Goal: Task Accomplishment & Management: Complete application form

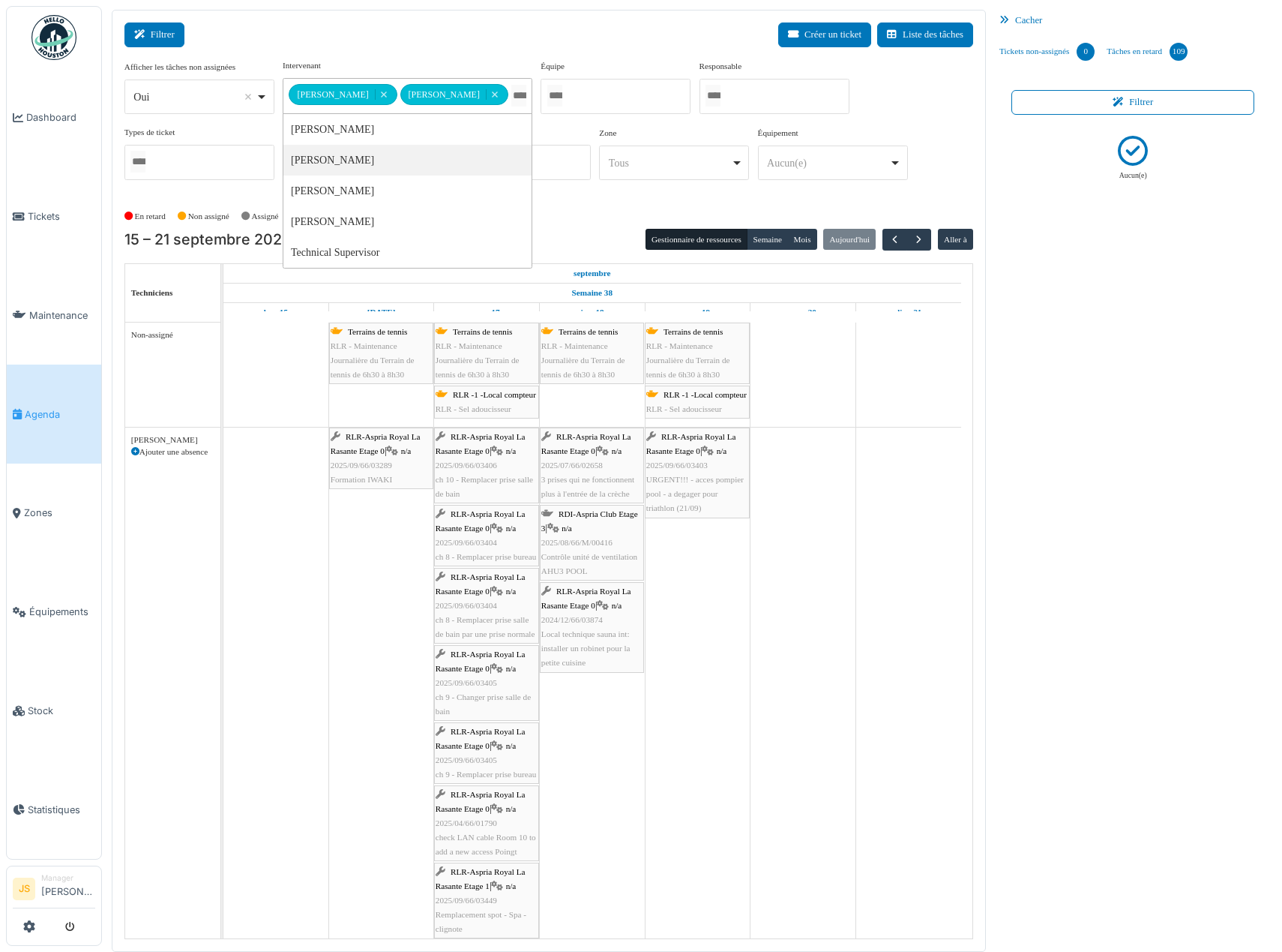
scroll to position [1050, 0]
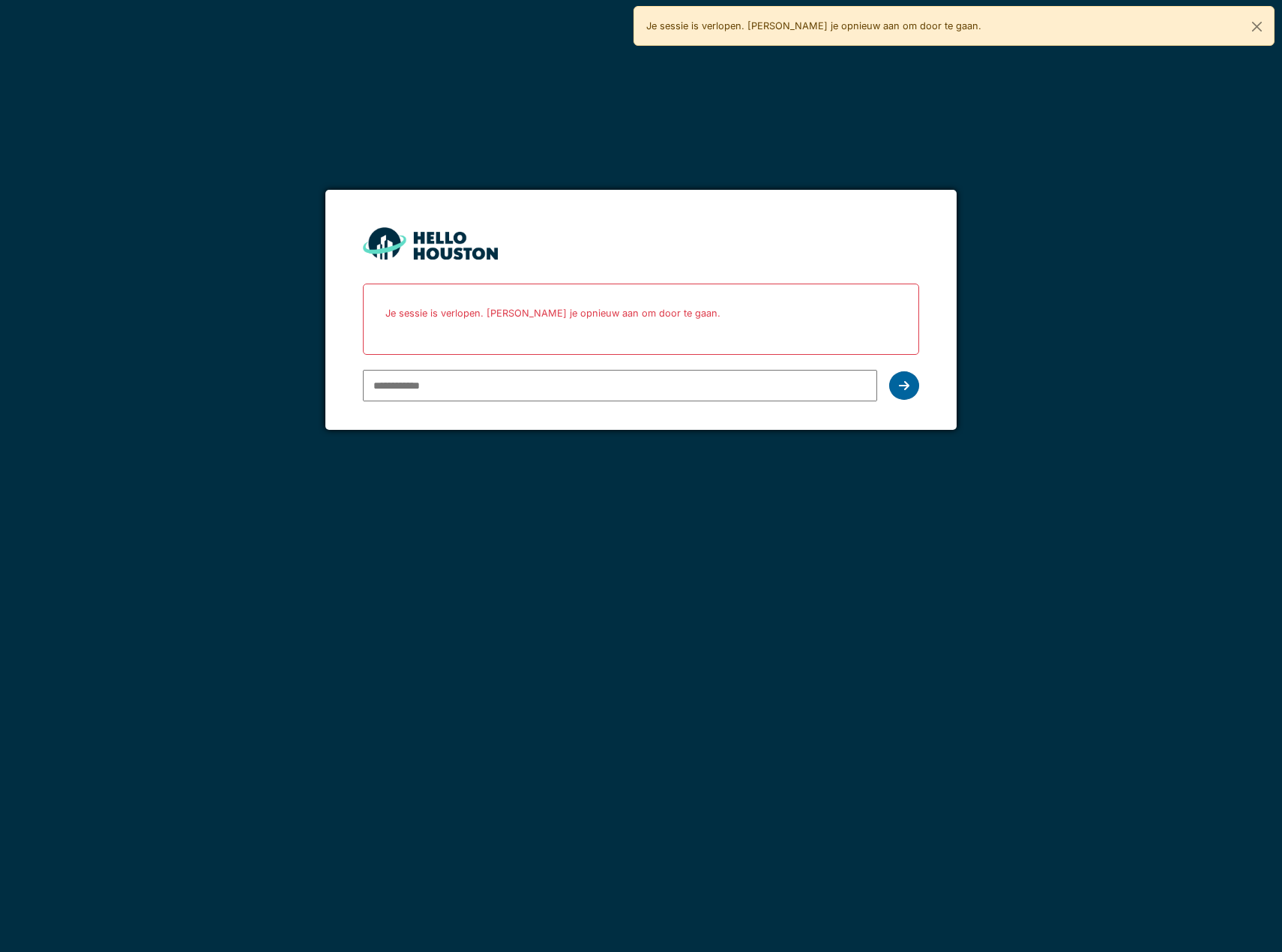
type input "**********"
click at [905, 386] on icon at bounding box center [904, 385] width 11 height 12
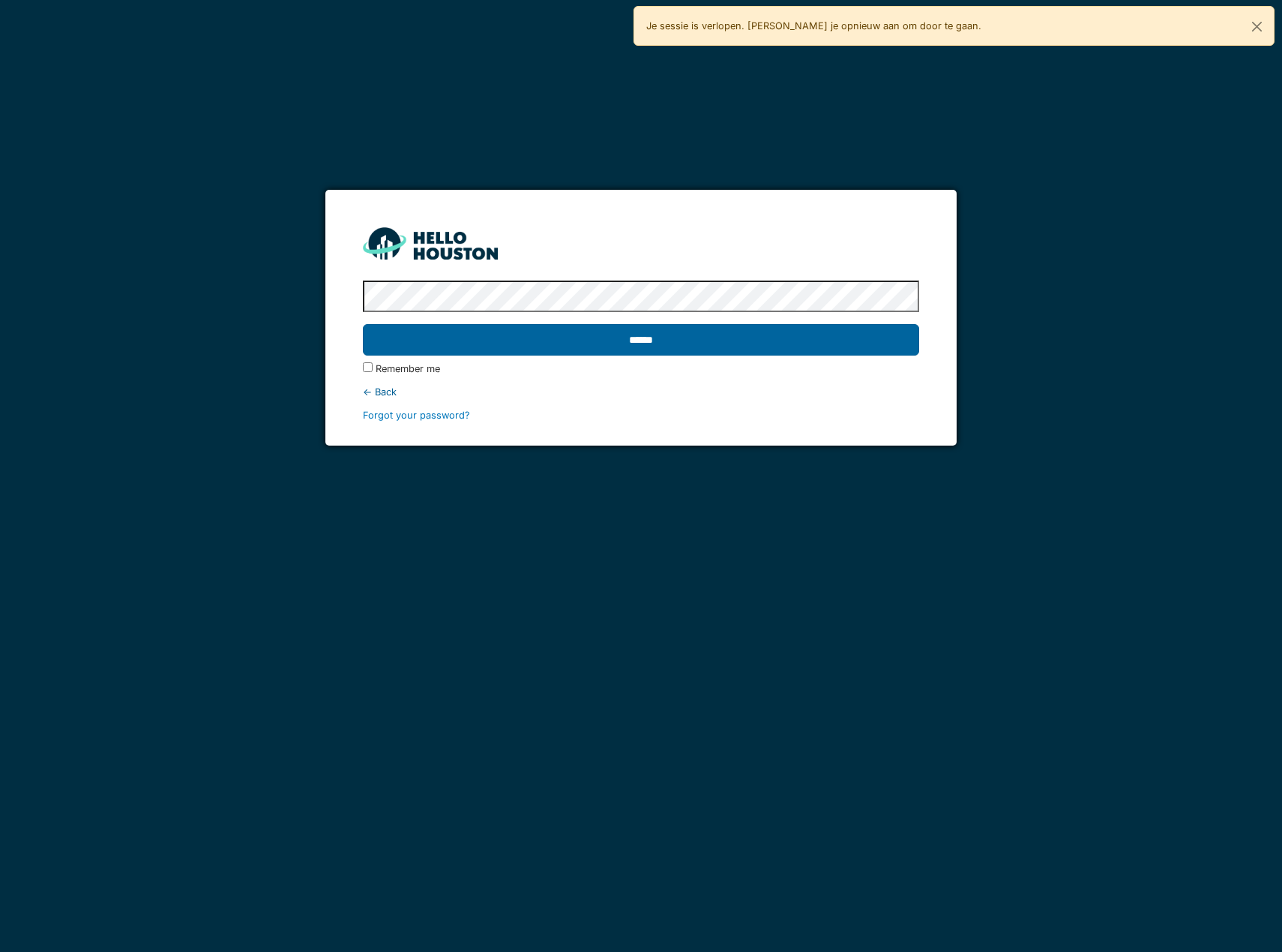
click at [899, 343] on input "******" at bounding box center [641, 339] width 557 height 31
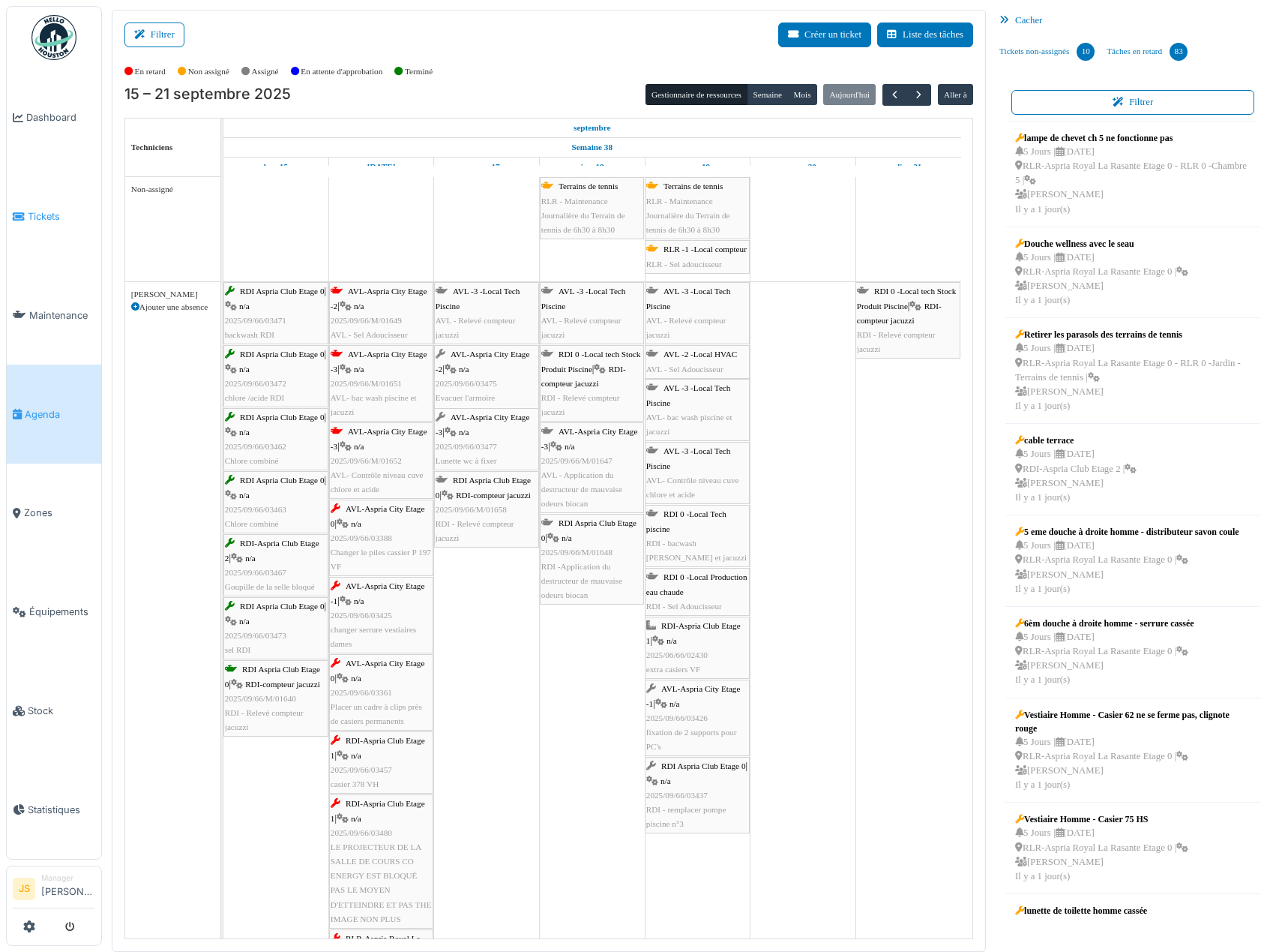
click at [34, 215] on span "Tickets" at bounding box center [62, 216] width 68 height 14
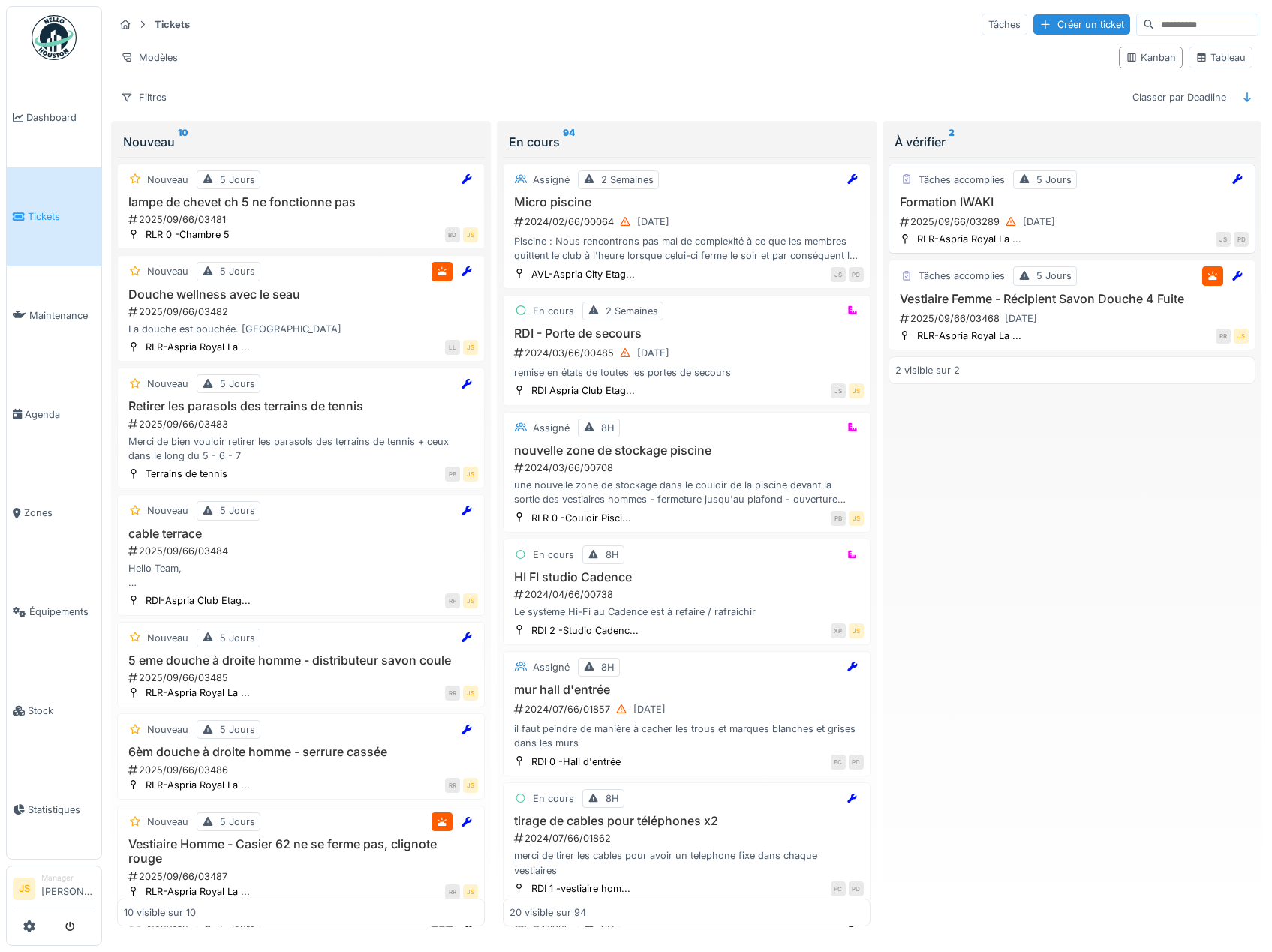
drag, startPoint x: 965, startPoint y: 208, endPoint x: 945, endPoint y: 212, distance: 20.4
click at [945, 212] on div "2025/09/66/03289 [DATE]" at bounding box center [1073, 222] width 351 height 19
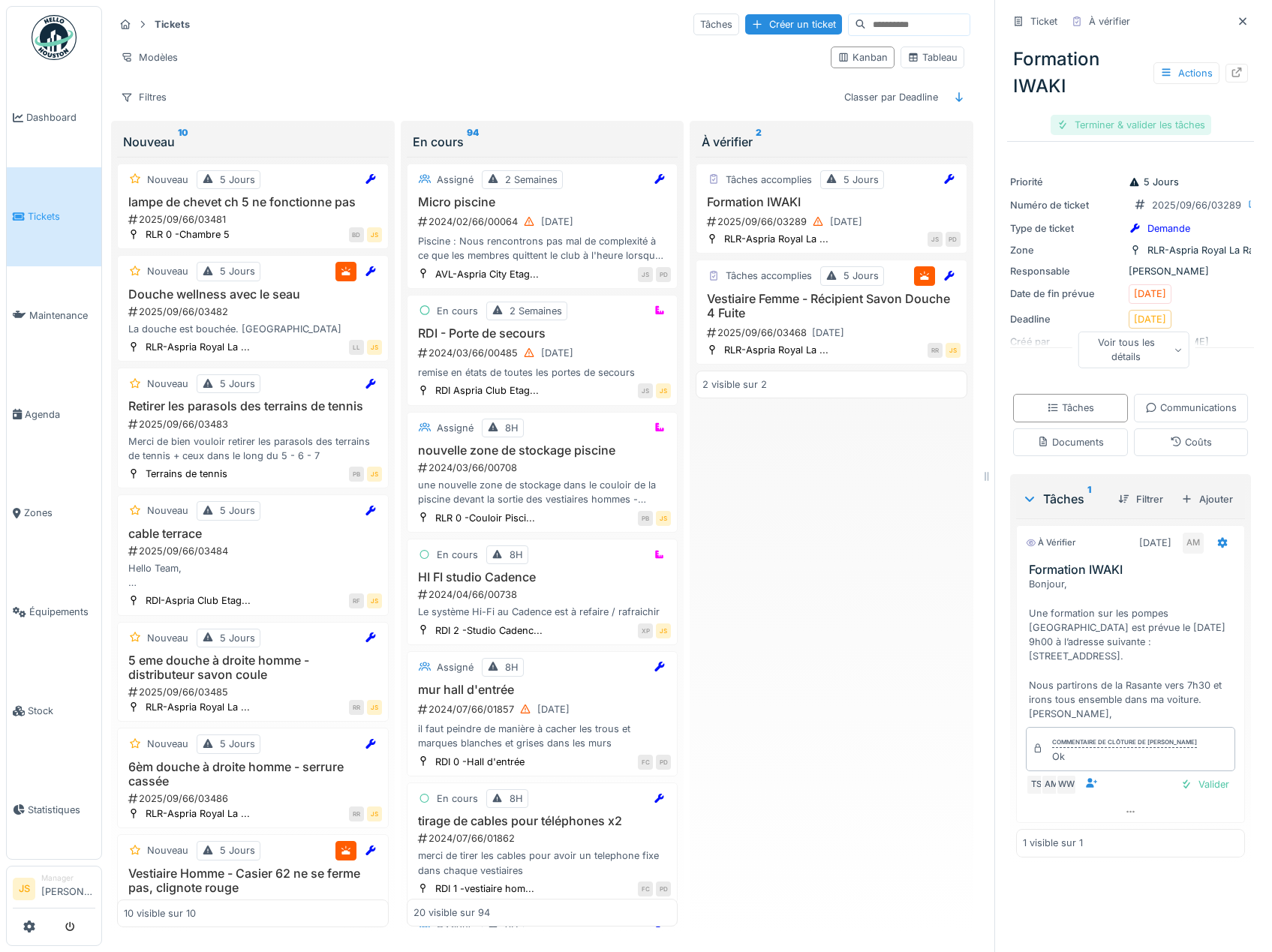
click at [1125, 124] on div "Terminer & valider les tâches" at bounding box center [1130, 124] width 161 height 21
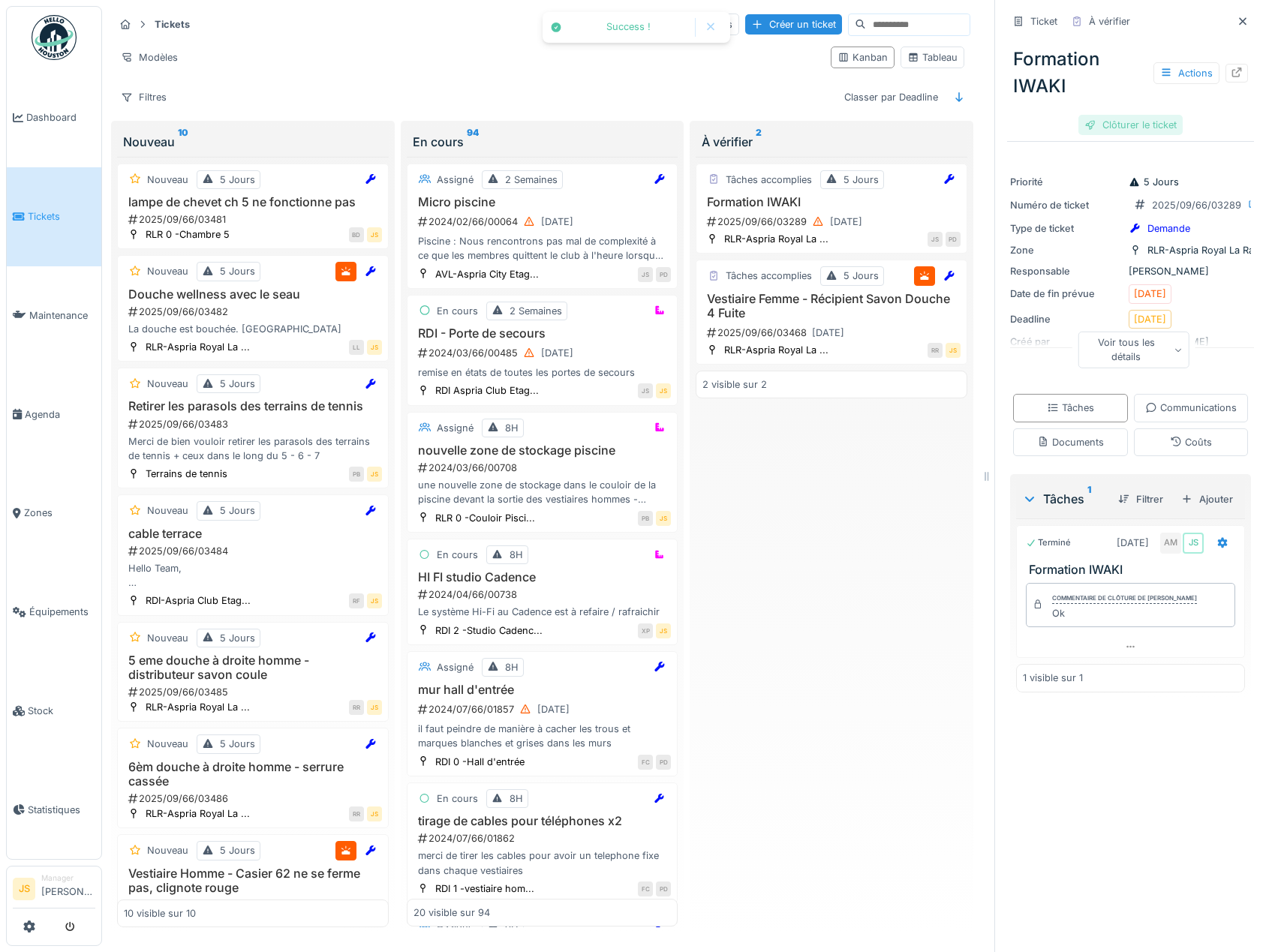
click at [1129, 122] on div "Clôturer le ticket" at bounding box center [1130, 124] width 105 height 21
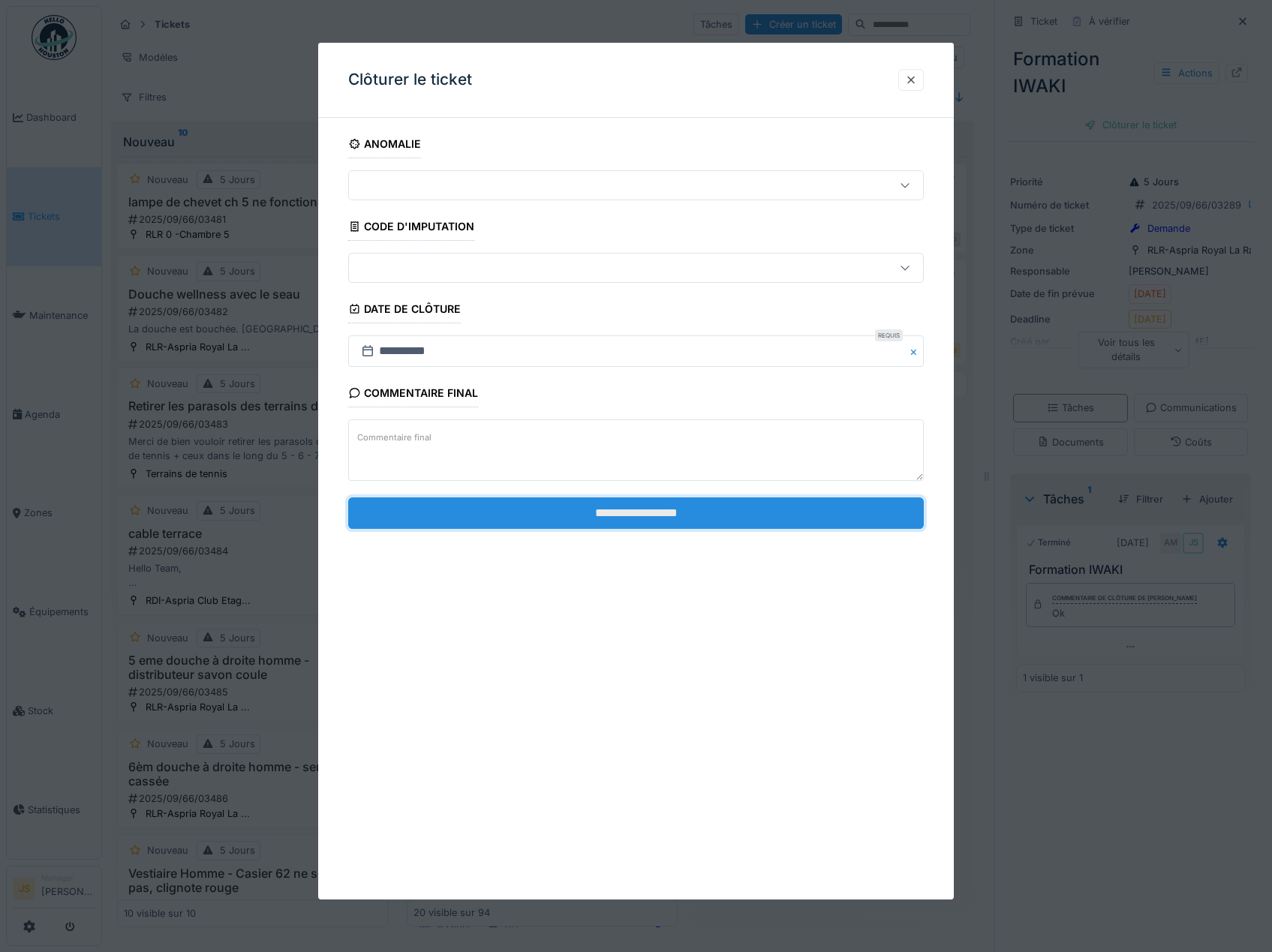
click at [687, 511] on input "**********" at bounding box center [636, 513] width 576 height 31
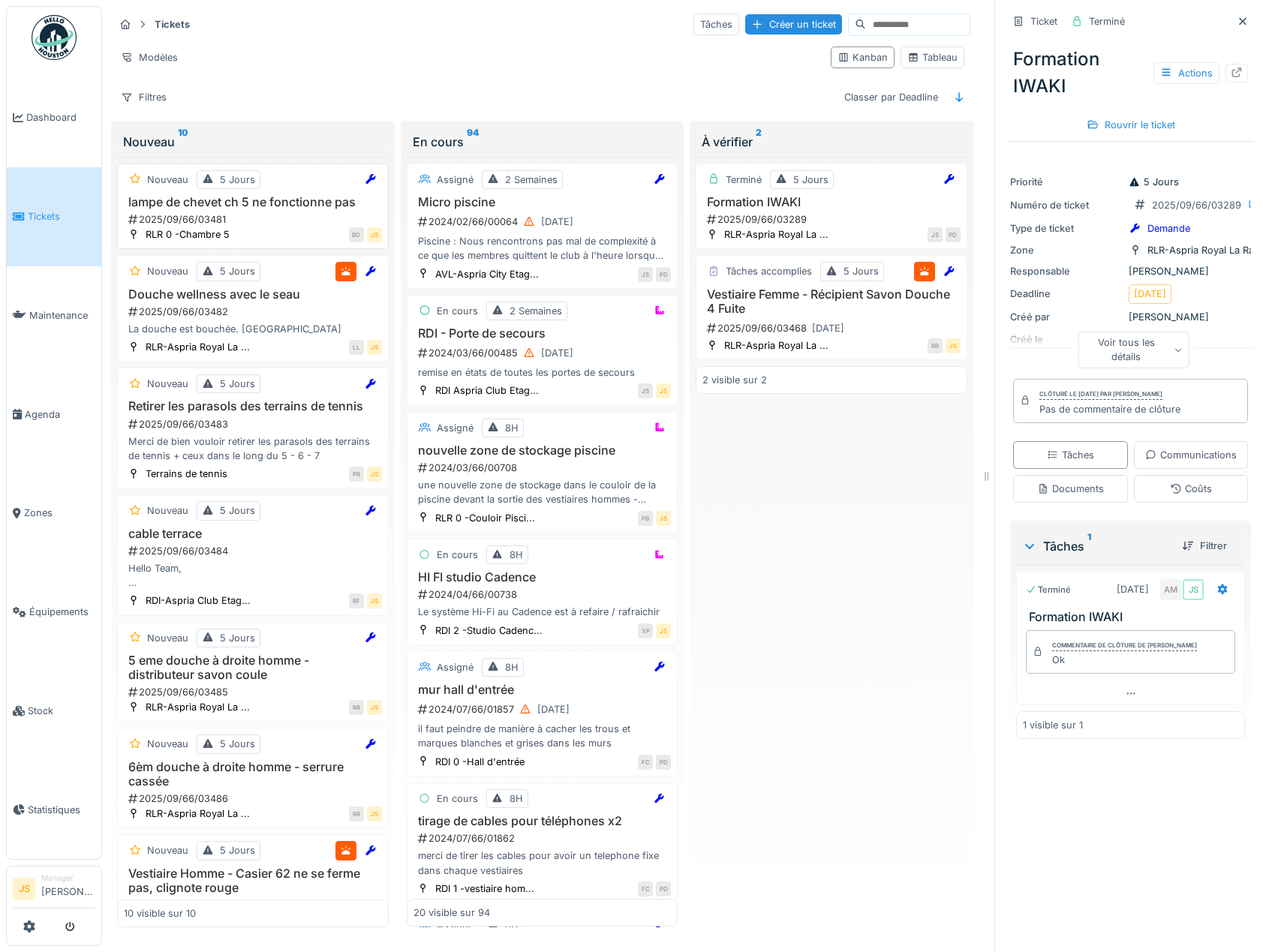
drag, startPoint x: 189, startPoint y: 205, endPoint x: 172, endPoint y: 208, distance: 17.3
click at [172, 208] on h3 "lampe de chevet ch 5 ne fonctionne pas" at bounding box center [252, 202] width 258 height 14
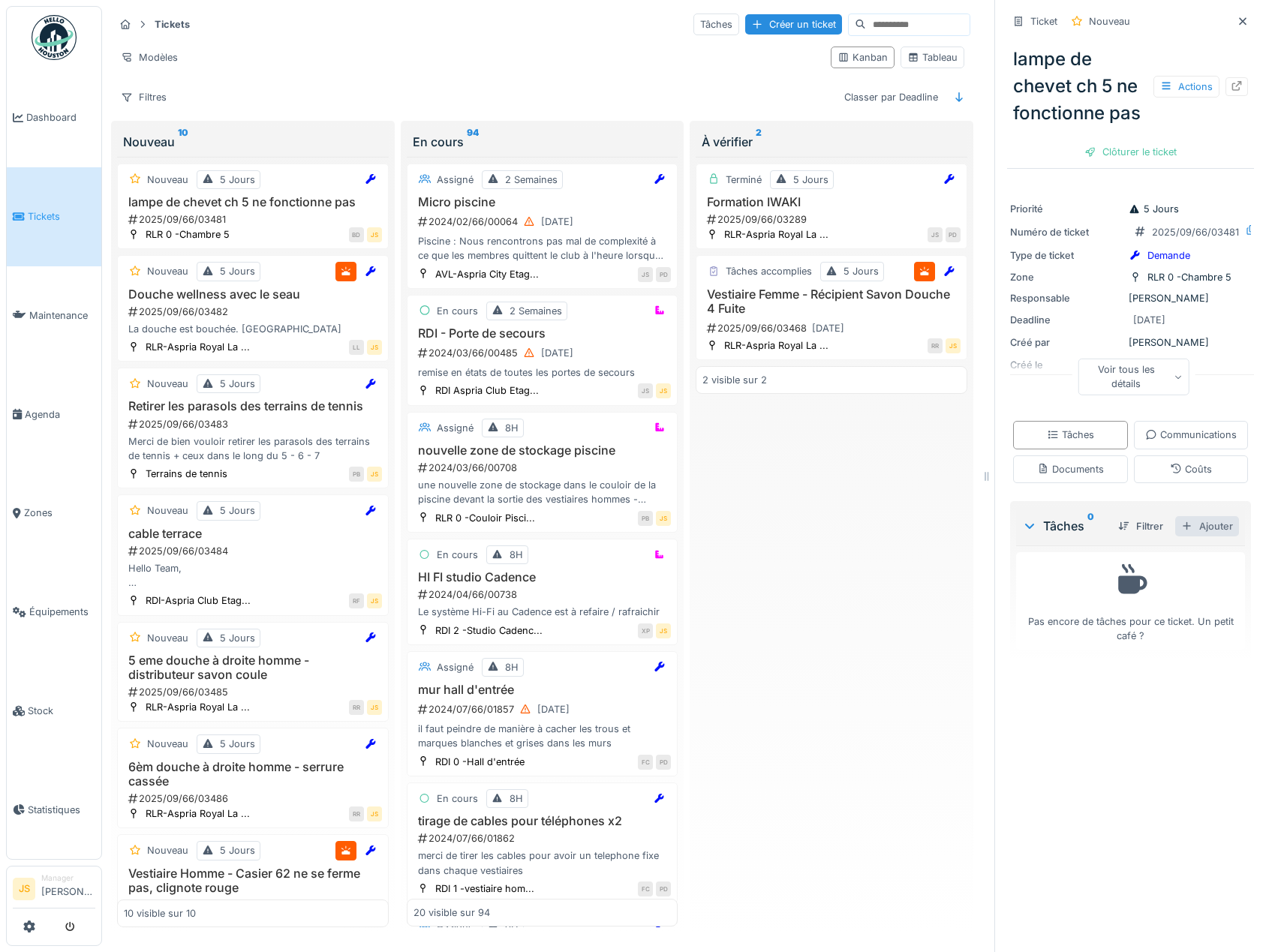
click at [1190, 536] on div "Ajouter" at bounding box center [1206, 526] width 63 height 21
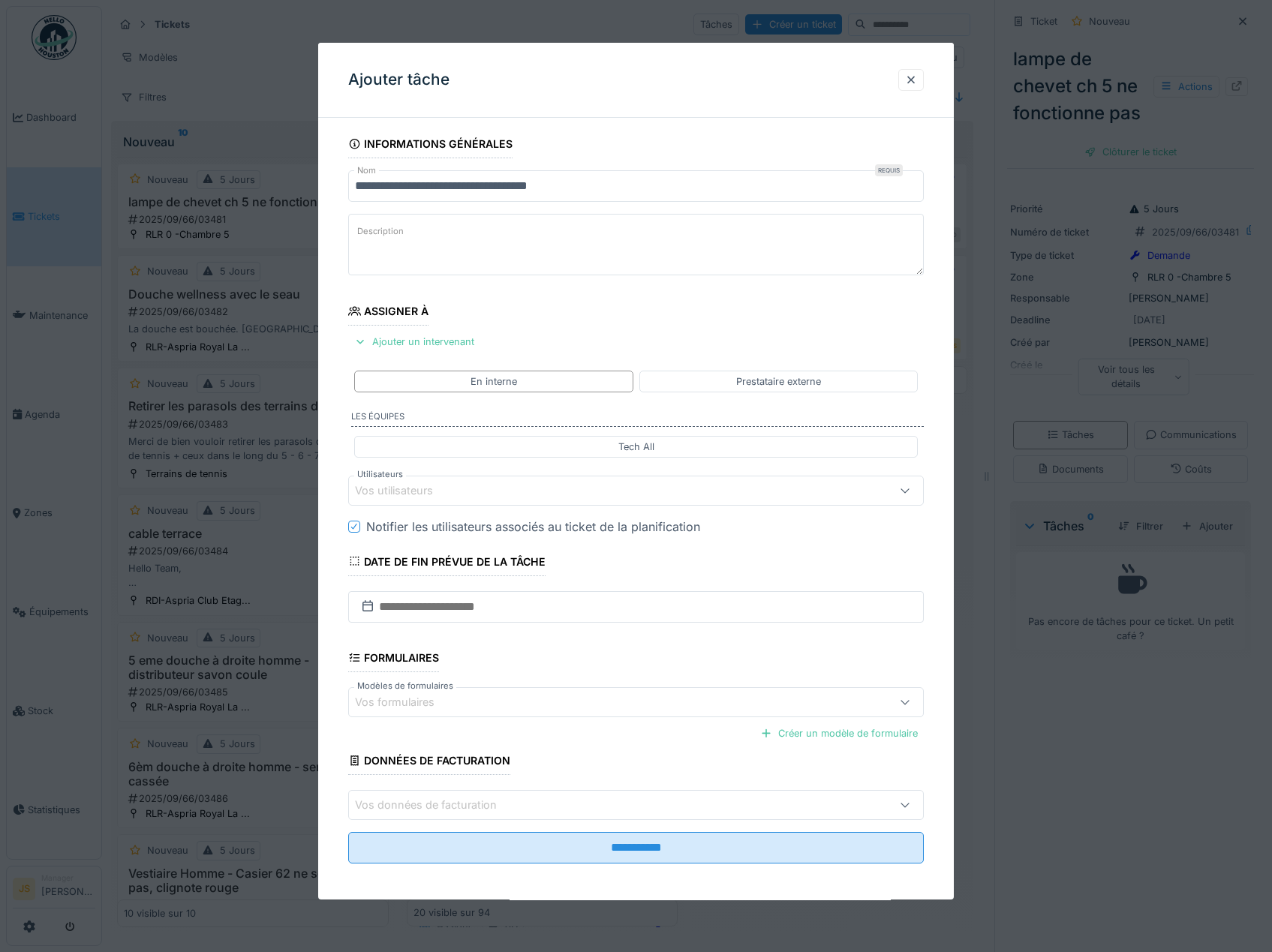
click at [402, 492] on div "Vos utilisateurs" at bounding box center [405, 491] width 99 height 16
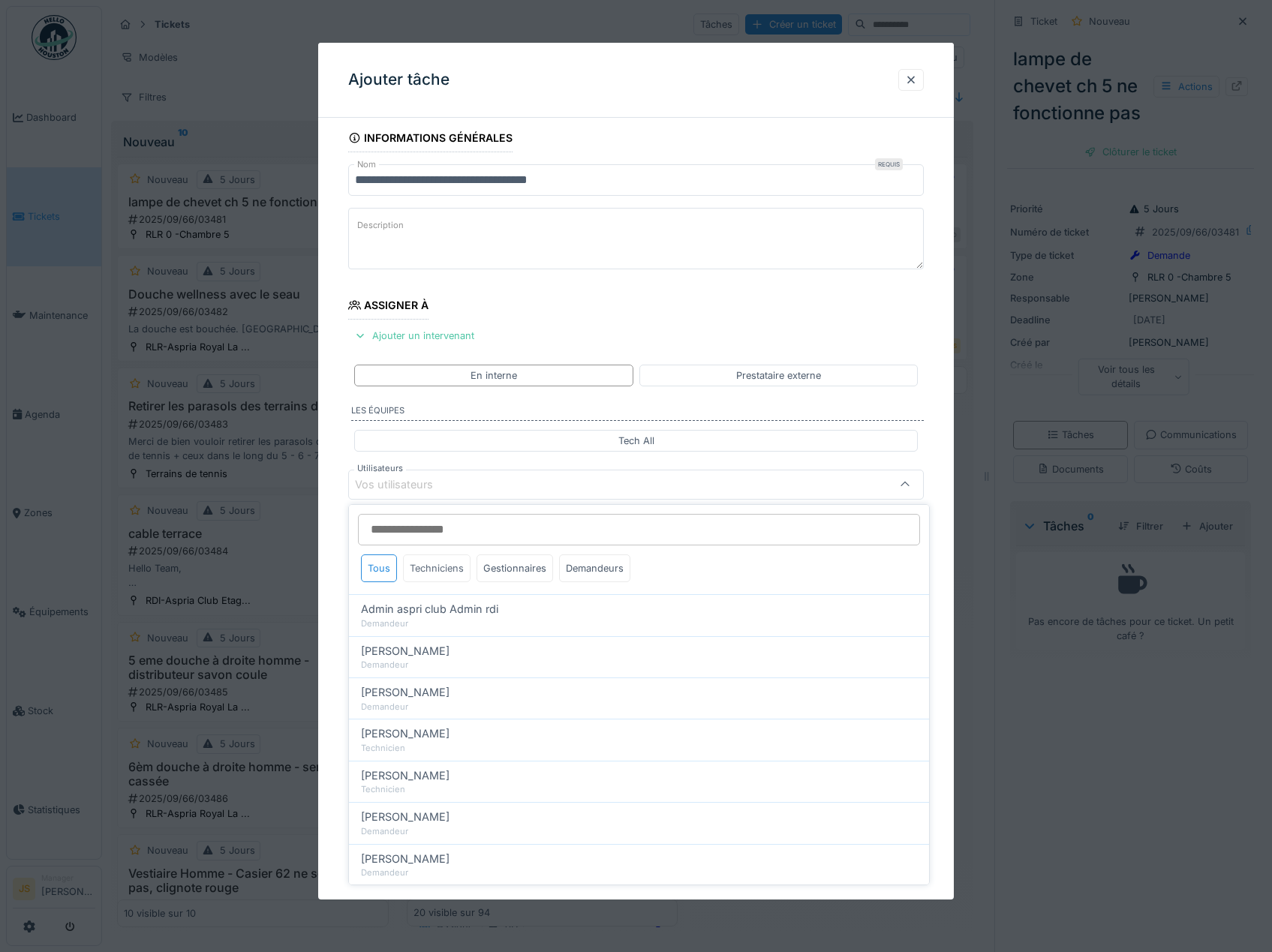
click at [438, 570] on div "Techniciens" at bounding box center [437, 568] width 68 height 28
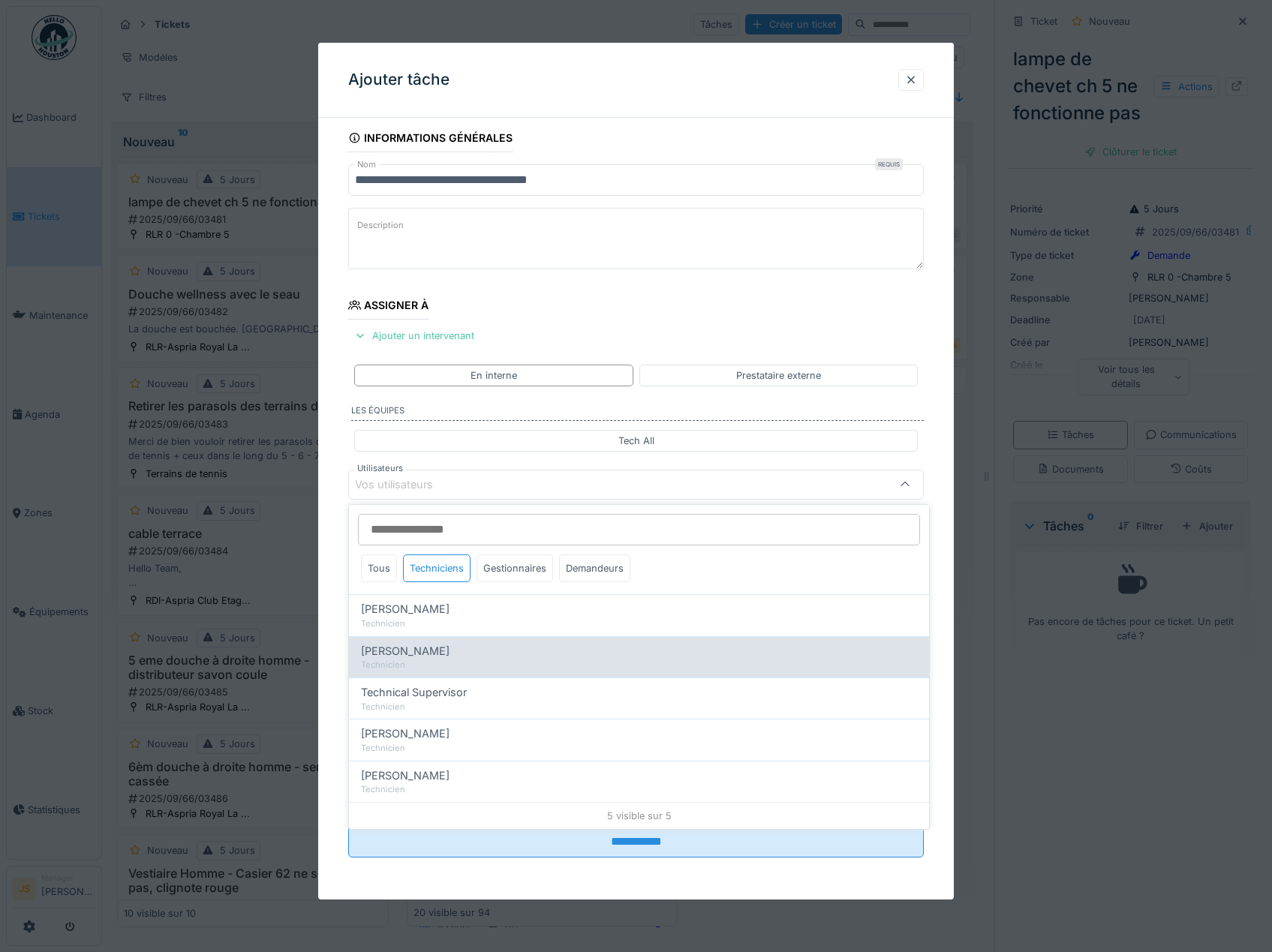
click at [414, 659] on div "Technicien" at bounding box center [638, 665] width 556 height 12
type input "*****"
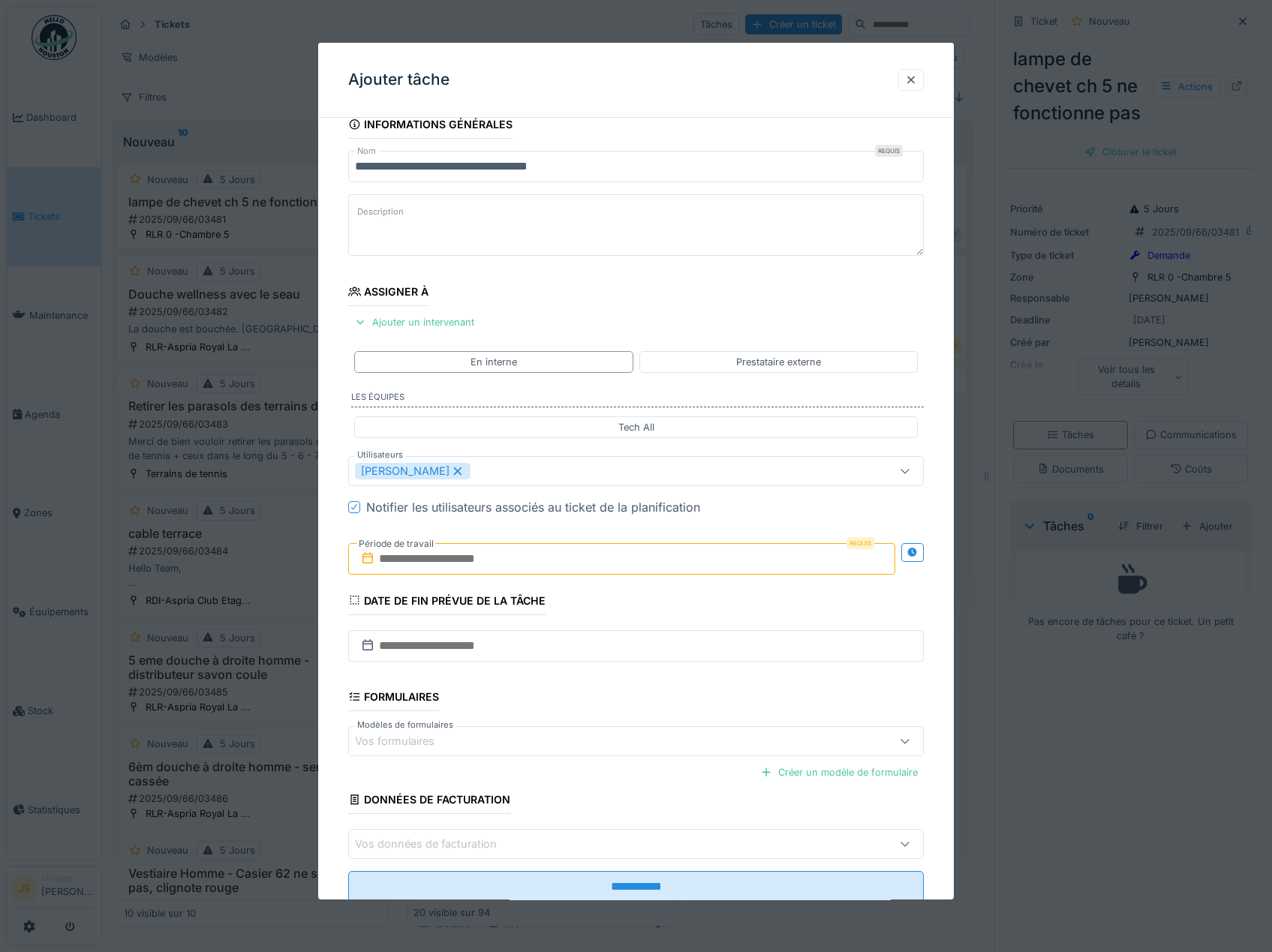
click at [331, 631] on div "**********" at bounding box center [636, 527] width 636 height 834
click at [433, 561] on input "text" at bounding box center [622, 558] width 548 height 31
click at [600, 710] on div "17" at bounding box center [600, 705] width 21 height 21
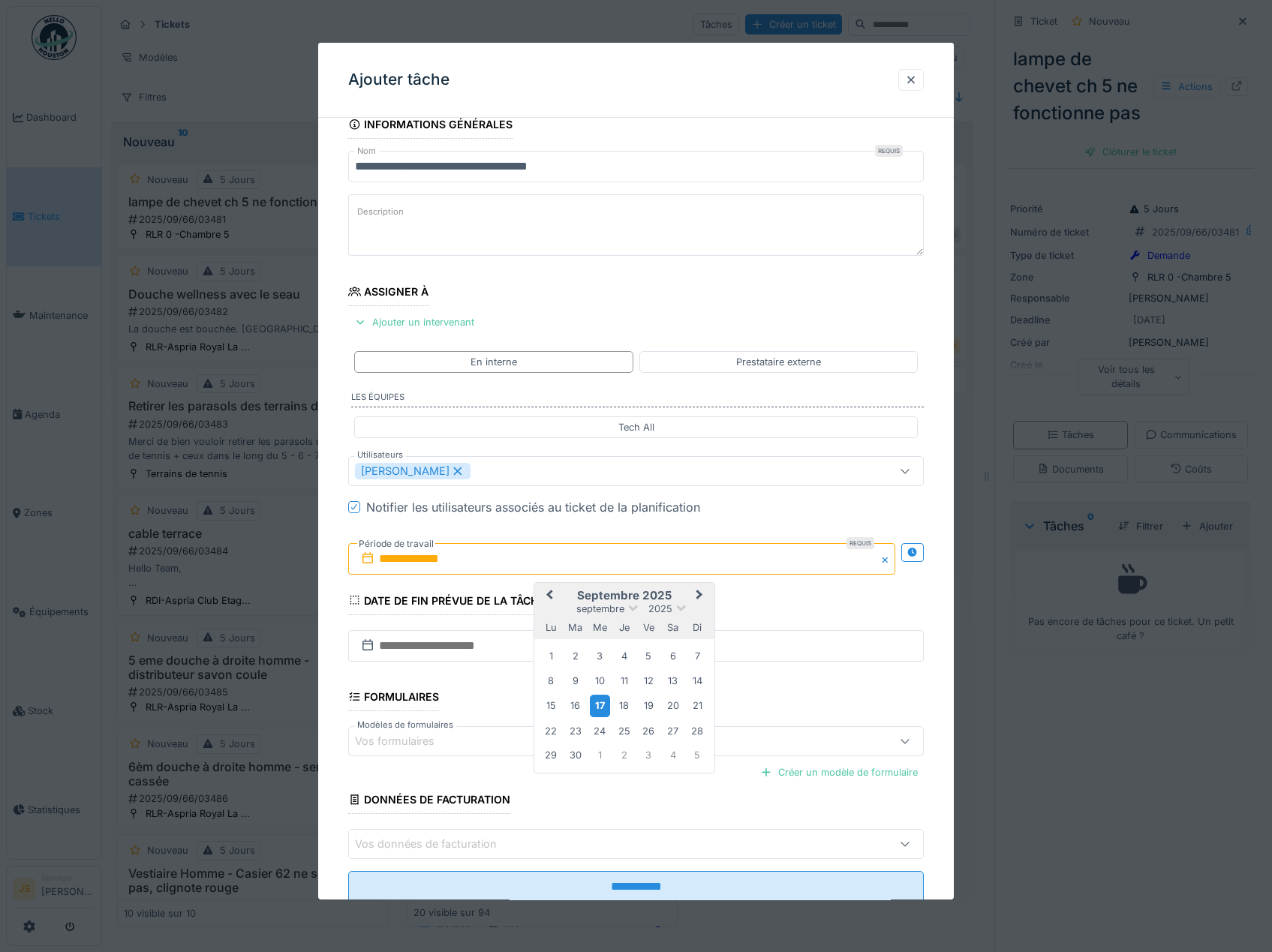
click at [601, 708] on div "17" at bounding box center [600, 705] width 21 height 21
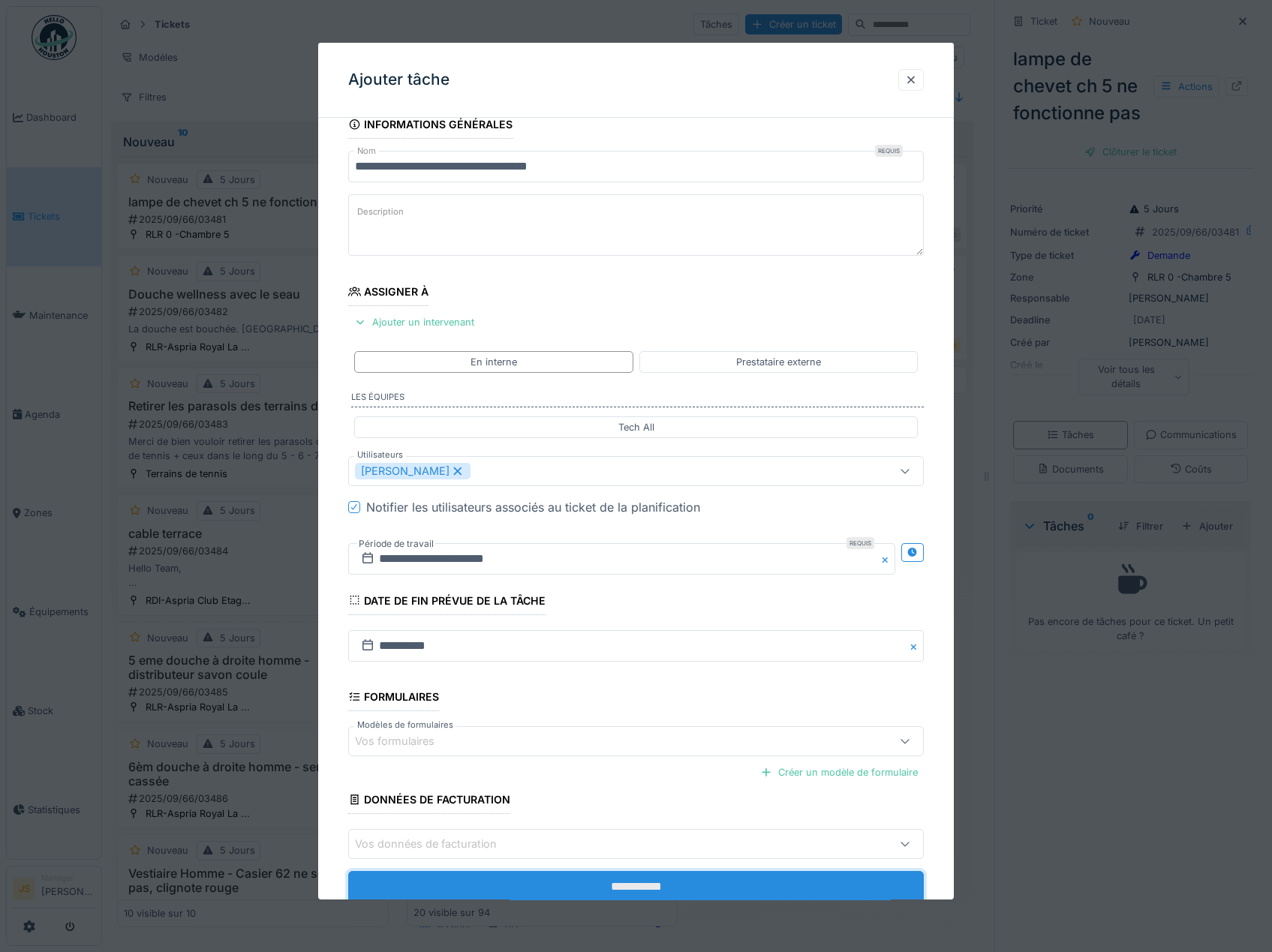
click at [643, 884] on input "**********" at bounding box center [636, 886] width 576 height 31
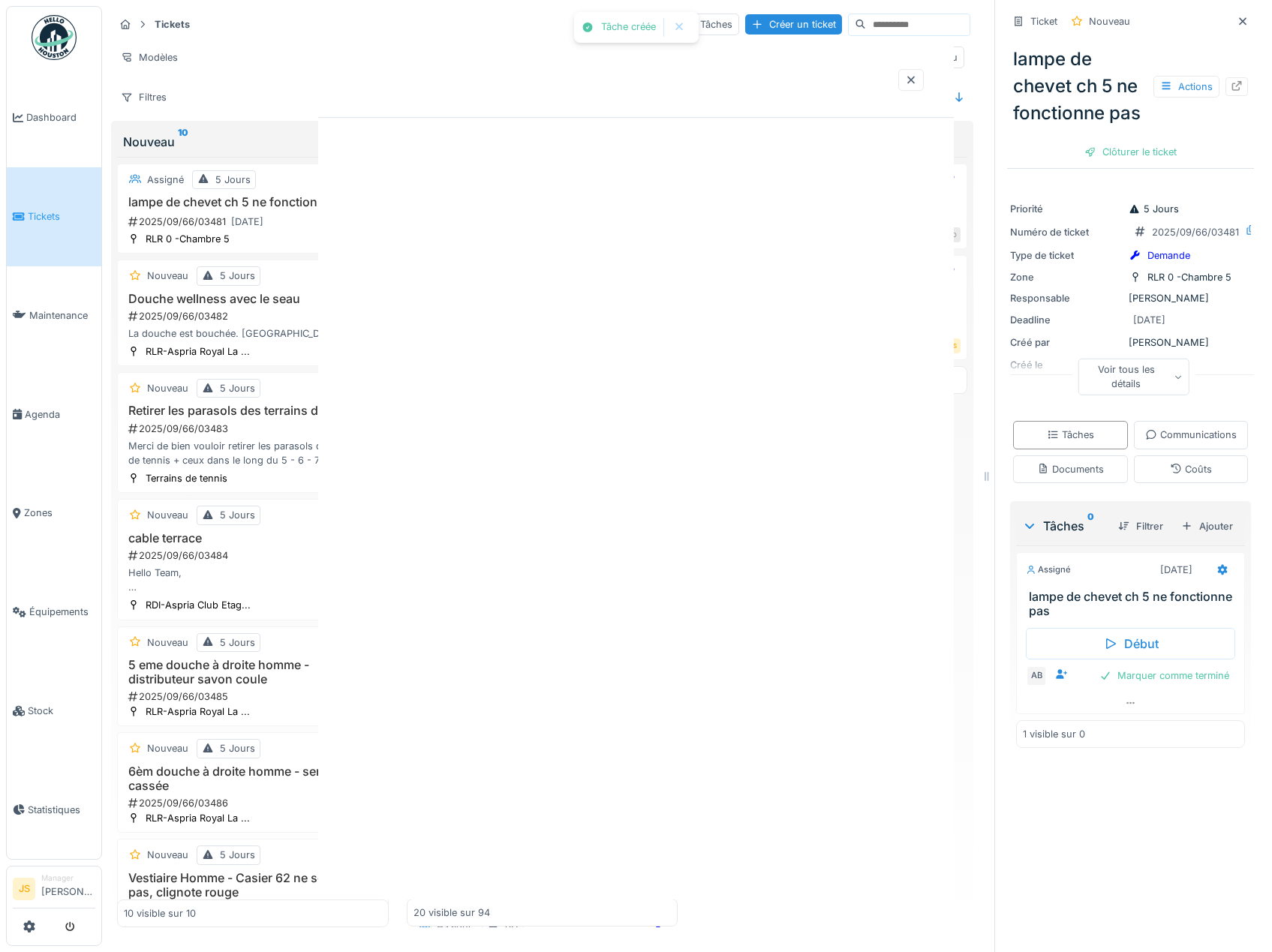
scroll to position [0, 0]
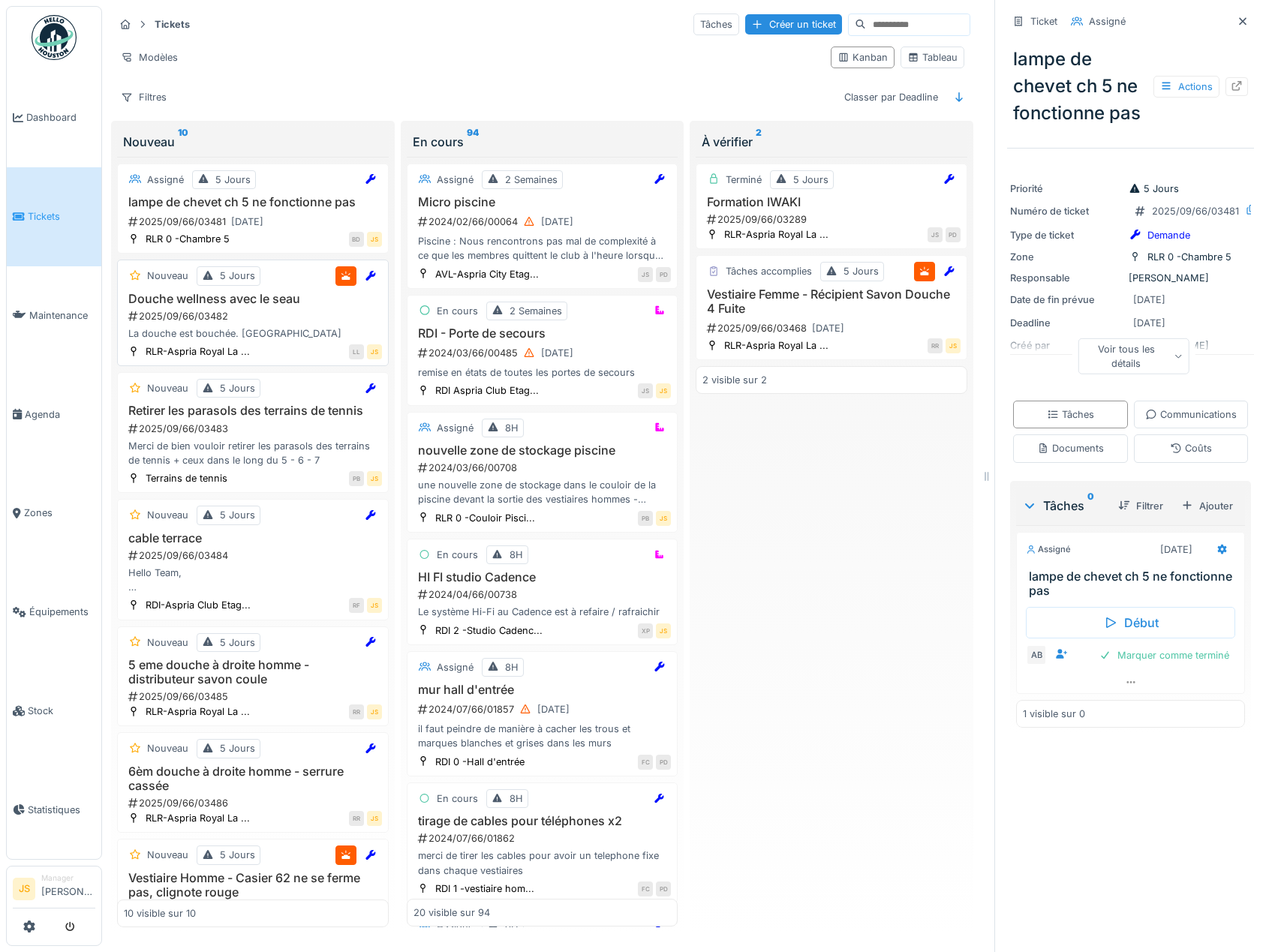
click at [189, 299] on h3 "Douche wellness avec le seau" at bounding box center [252, 298] width 258 height 14
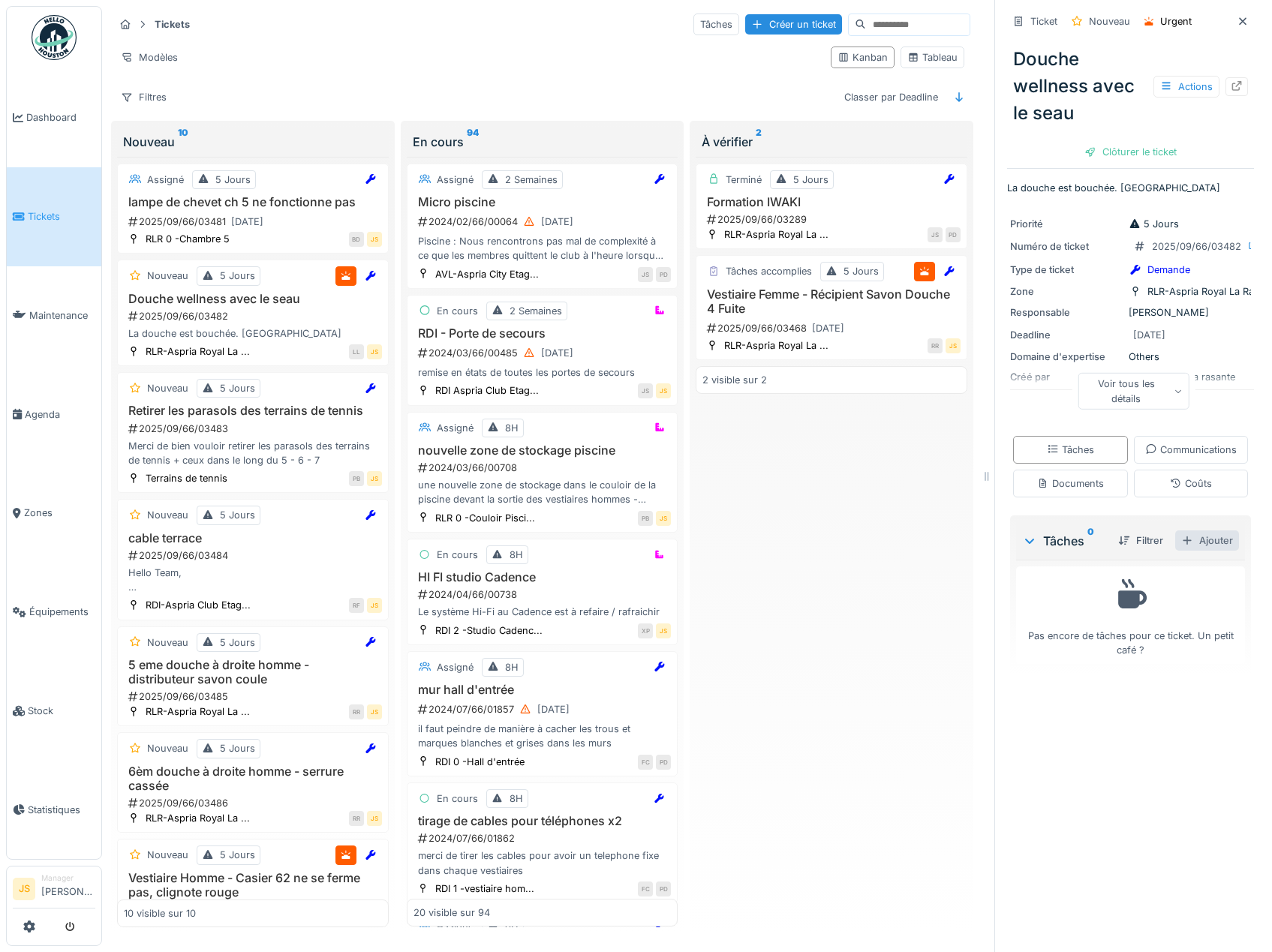
click at [1205, 550] on div "Ajouter" at bounding box center [1206, 540] width 63 height 21
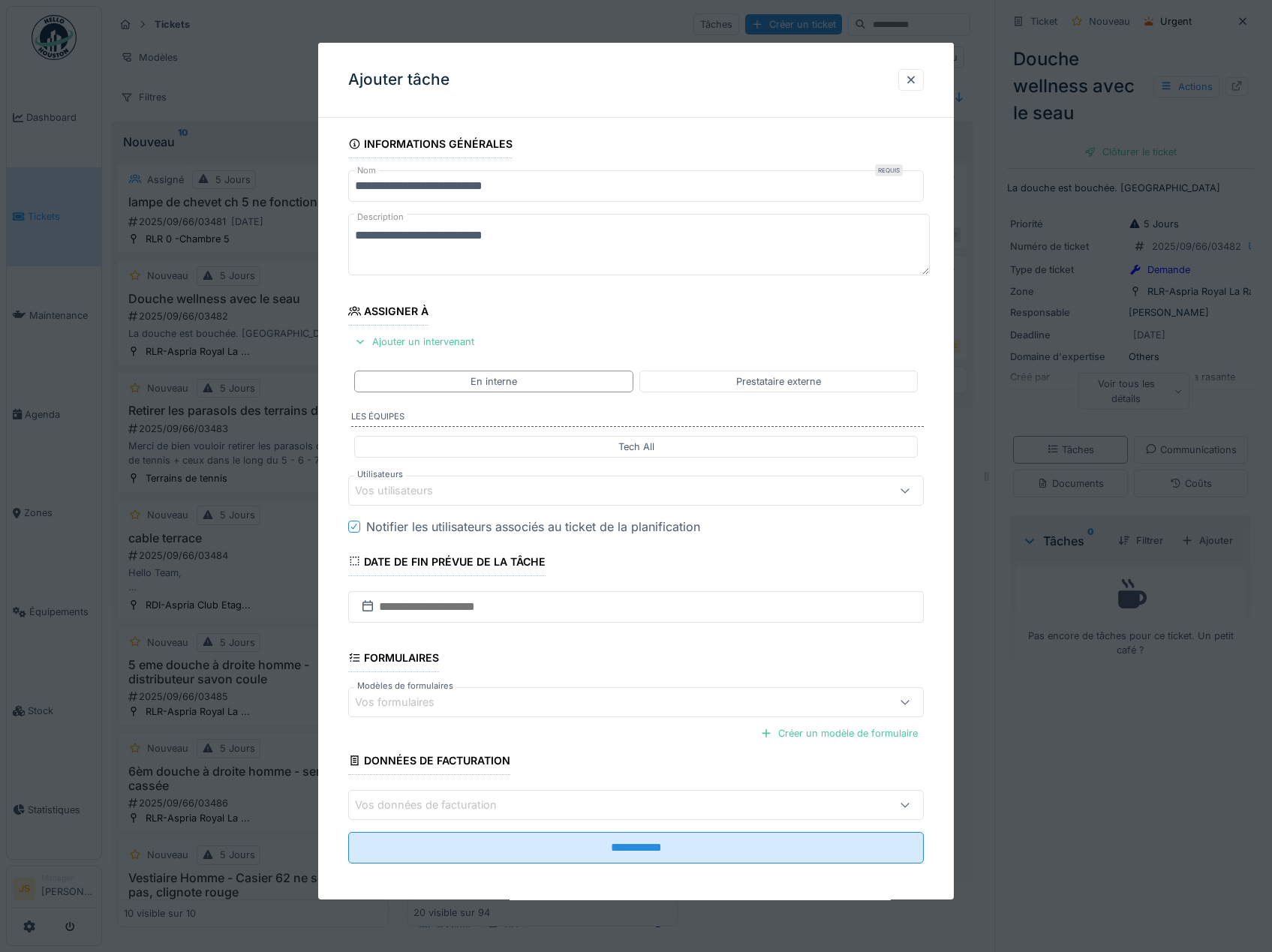
click at [401, 491] on div "Vos utilisateurs" at bounding box center [405, 491] width 99 height 16
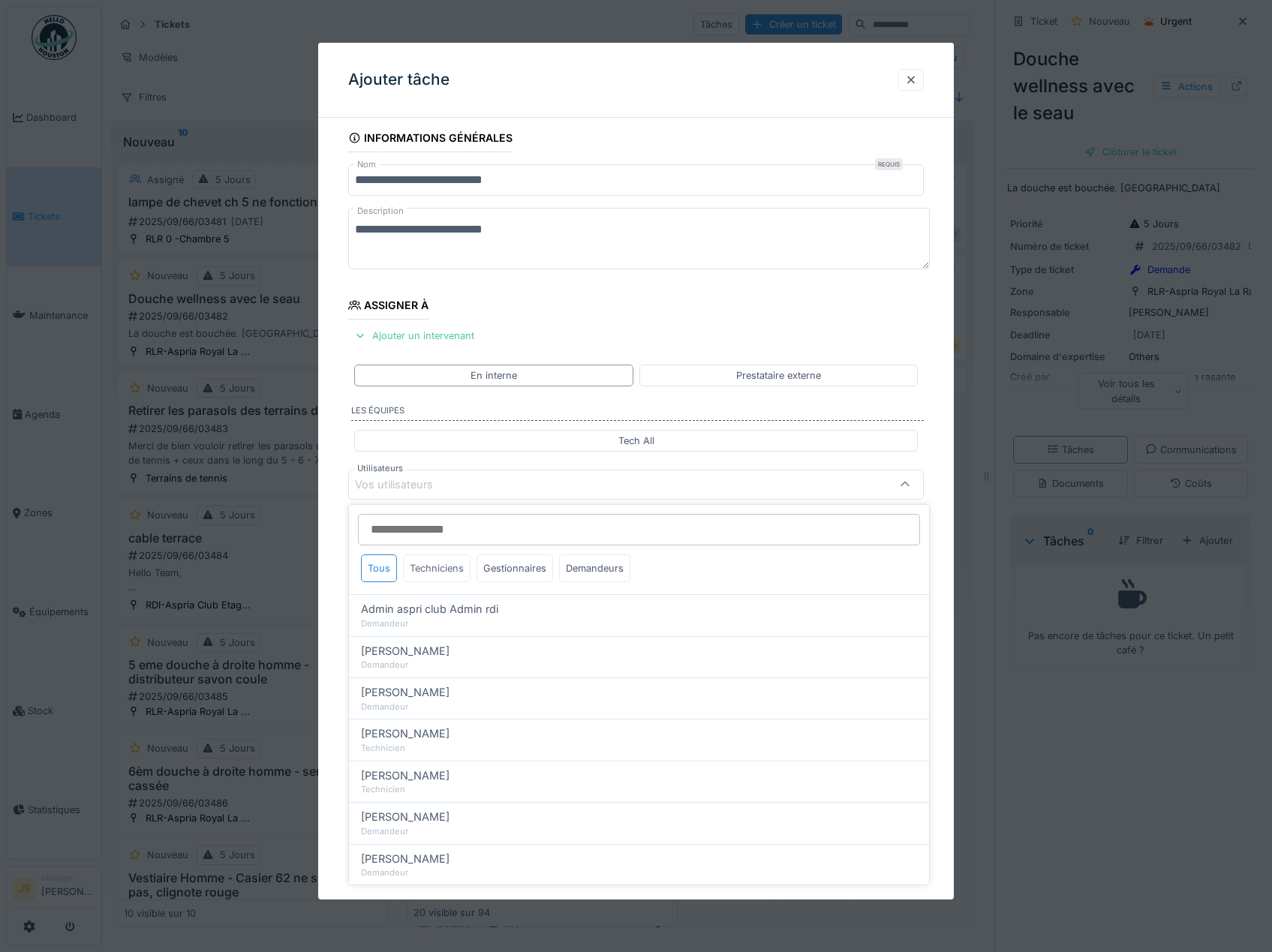
click at [419, 575] on div "Techniciens" at bounding box center [437, 568] width 68 height 28
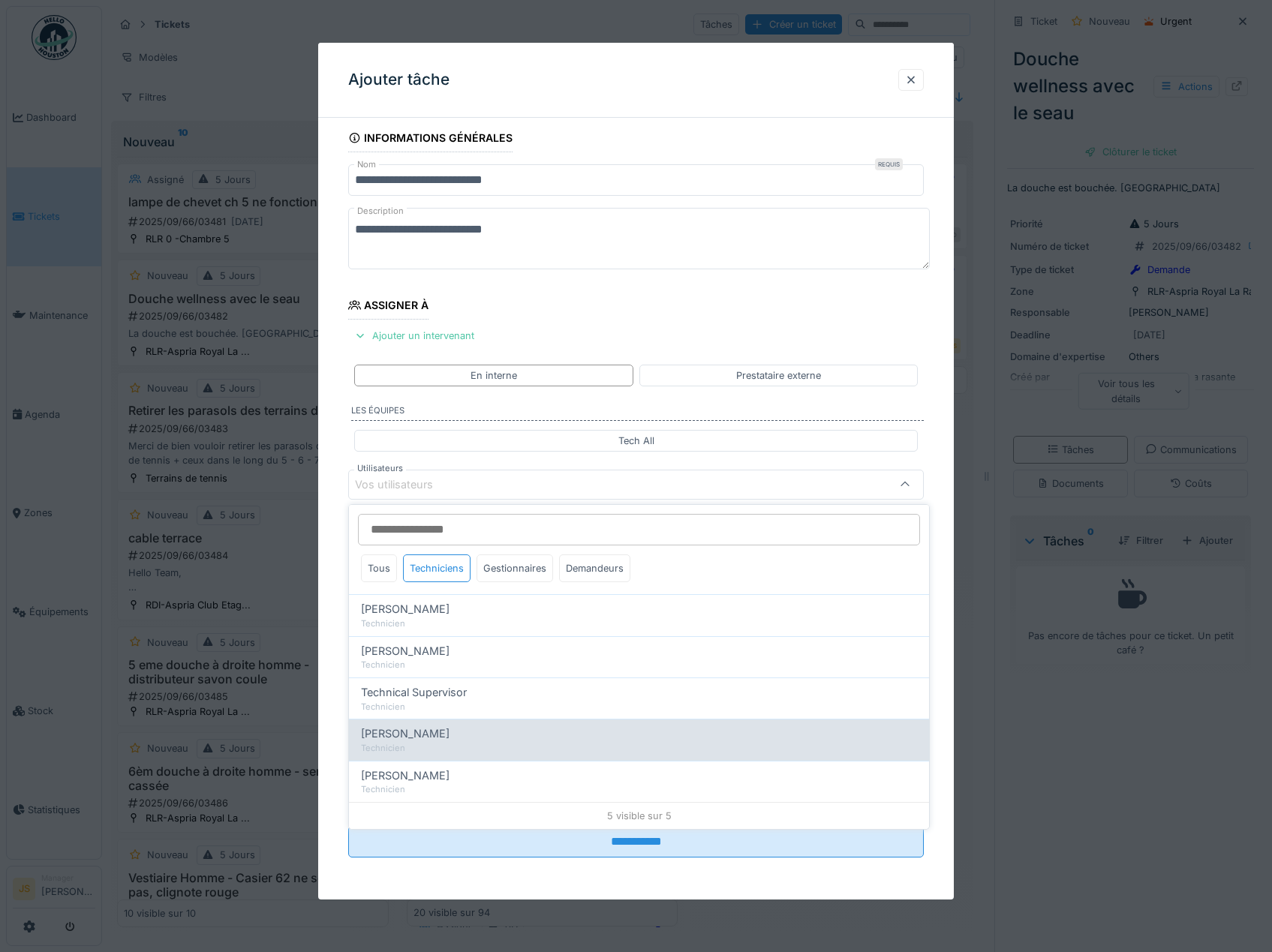
click at [423, 735] on span "[PERSON_NAME]" at bounding box center [405, 734] width 88 height 16
type input "****"
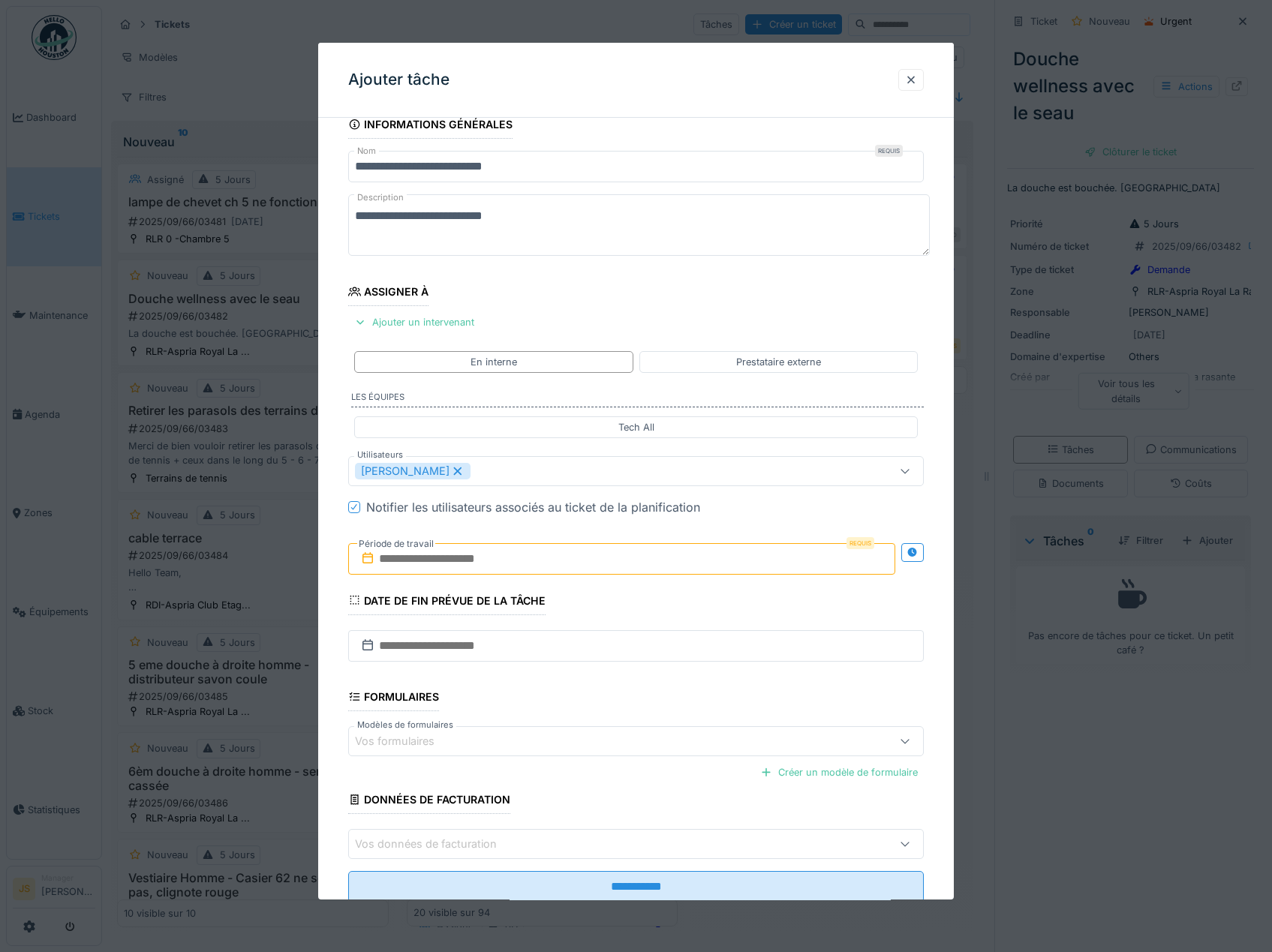
click at [327, 701] on div "**********" at bounding box center [636, 527] width 636 height 834
click at [408, 559] on input "text" at bounding box center [622, 558] width 548 height 31
click at [591, 702] on div "17" at bounding box center [600, 705] width 21 height 21
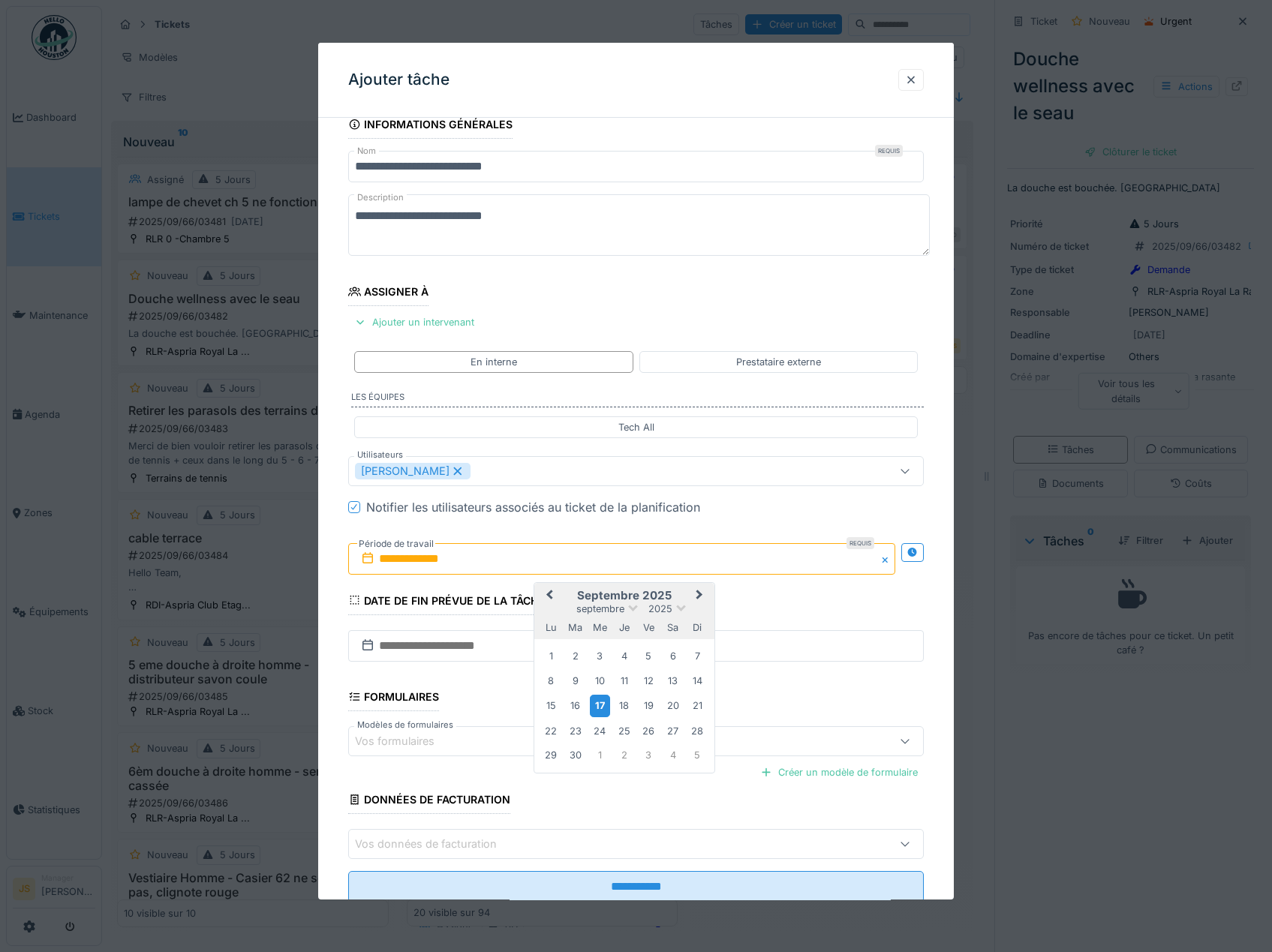
click at [591, 703] on div "17" at bounding box center [600, 705] width 21 height 21
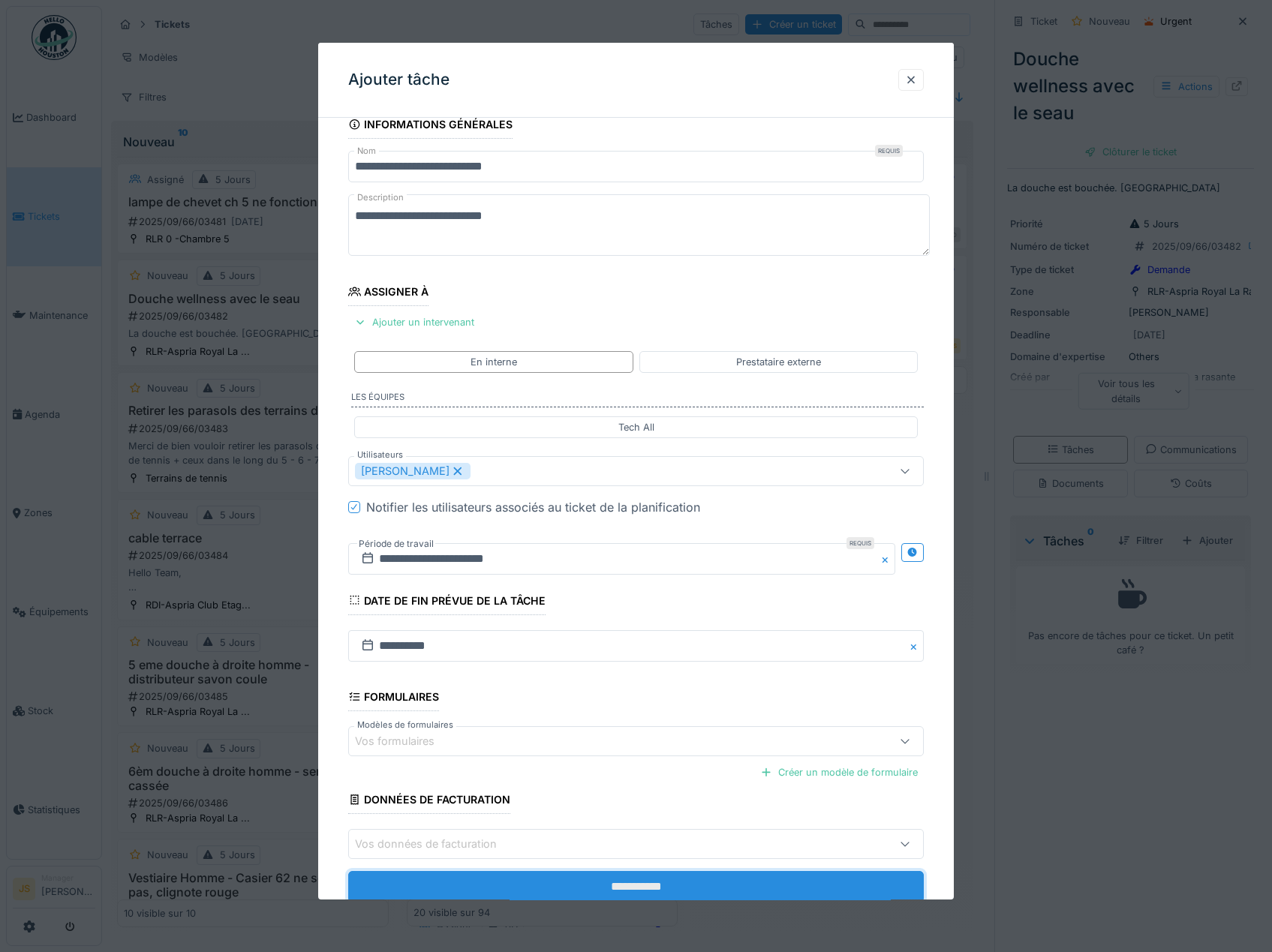
click at [646, 893] on input "**********" at bounding box center [636, 886] width 576 height 31
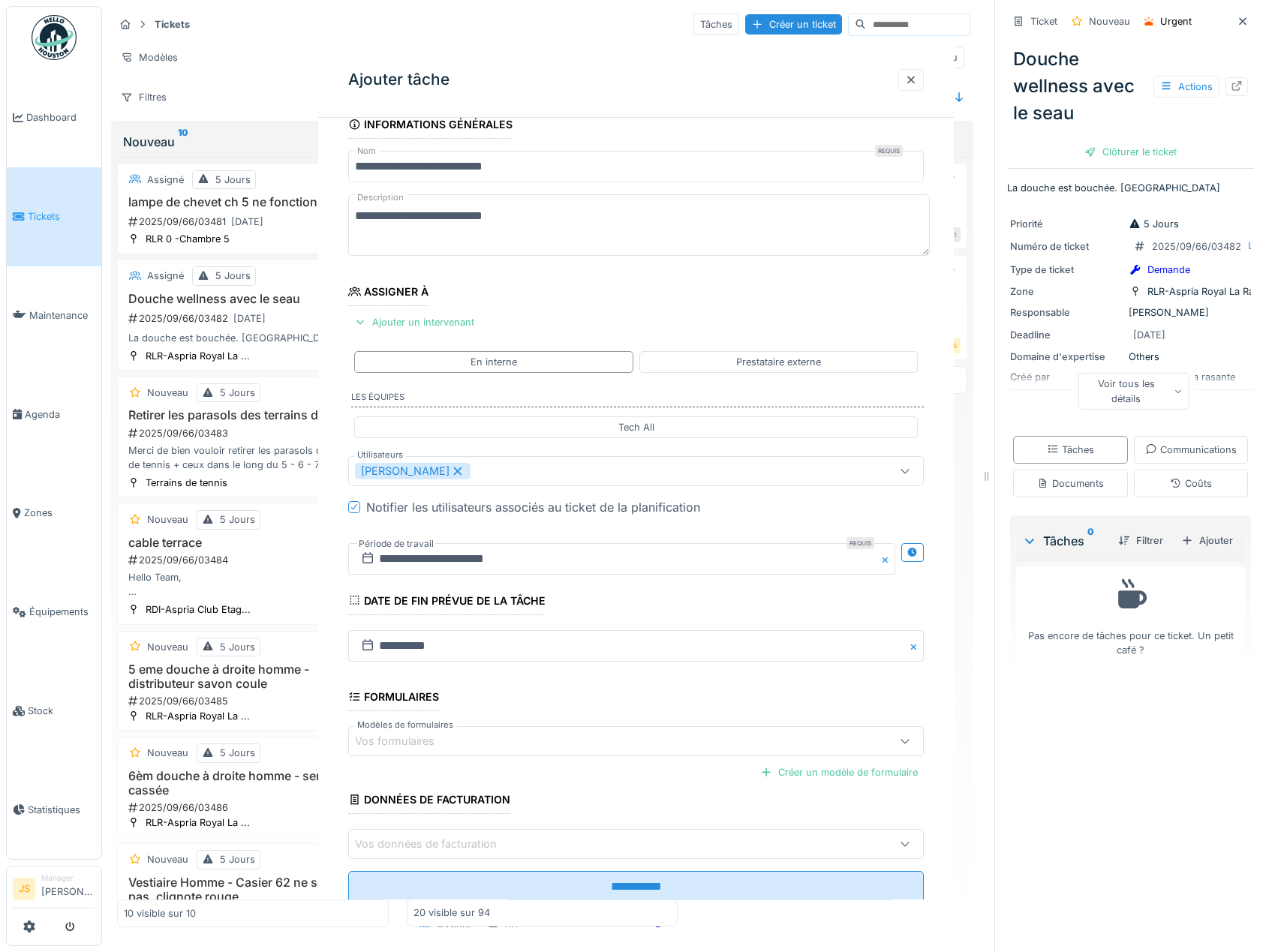
scroll to position [0, 0]
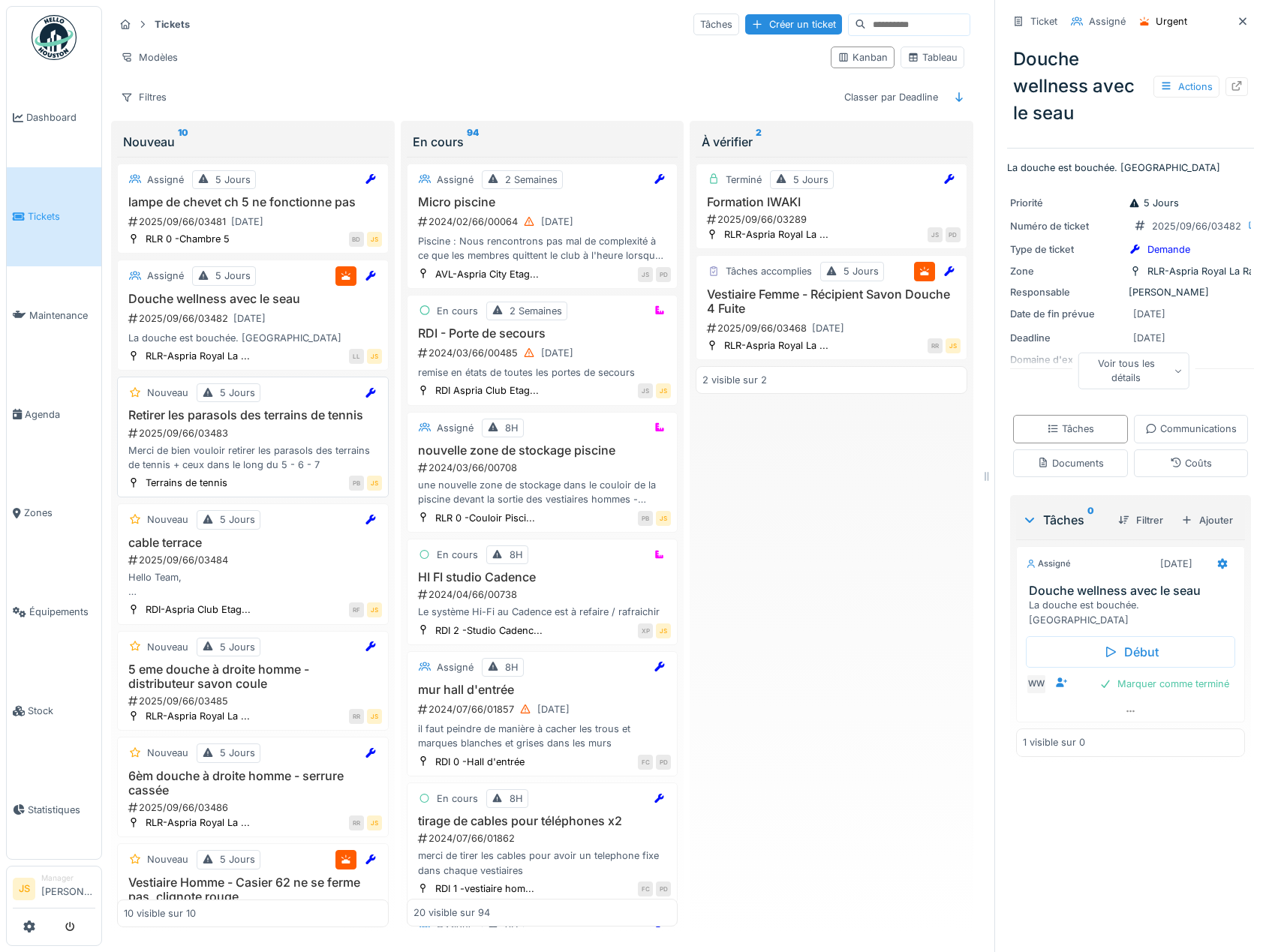
click at [194, 418] on h3 "Retirer les parasols des terrains de tennis" at bounding box center [252, 414] width 258 height 14
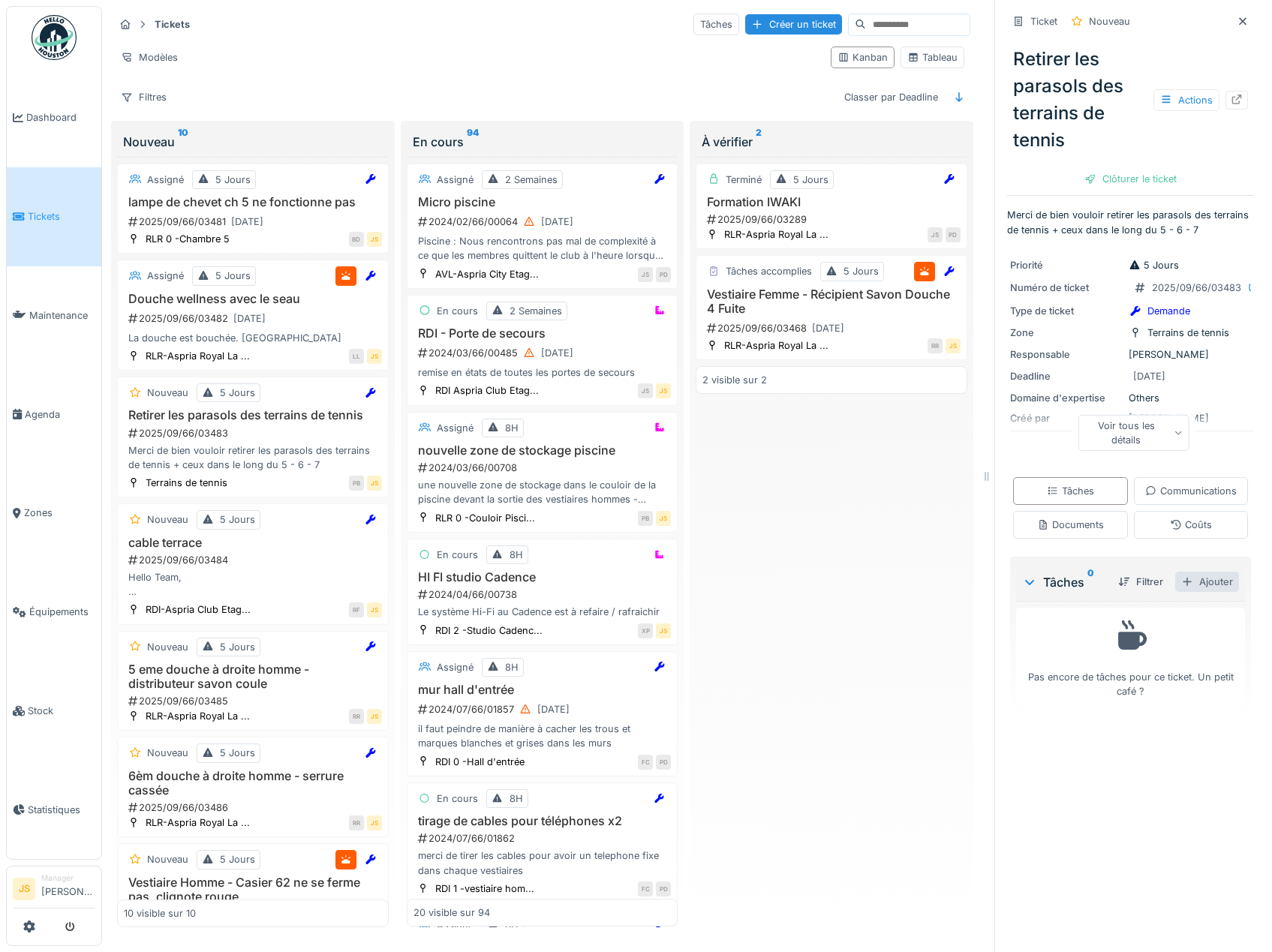
click at [1193, 592] on div "Ajouter" at bounding box center [1206, 581] width 63 height 21
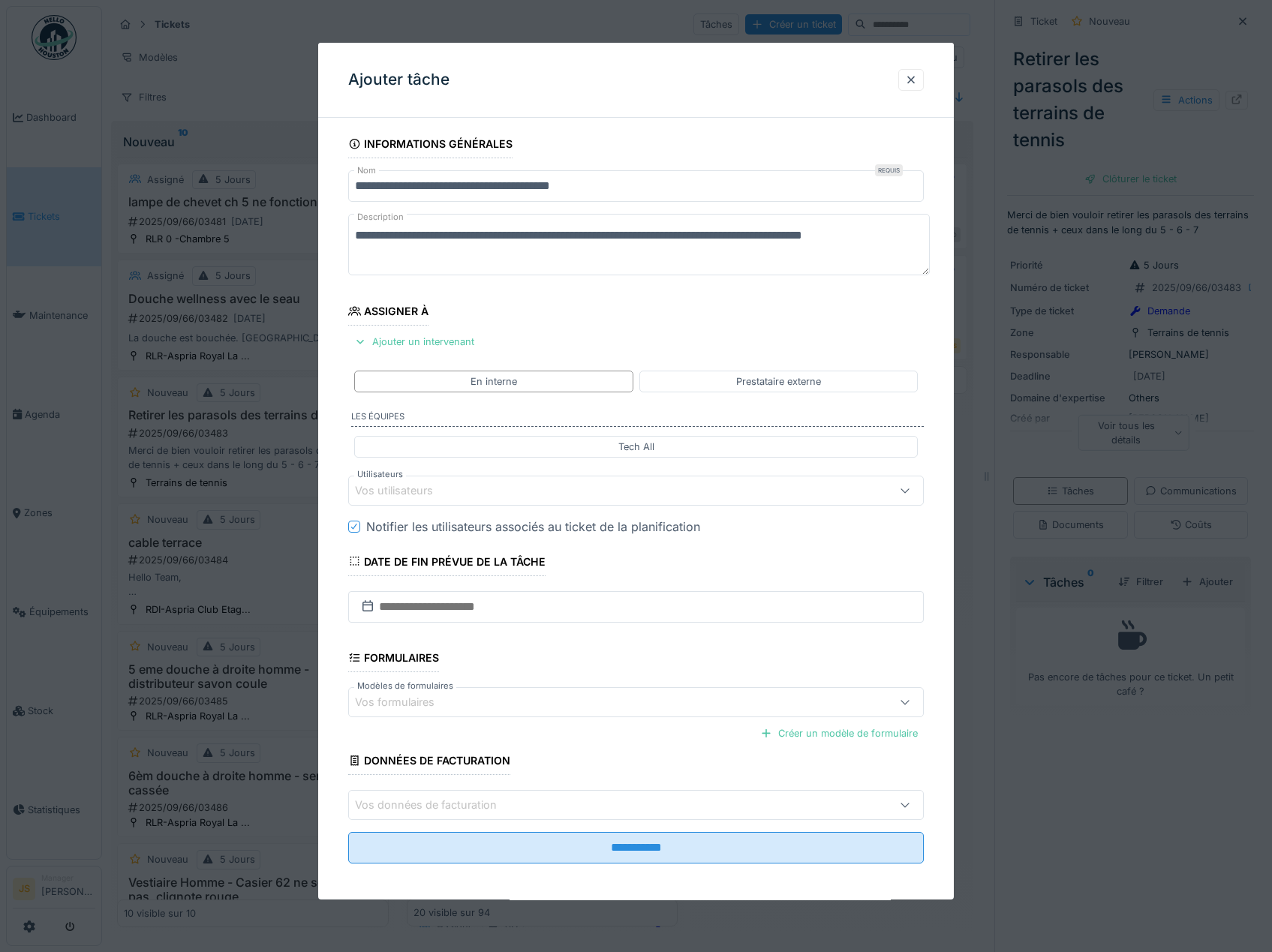
click at [416, 483] on div "Vos utilisateurs" at bounding box center [405, 491] width 99 height 16
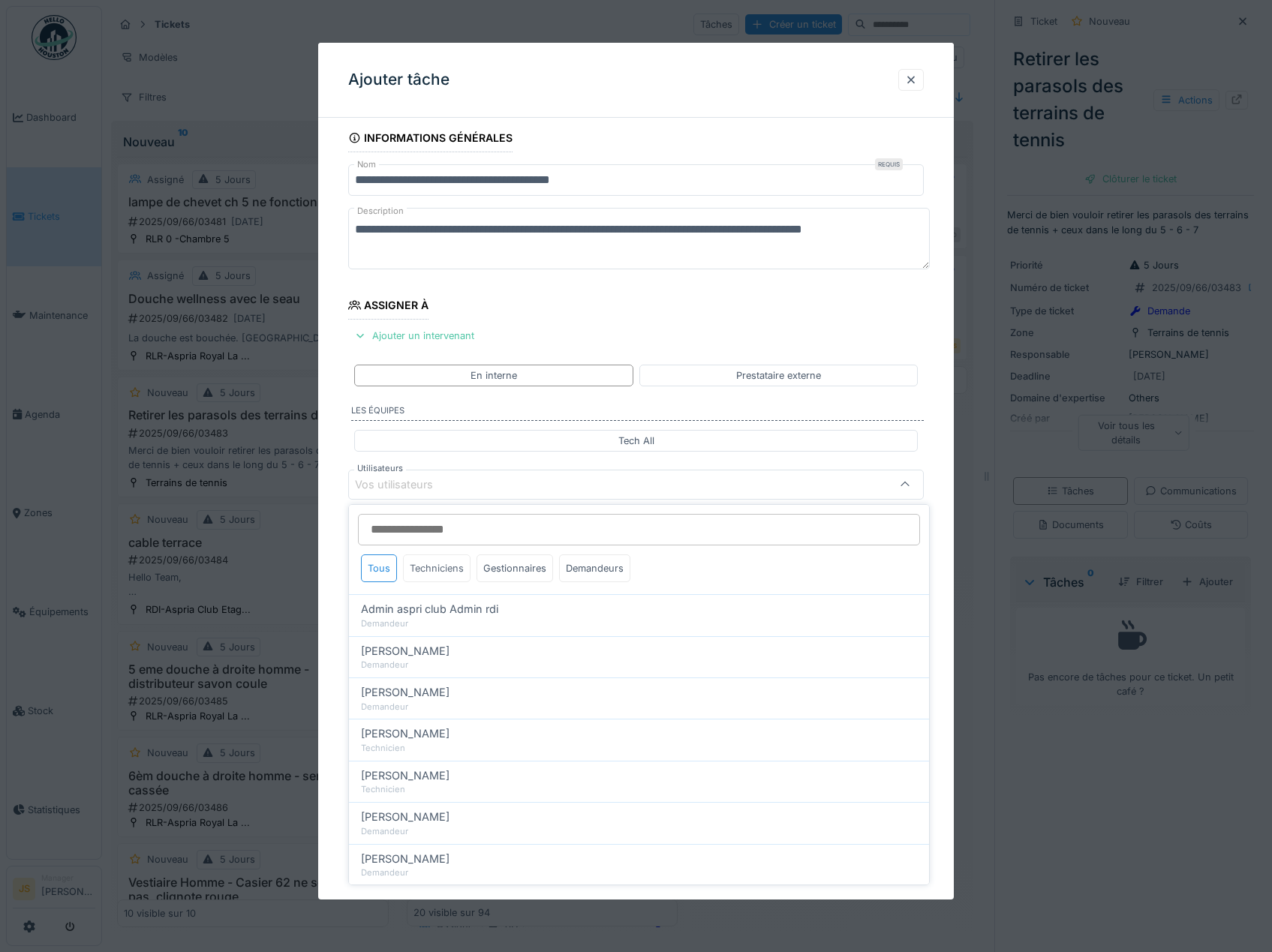
click at [440, 567] on div "Techniciens" at bounding box center [437, 568] width 68 height 28
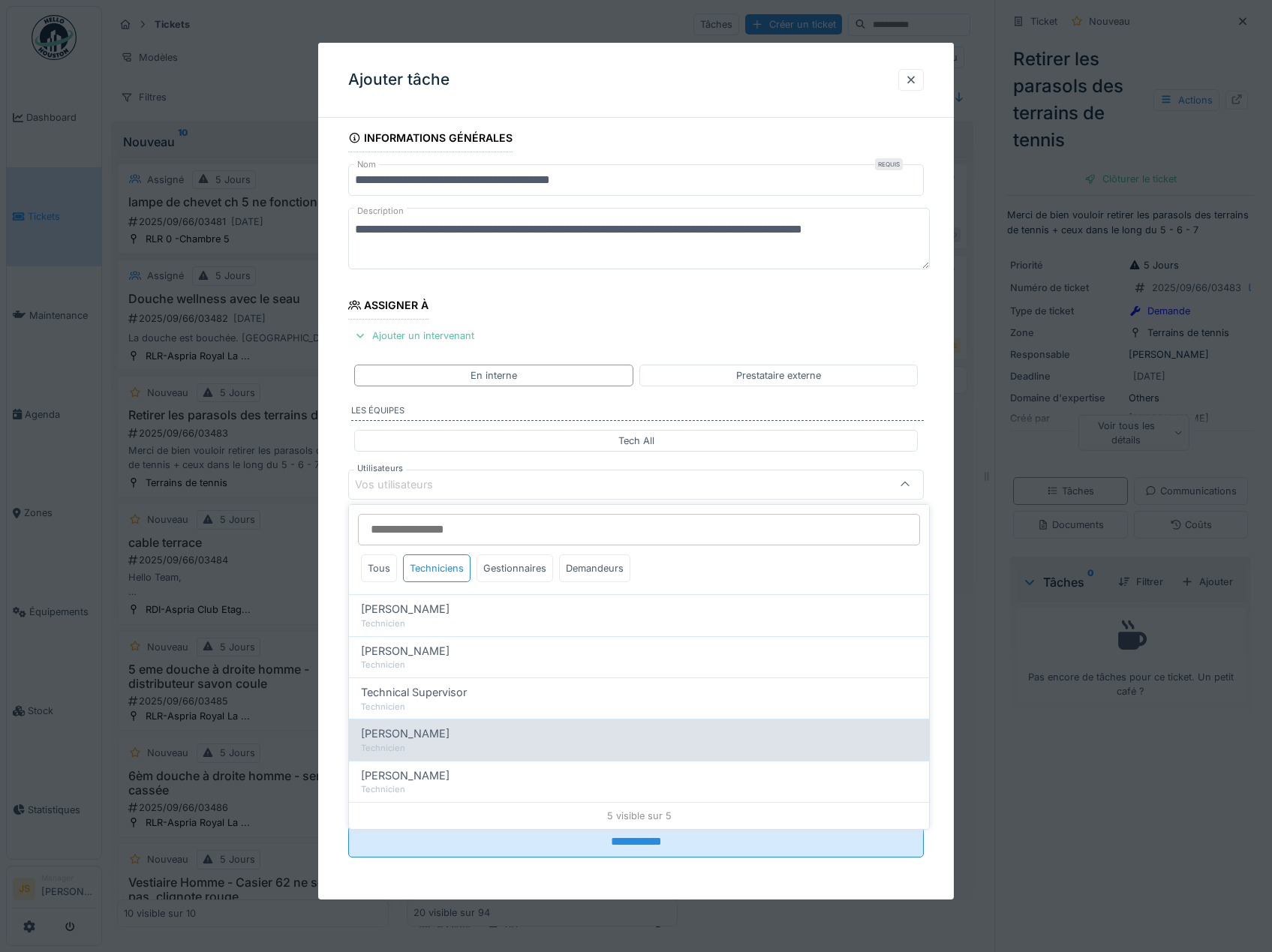
click at [442, 735] on span "[PERSON_NAME]" at bounding box center [405, 734] width 88 height 16
type input "****"
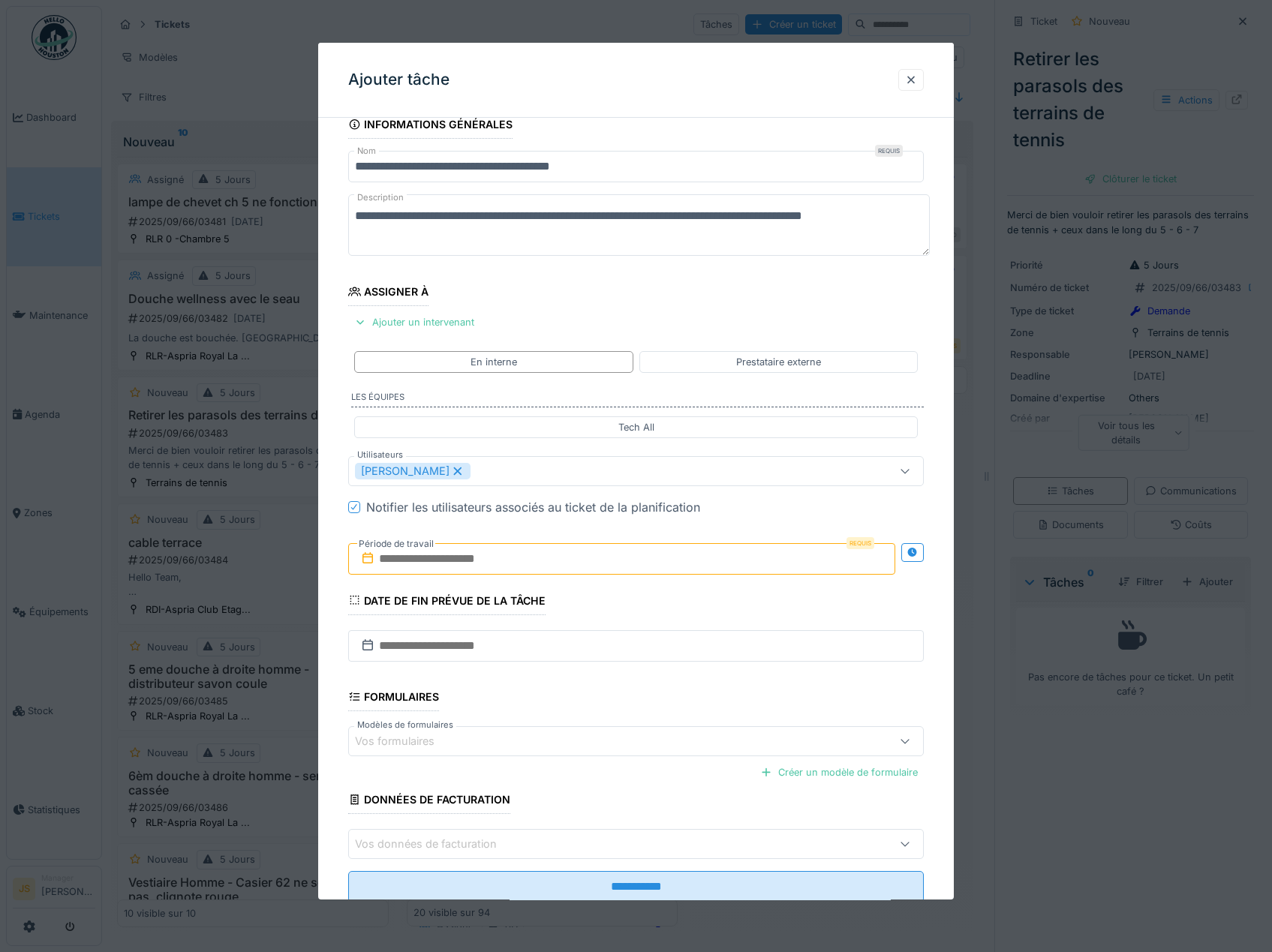
click at [334, 689] on div "**********" at bounding box center [636, 527] width 636 height 834
click at [419, 556] on input "text" at bounding box center [622, 558] width 548 height 31
click at [592, 701] on div "17" at bounding box center [600, 705] width 21 height 21
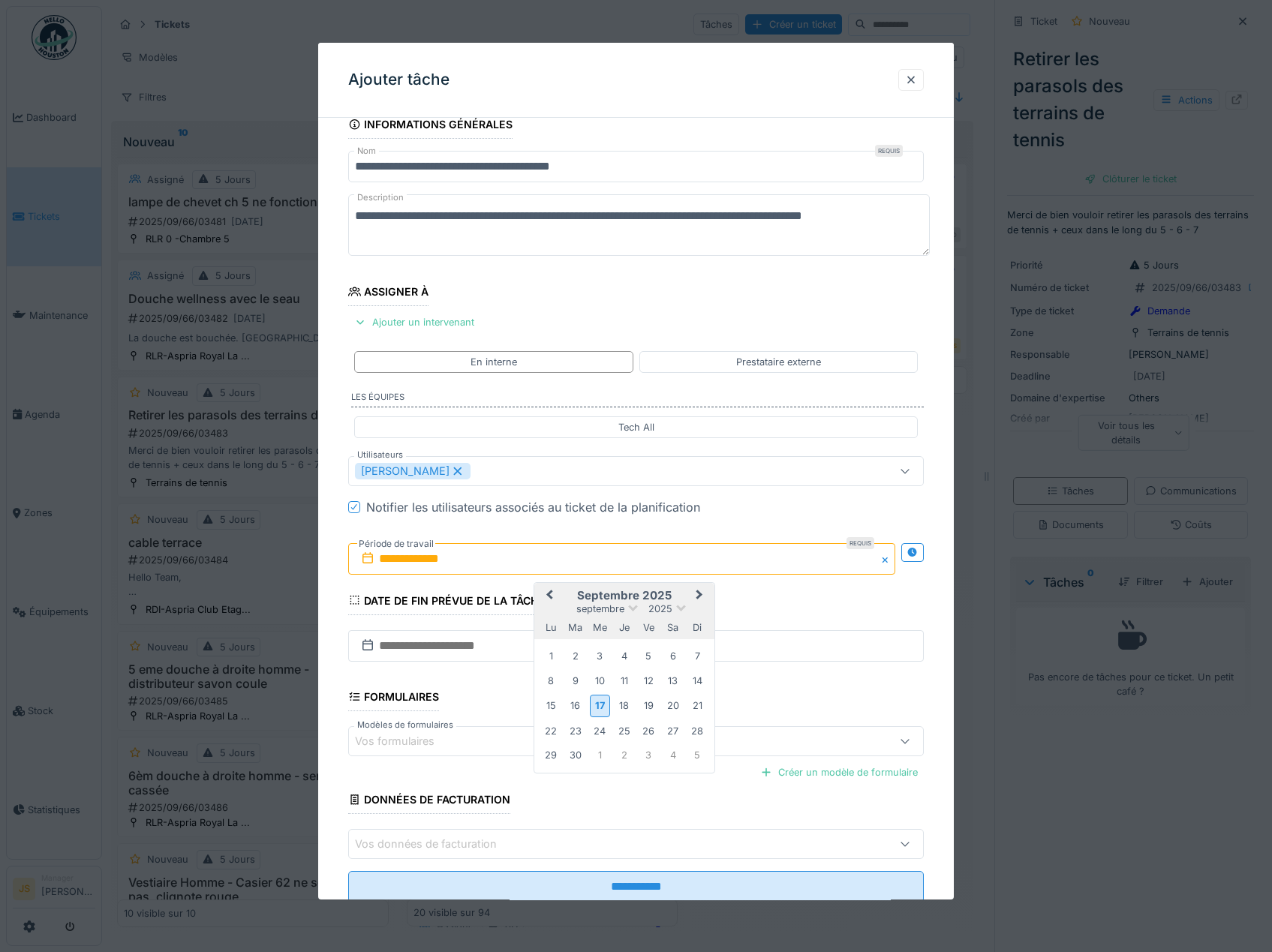
click at [597, 705] on div "17" at bounding box center [600, 705] width 21 height 21
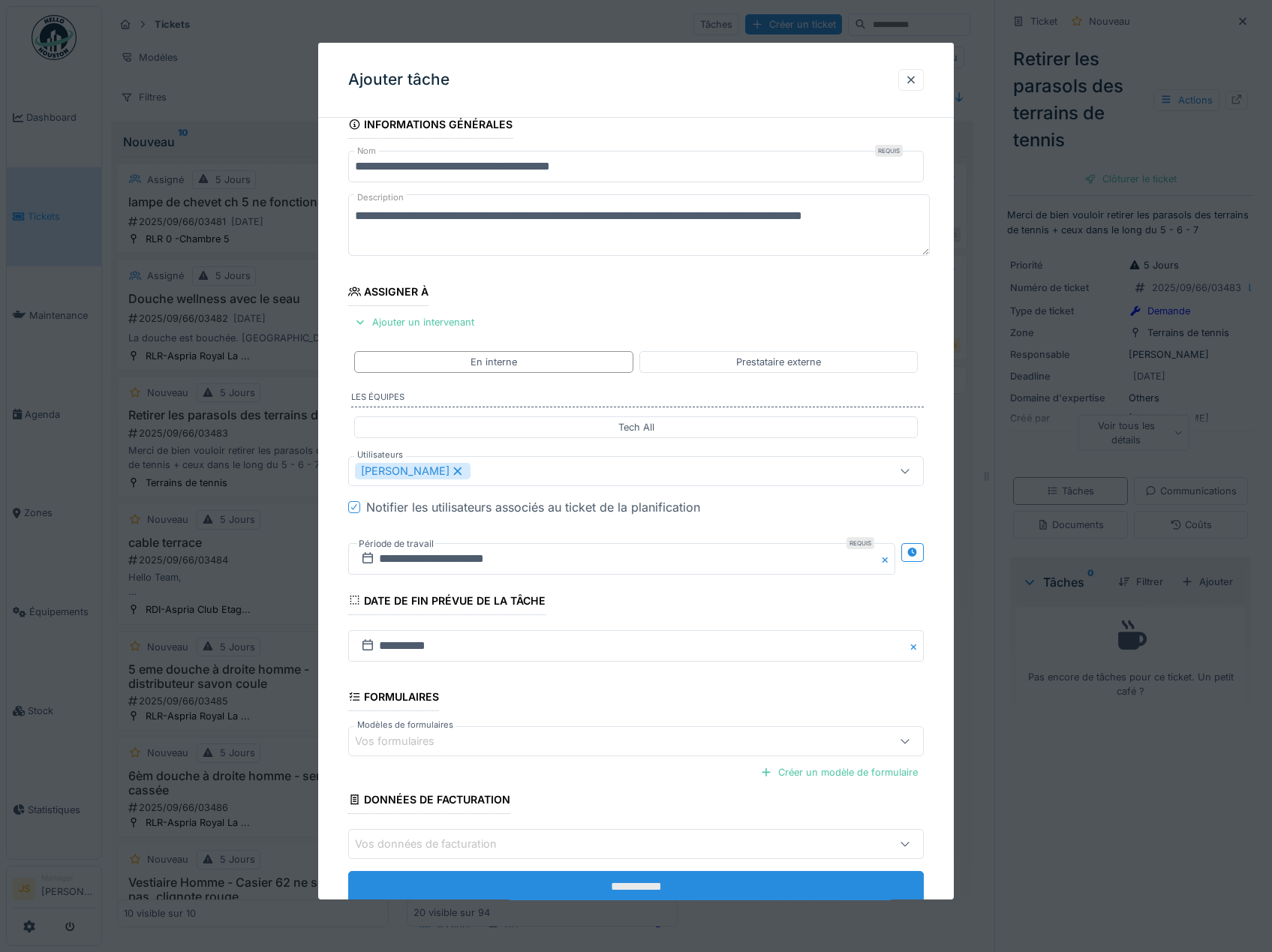
click at [666, 884] on input "**********" at bounding box center [636, 886] width 576 height 31
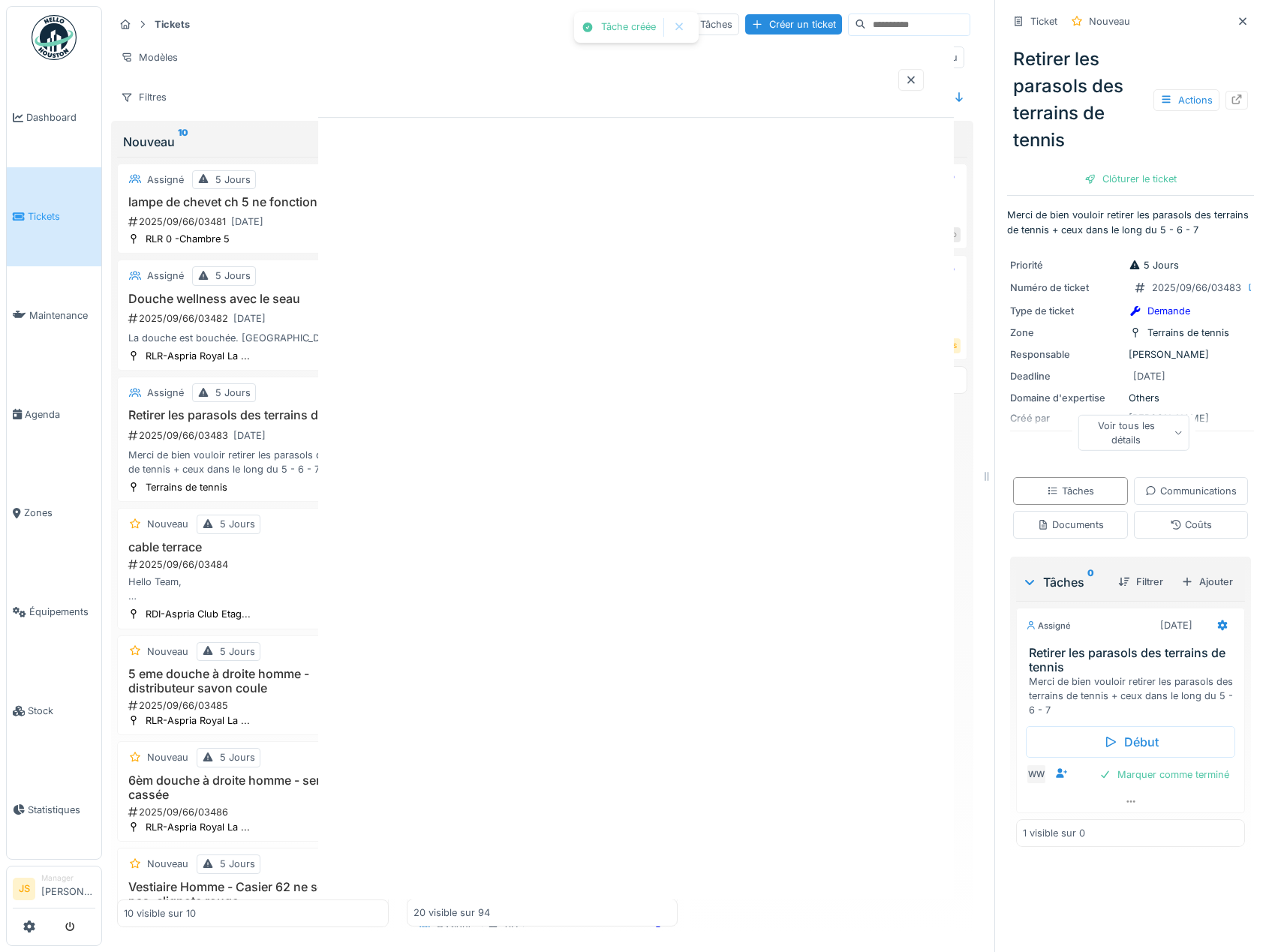
scroll to position [0, 0]
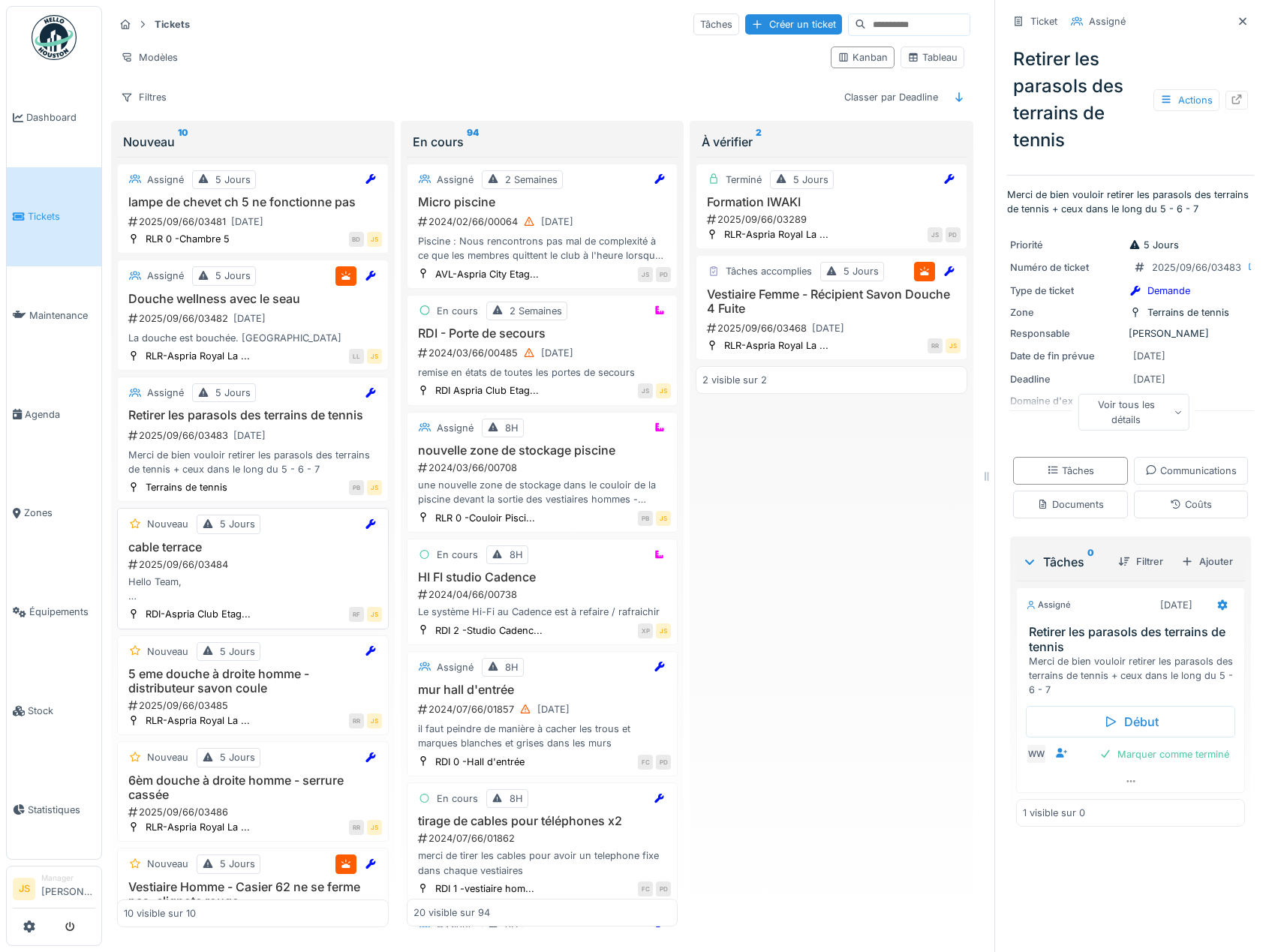
click at [167, 572] on div "2025/09/66/03484" at bounding box center [255, 564] width 255 height 14
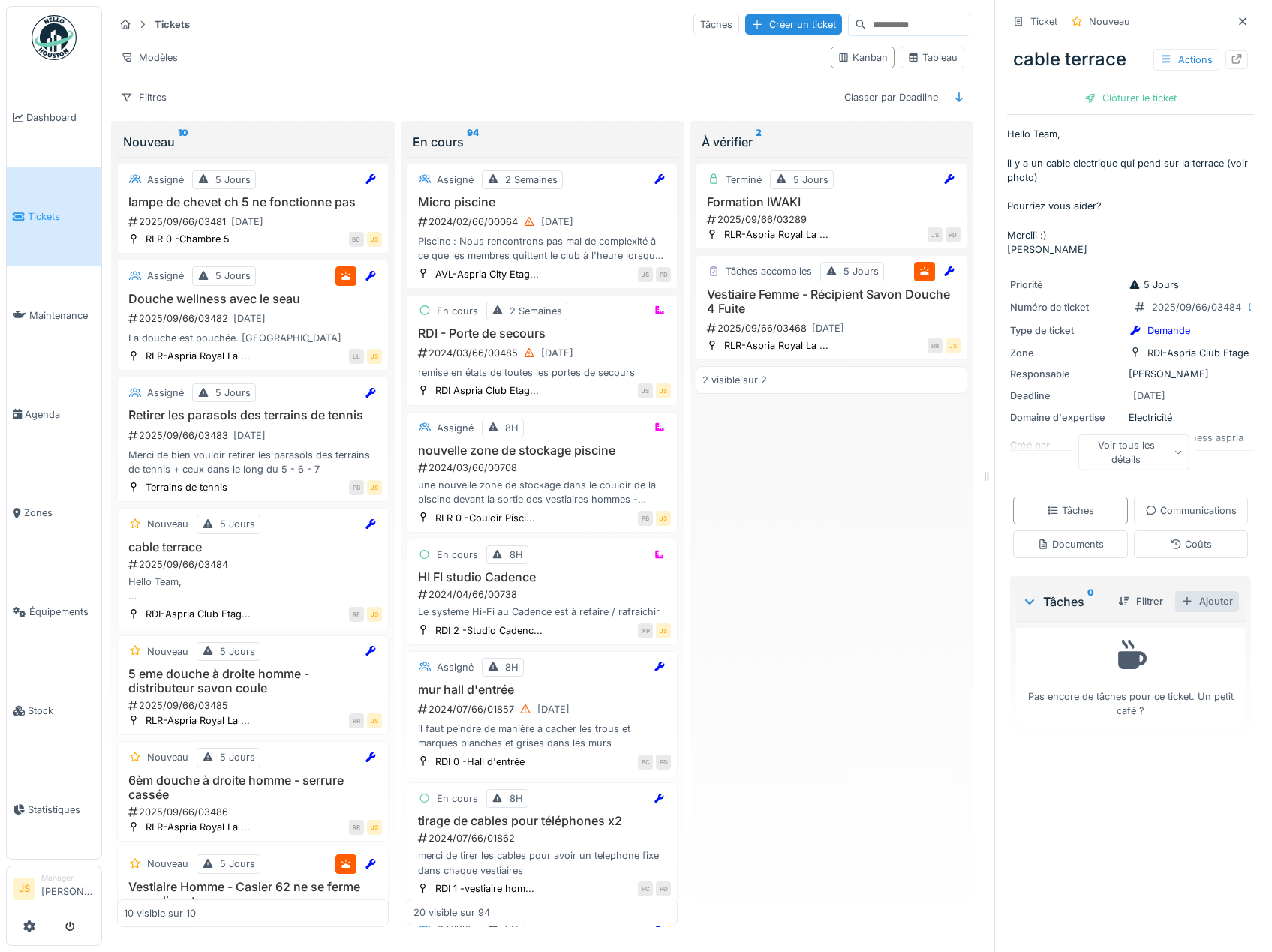
click at [1194, 611] on div "Ajouter" at bounding box center [1206, 601] width 63 height 21
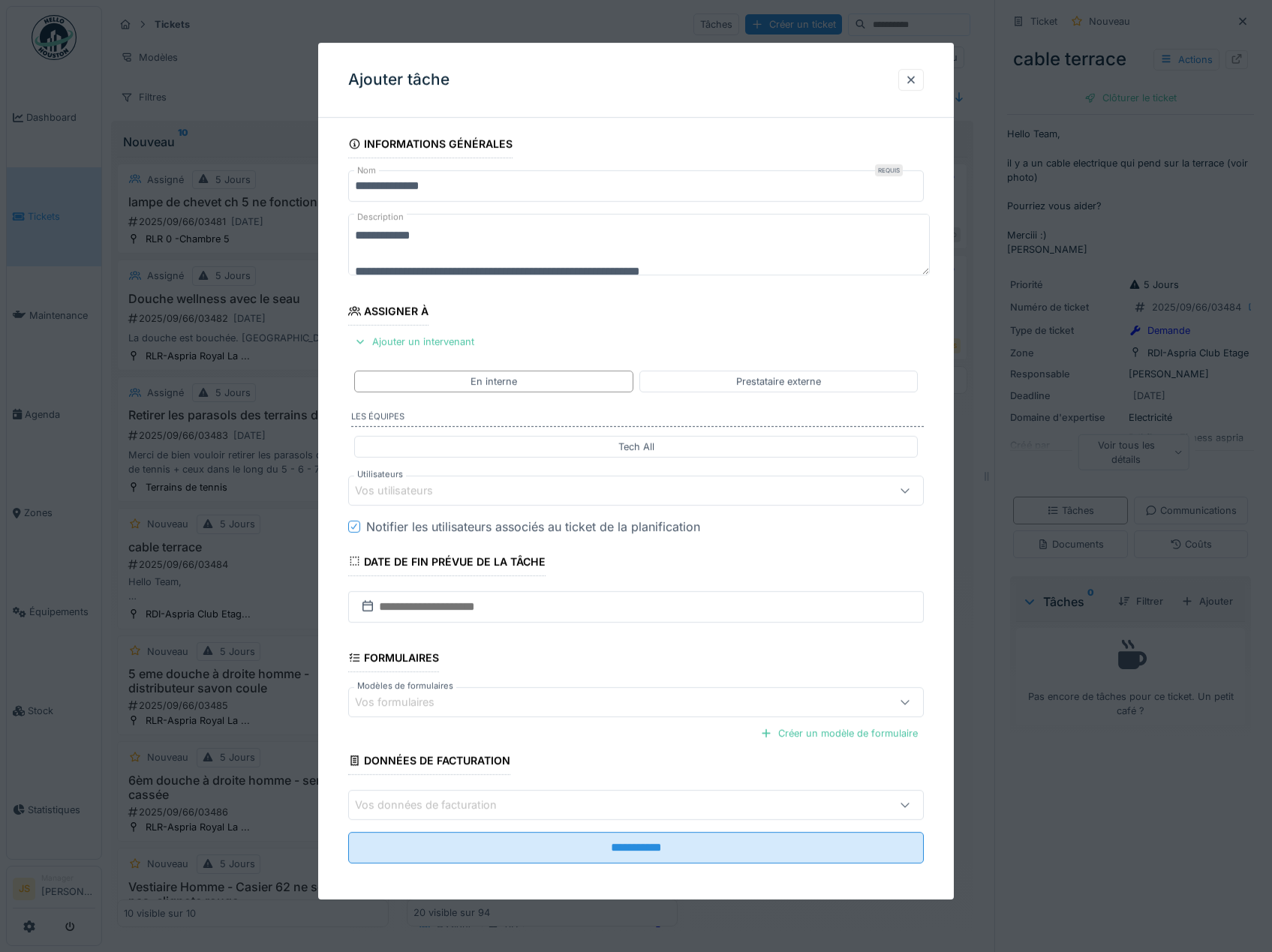
click at [390, 492] on div "Vos utilisateurs" at bounding box center [405, 491] width 99 height 16
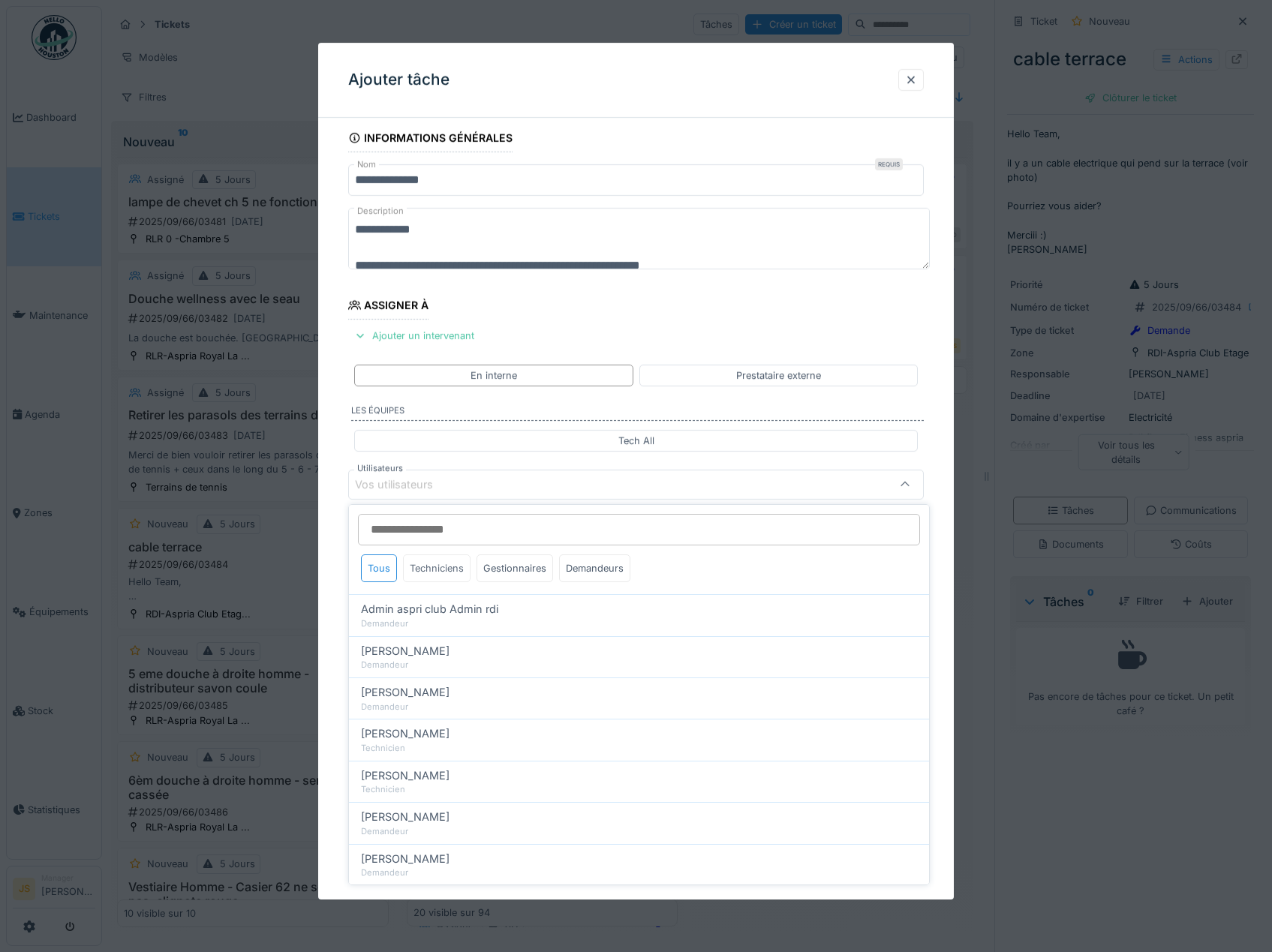
click at [443, 568] on div "Techniciens" at bounding box center [437, 568] width 68 height 28
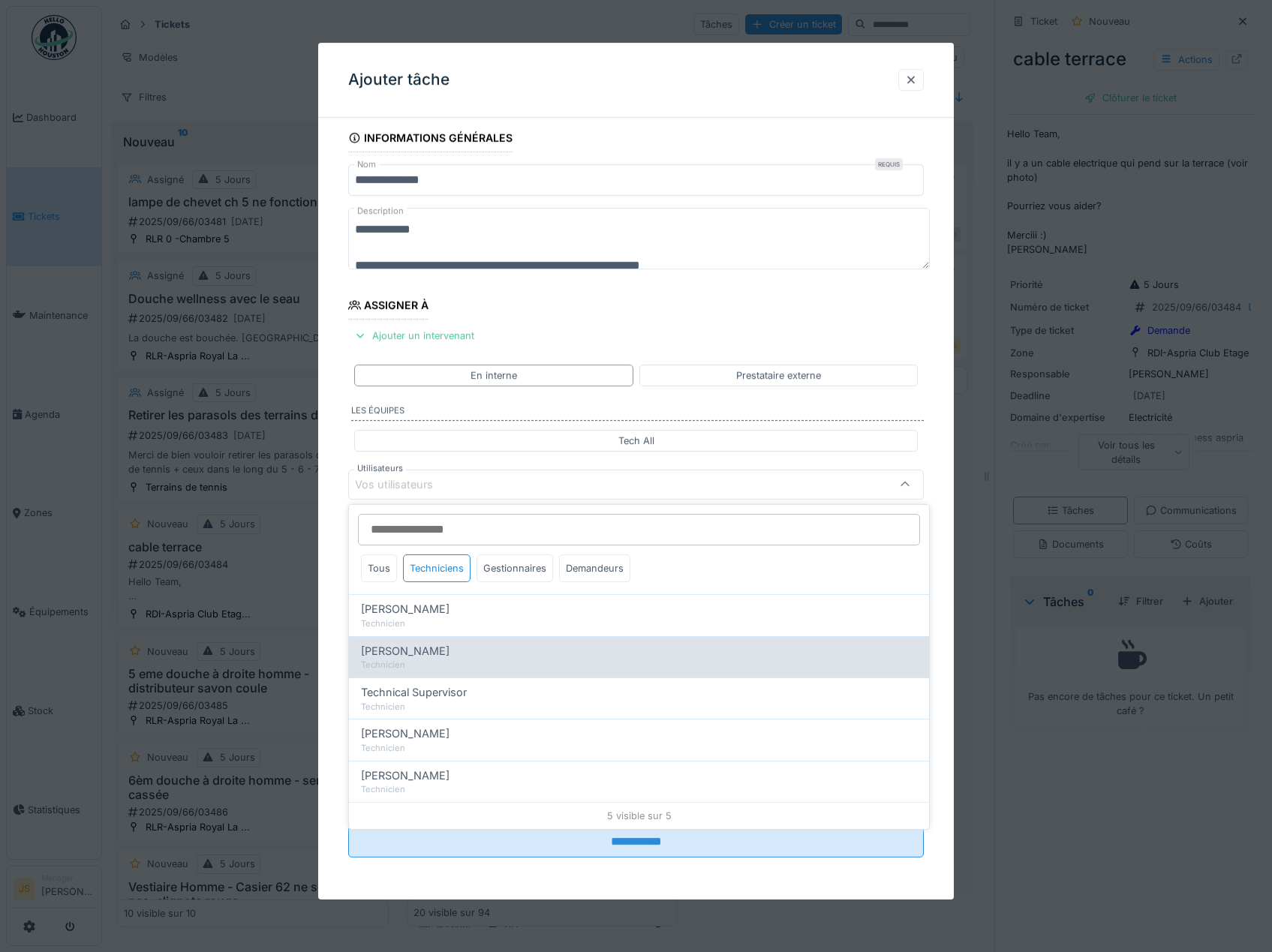
drag, startPoint x: 449, startPoint y: 654, endPoint x: 424, endPoint y: 653, distance: 25.0
click at [449, 655] on span "[PERSON_NAME]" at bounding box center [405, 651] width 88 height 16
type input "*****"
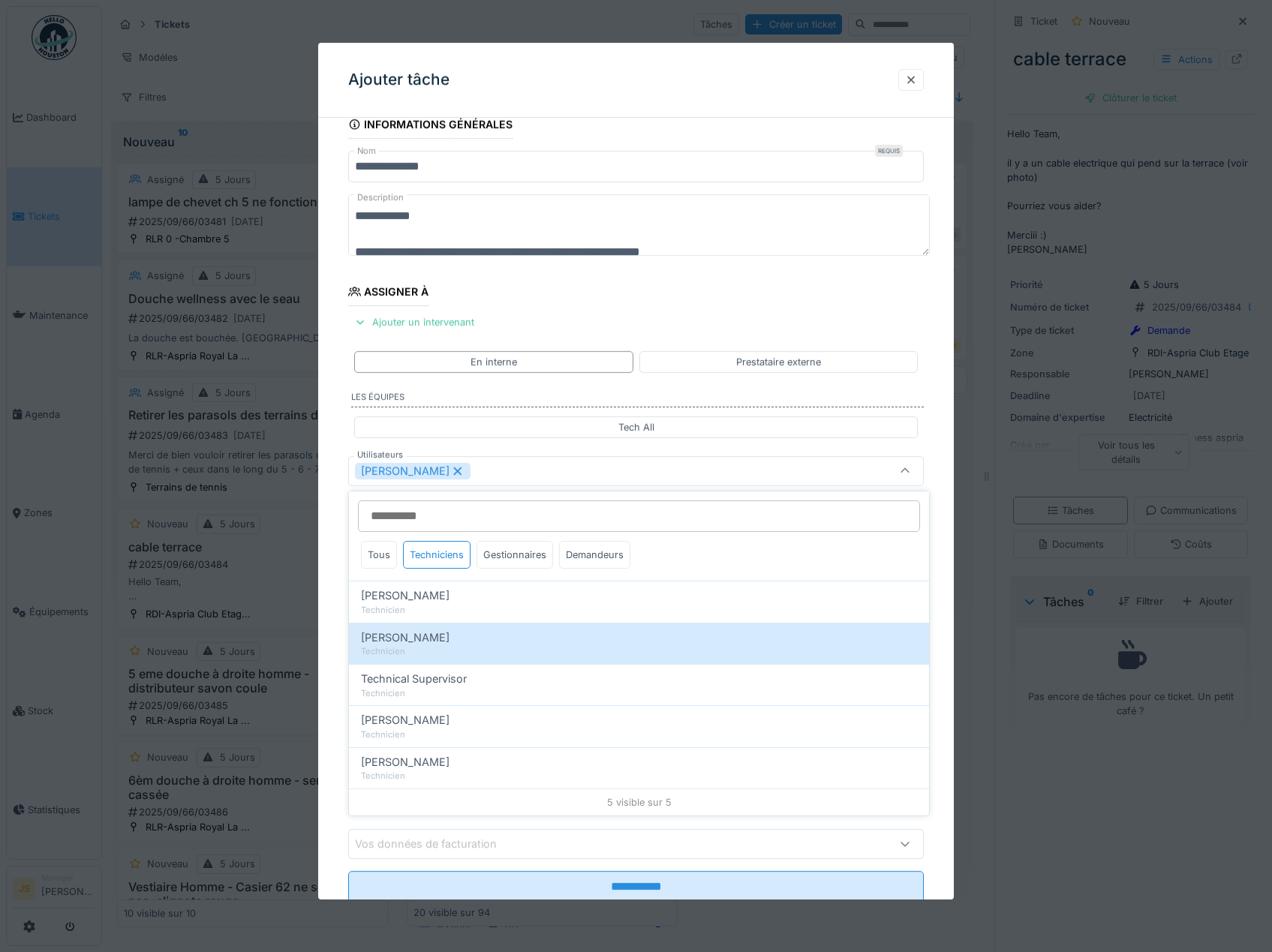
click at [330, 598] on div "**********" at bounding box center [636, 527] width 636 height 834
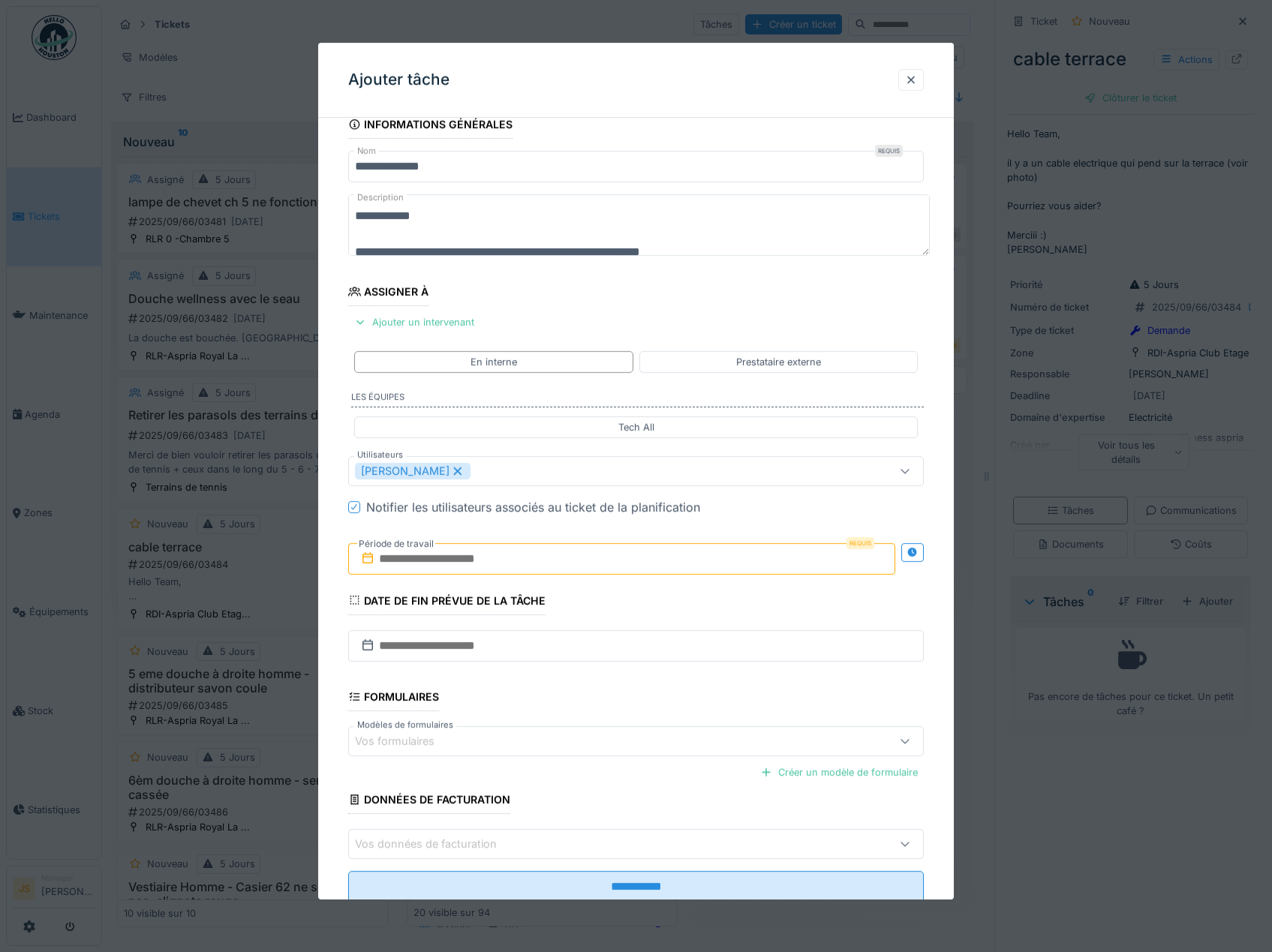
click at [423, 558] on input "text" at bounding box center [622, 558] width 548 height 31
click at [594, 702] on div "17" at bounding box center [600, 705] width 21 height 21
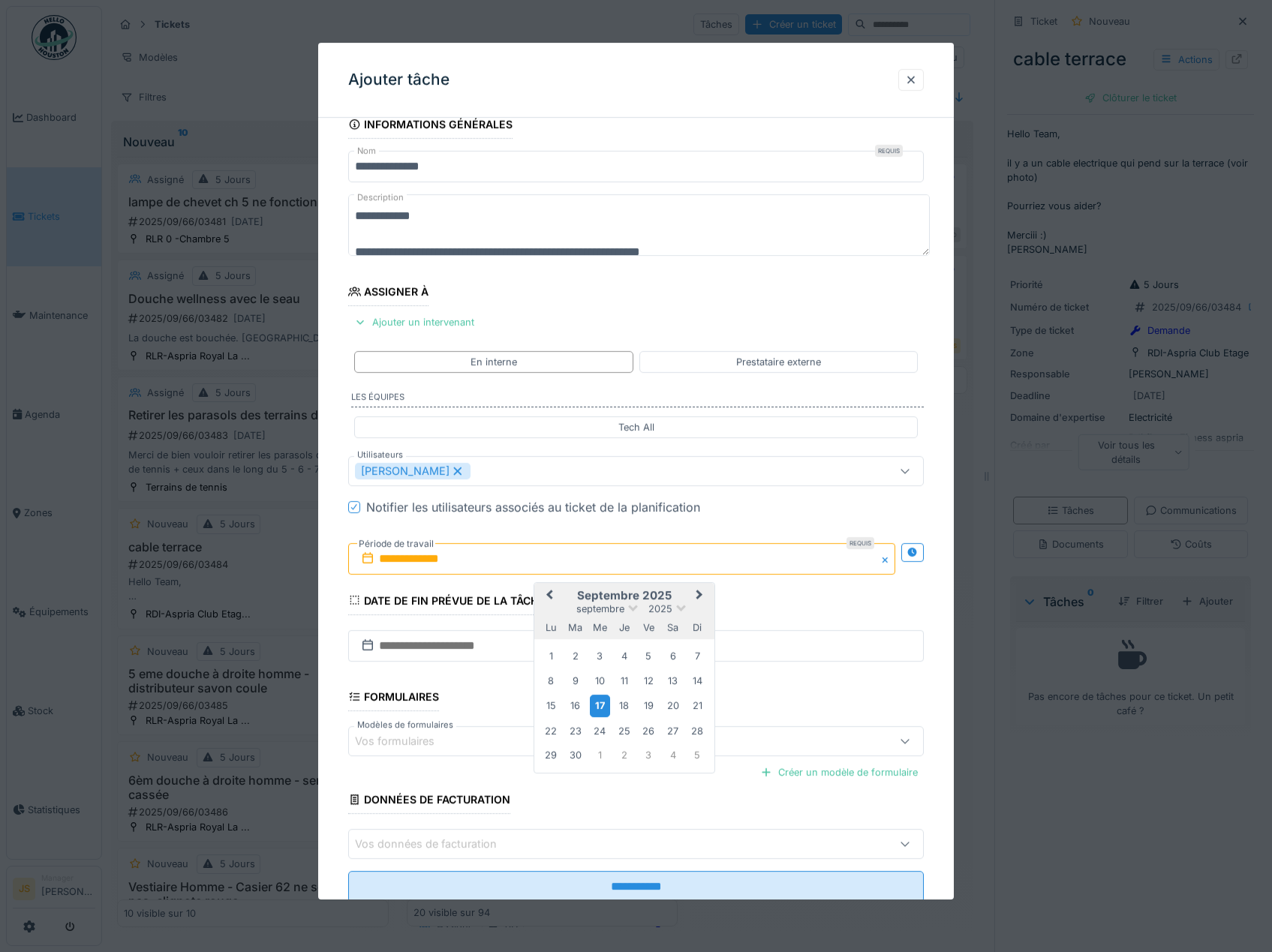
click at [597, 707] on div "17" at bounding box center [600, 705] width 21 height 21
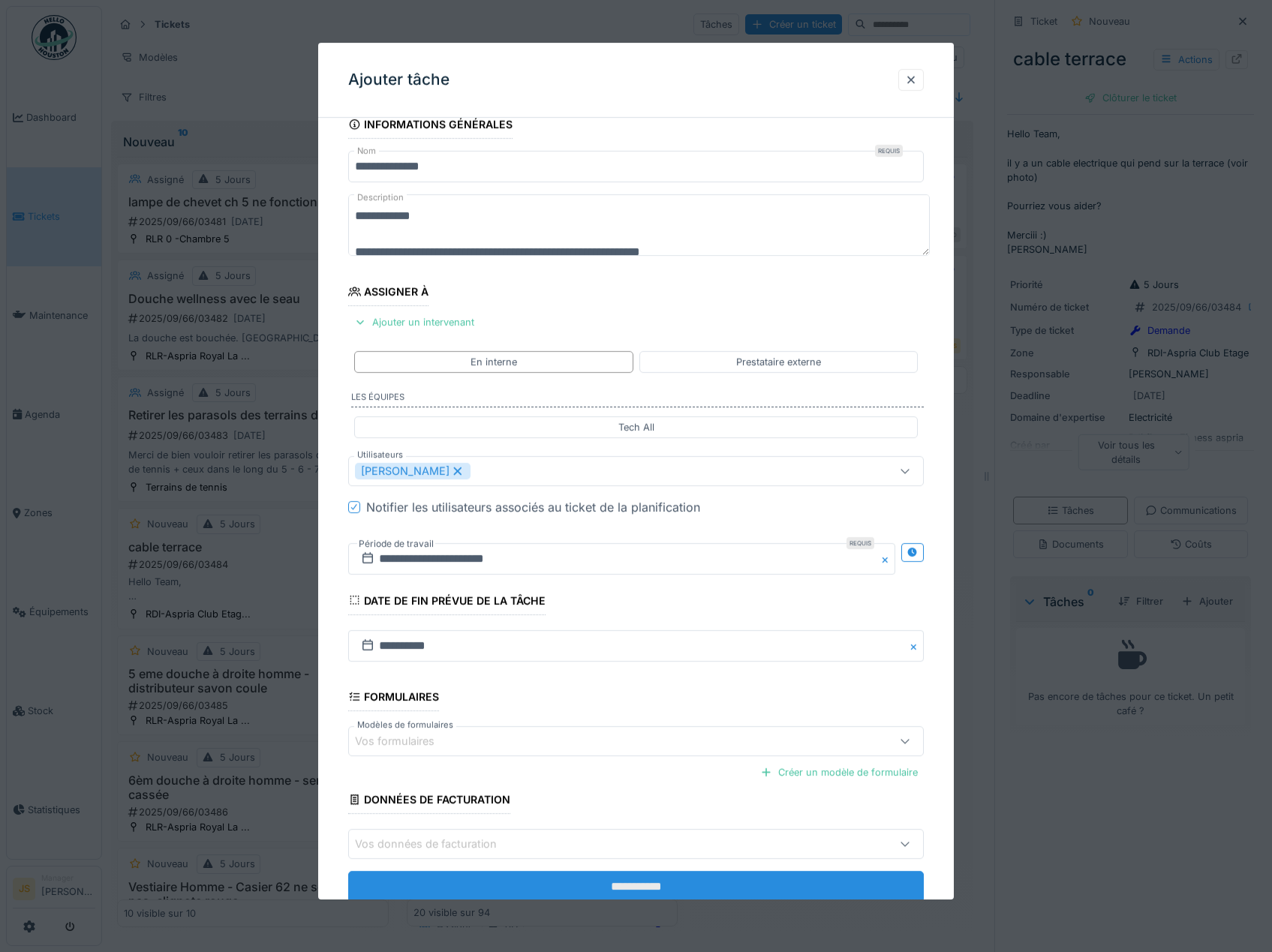
click at [675, 882] on input "**********" at bounding box center [636, 886] width 576 height 31
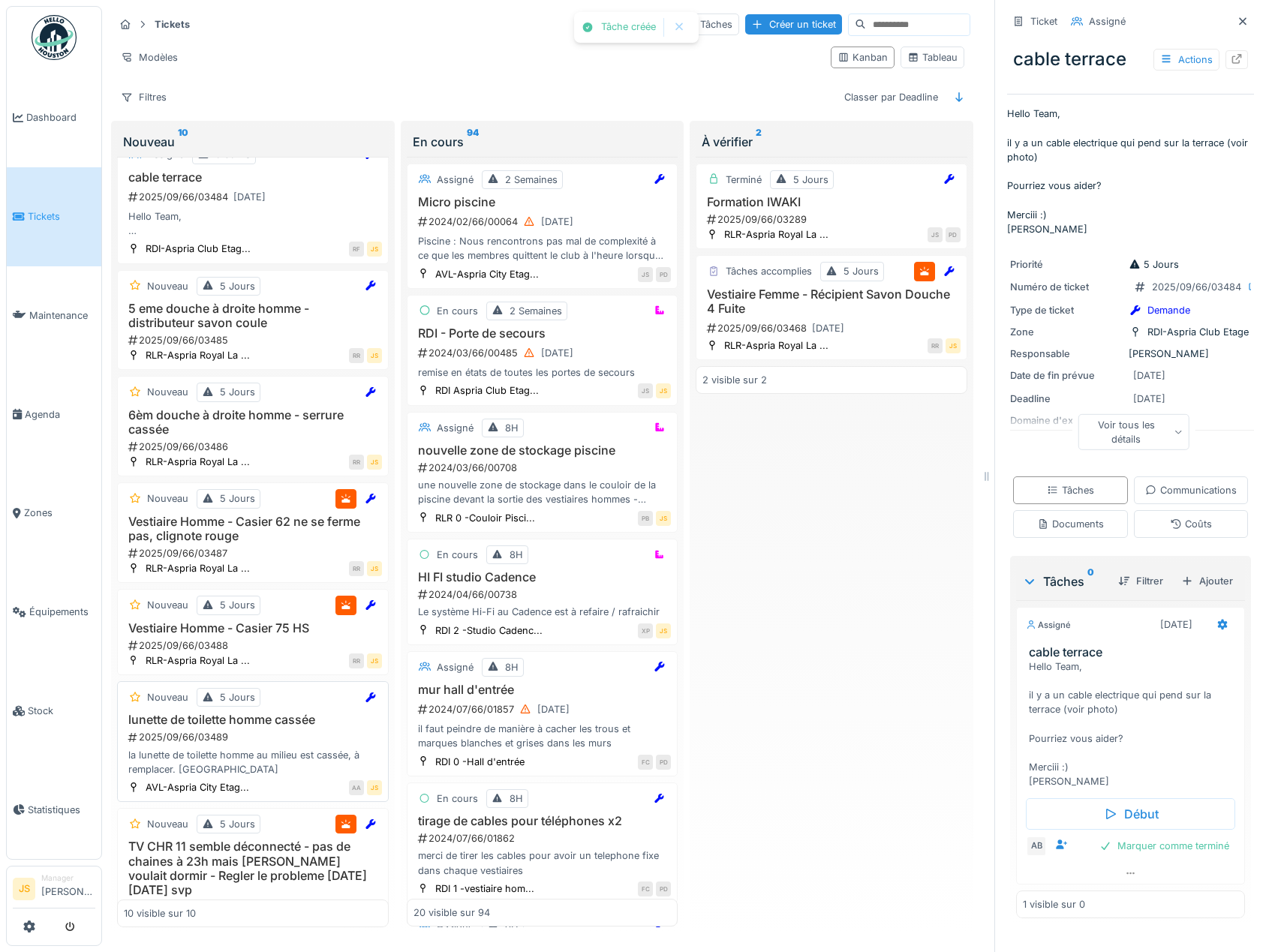
scroll to position [375, 0]
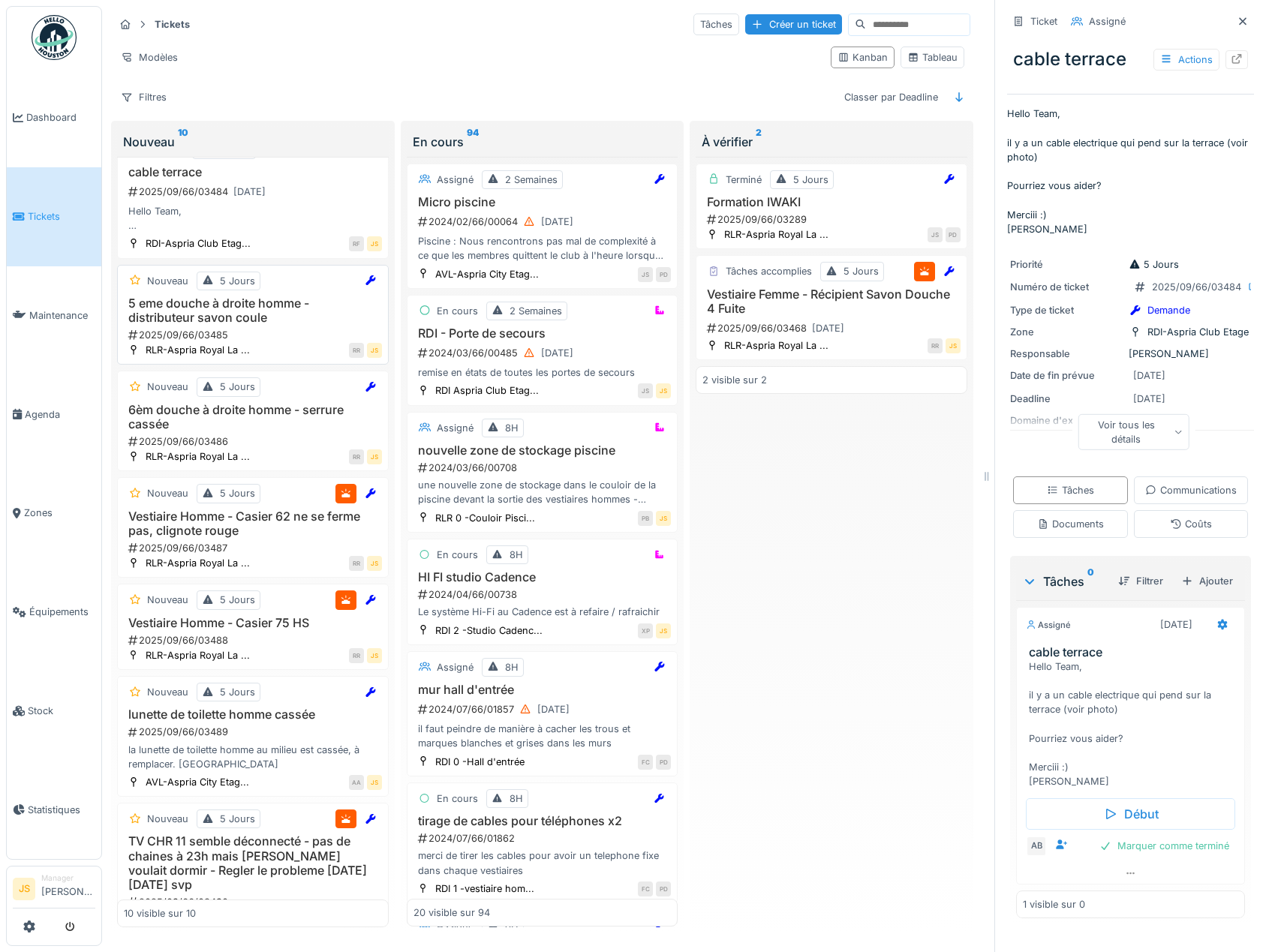
click at [183, 324] on h3 "5 eme douche à droite homme - distributeur savon coule" at bounding box center [252, 310] width 258 height 29
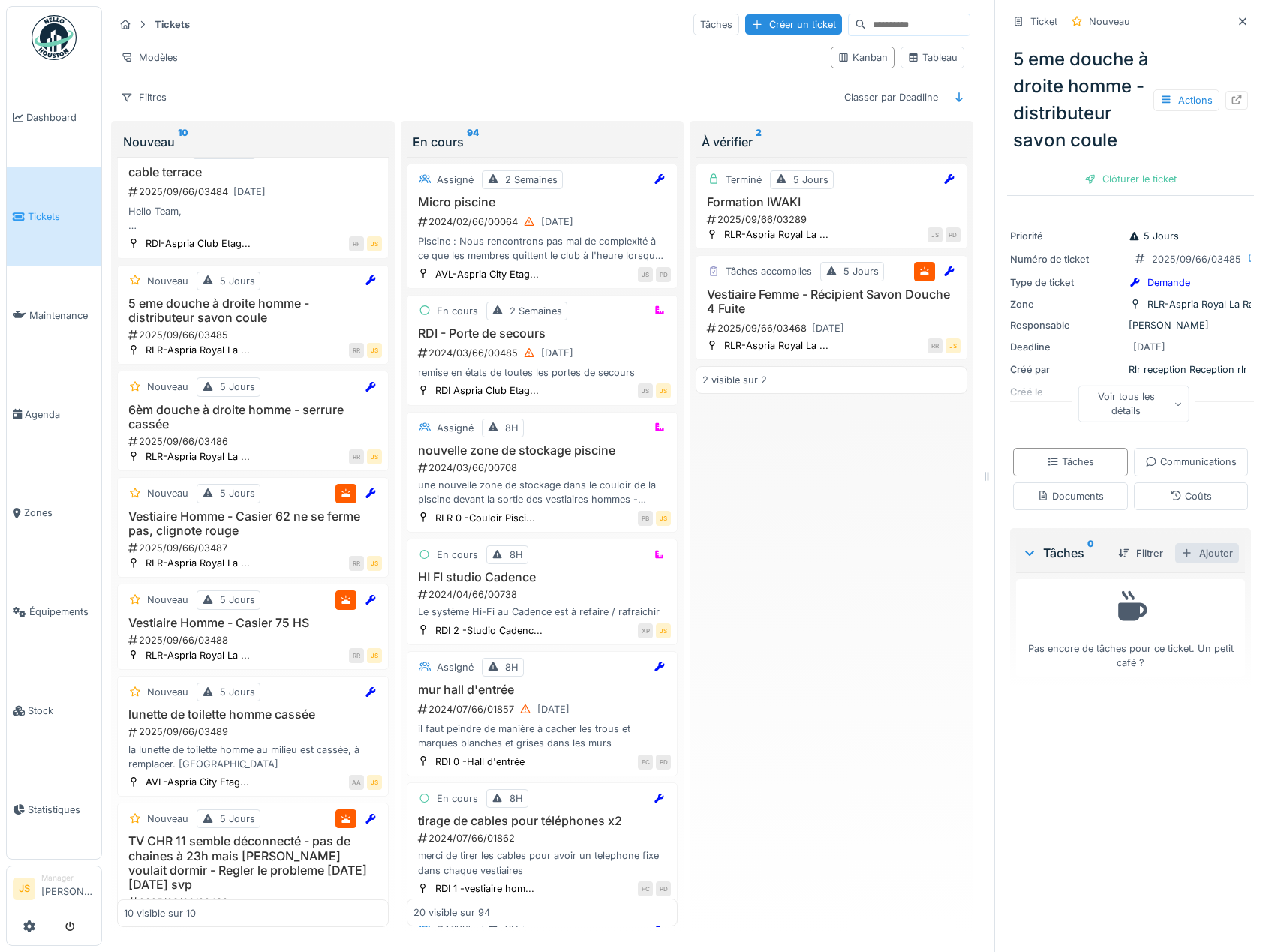
click at [1187, 563] on div "Ajouter" at bounding box center [1206, 553] width 63 height 21
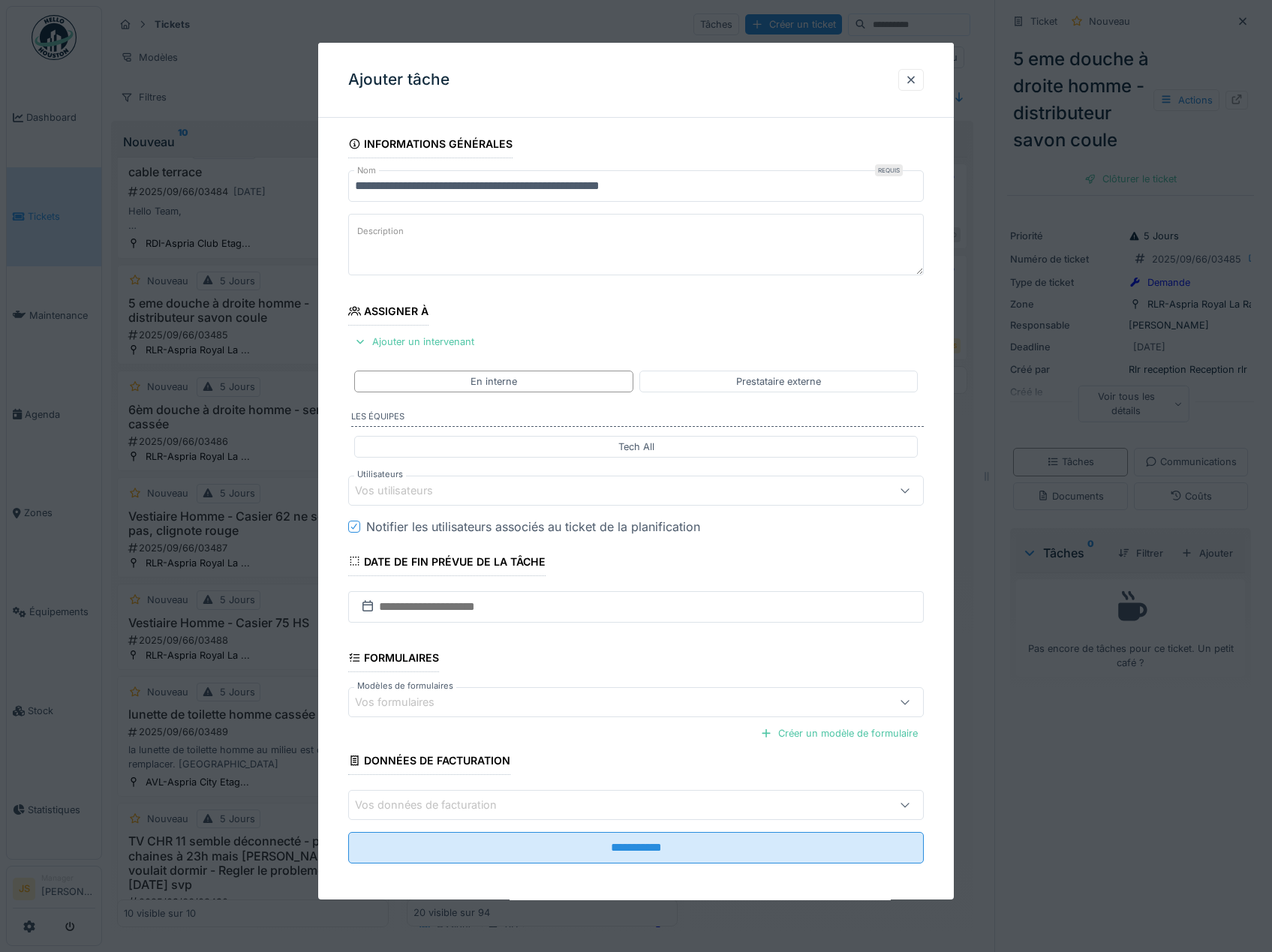
drag, startPoint x: 402, startPoint y: 494, endPoint x: 394, endPoint y: 492, distance: 8.2
click at [401, 494] on div "Vos utilisateurs" at bounding box center [405, 491] width 99 height 16
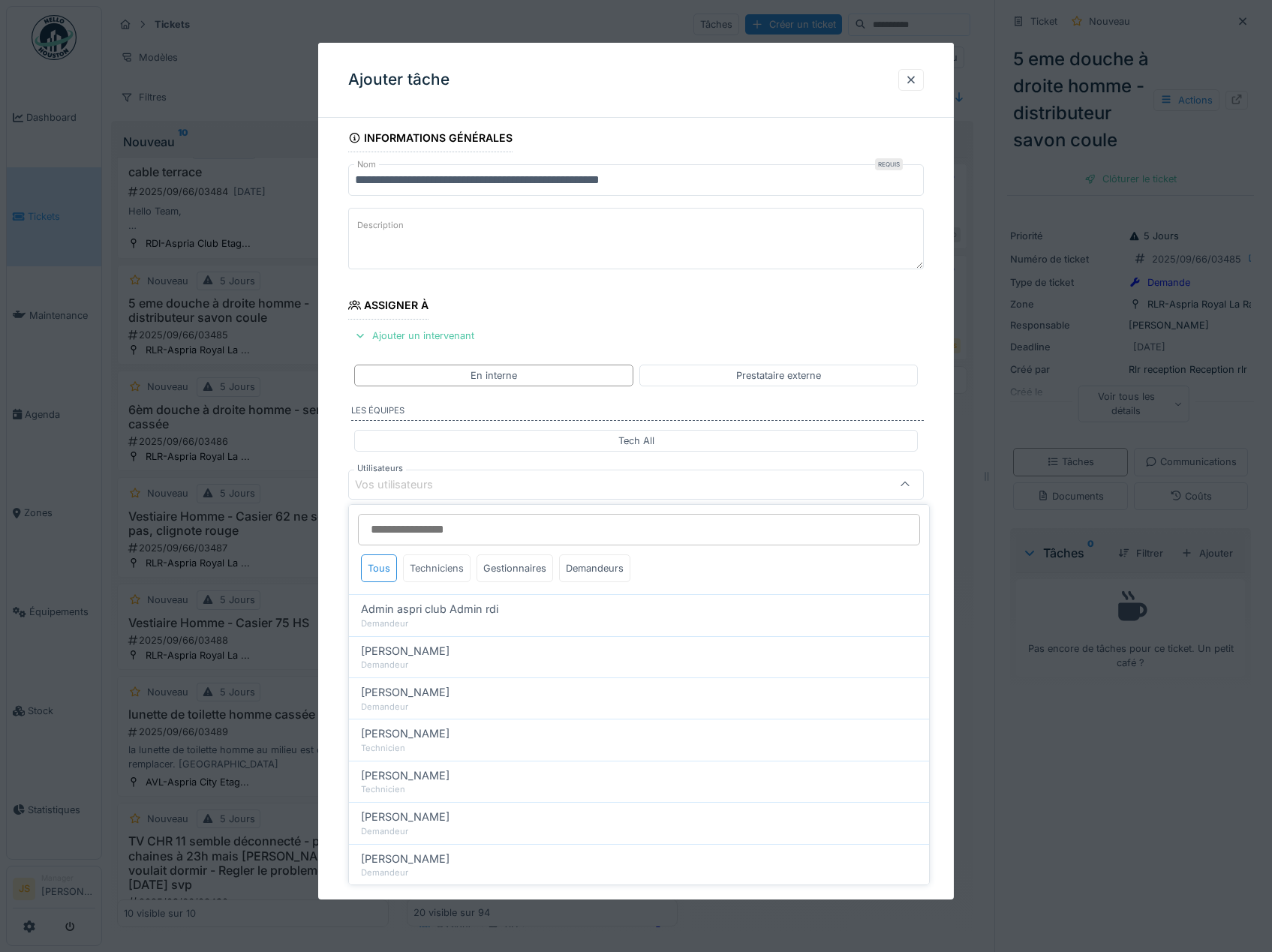
click at [443, 575] on div "Techniciens" at bounding box center [437, 568] width 68 height 28
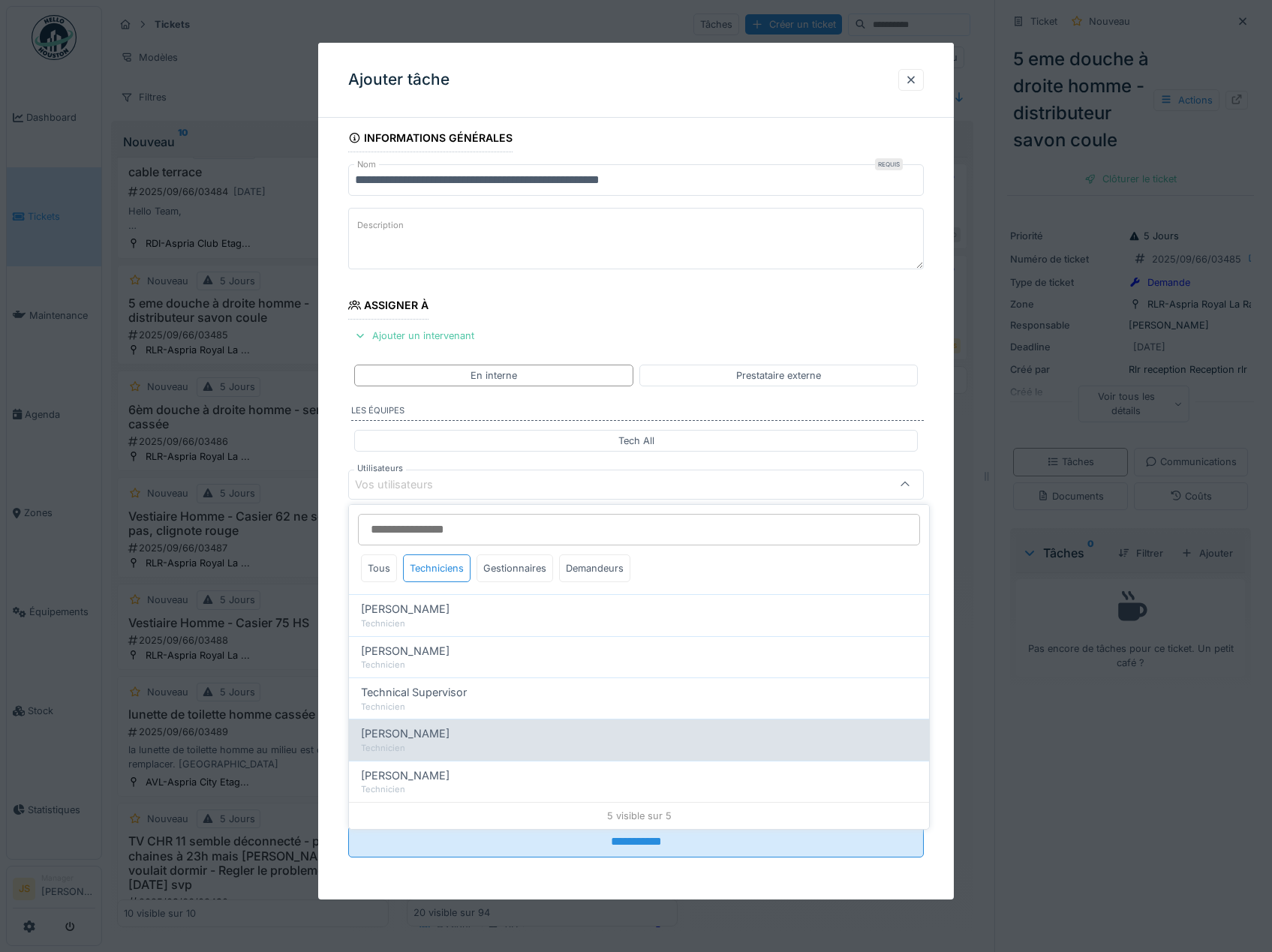
click at [417, 732] on span "[PERSON_NAME]" at bounding box center [405, 734] width 88 height 16
type input "****"
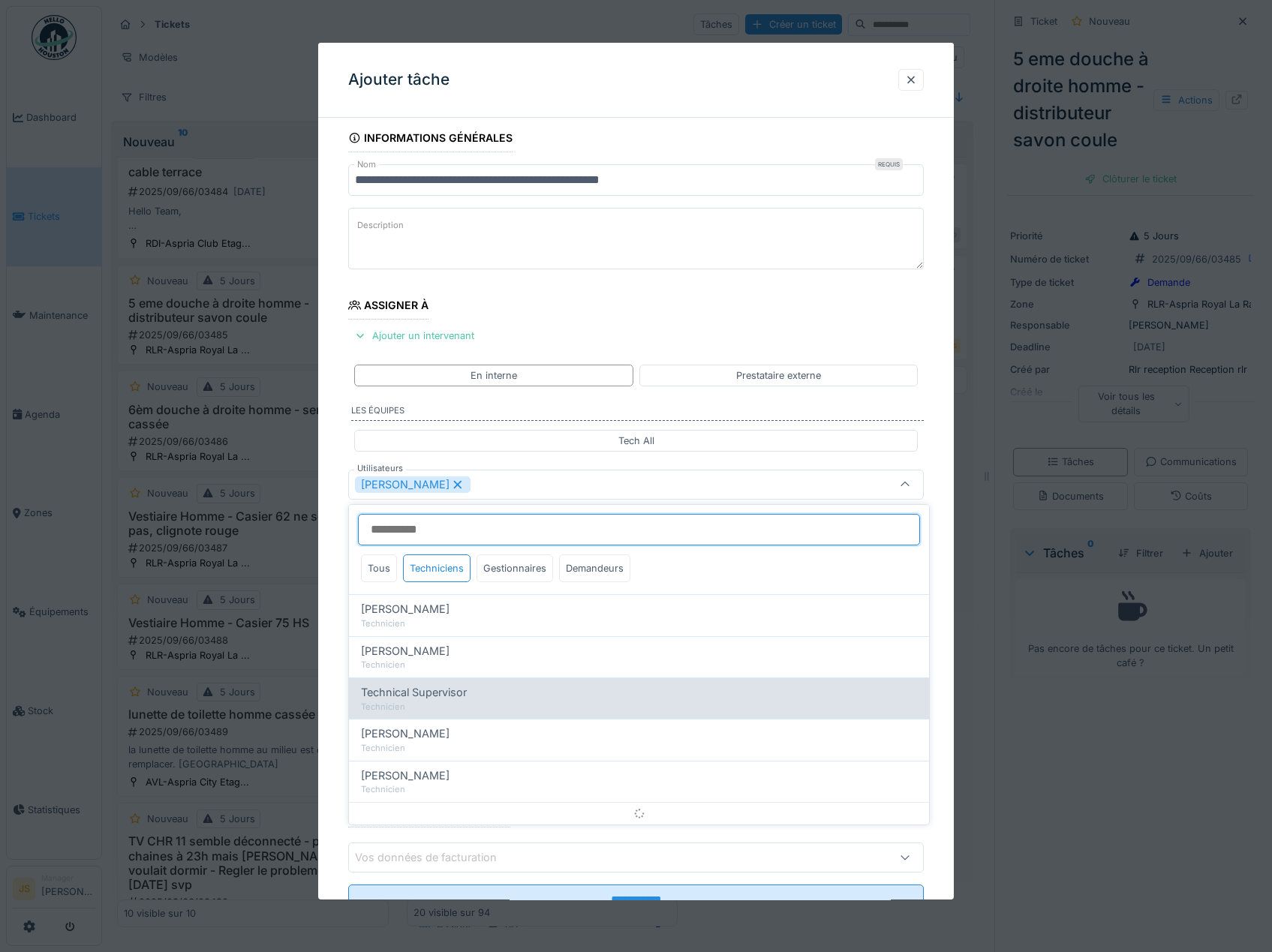
scroll to position [20, 0]
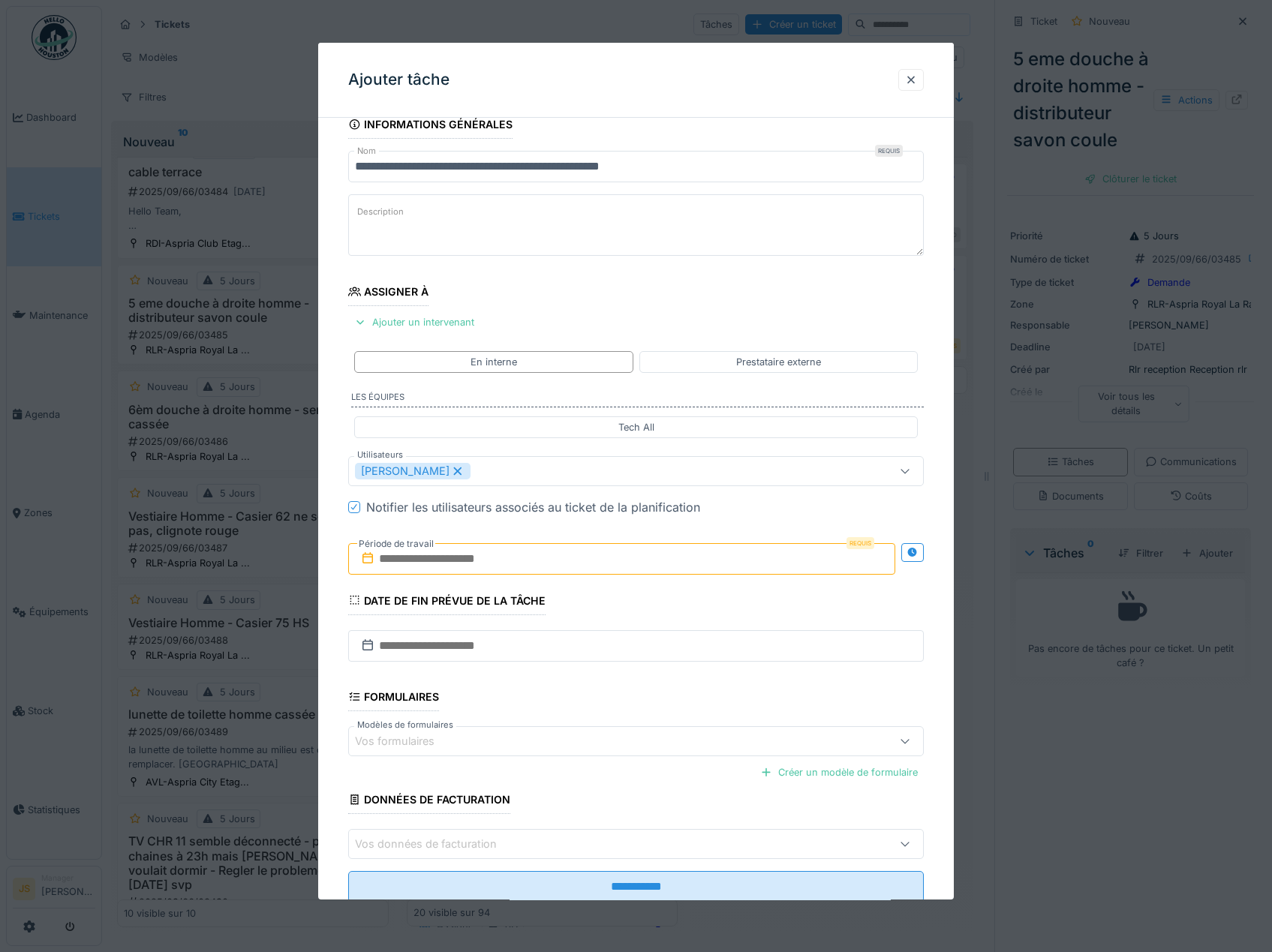
click at [339, 697] on div "**********" at bounding box center [636, 527] width 636 height 834
click at [433, 564] on input "text" at bounding box center [622, 558] width 548 height 31
click at [591, 705] on div "17" at bounding box center [600, 705] width 21 height 21
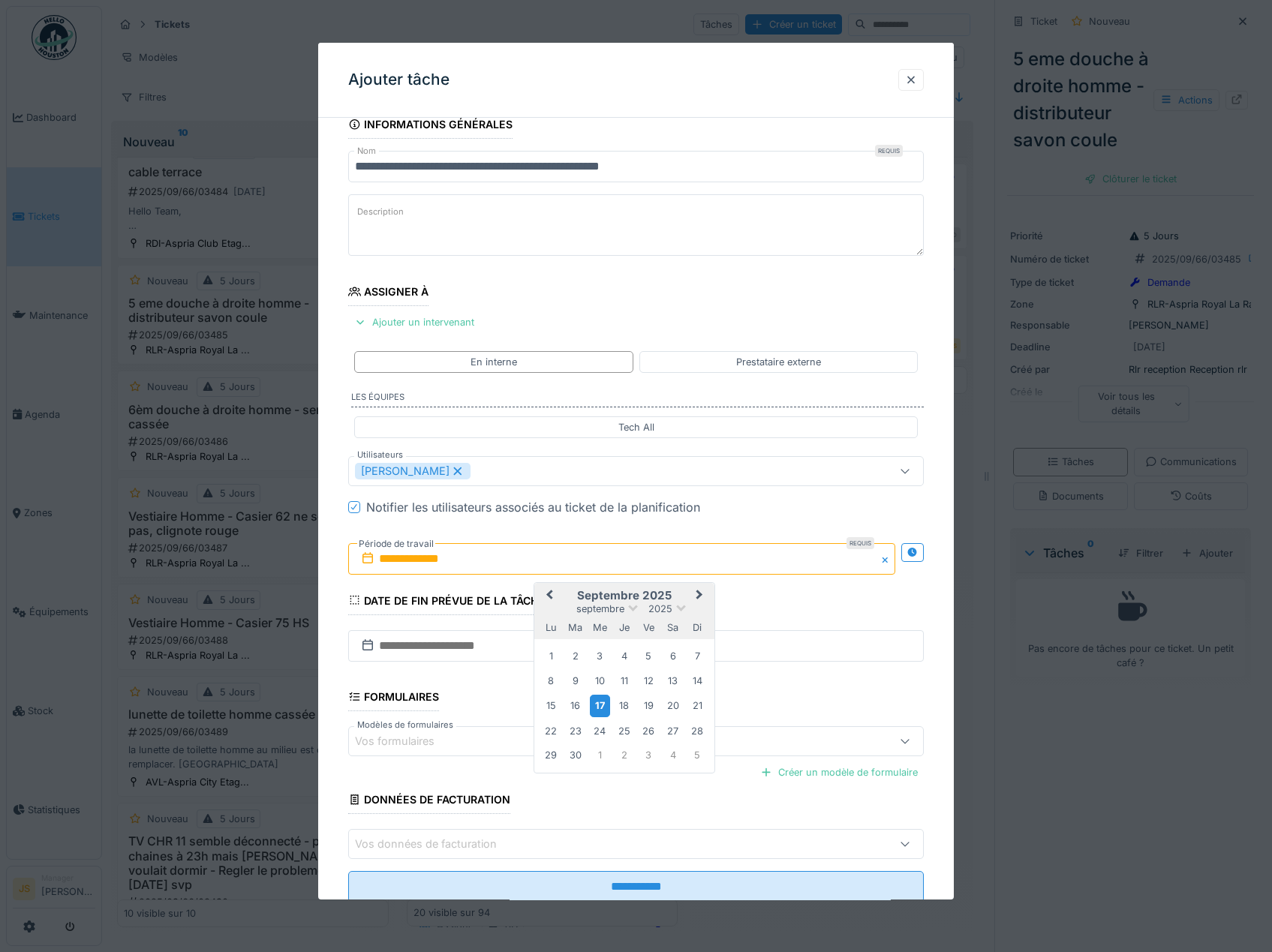
click at [597, 705] on div "17" at bounding box center [600, 705] width 21 height 21
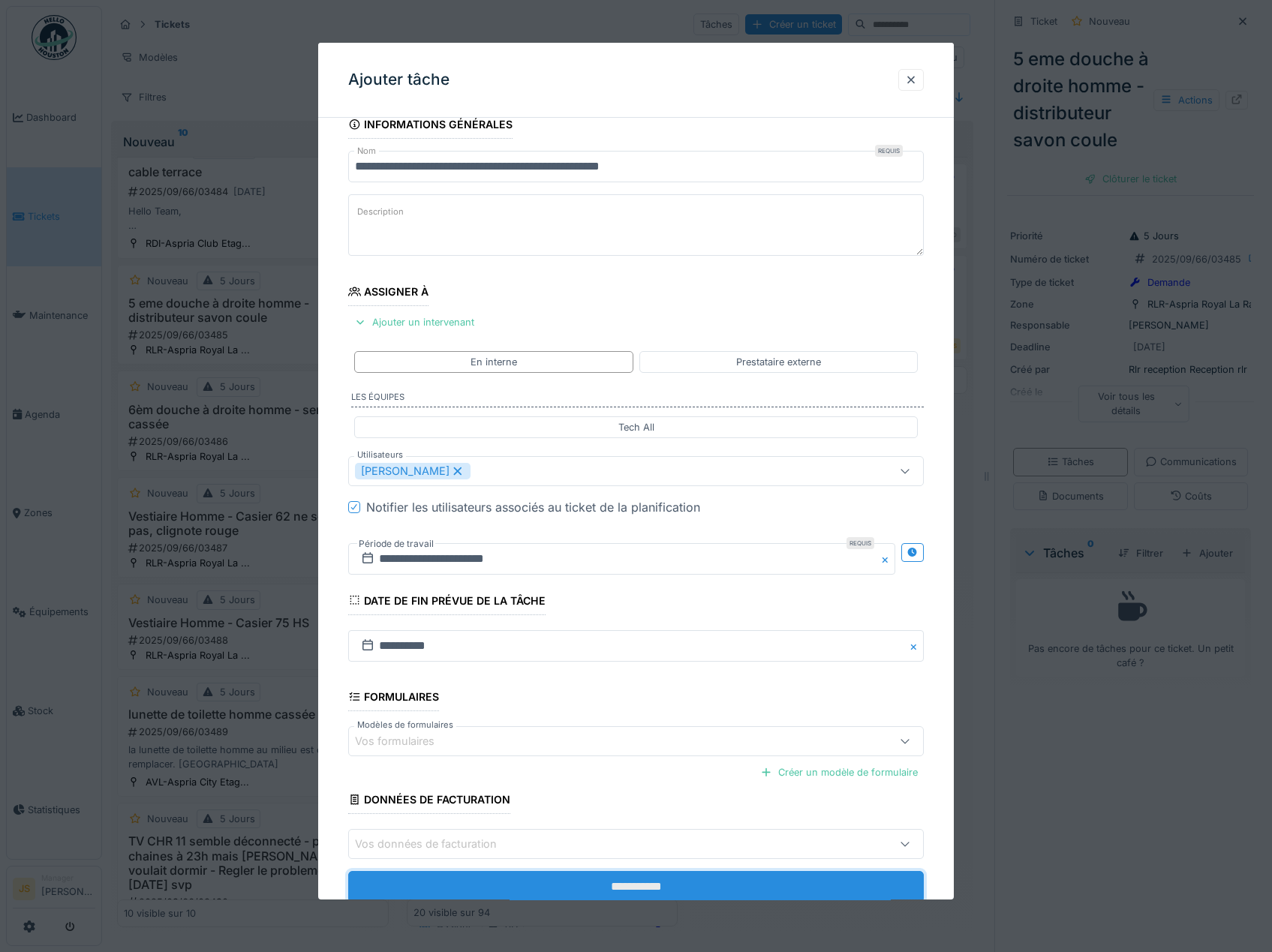
click at [640, 878] on input "**********" at bounding box center [636, 886] width 576 height 31
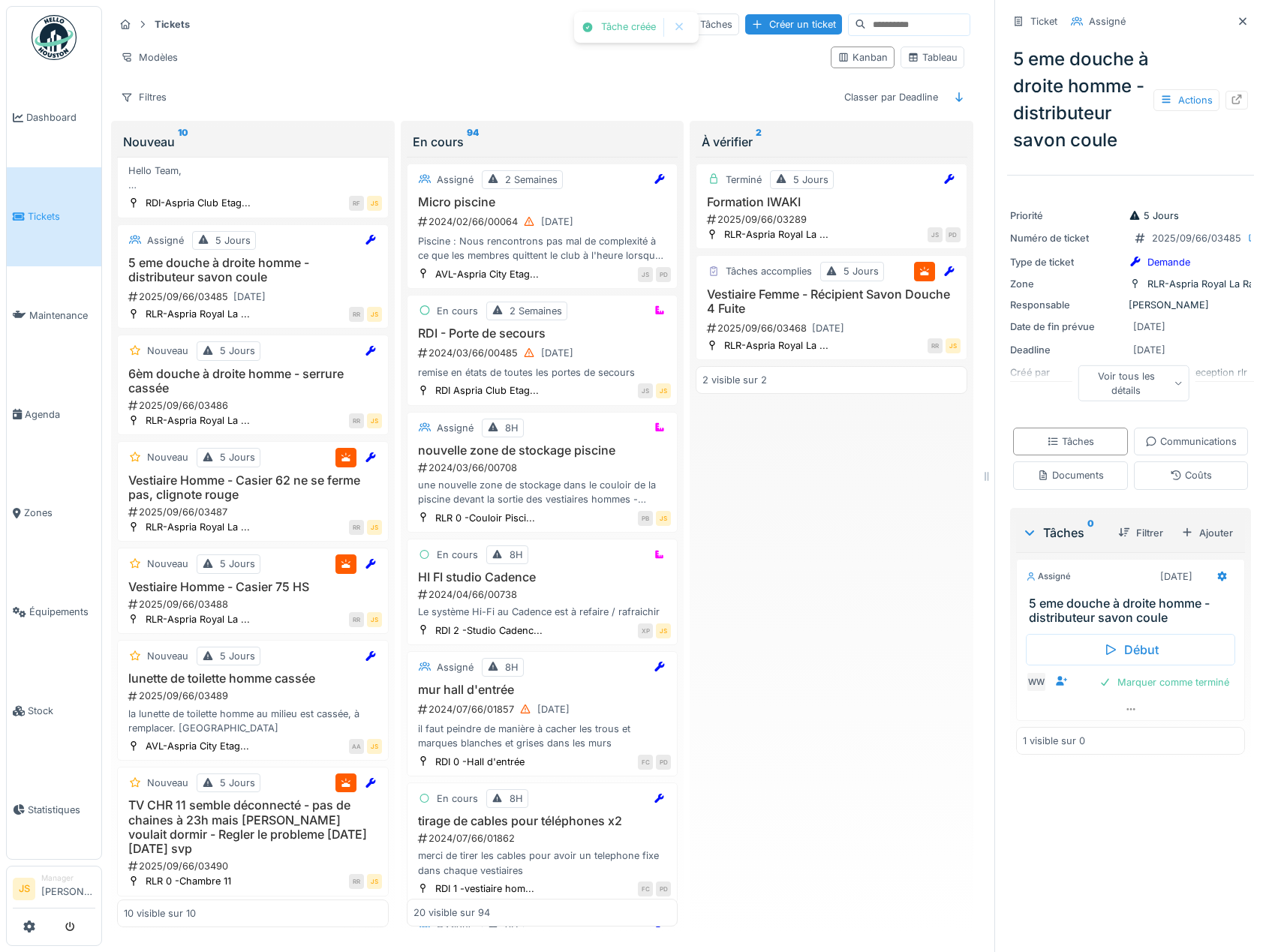
scroll to position [418, 0]
click at [260, 487] on h3 "Vestiaire Homme - Casier 62 ne se ferme pas, clignote rouge" at bounding box center [252, 484] width 258 height 29
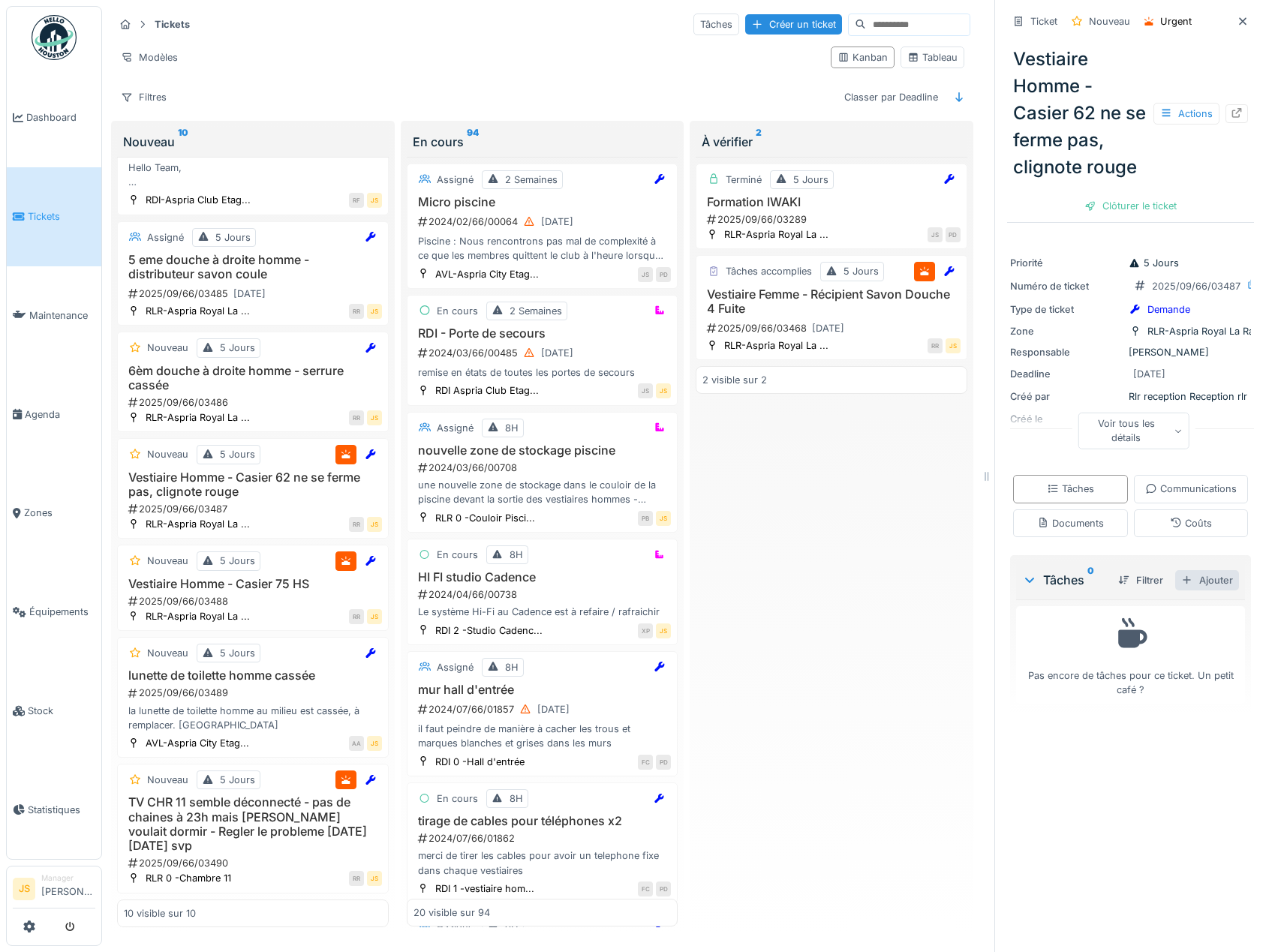
click at [1192, 590] on div "Ajouter" at bounding box center [1206, 580] width 63 height 21
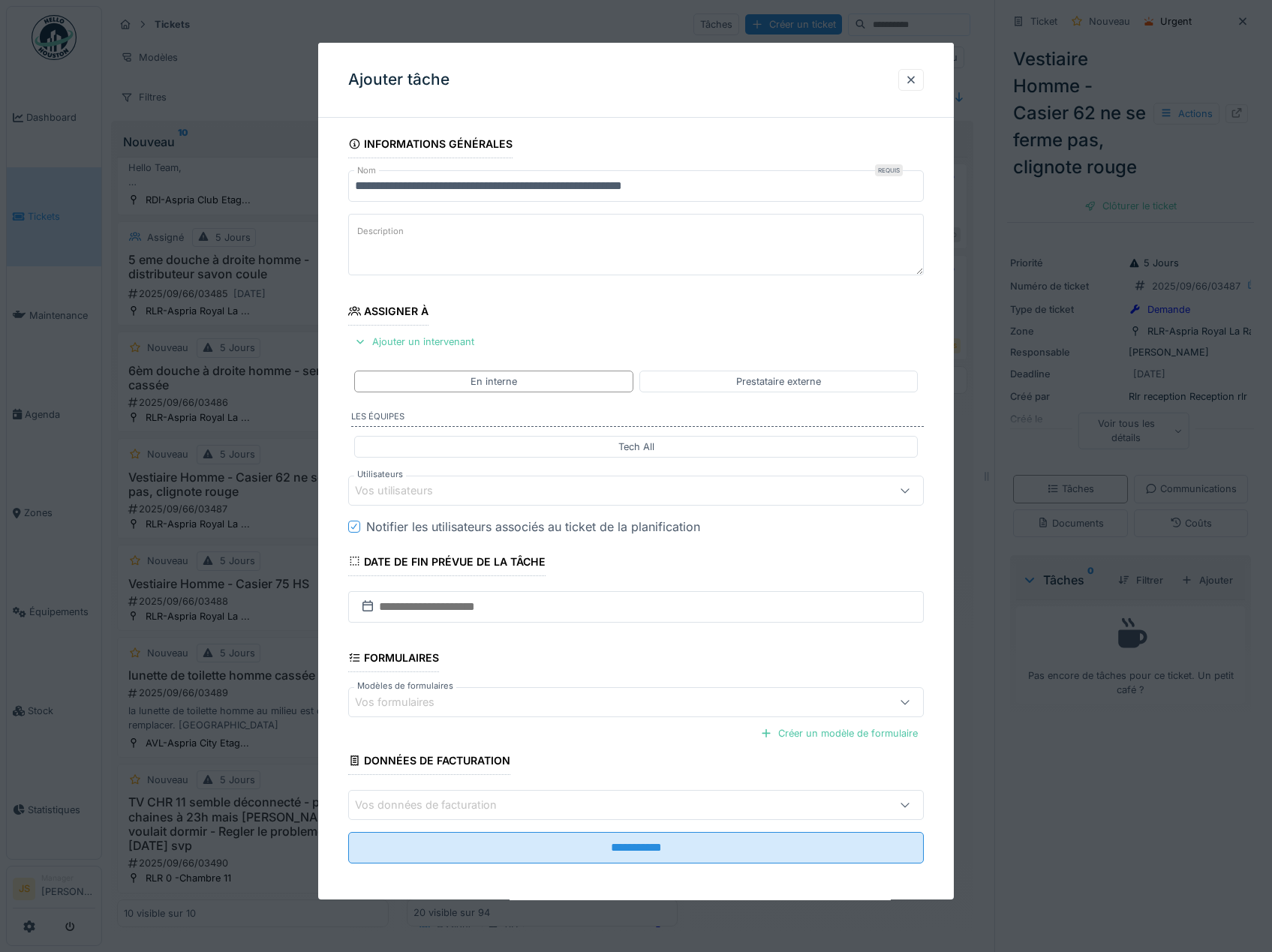
click at [424, 488] on div "Vos utilisateurs" at bounding box center [405, 491] width 99 height 16
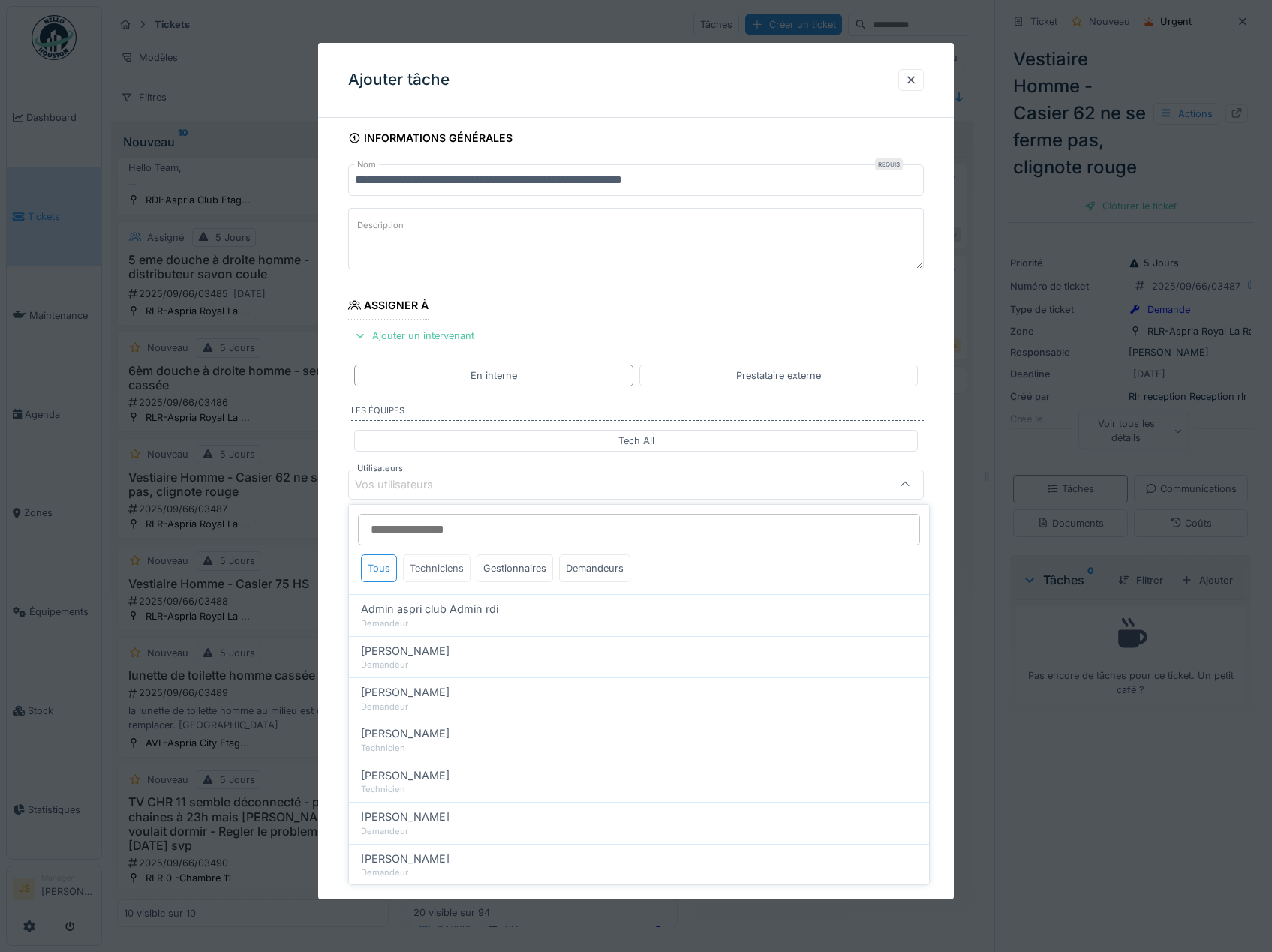
click at [440, 570] on div "Techniciens" at bounding box center [437, 568] width 68 height 28
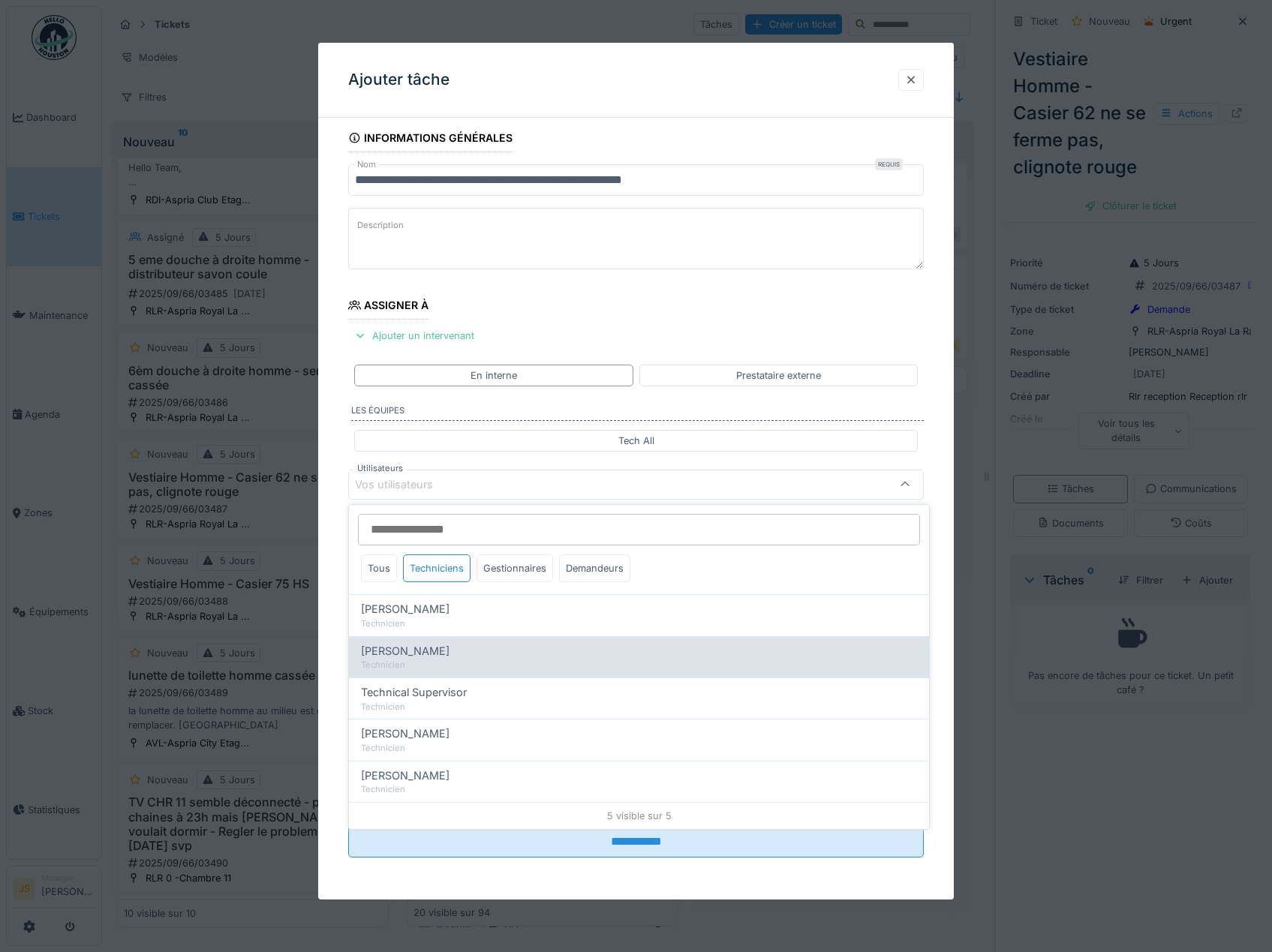
click at [449, 665] on div "Technicien" at bounding box center [638, 665] width 556 height 12
type input "*****"
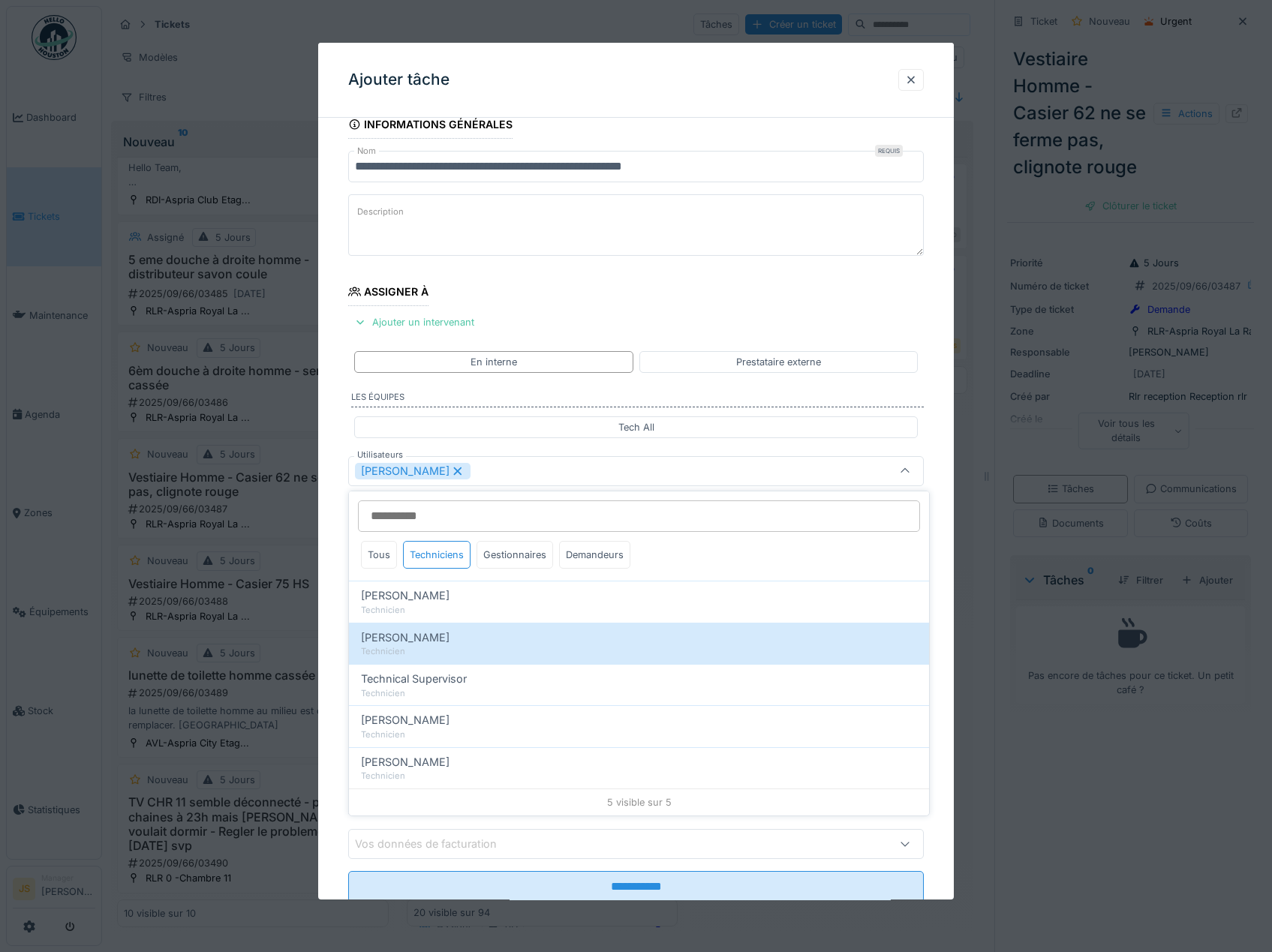
click at [334, 638] on div "**********" at bounding box center [636, 527] width 636 height 834
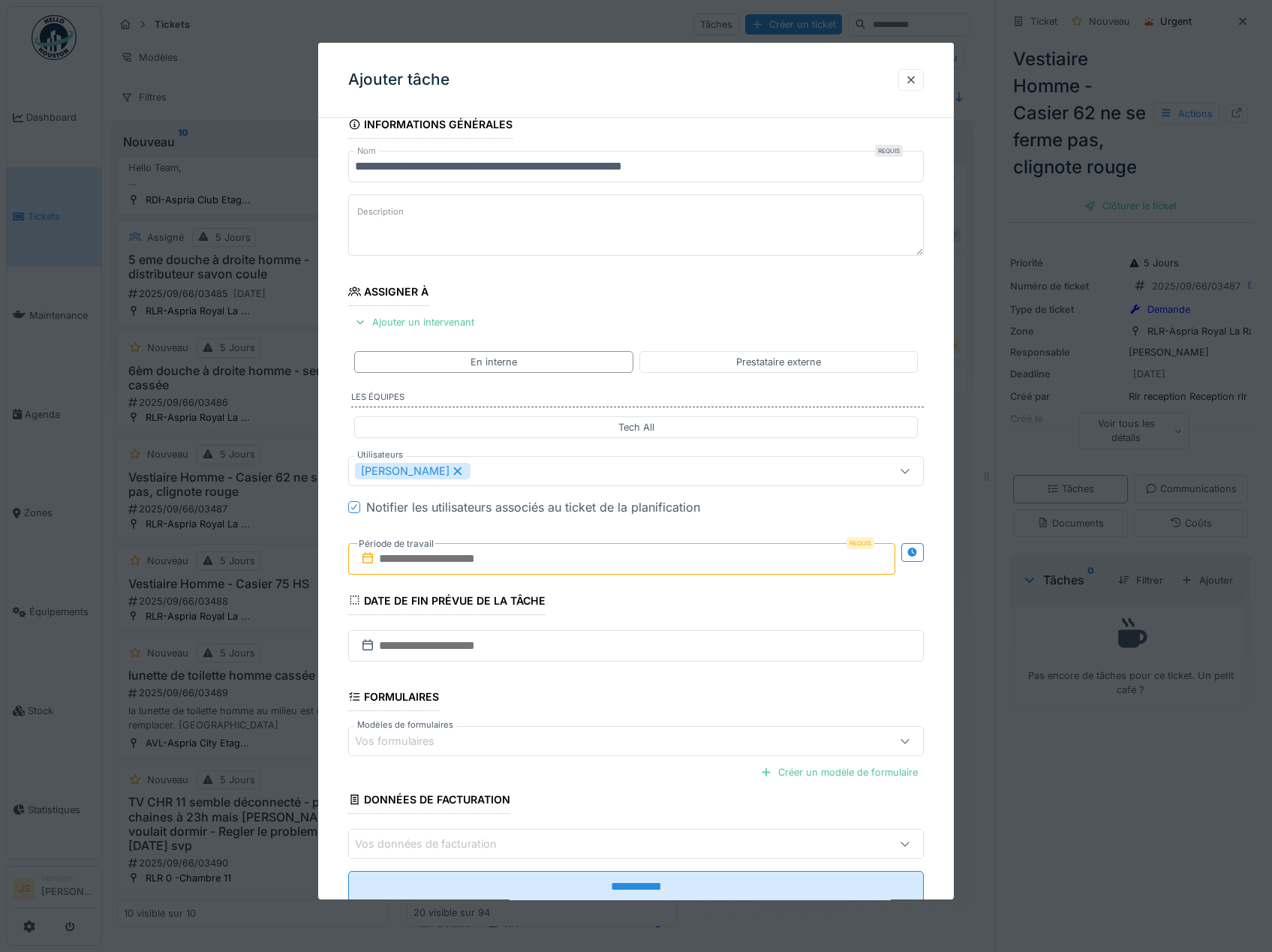
click at [423, 556] on input "text" at bounding box center [622, 558] width 548 height 31
click at [596, 701] on div "17" at bounding box center [600, 705] width 21 height 21
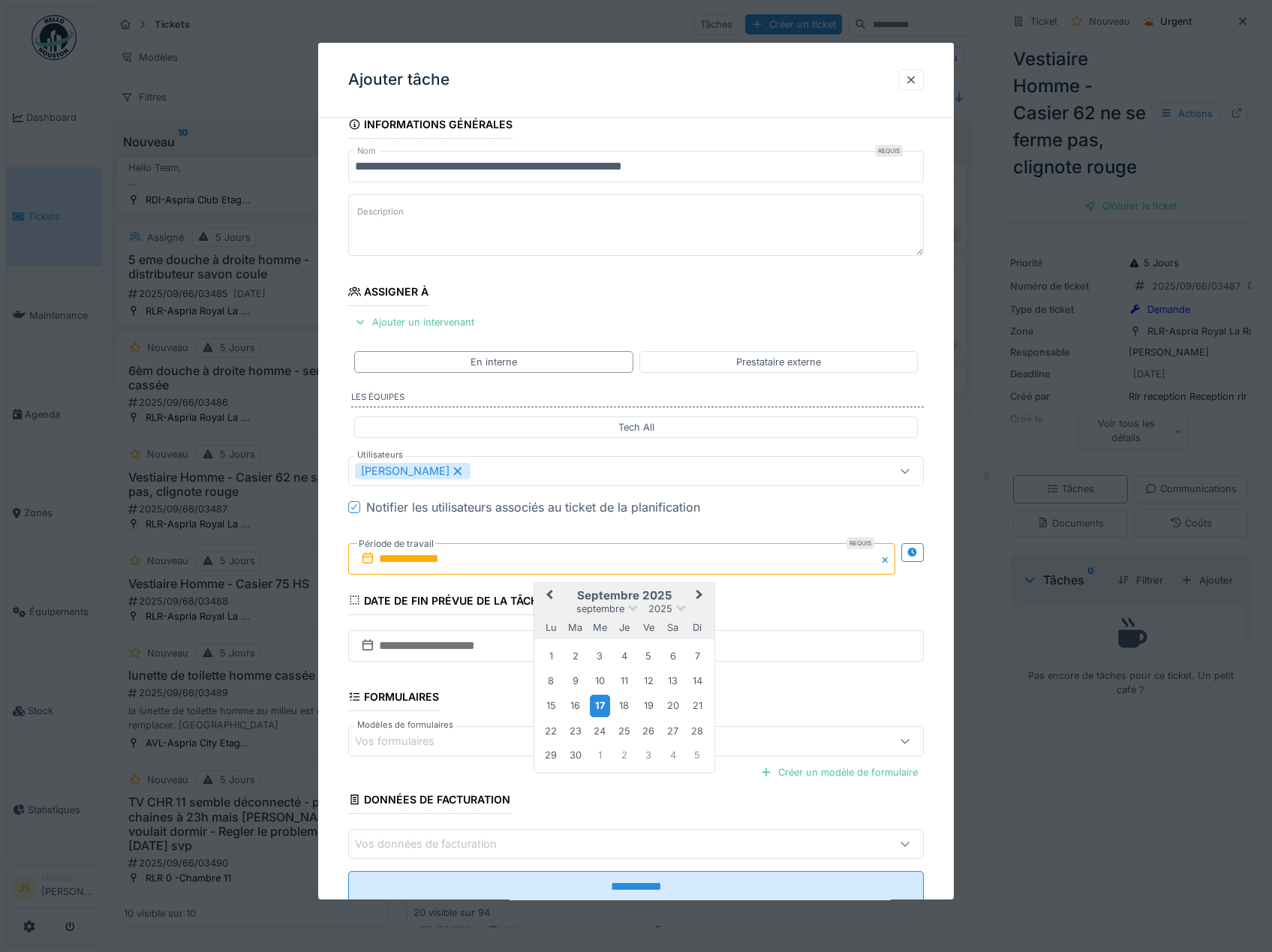
click at [601, 709] on div "17" at bounding box center [600, 705] width 21 height 21
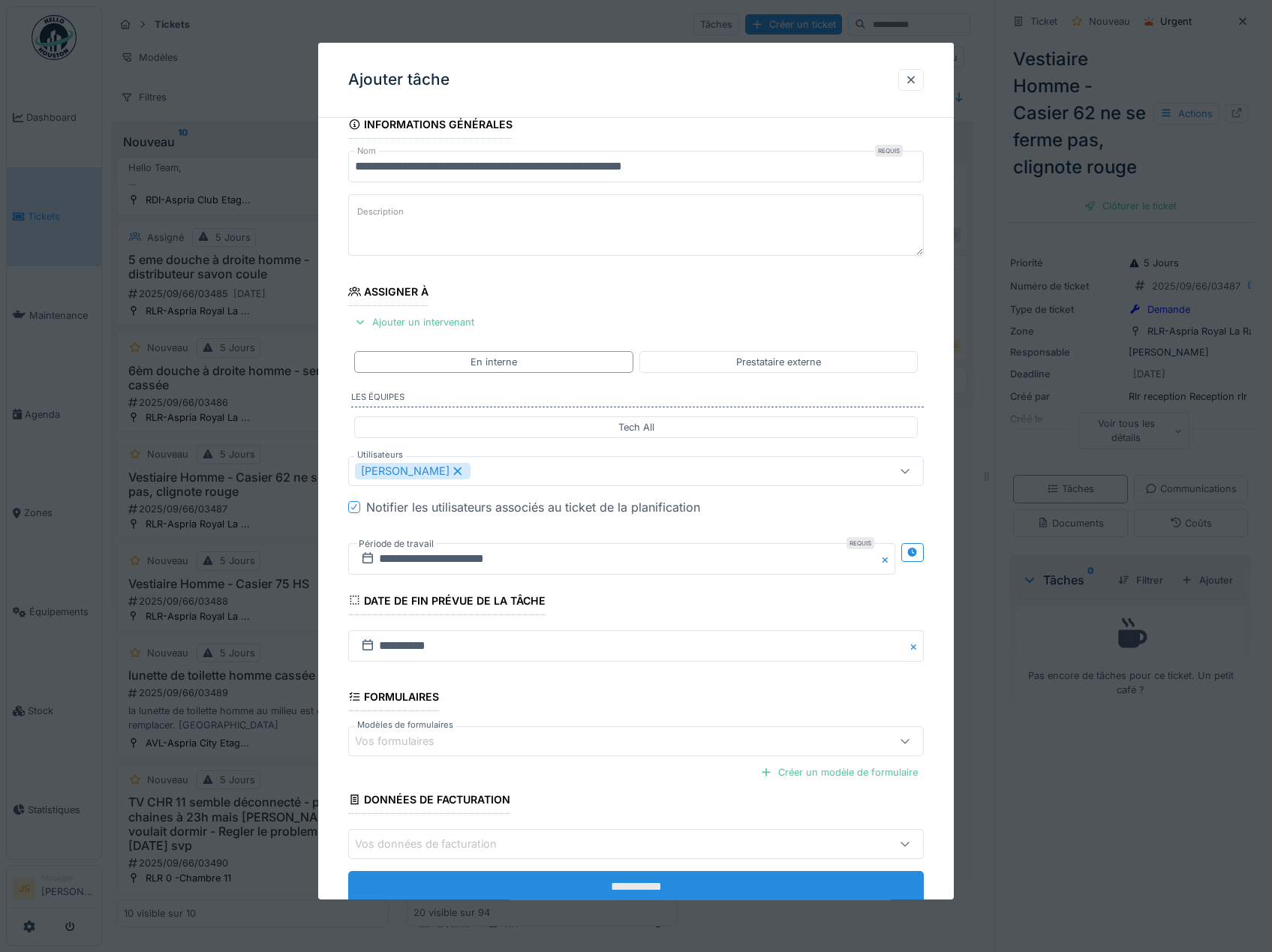
click at [615, 883] on input "**********" at bounding box center [636, 886] width 576 height 31
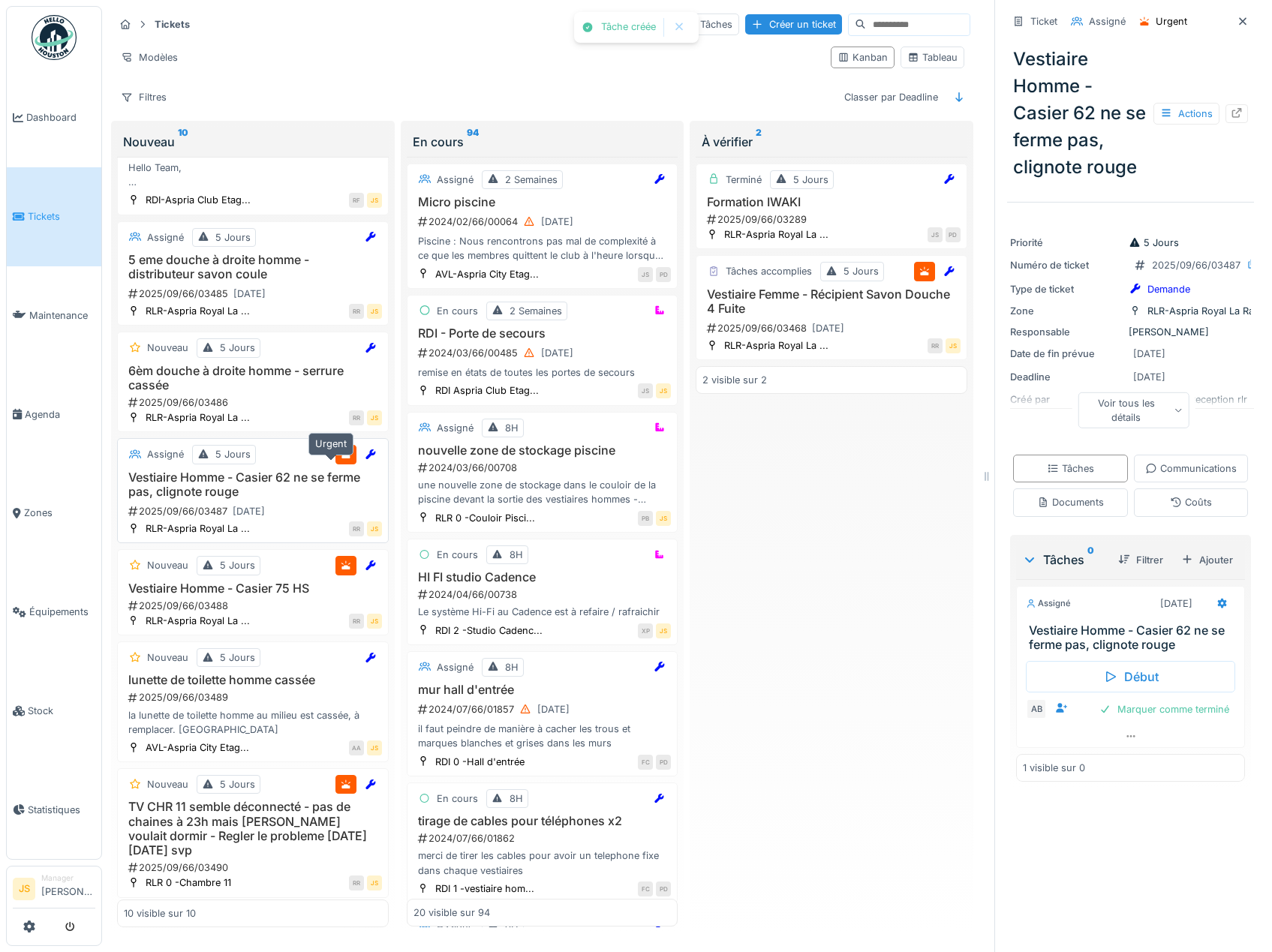
scroll to position [423, 0]
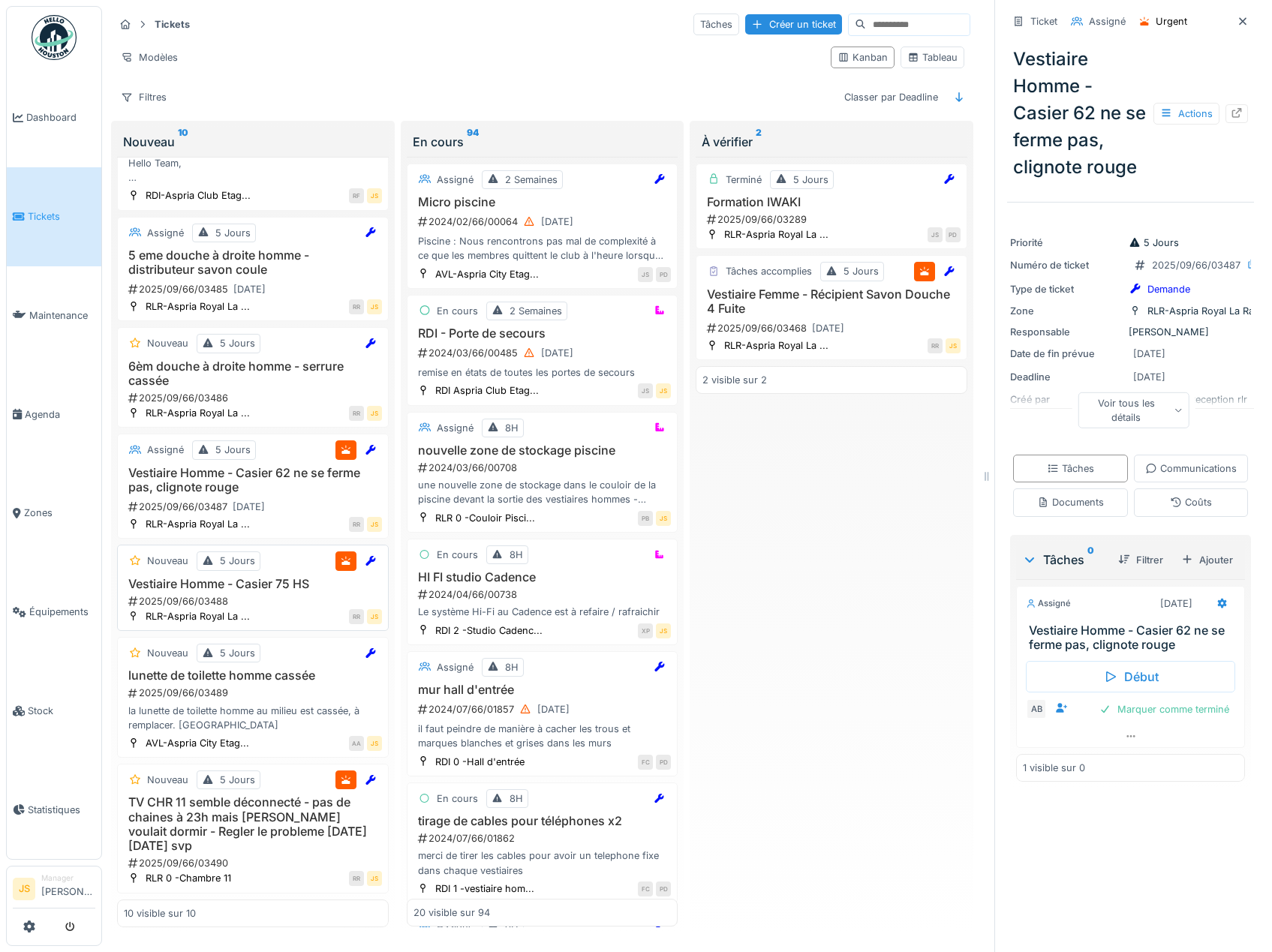
click at [195, 606] on div "Vestiaire Homme - Casier 75 HS 2025/09/66/03488" at bounding box center [252, 592] width 258 height 31
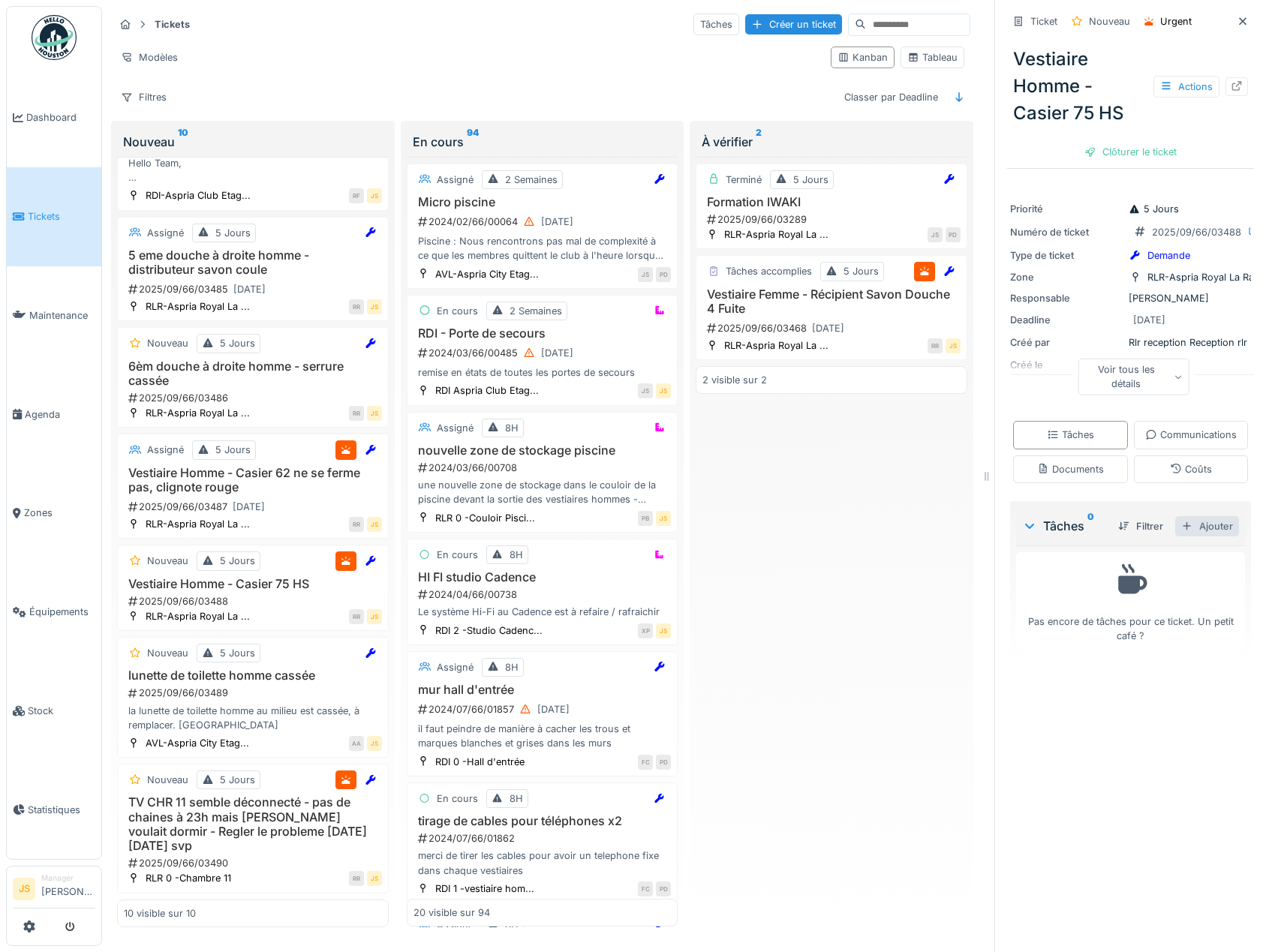
click at [1200, 536] on div "Ajouter" at bounding box center [1206, 526] width 63 height 21
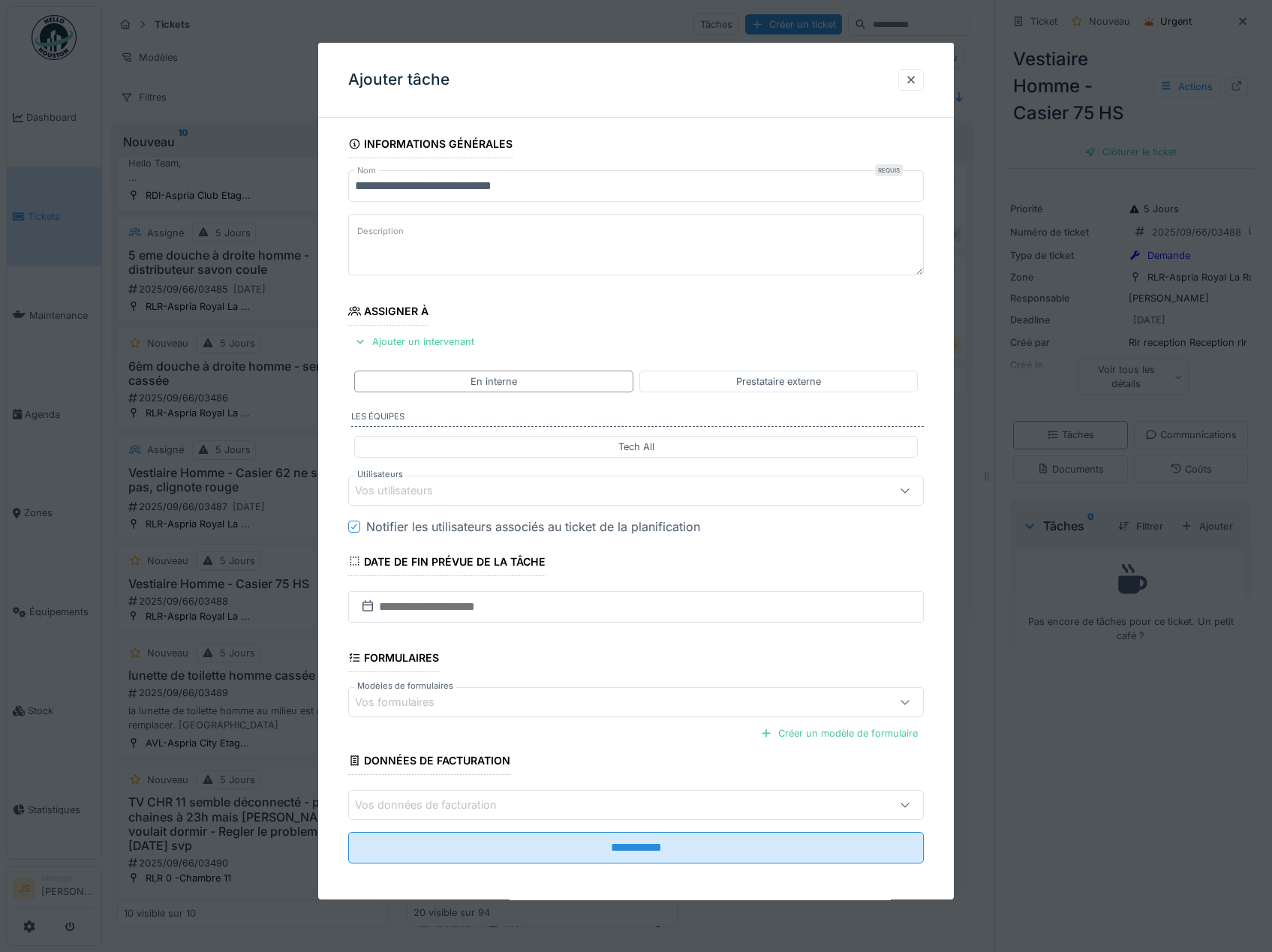
click at [407, 488] on div "Vos utilisateurs" at bounding box center [405, 491] width 99 height 16
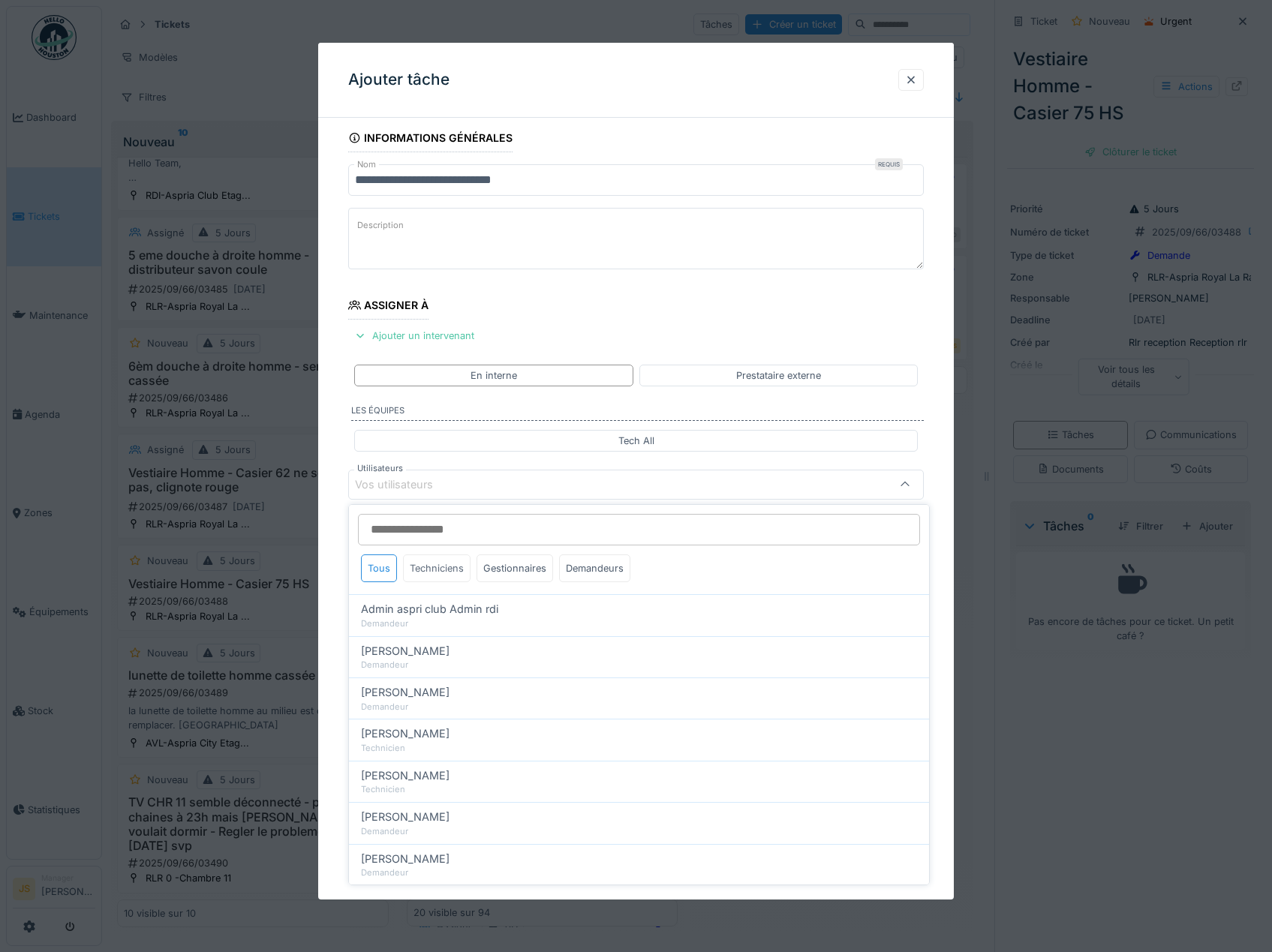
click at [442, 567] on div "Techniciens" at bounding box center [437, 568] width 68 height 28
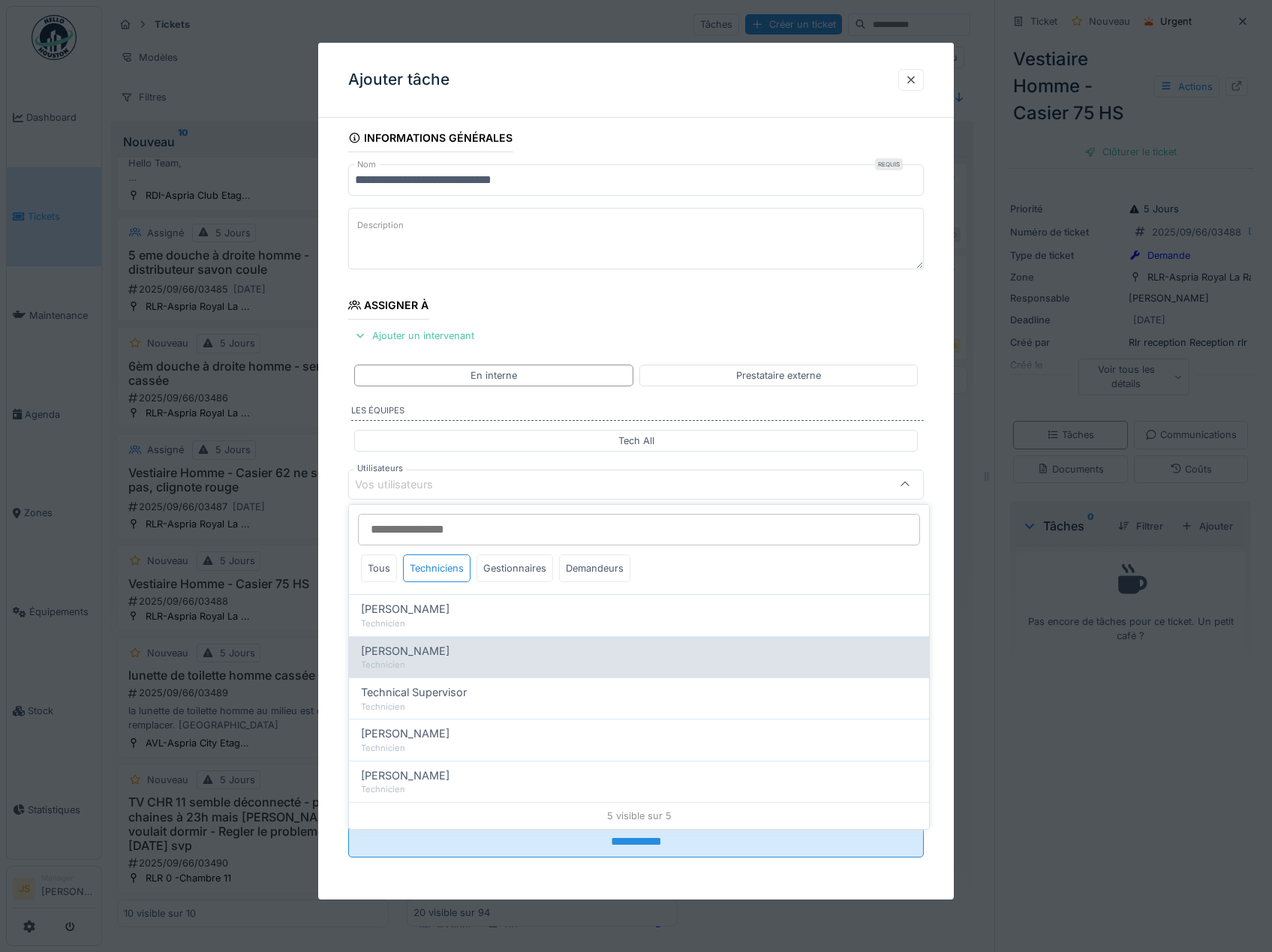
click at [433, 664] on div "Technicien" at bounding box center [638, 665] width 556 height 12
type input "*****"
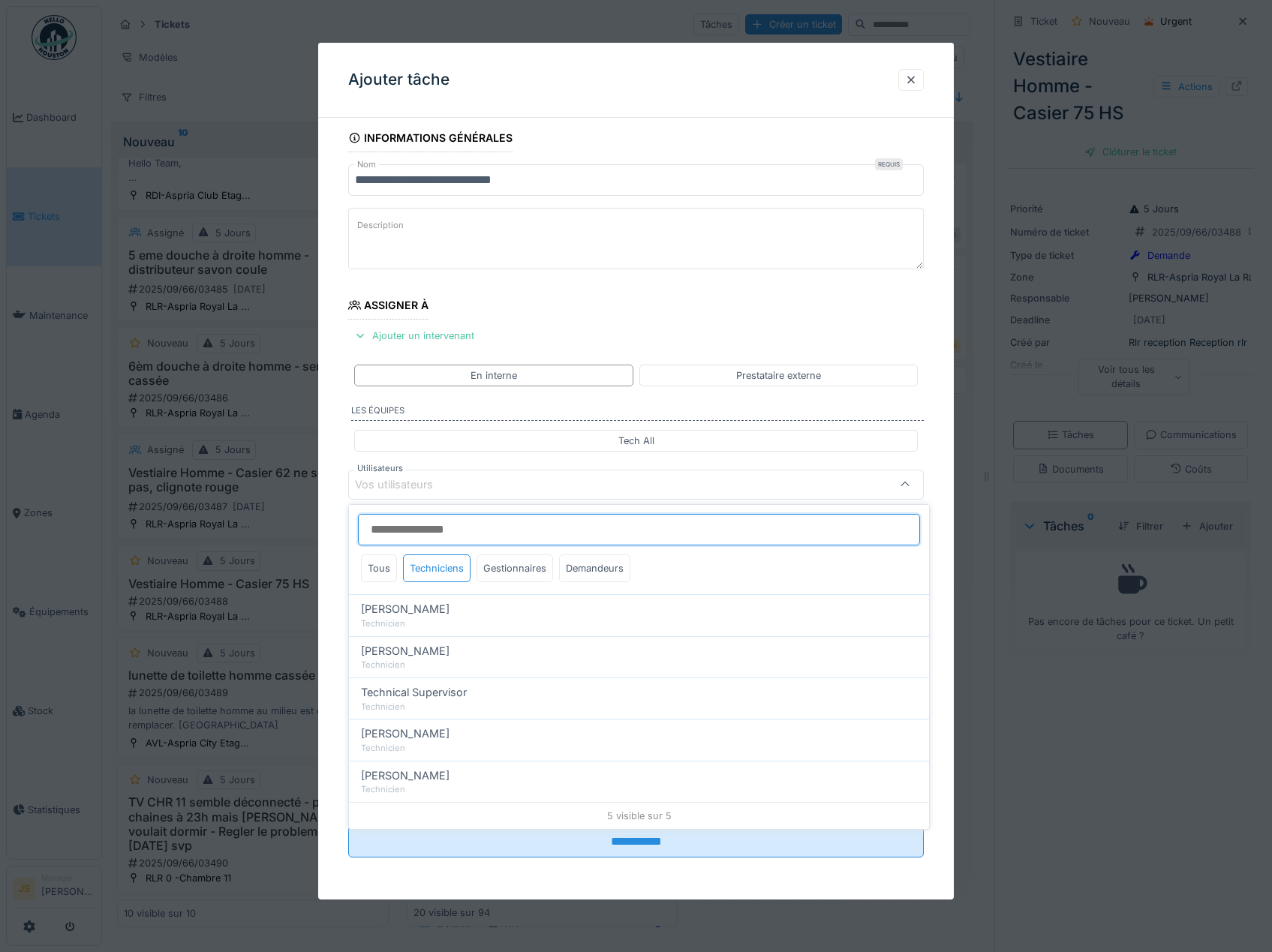
scroll to position [20, 0]
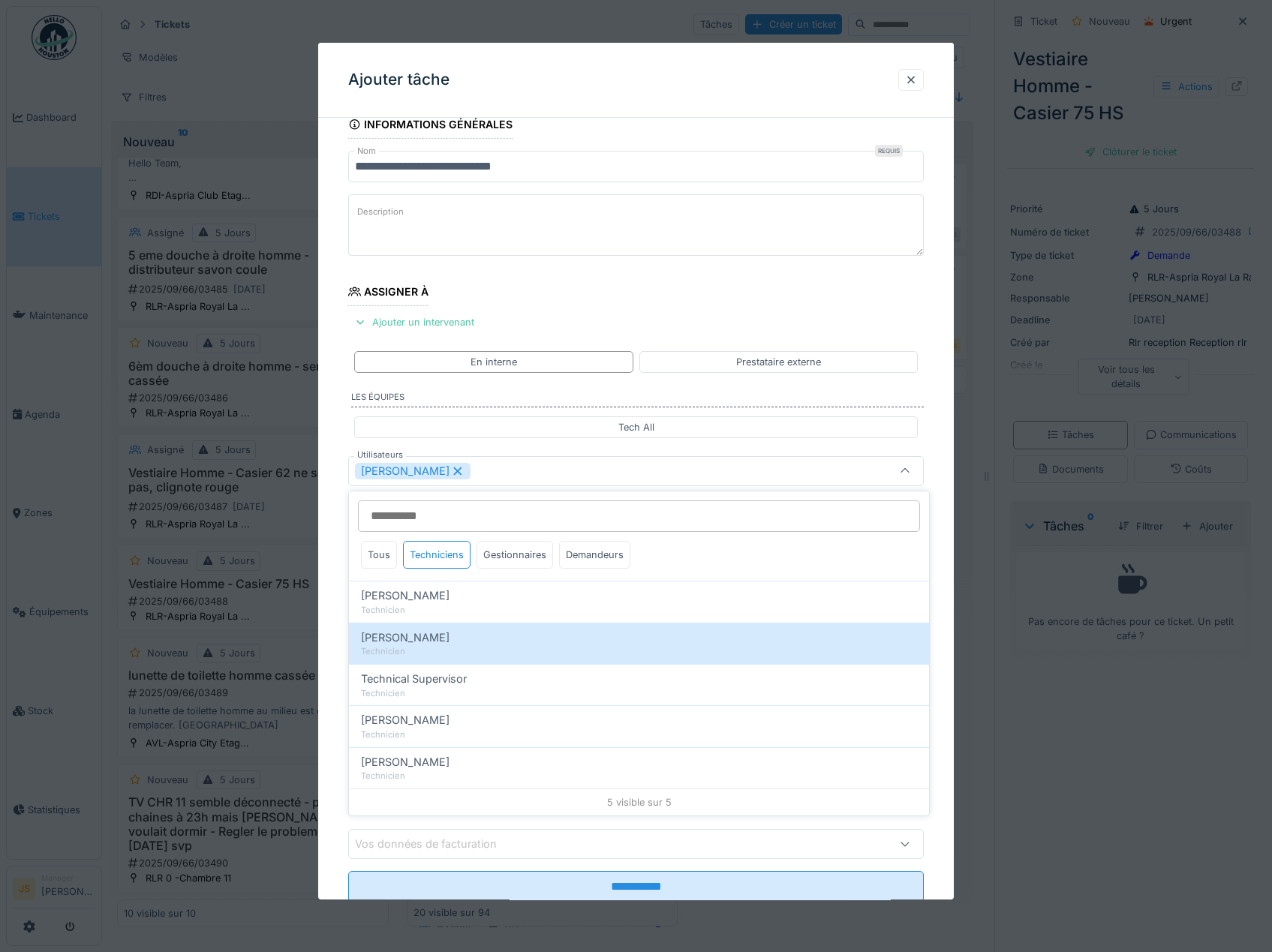
click at [330, 646] on div "**********" at bounding box center [636, 527] width 636 height 834
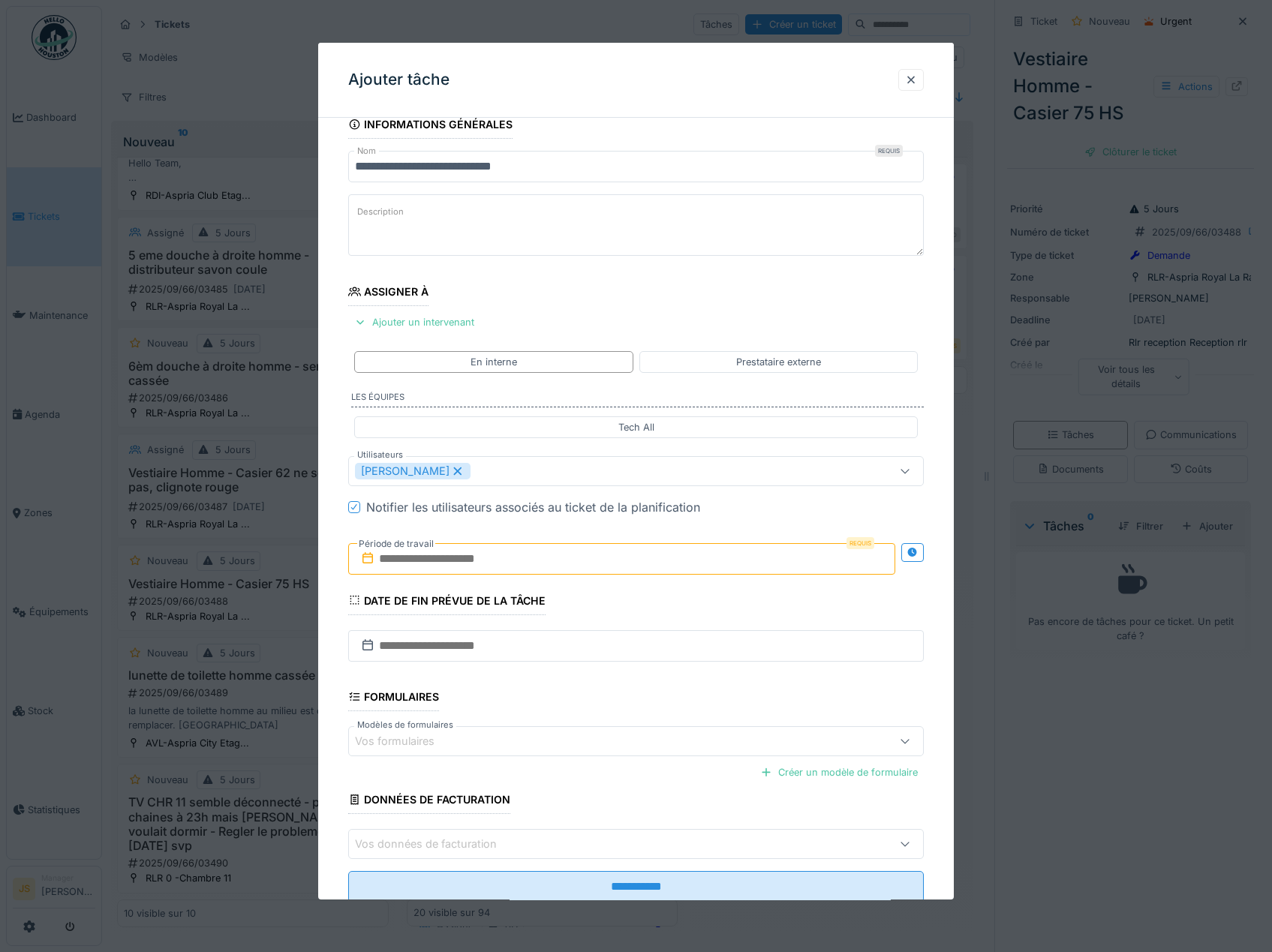
click at [408, 562] on input "text" at bounding box center [622, 558] width 548 height 31
click at [601, 713] on div "17" at bounding box center [600, 705] width 21 height 21
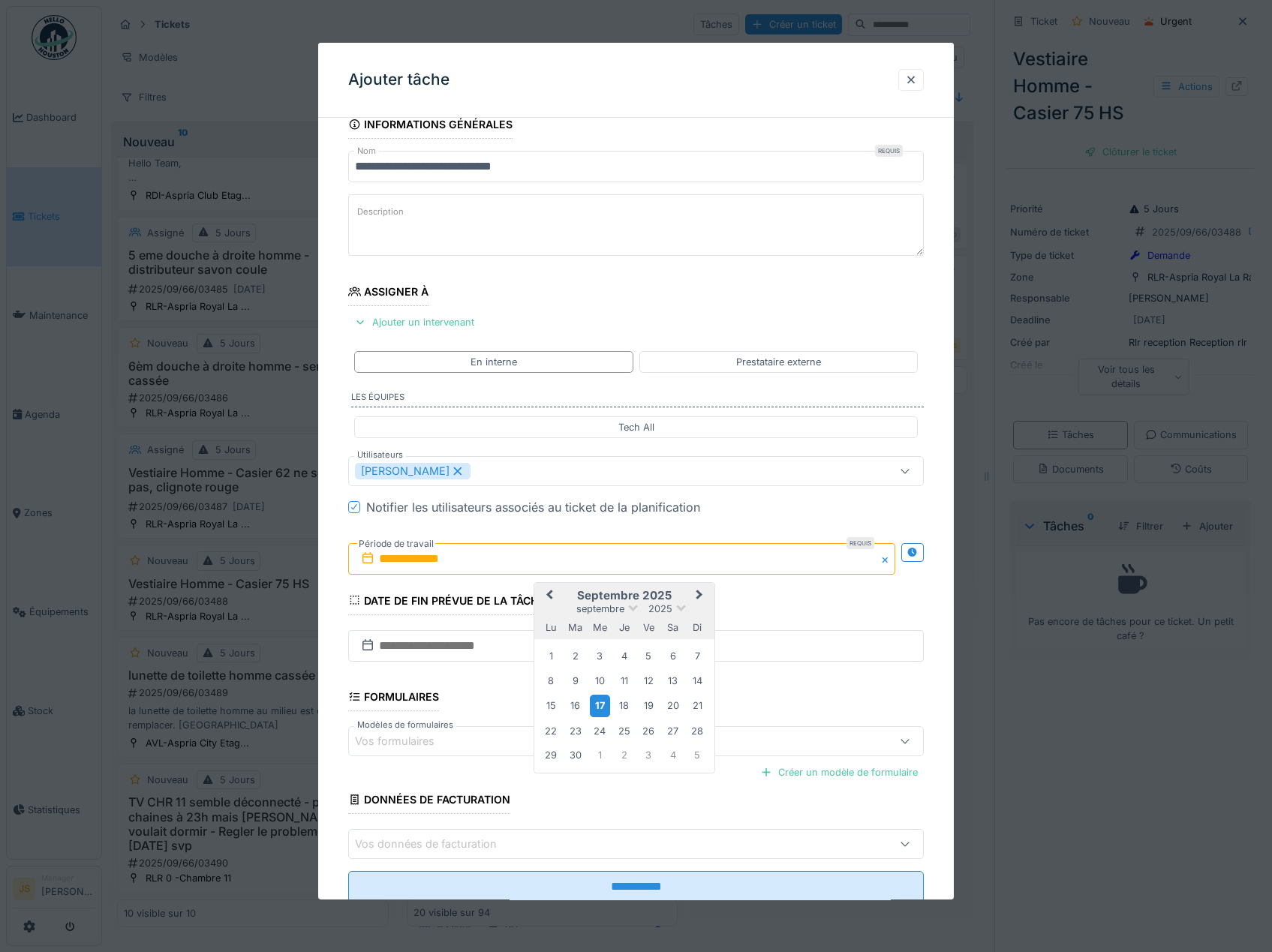
click at [601, 707] on div "17" at bounding box center [600, 705] width 21 height 21
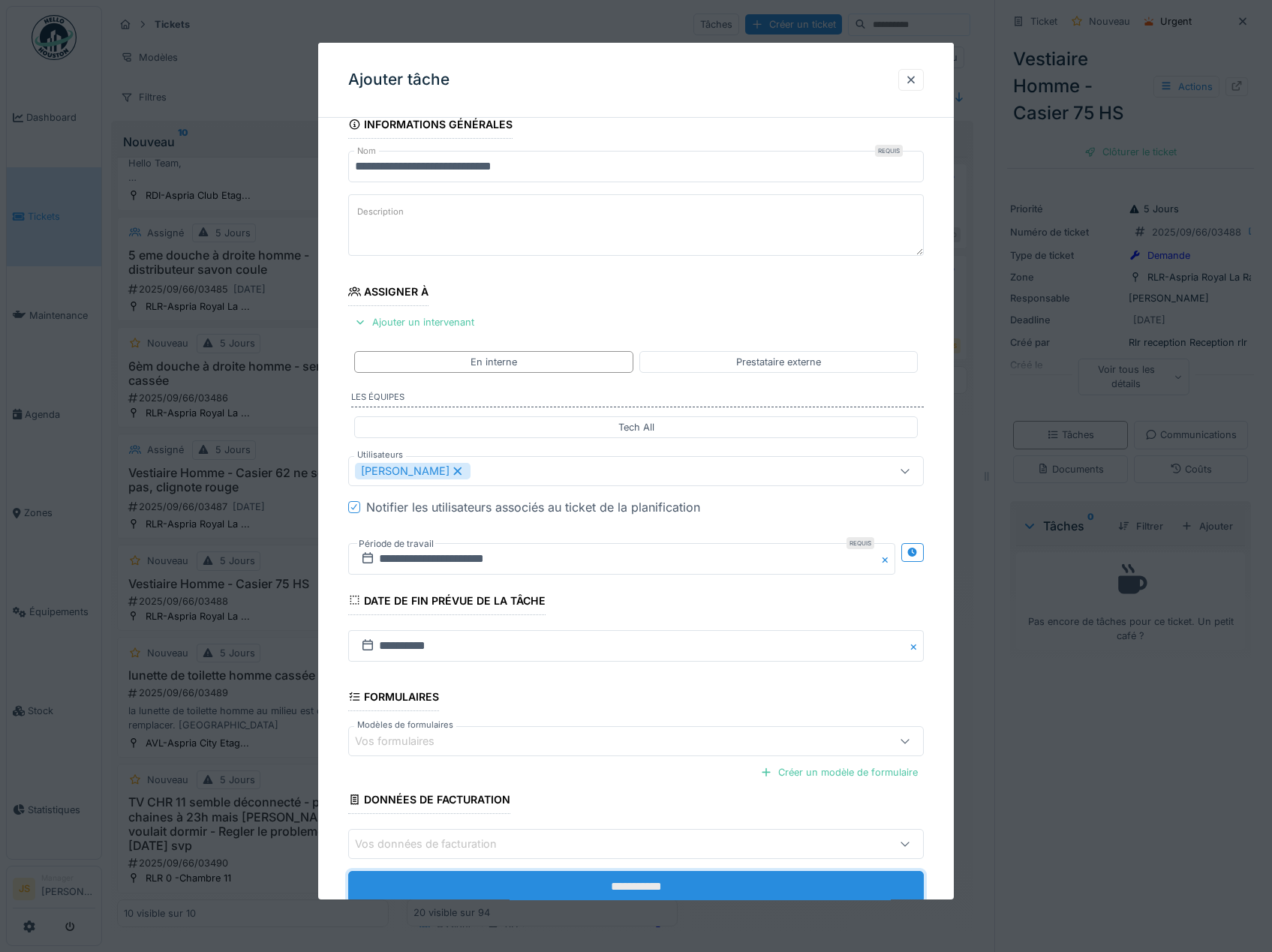
click at [668, 894] on input "**********" at bounding box center [636, 886] width 576 height 31
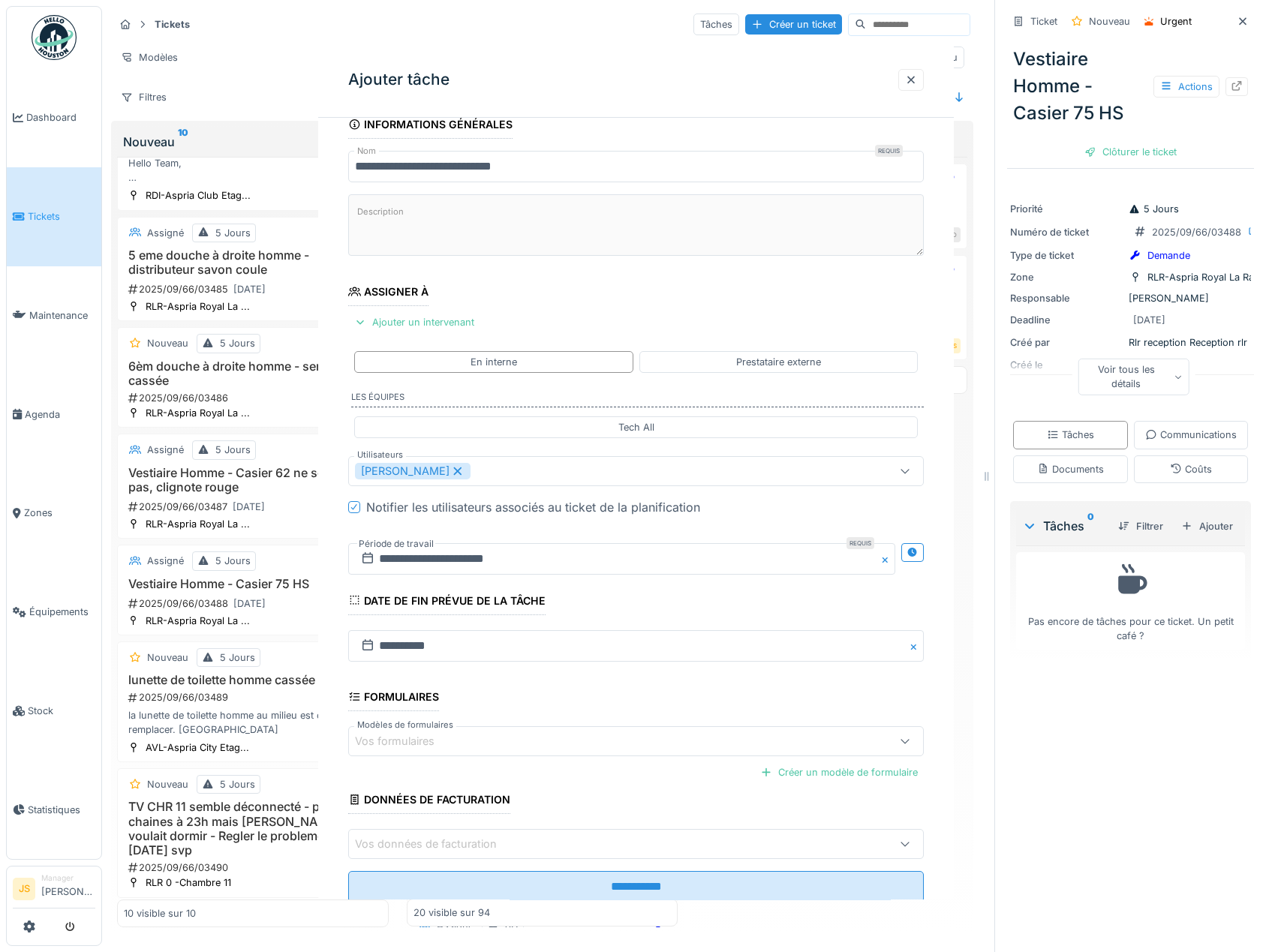
scroll to position [0, 0]
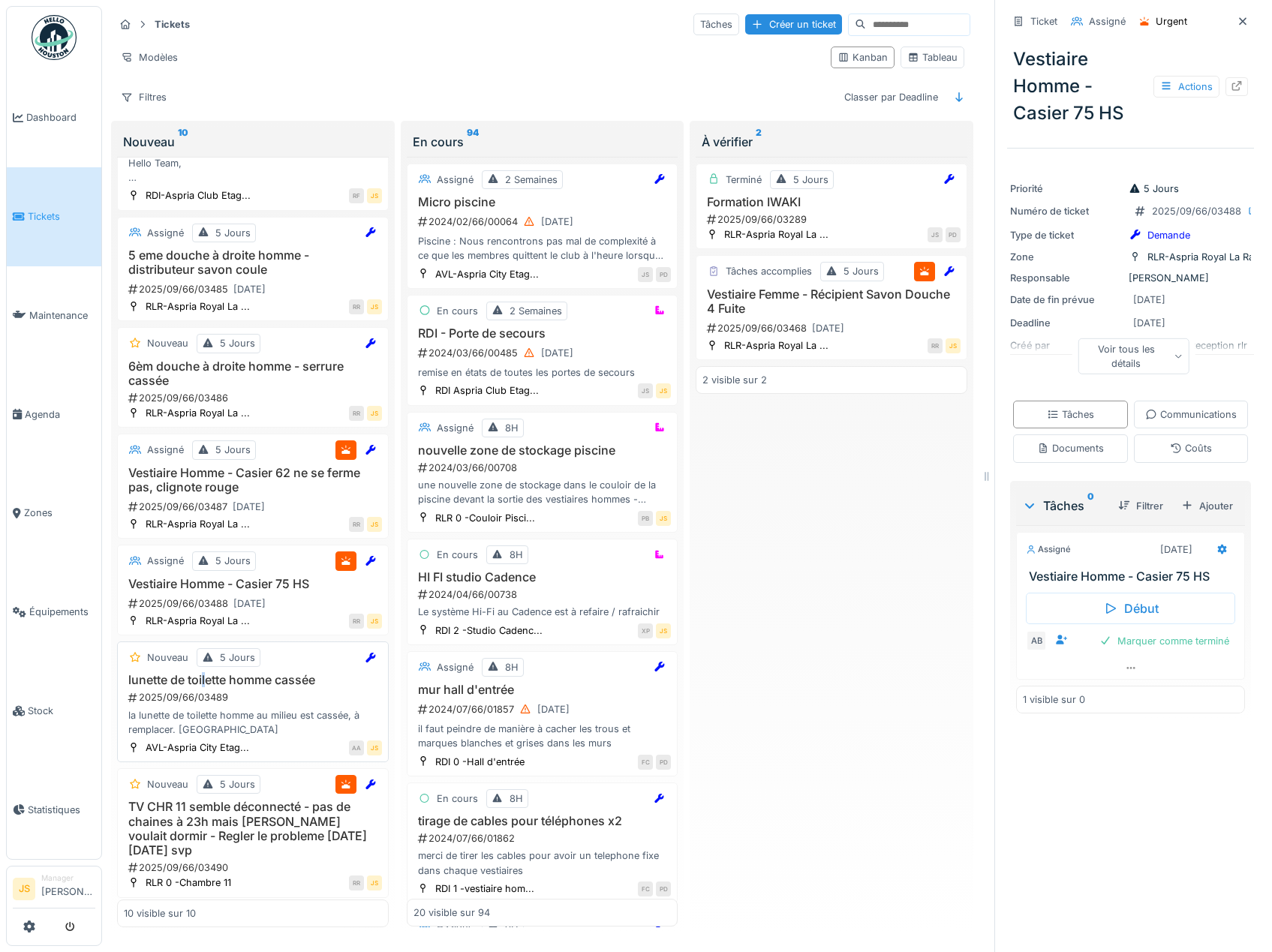
click at [204, 687] on h3 "lunette de toilette homme cassée" at bounding box center [252, 679] width 258 height 14
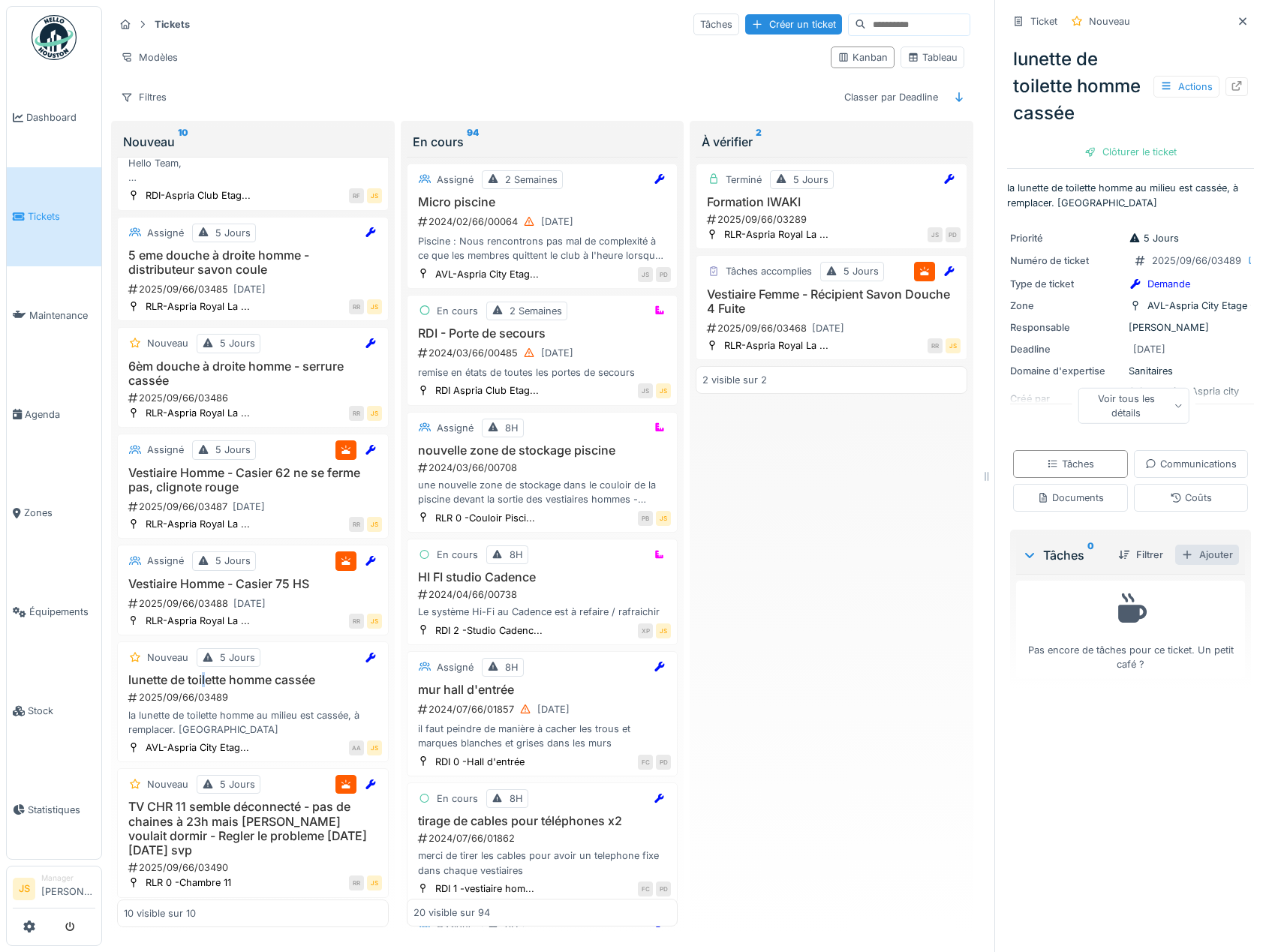
click at [1198, 565] on div "Ajouter" at bounding box center [1206, 554] width 63 height 21
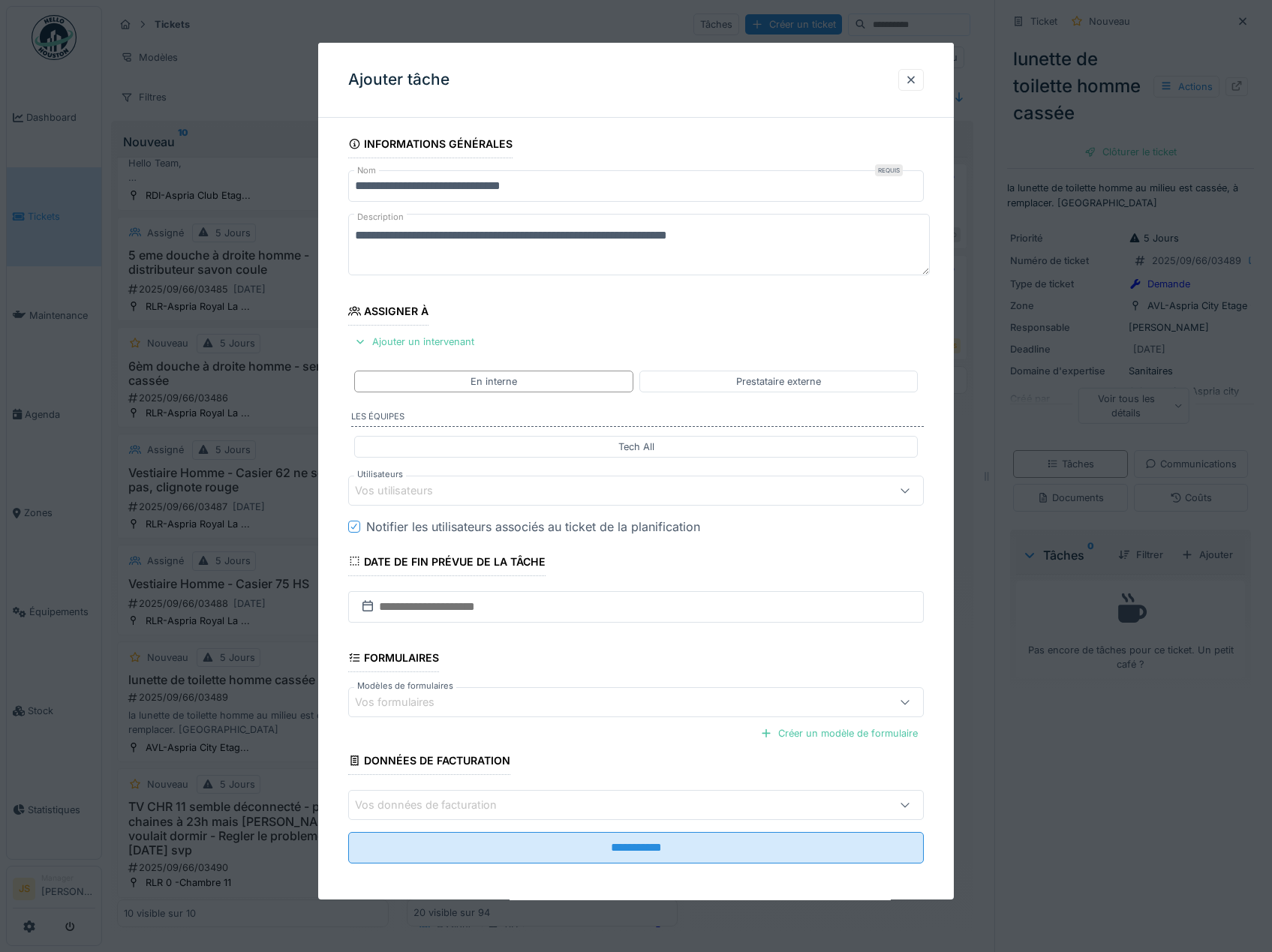
click at [428, 489] on div "Vos utilisateurs" at bounding box center [405, 491] width 99 height 16
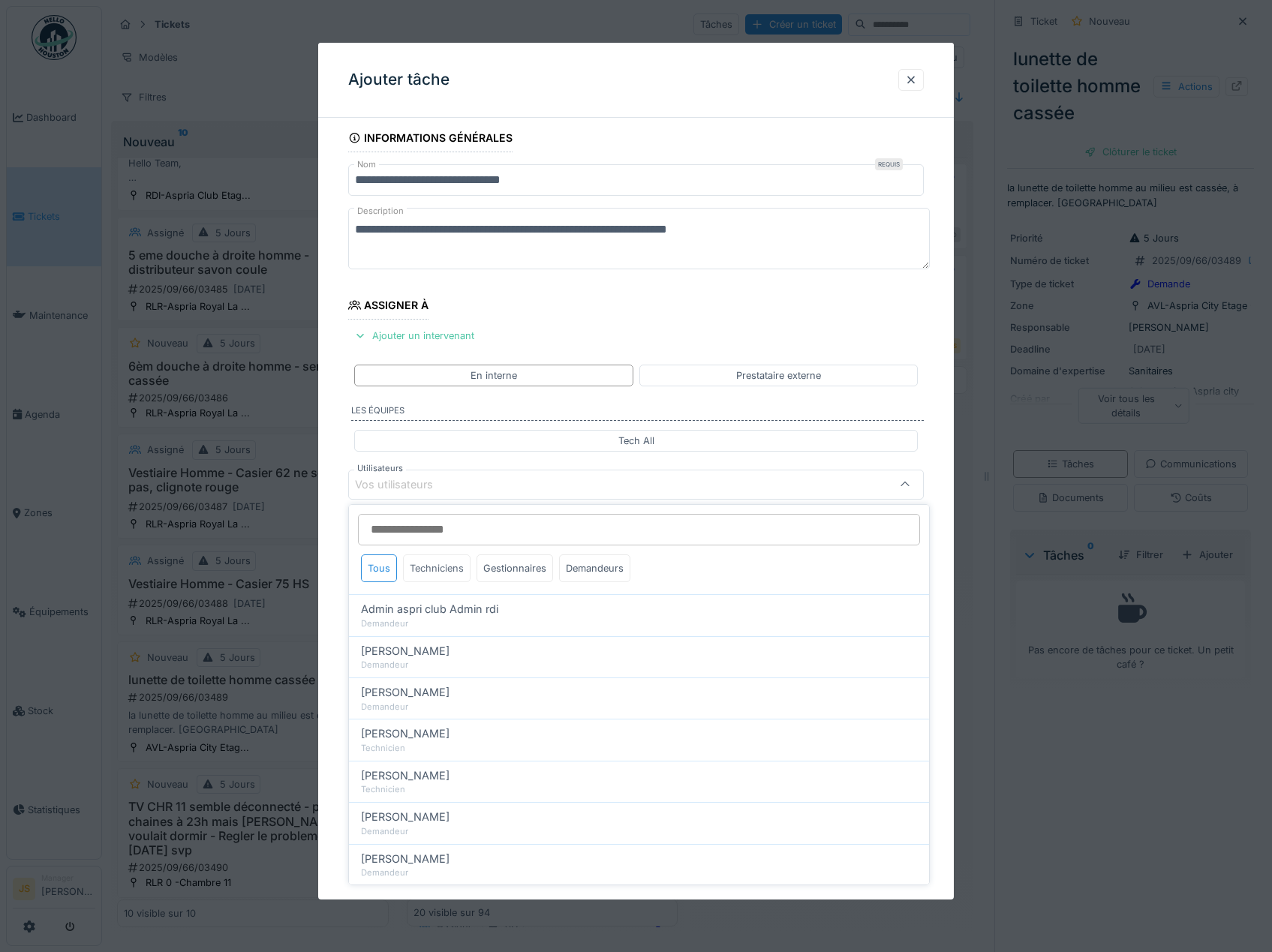
click at [437, 572] on div "Techniciens" at bounding box center [437, 568] width 68 height 28
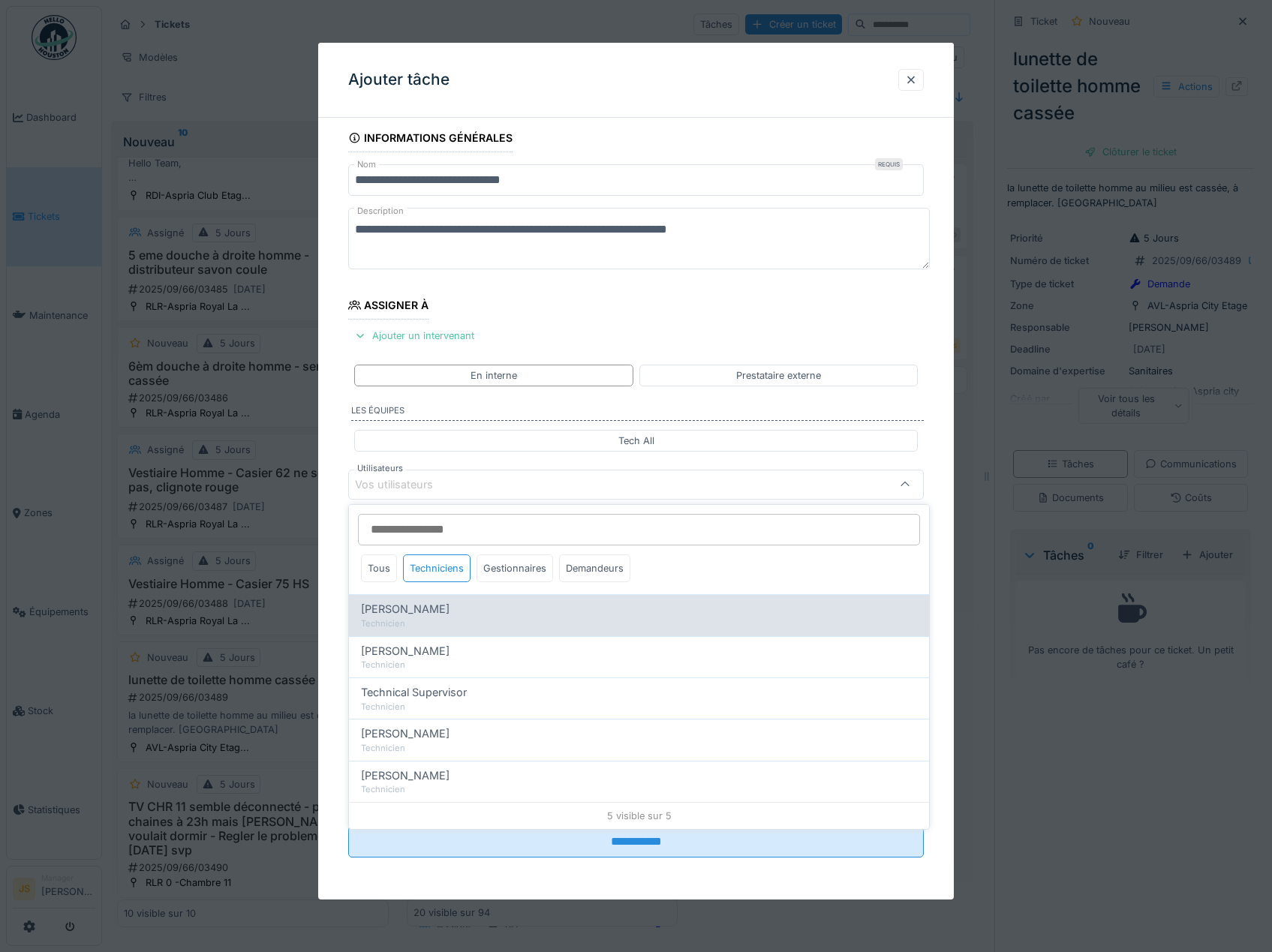
click at [422, 618] on div "Technicien" at bounding box center [638, 623] width 556 height 12
type input "*****"
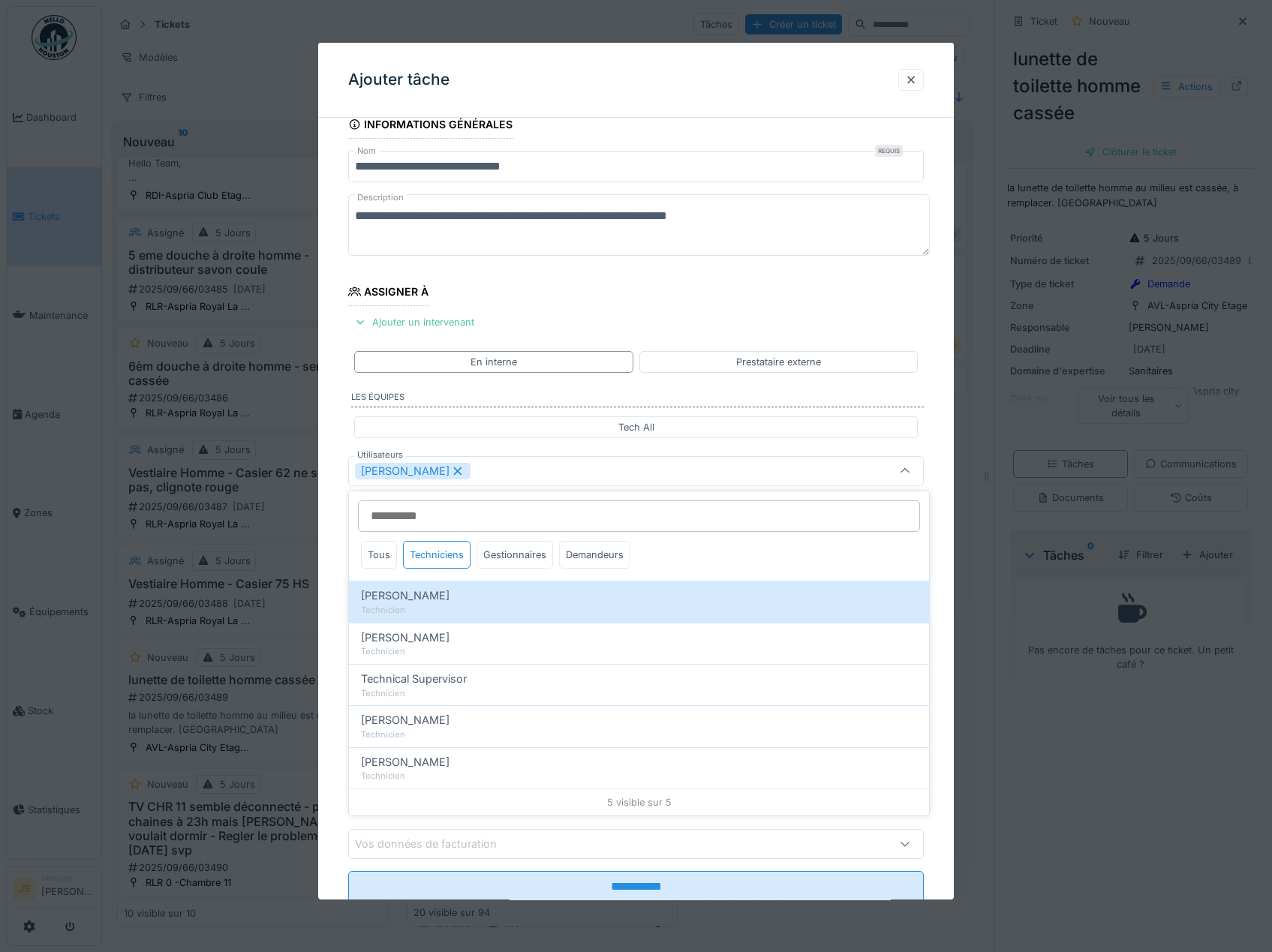
click at [333, 613] on div "**********" at bounding box center [636, 527] width 636 height 834
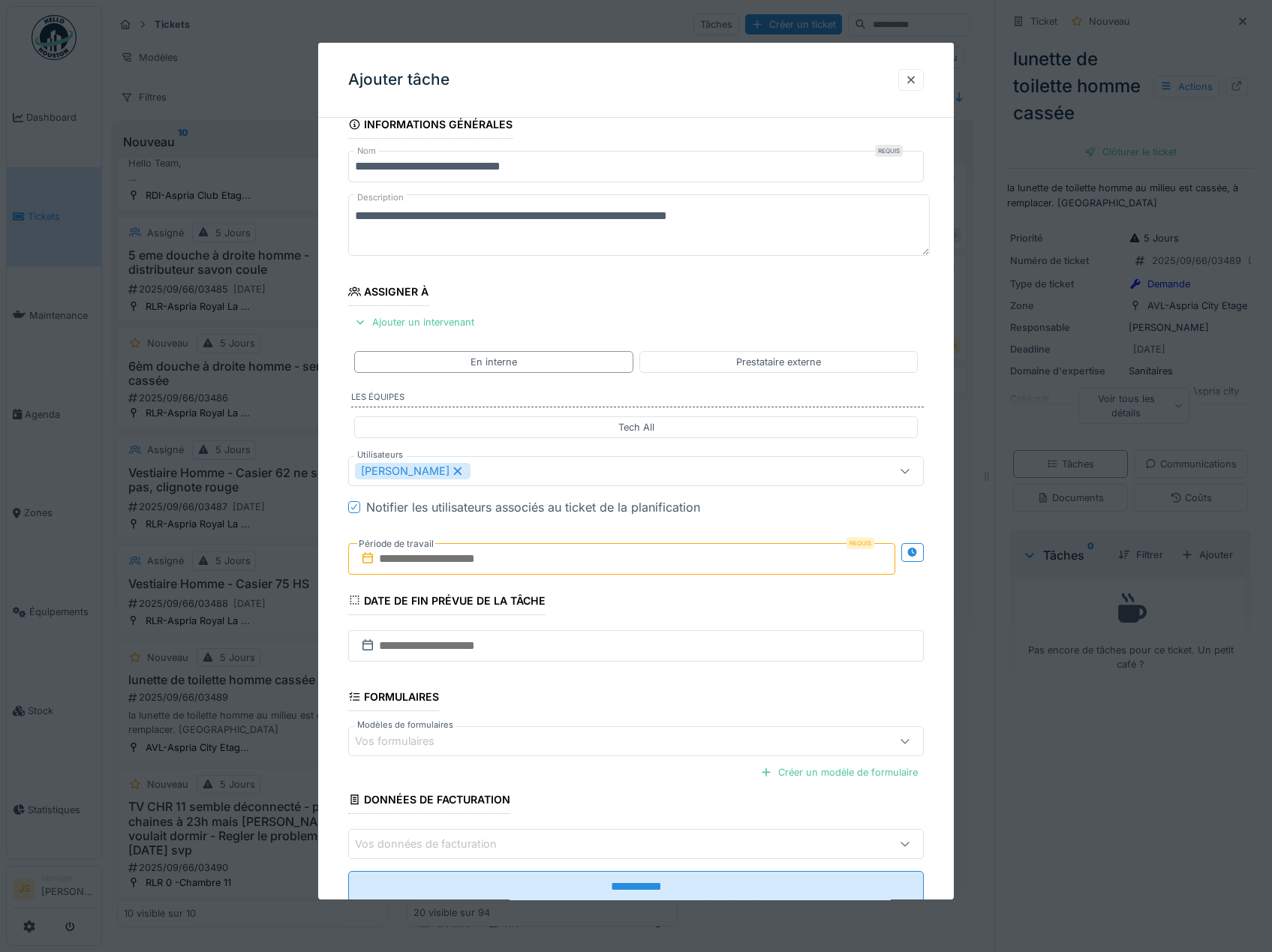
click at [417, 561] on input "text" at bounding box center [622, 558] width 548 height 31
click at [597, 700] on div "17" at bounding box center [600, 705] width 21 height 21
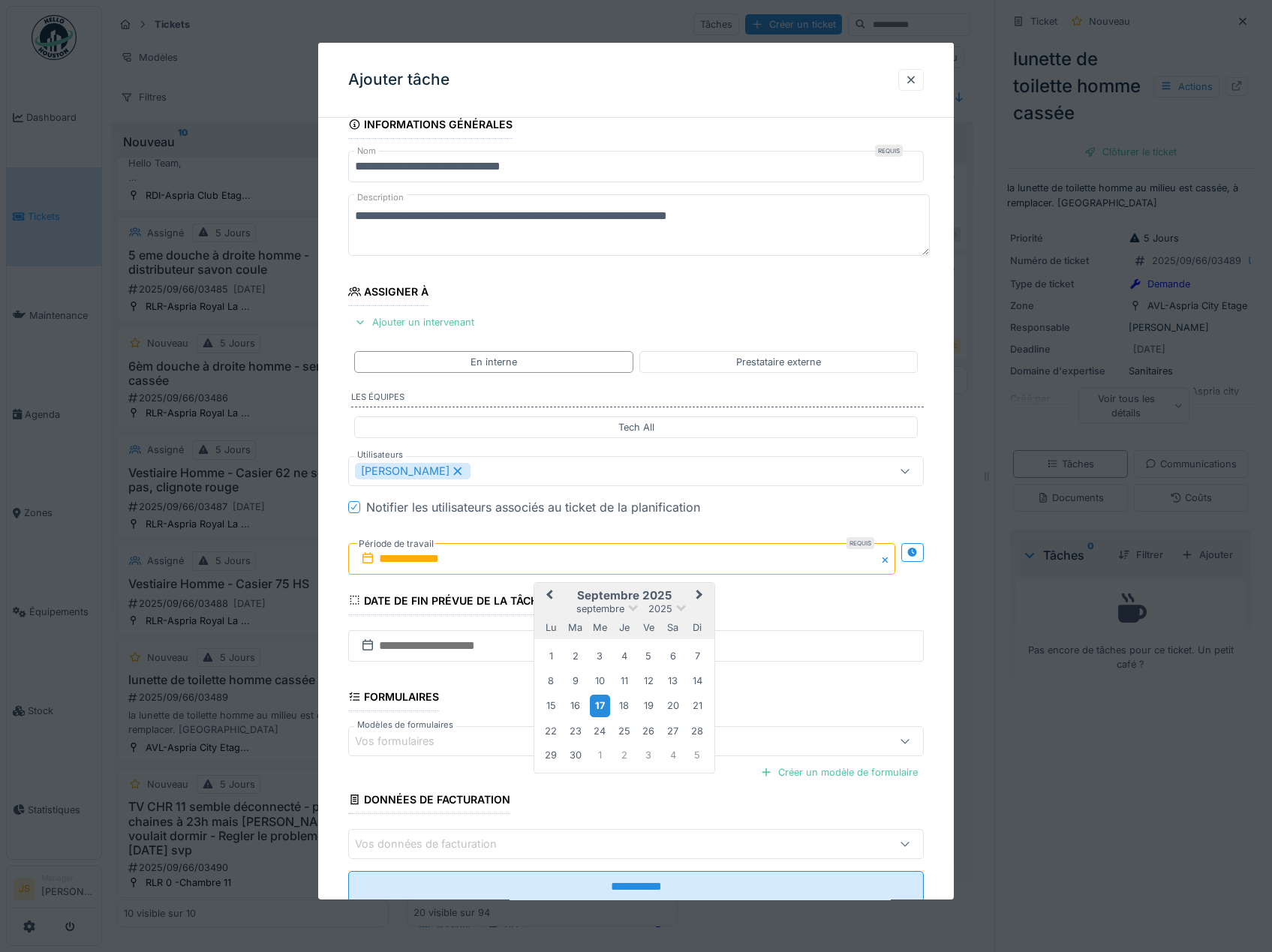
click at [599, 703] on div "17" at bounding box center [600, 705] width 21 height 21
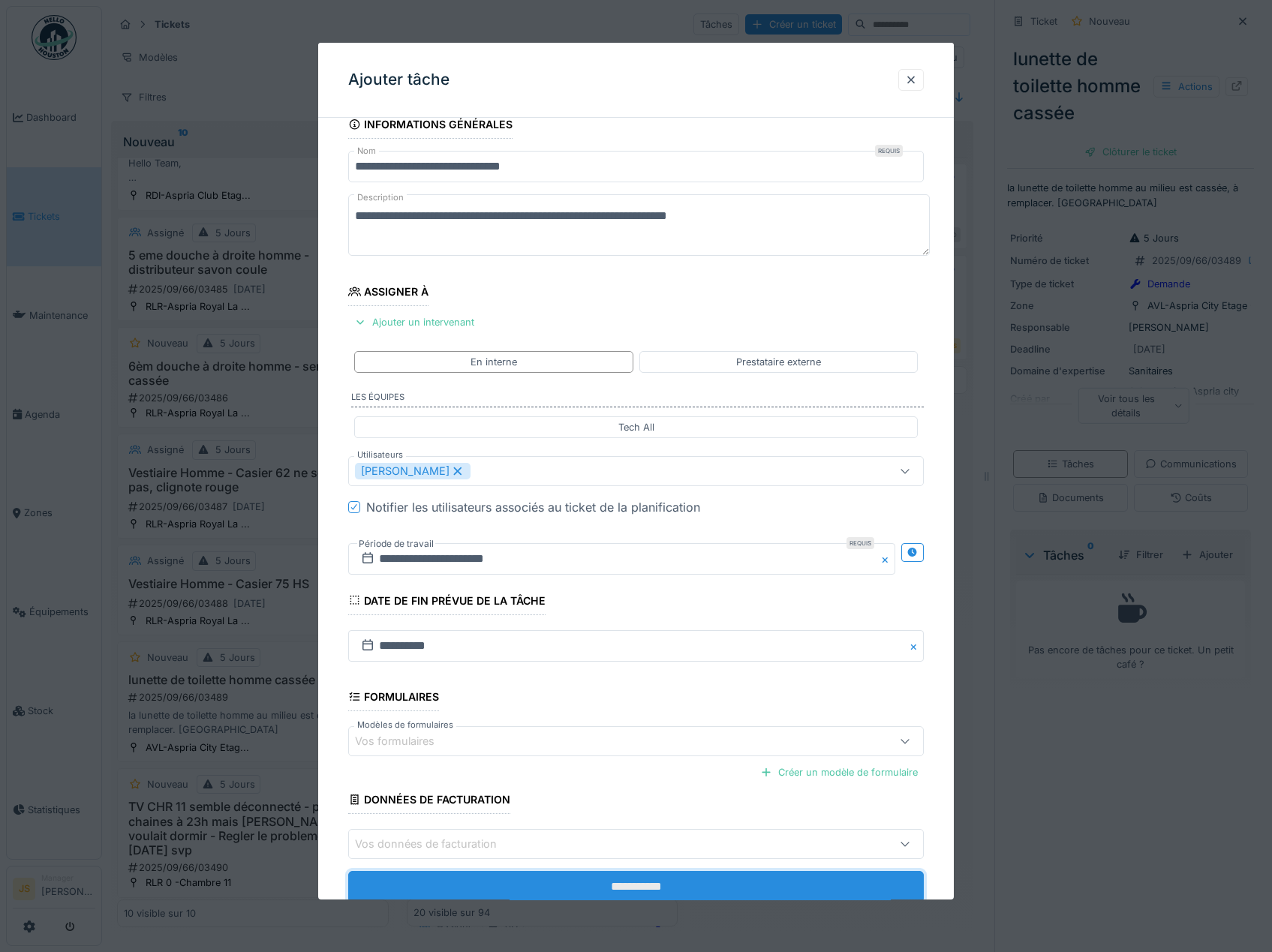
click at [647, 882] on input "**********" at bounding box center [636, 886] width 576 height 31
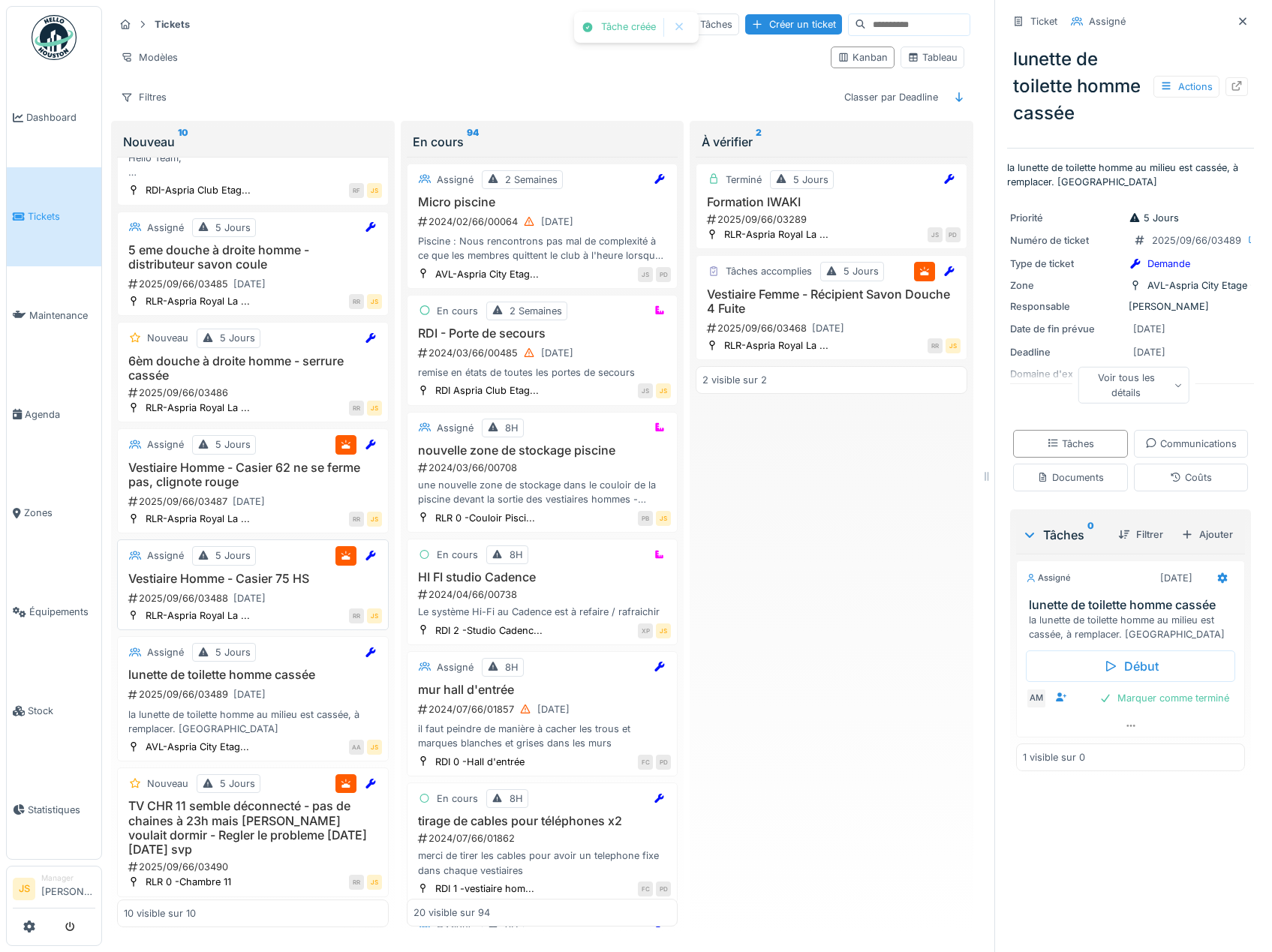
scroll to position [432, 0]
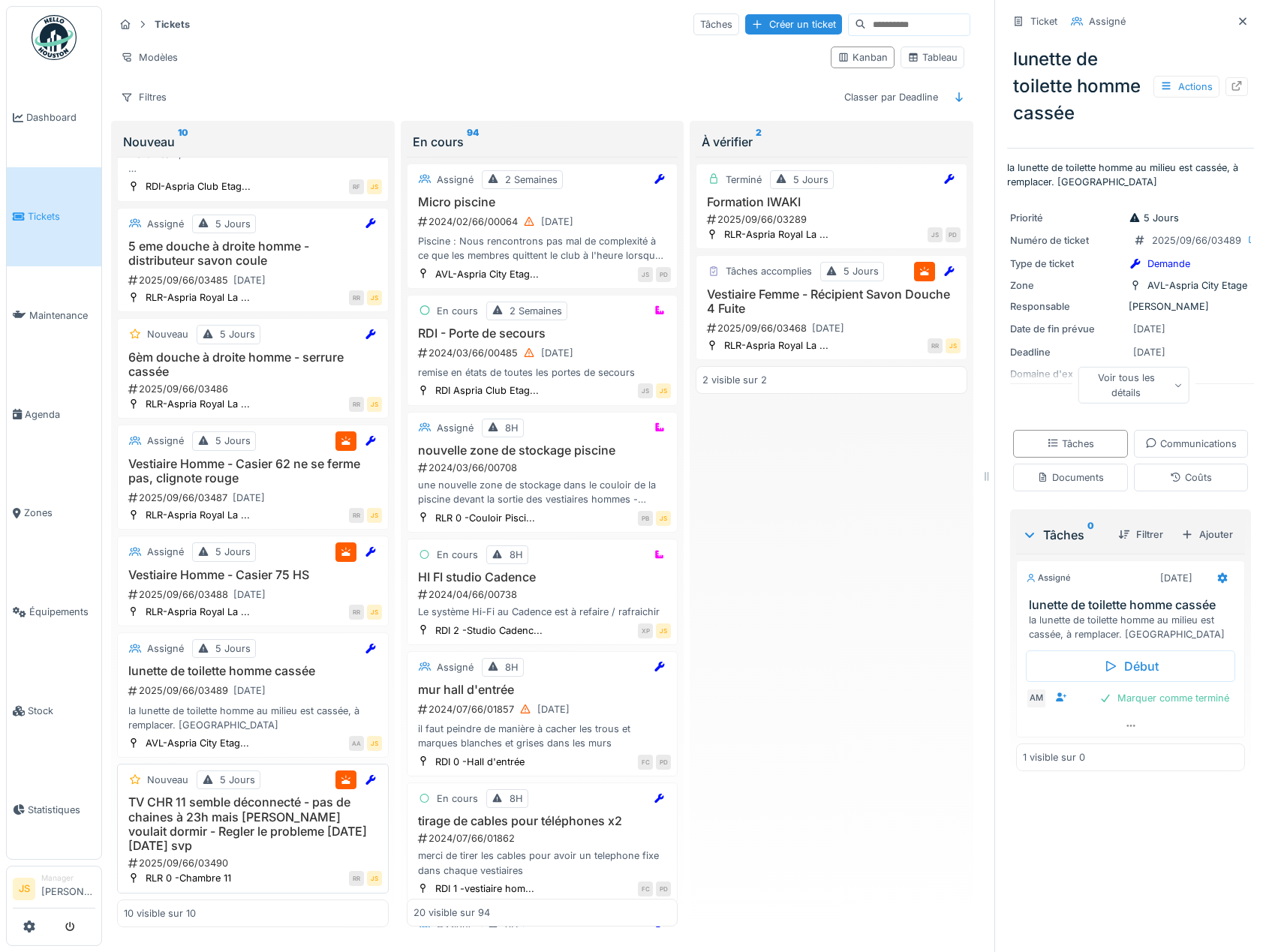
click at [254, 819] on h3 "TV CHR 11 semble déconnecté - pas de chaines à 23h mais [PERSON_NAME] voulait d…" at bounding box center [252, 824] width 258 height 58
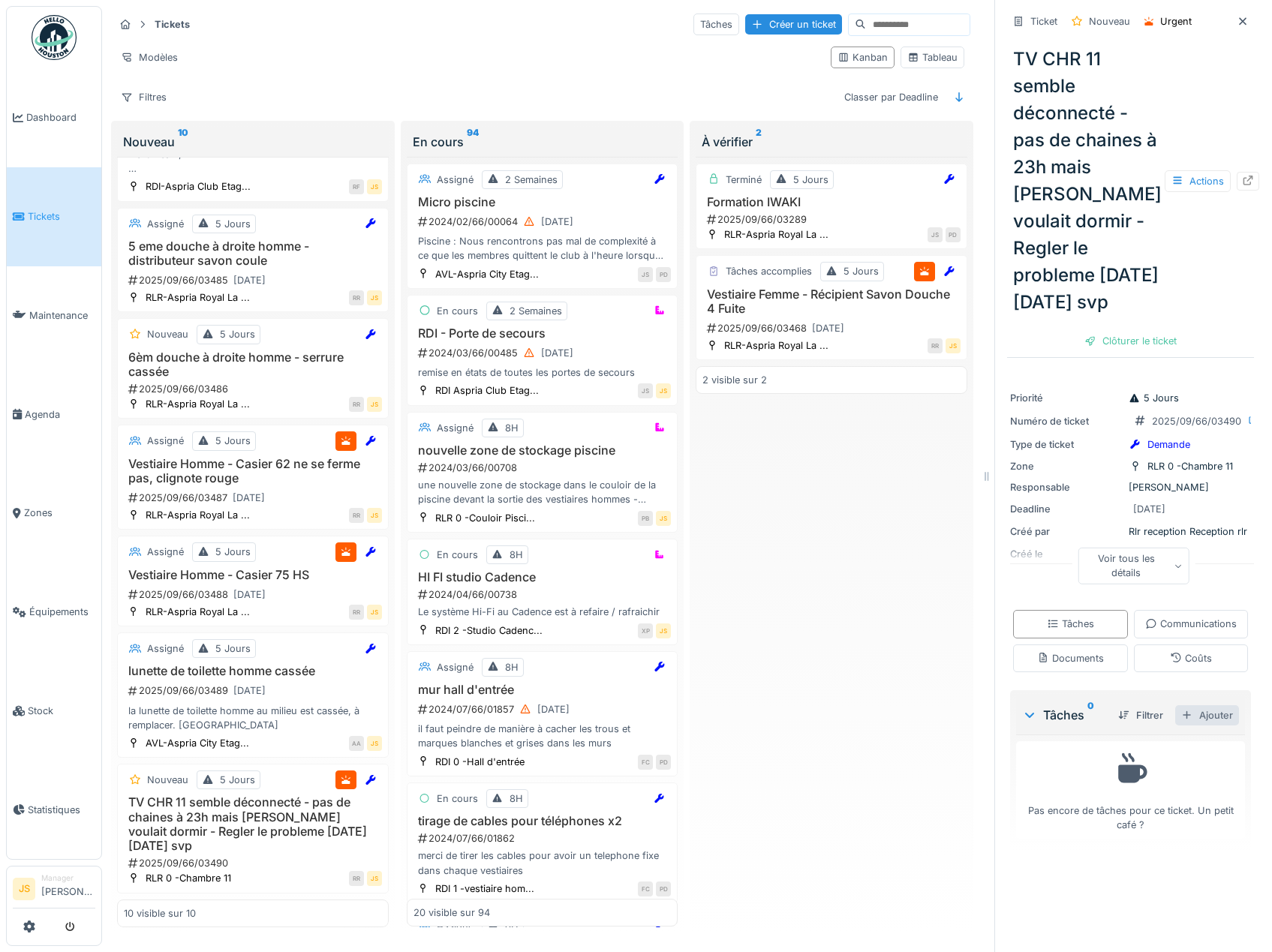
click at [1189, 726] on div "Ajouter" at bounding box center [1206, 715] width 63 height 21
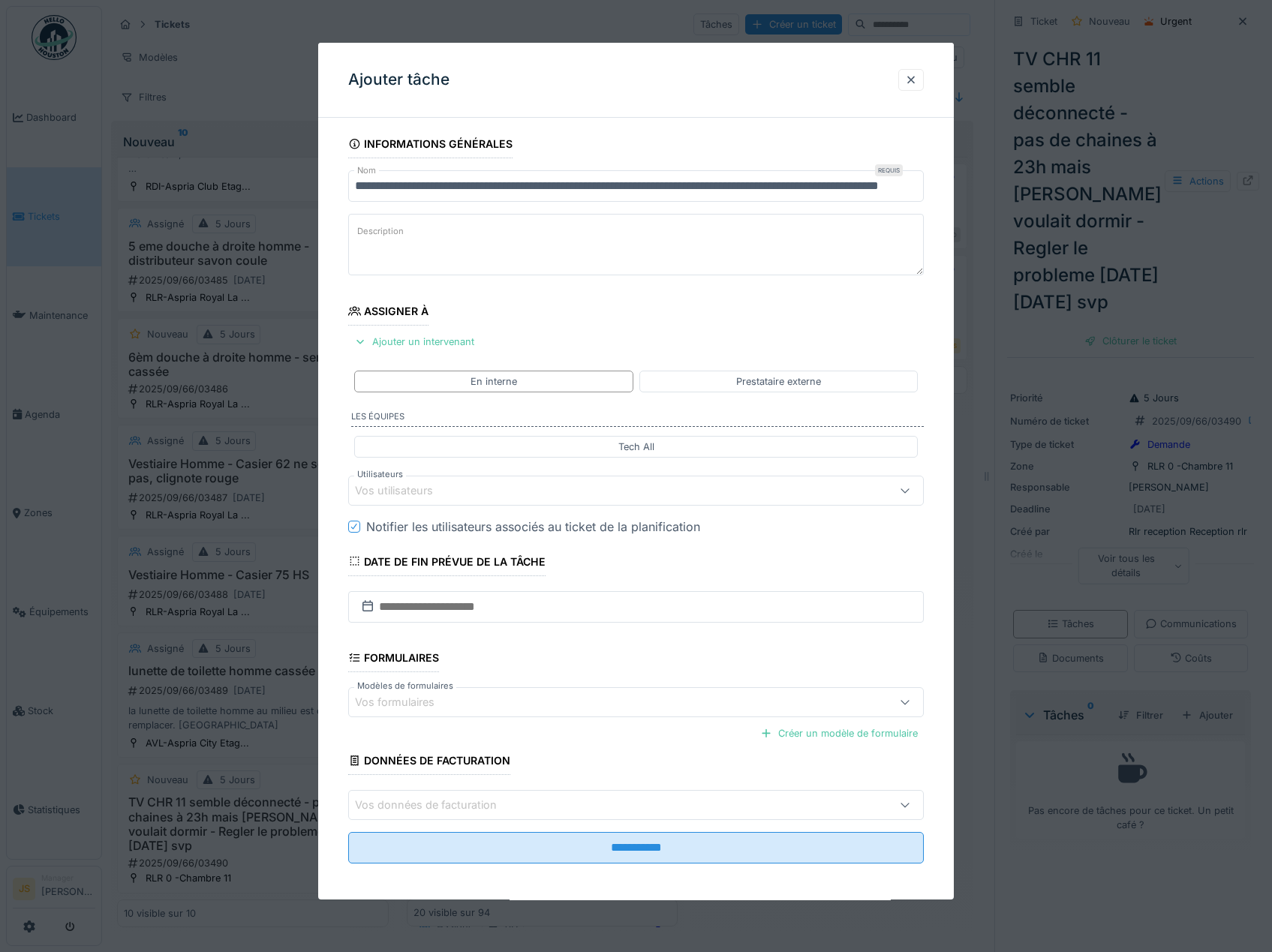
click at [400, 483] on div "Vos utilisateurs" at bounding box center [405, 491] width 99 height 16
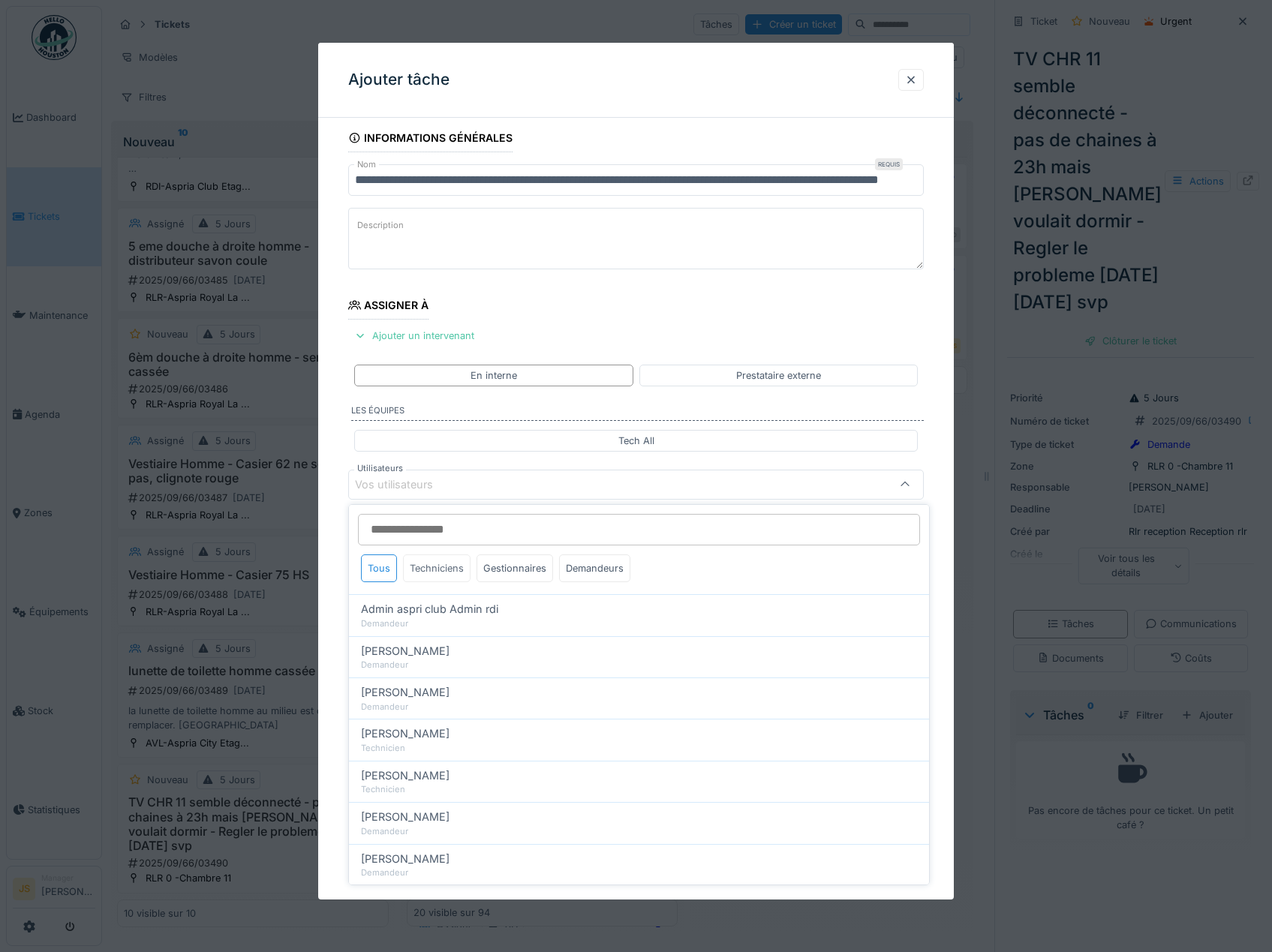
click at [440, 562] on div "Techniciens" at bounding box center [437, 568] width 68 height 28
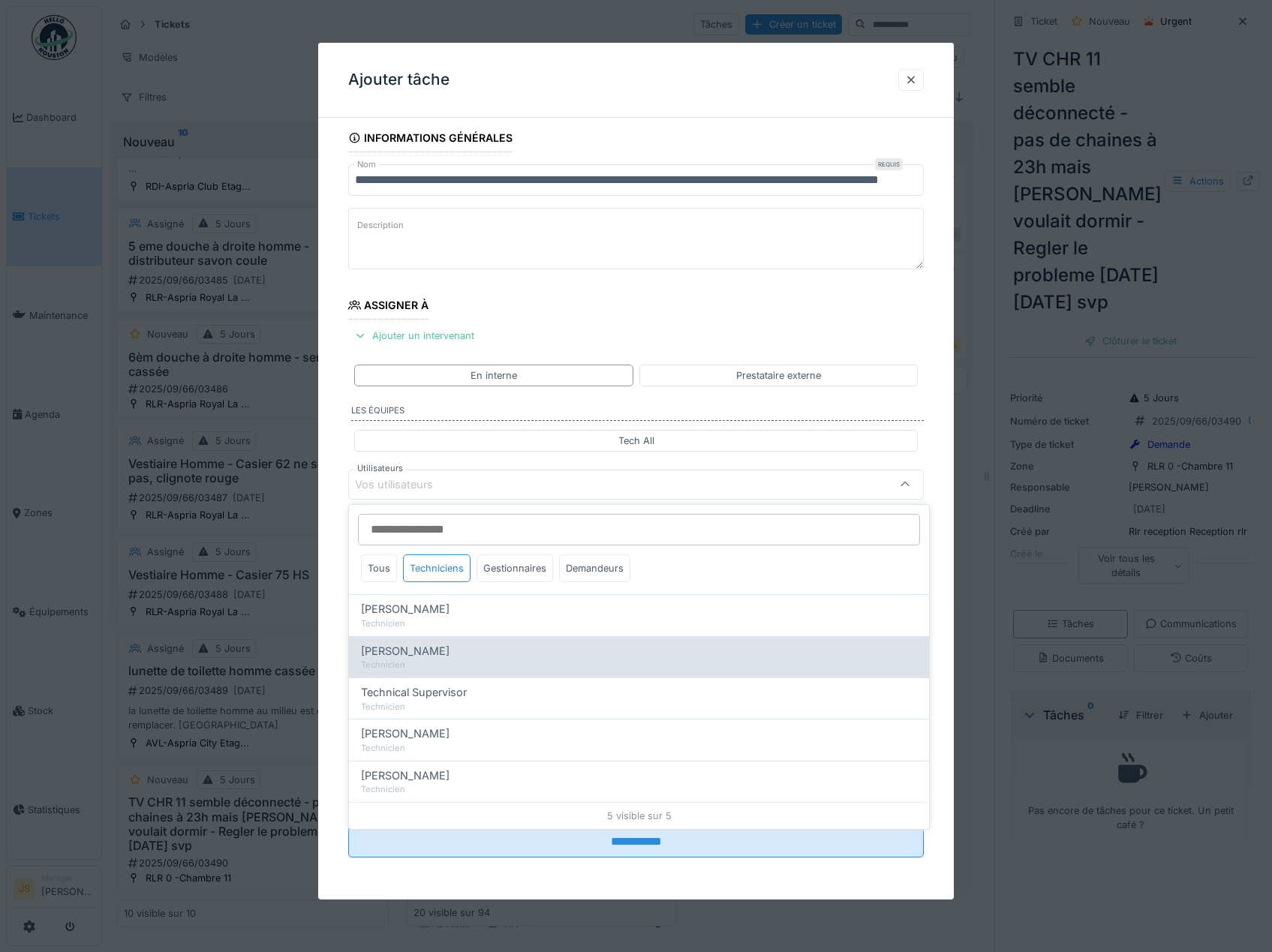
click at [430, 647] on span "[PERSON_NAME]" at bounding box center [405, 651] width 88 height 16
type input "*****"
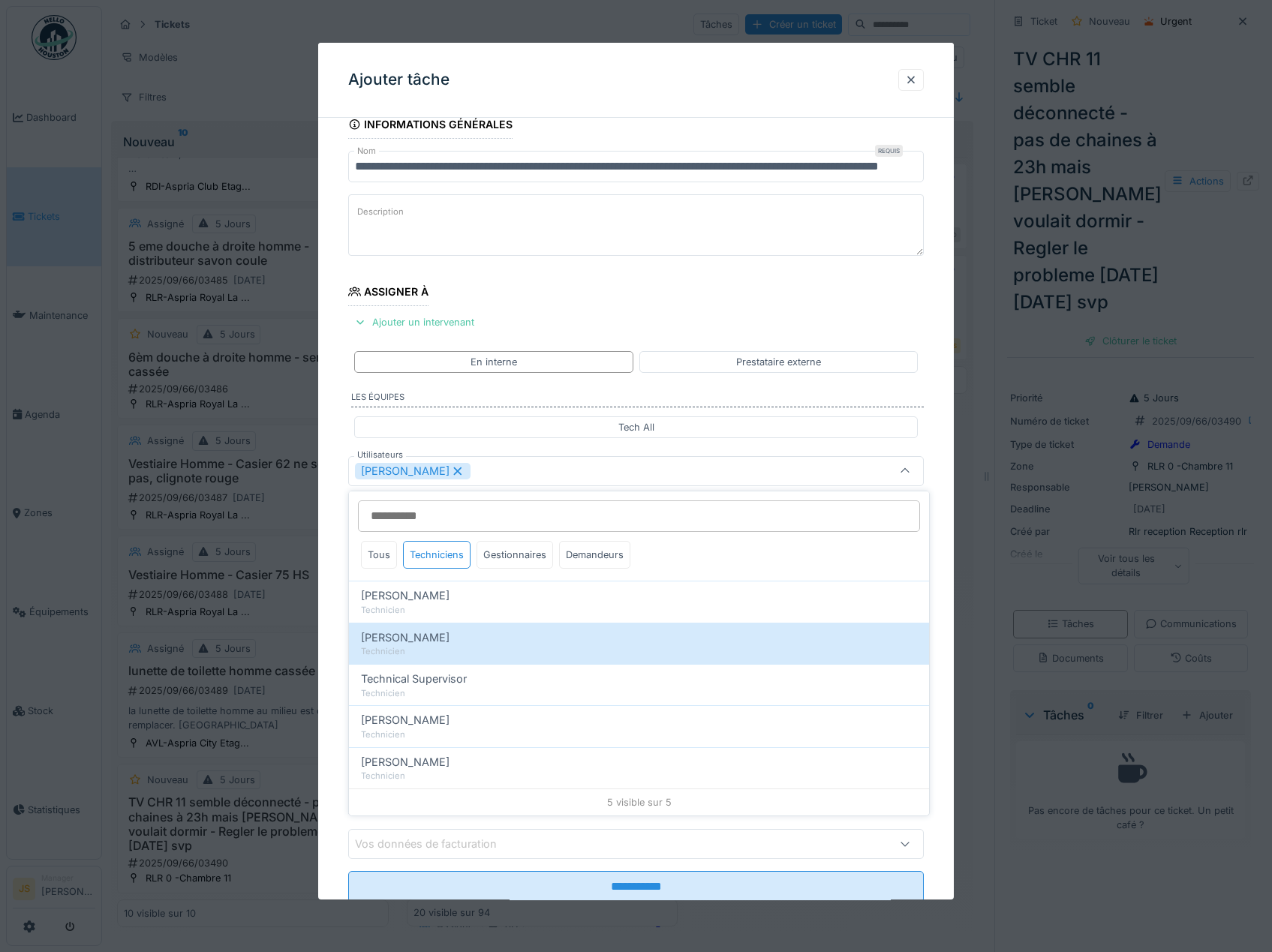
click at [334, 615] on div "**********" at bounding box center [636, 527] width 636 height 834
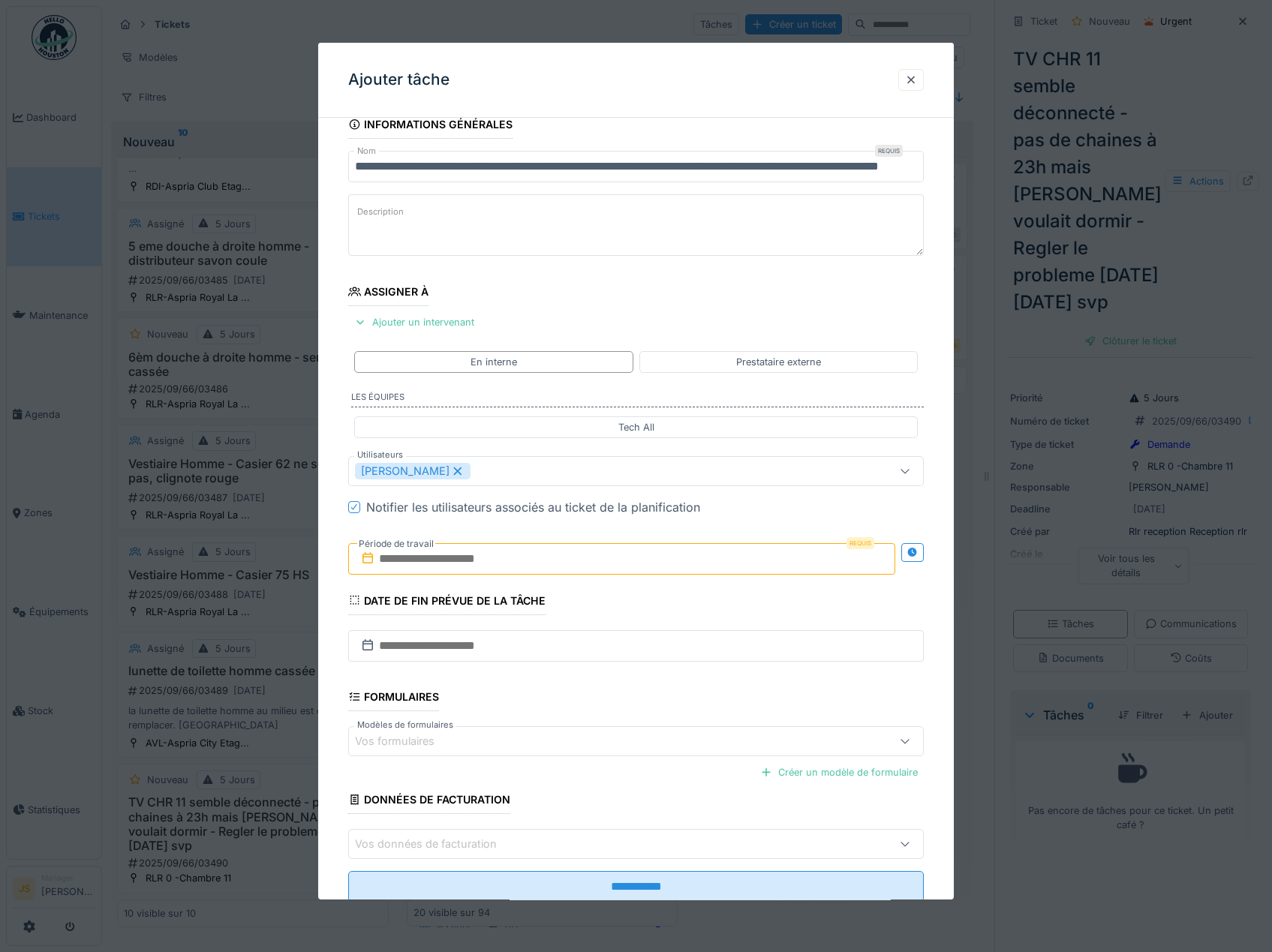
click at [408, 558] on input "text" at bounding box center [622, 558] width 548 height 31
click at [595, 703] on div "17" at bounding box center [600, 705] width 21 height 21
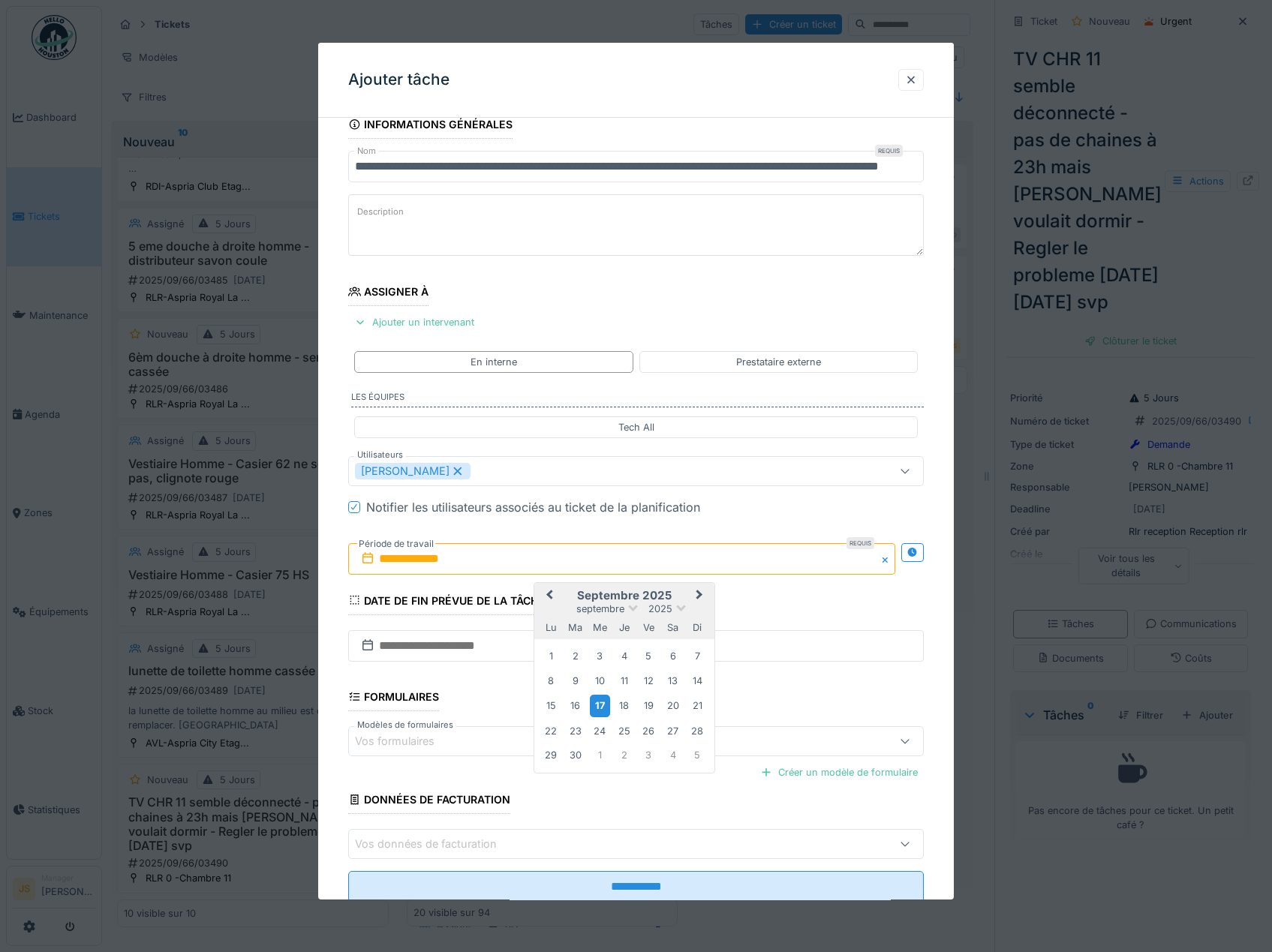
click at [595, 704] on div "17" at bounding box center [600, 705] width 21 height 21
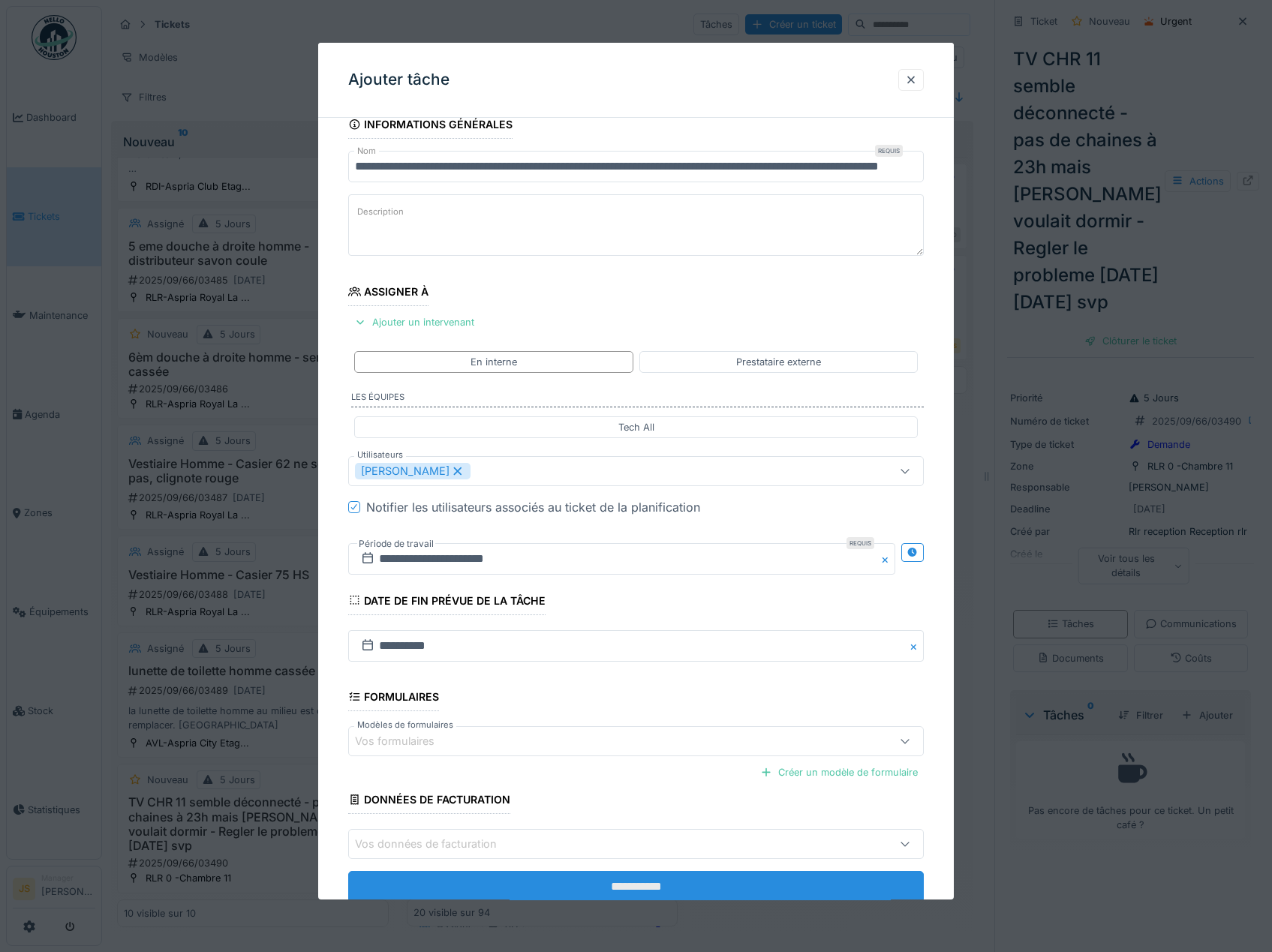
click at [637, 884] on input "**********" at bounding box center [636, 886] width 576 height 31
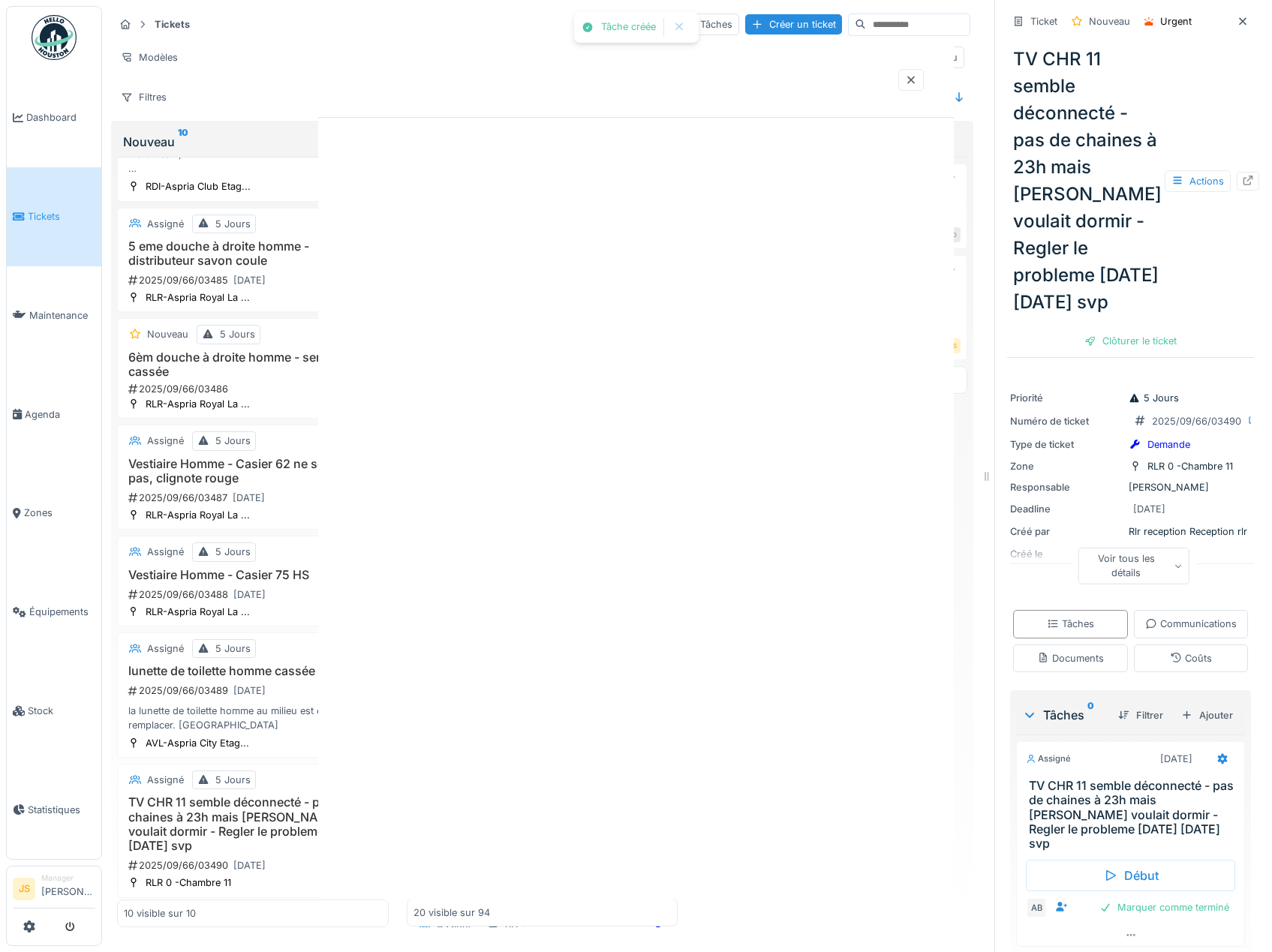
scroll to position [0, 0]
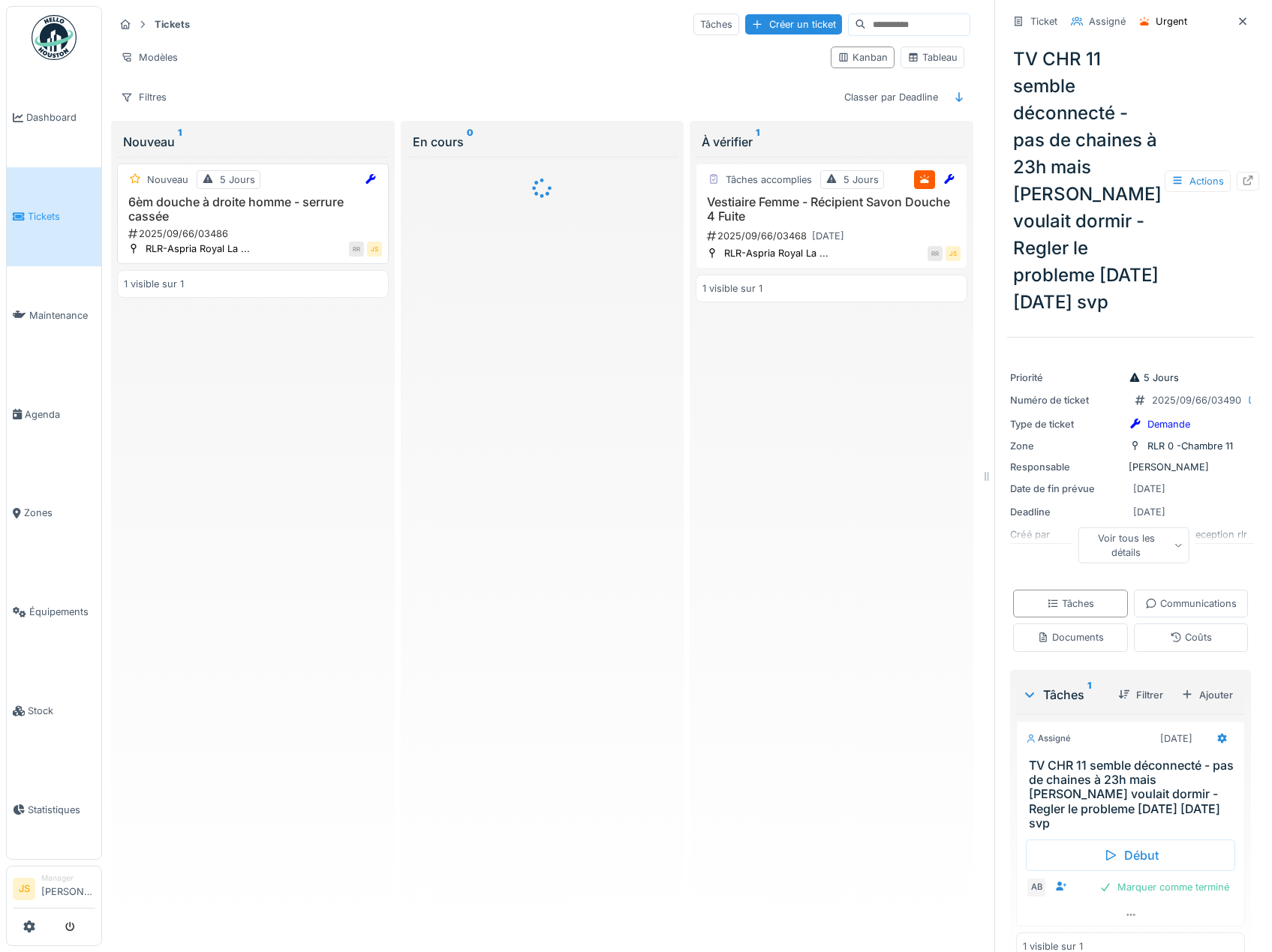
click at [274, 203] on h3 "6èm douche à droite homme - serrure cassée" at bounding box center [252, 209] width 258 height 29
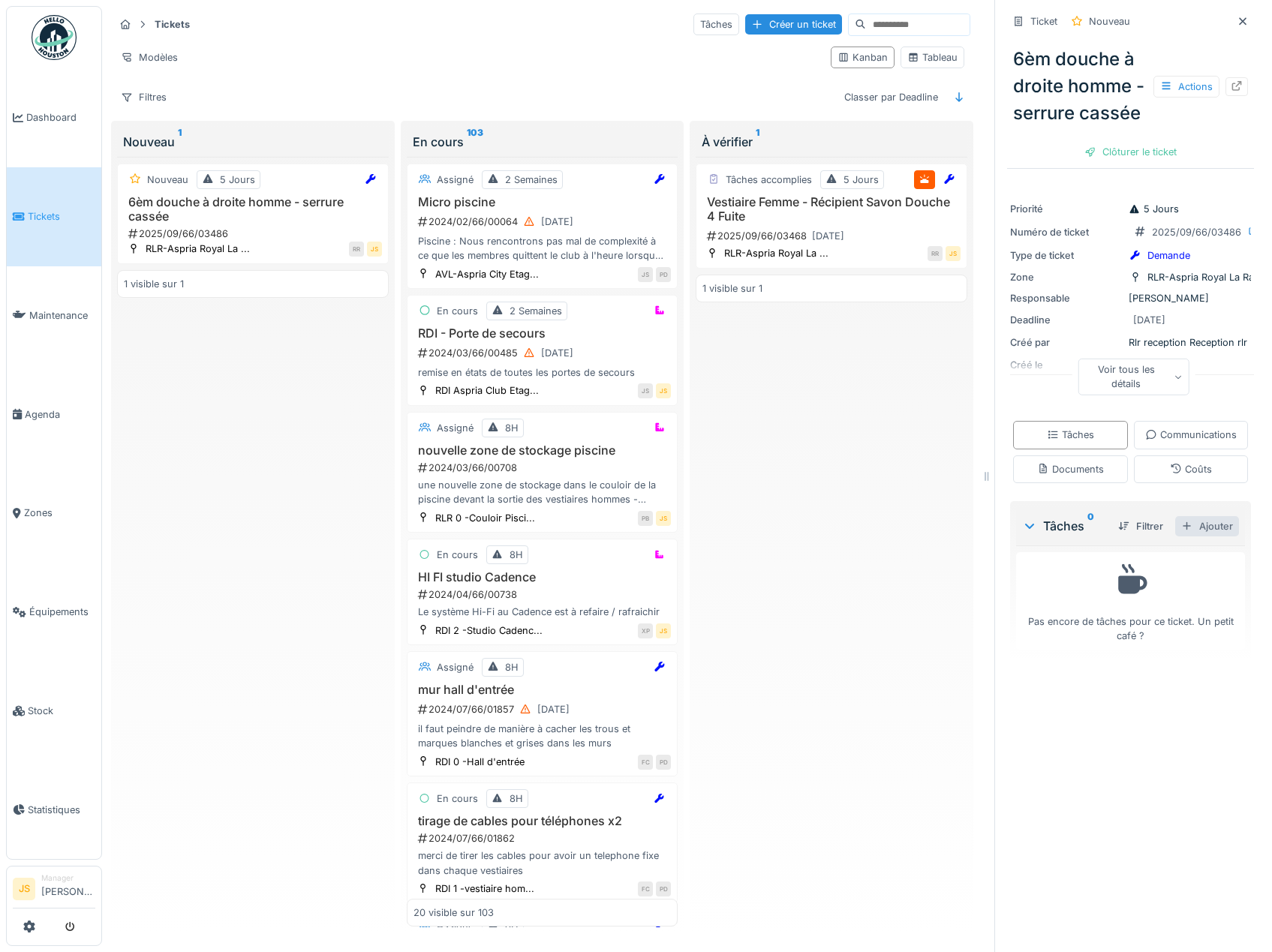
click at [1177, 536] on div "Ajouter" at bounding box center [1206, 526] width 63 height 21
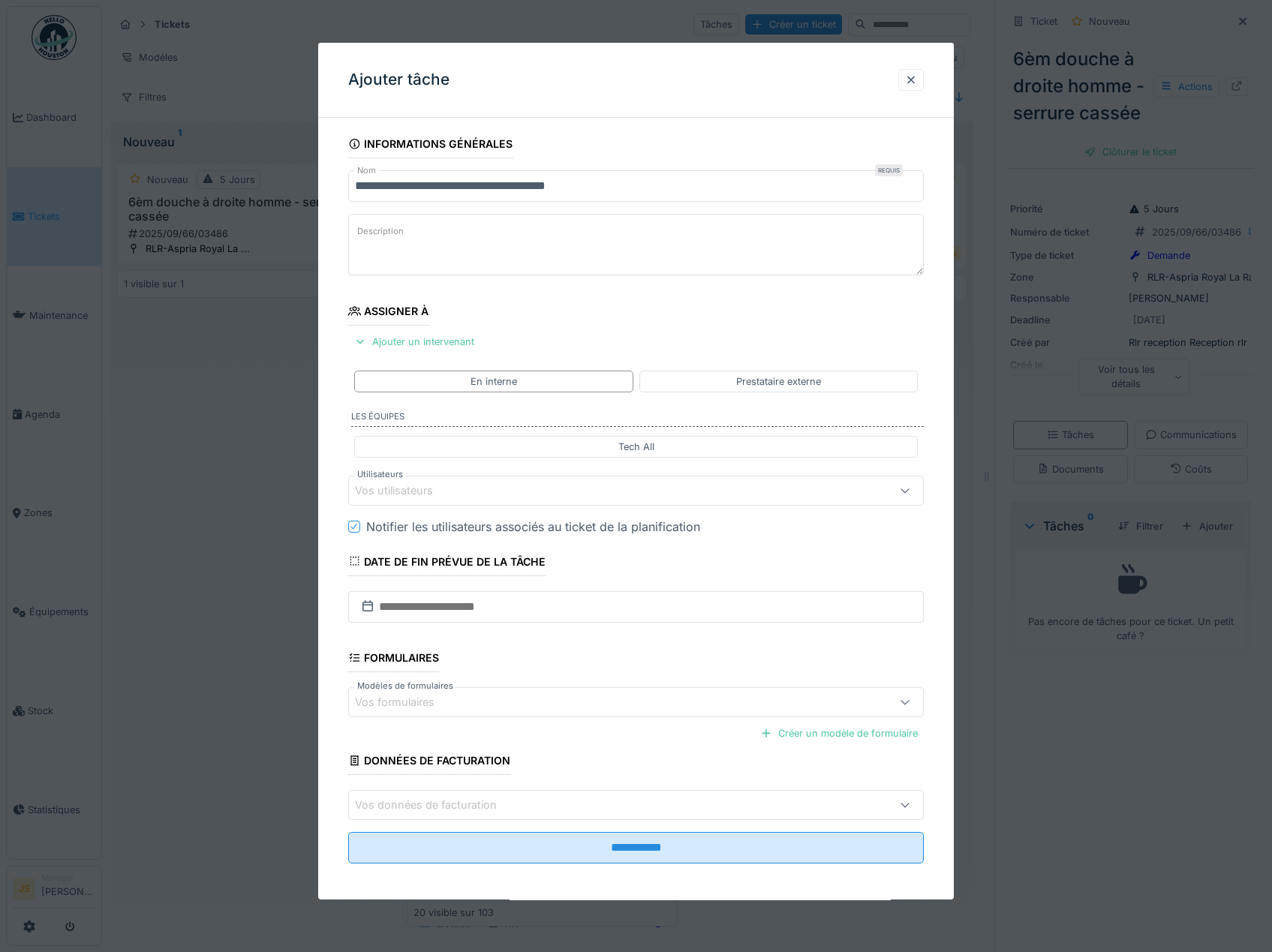
click at [403, 491] on div "Vos utilisateurs" at bounding box center [405, 491] width 99 height 16
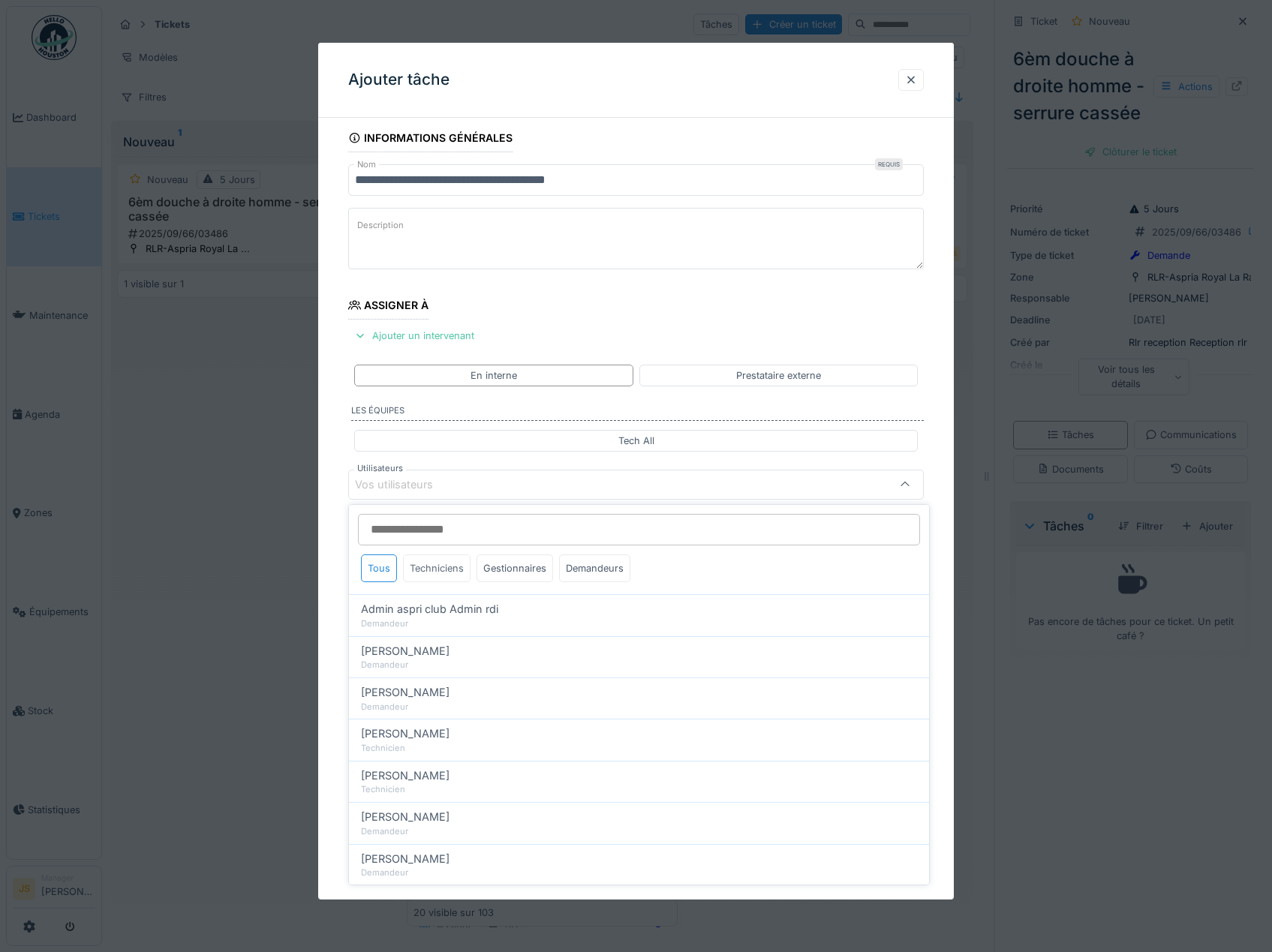
click at [447, 565] on div "Techniciens" at bounding box center [437, 568] width 68 height 28
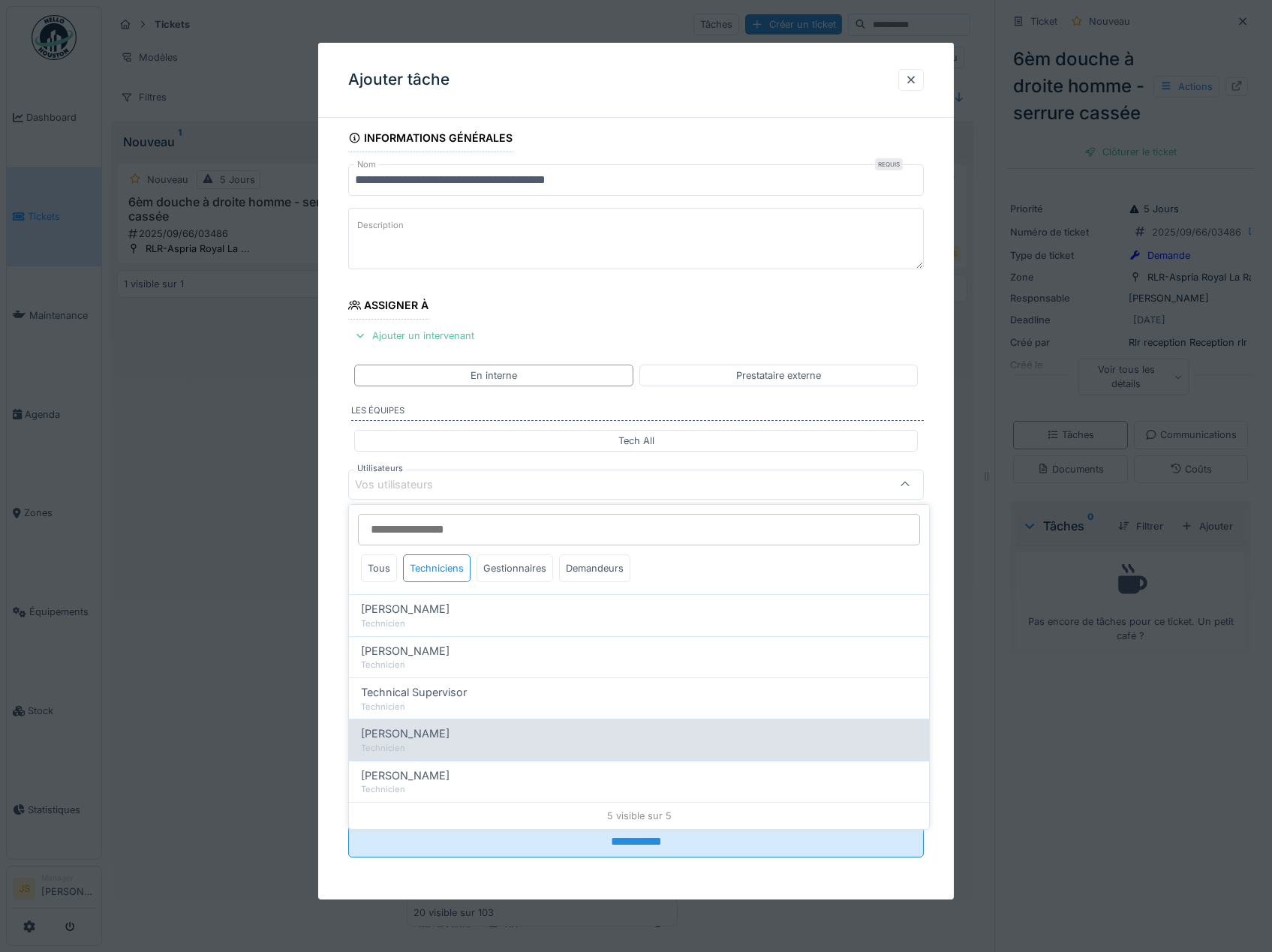
click at [426, 735] on span "[PERSON_NAME]" at bounding box center [405, 734] width 88 height 16
type input "****"
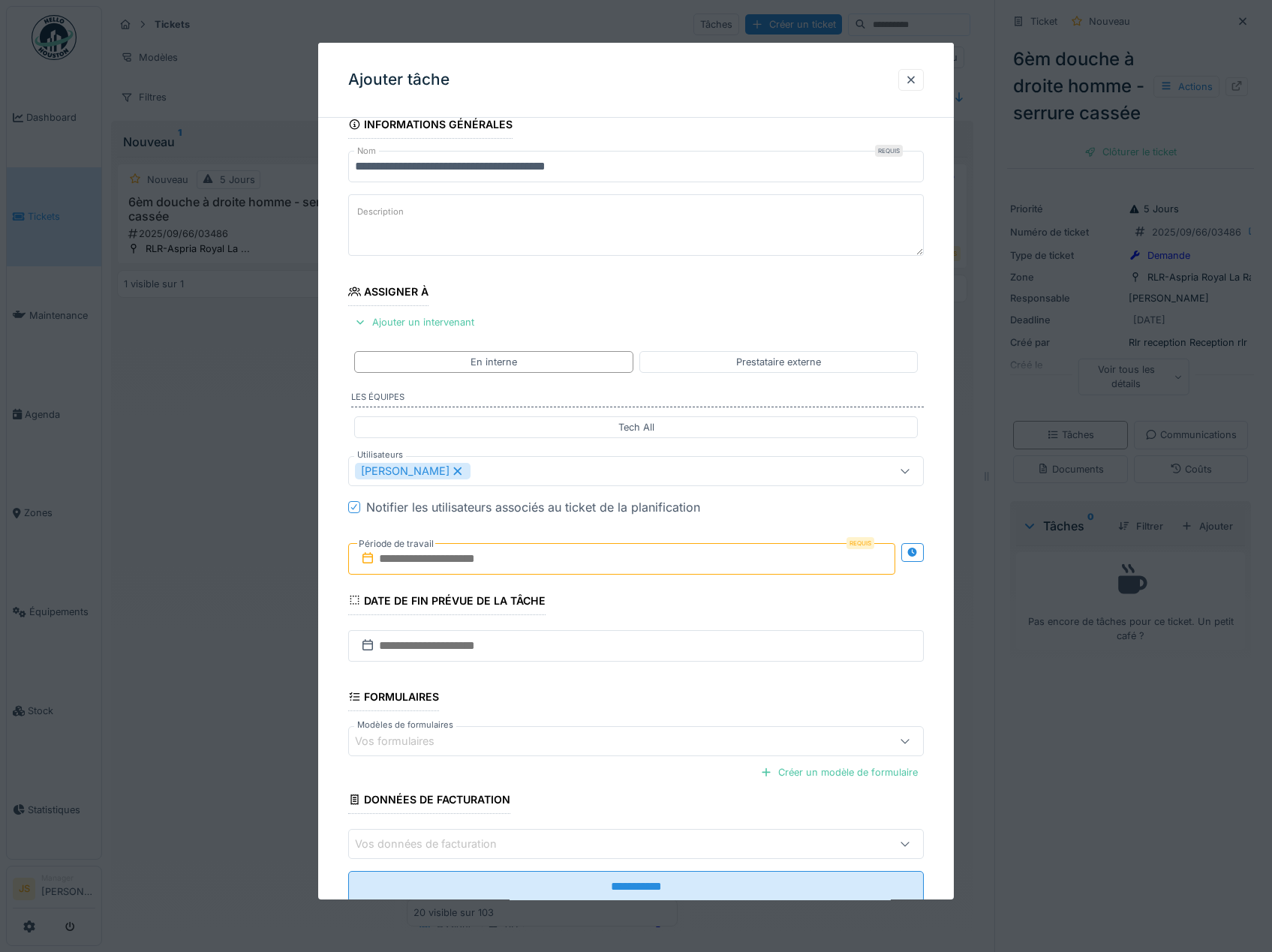
click at [329, 659] on div "**********" at bounding box center [636, 527] width 636 height 834
click at [446, 562] on input "text" at bounding box center [622, 558] width 548 height 31
click at [596, 709] on div "17" at bounding box center [600, 705] width 21 height 21
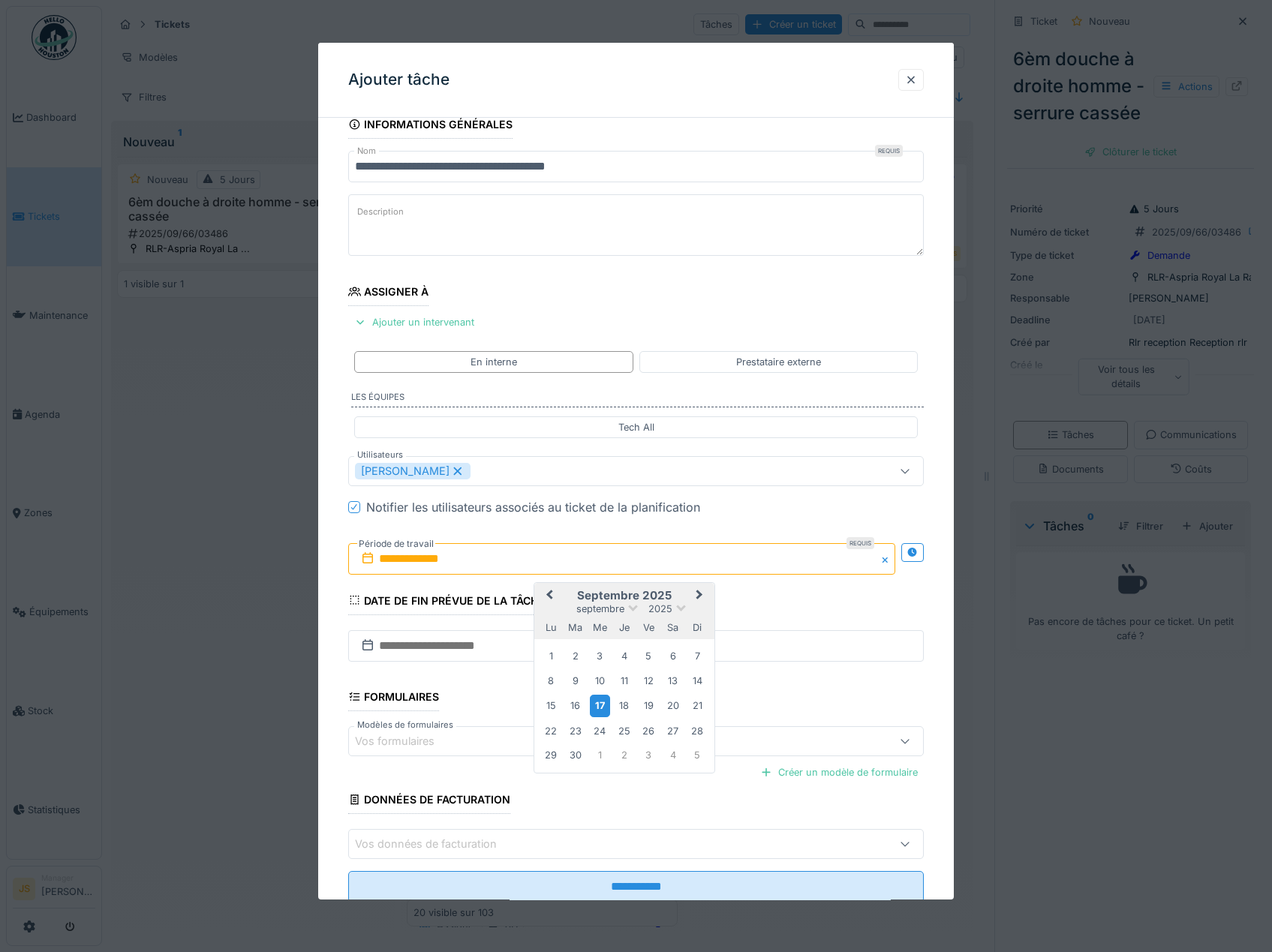
click at [598, 708] on div "17" at bounding box center [600, 705] width 21 height 21
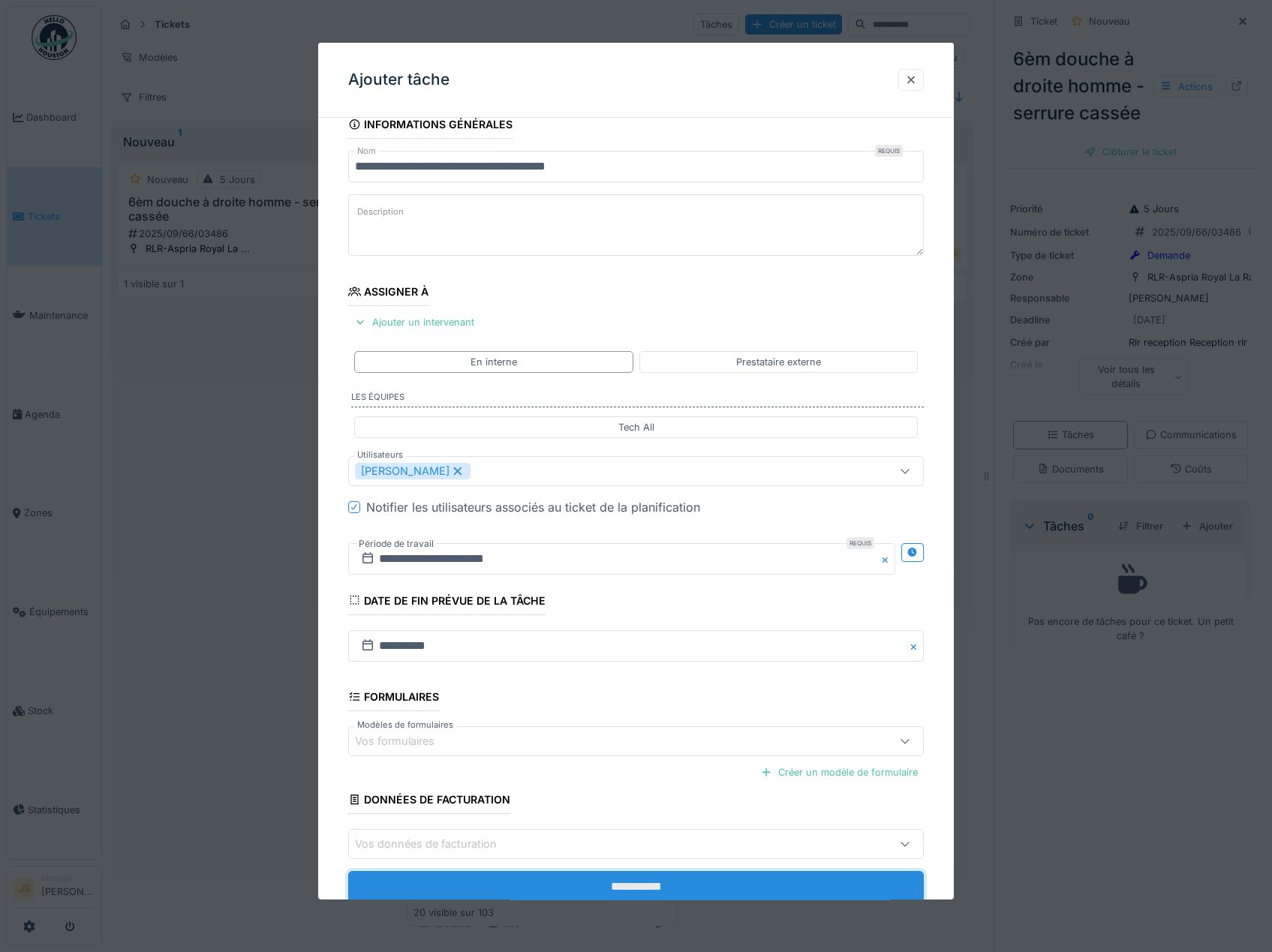
click at [666, 889] on input "**********" at bounding box center [636, 886] width 576 height 31
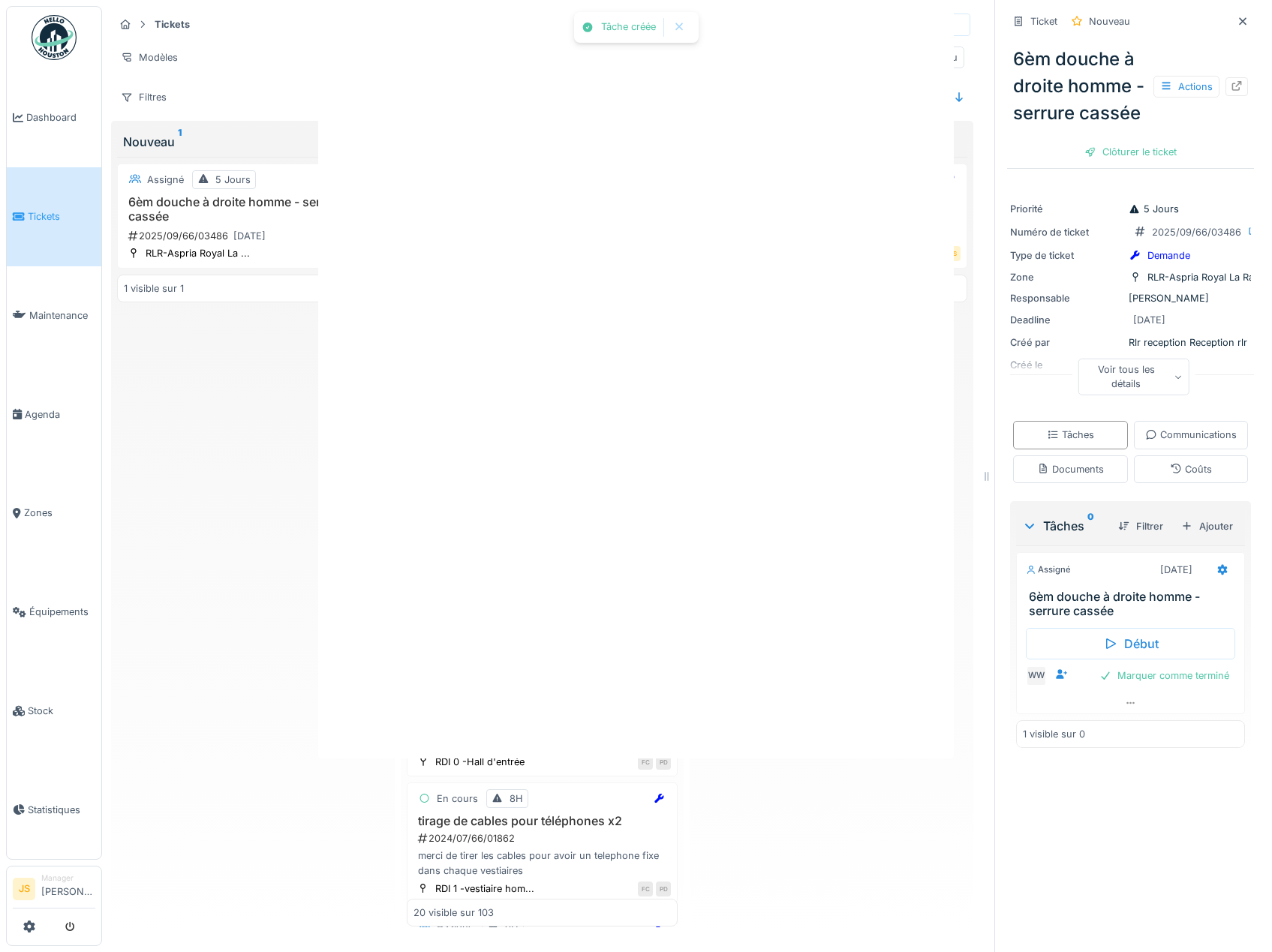
scroll to position [0, 0]
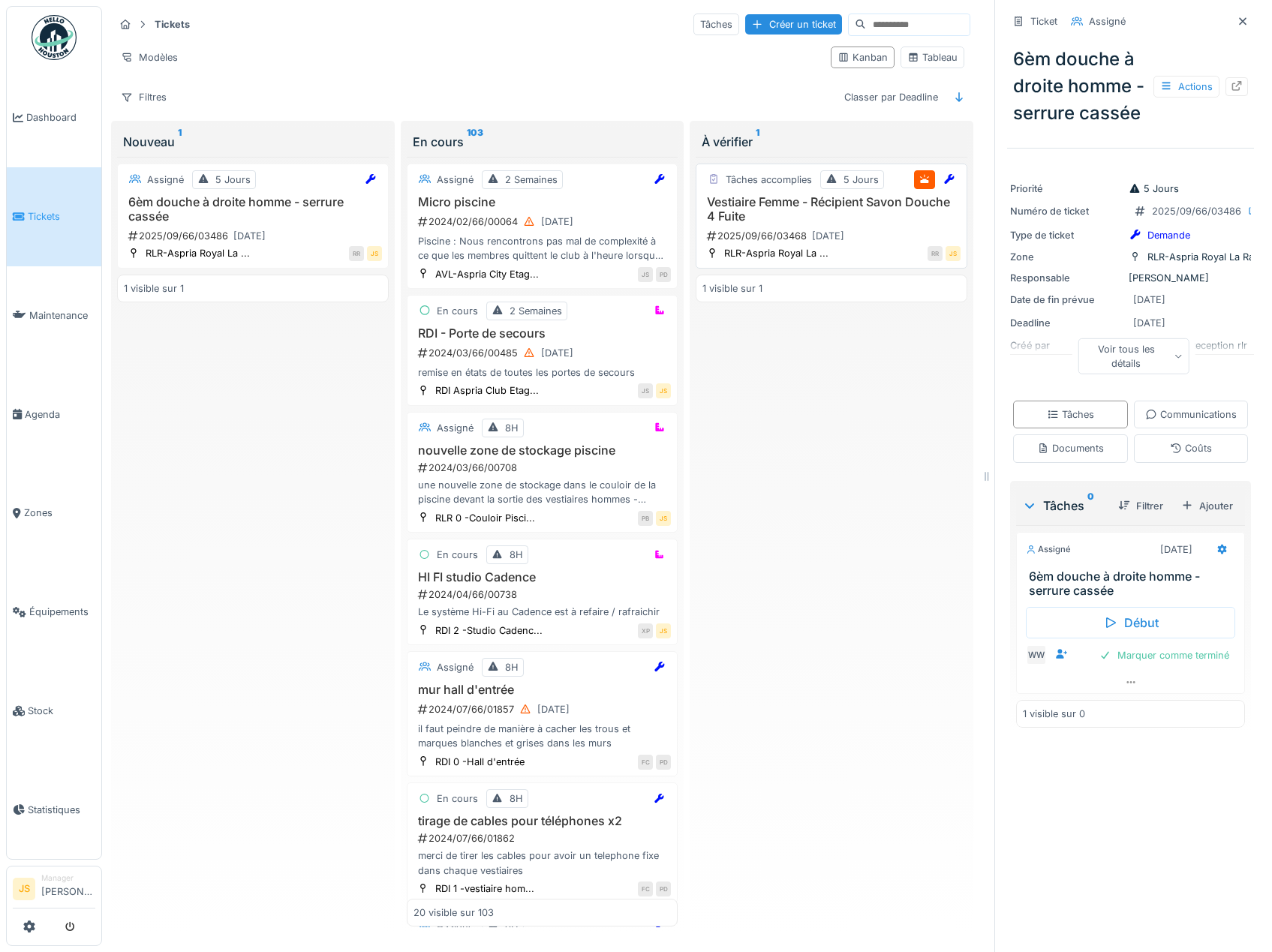
click at [768, 201] on h3 "Vestiaire Femme - Récipient Savon Douche 4 Fuite" at bounding box center [830, 209] width 258 height 29
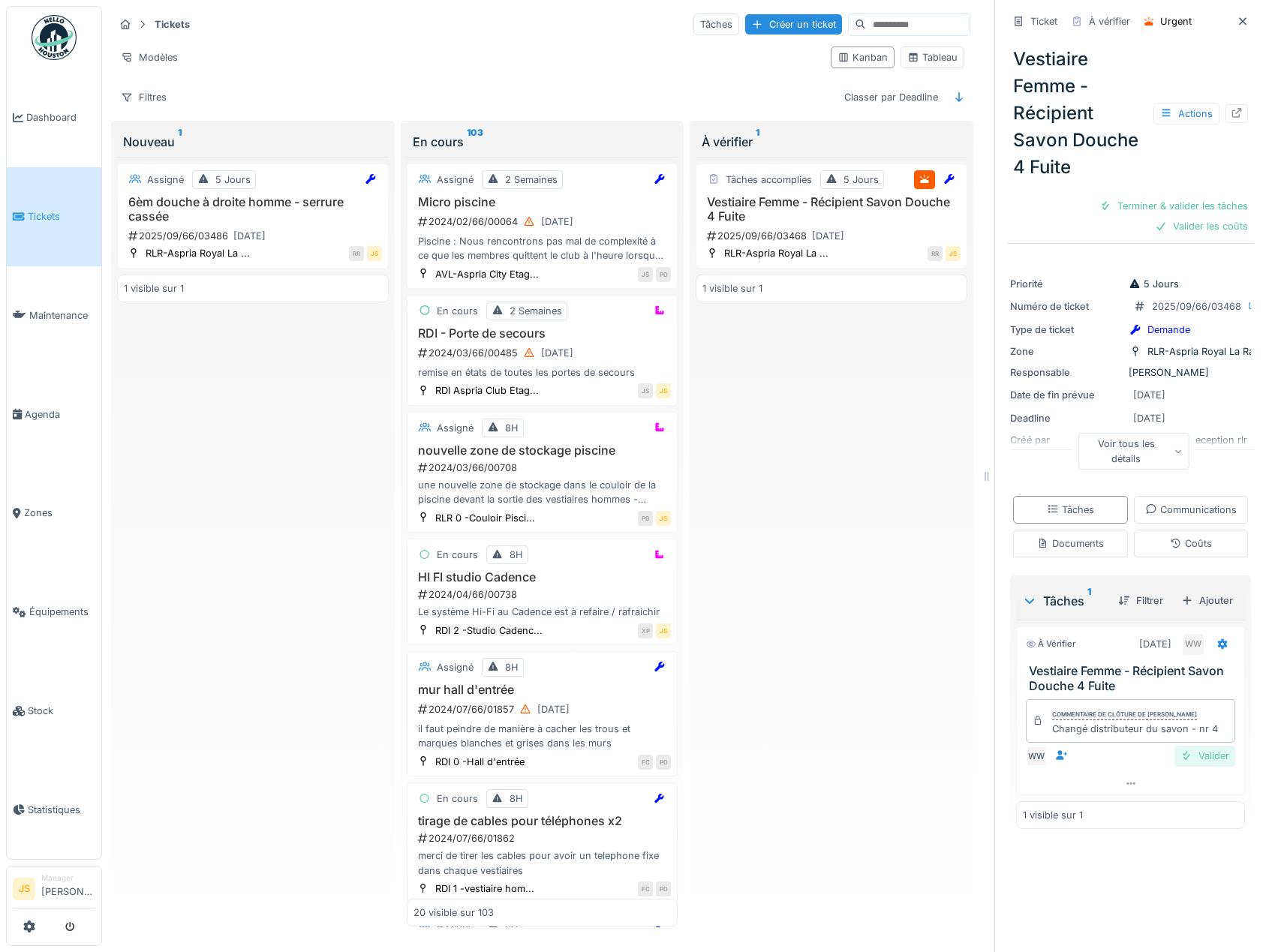
click at [1193, 766] on div "Valider" at bounding box center [1204, 755] width 61 height 21
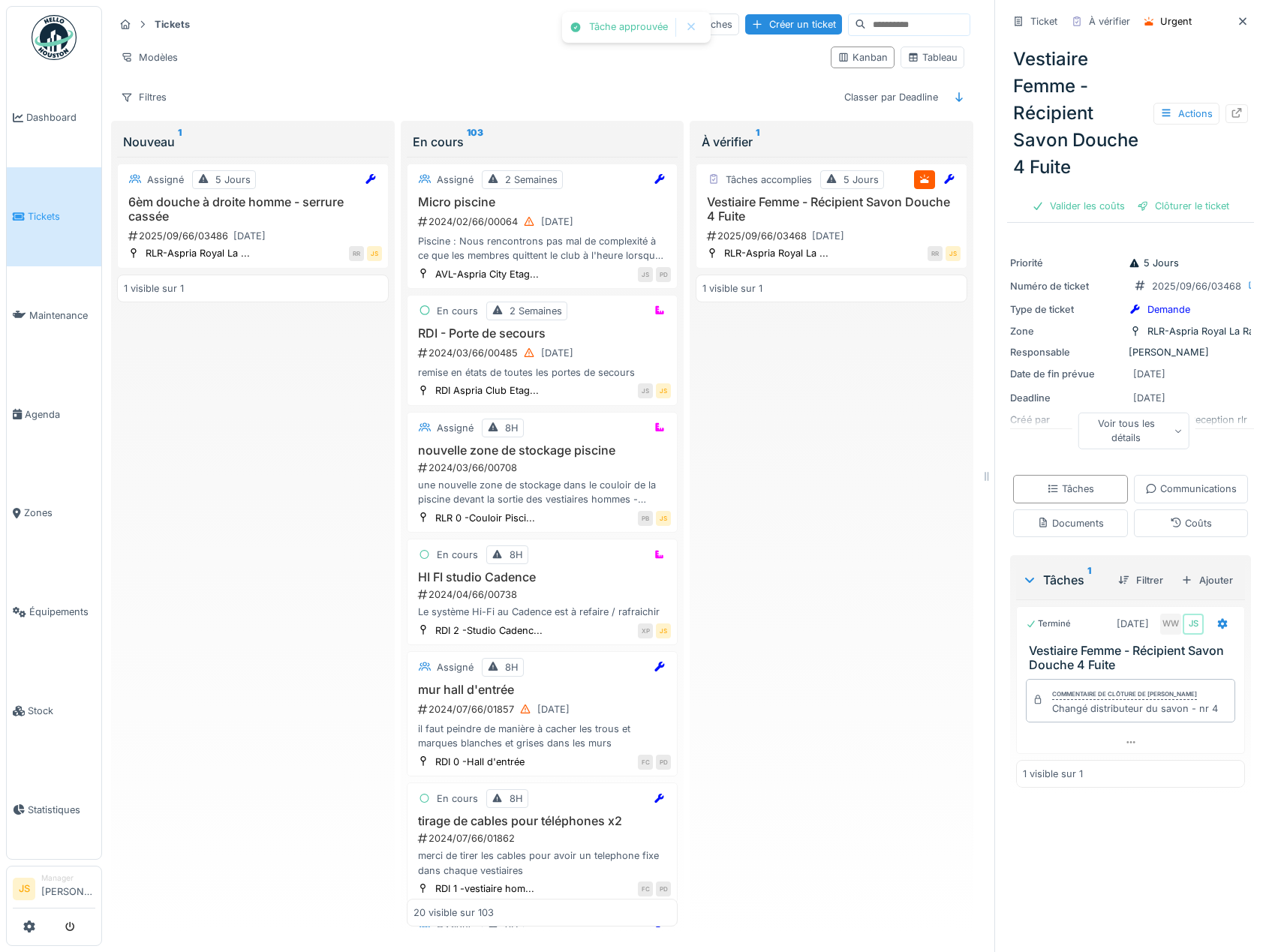
click at [881, 754] on div "Tâches accomplies 5 Jours Vestiaire Femme - Récipient Savon Douche 4 Fuite 2025…" at bounding box center [831, 541] width 272 height 770
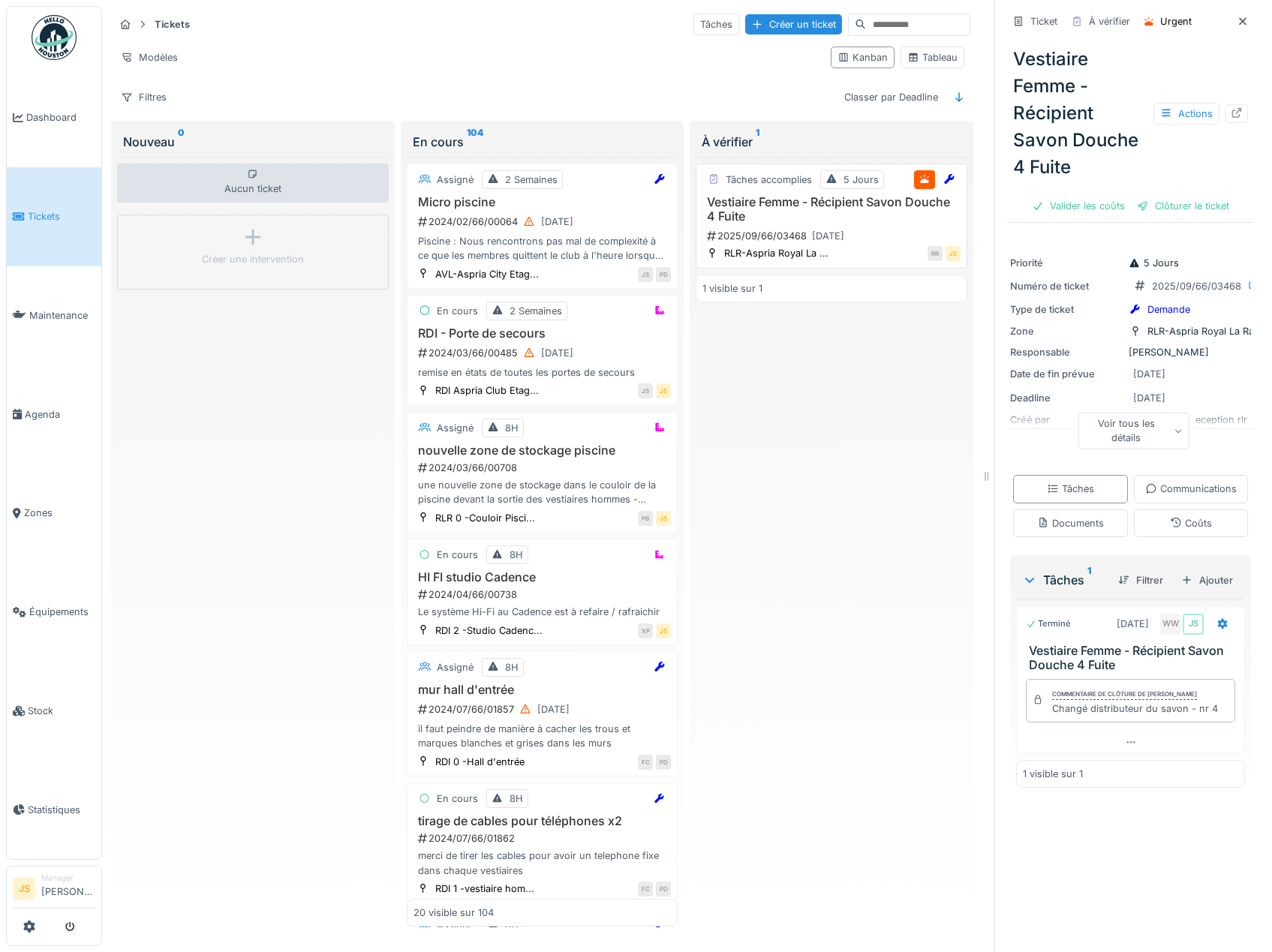
click at [769, 203] on h3 "Vestiaire Femme - Récipient Savon Douche 4 Fuite" at bounding box center [830, 209] width 258 height 29
click at [1147, 202] on div "Clôturer le ticket" at bounding box center [1182, 206] width 105 height 21
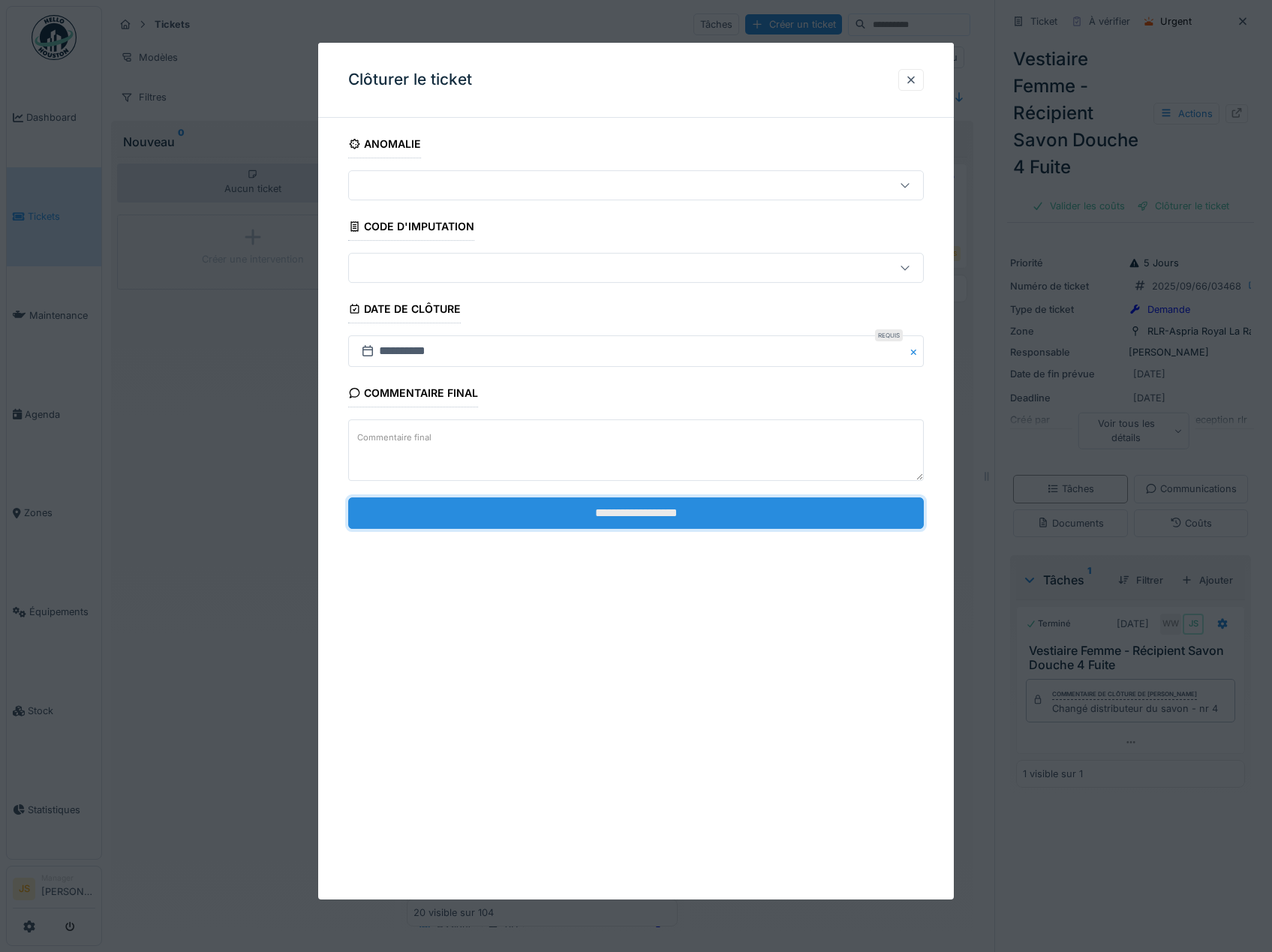
click at [748, 500] on input "**********" at bounding box center [636, 513] width 576 height 31
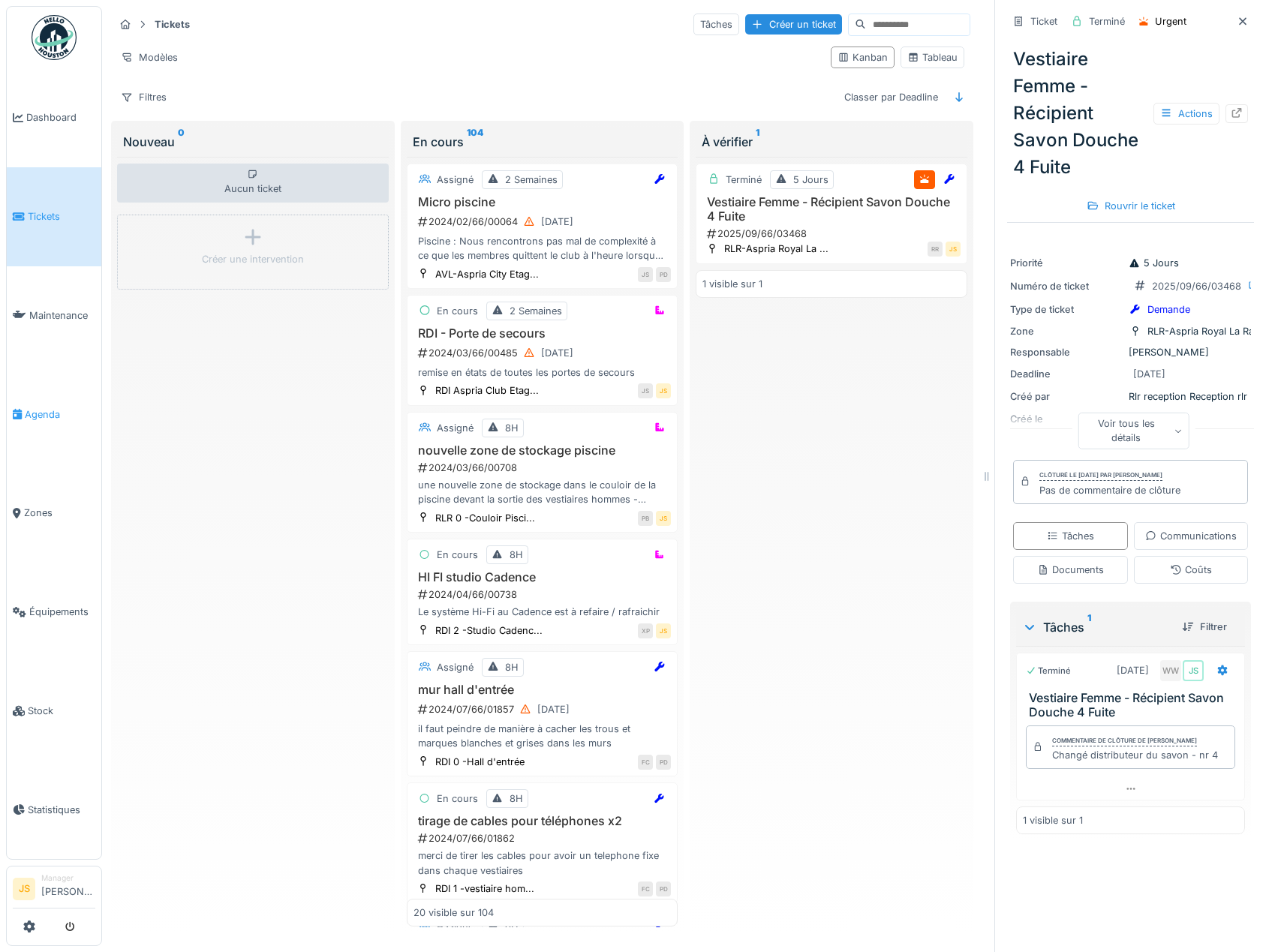
click at [46, 408] on span "Agenda" at bounding box center [60, 414] width 71 height 14
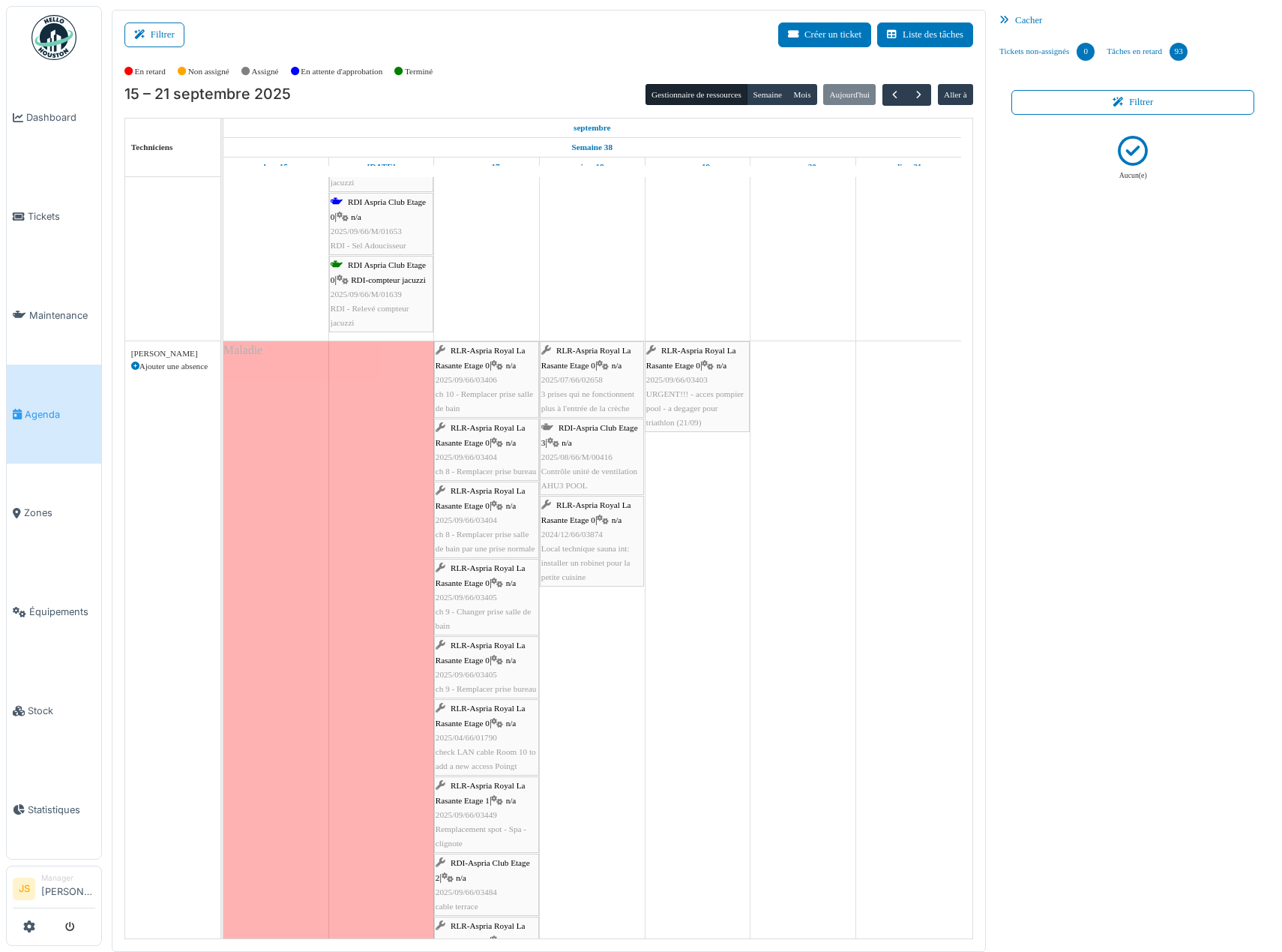
scroll to position [1171, 0]
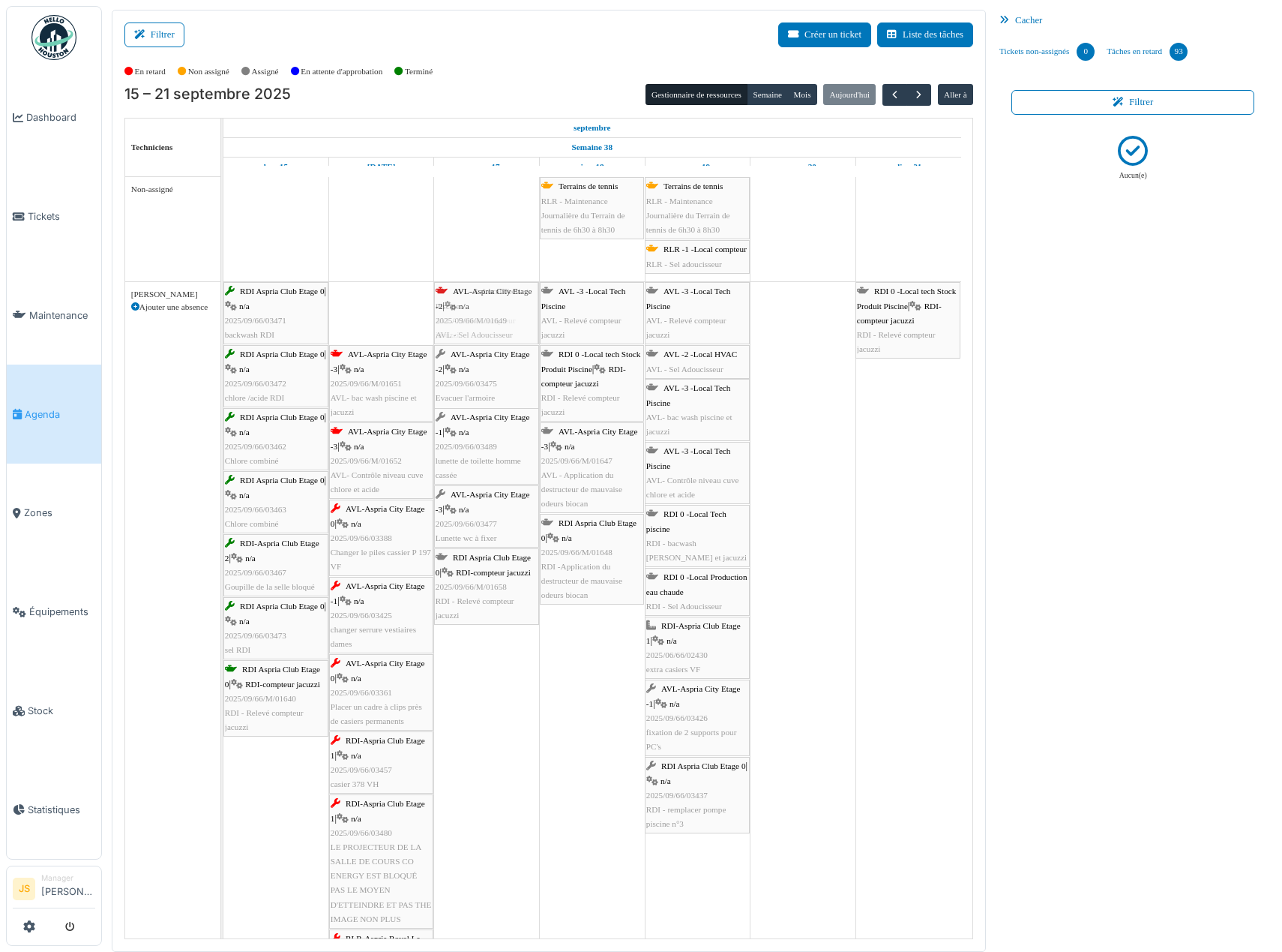
drag, startPoint x: 380, startPoint y: 310, endPoint x: 440, endPoint y: 310, distance: 60.0
click at [223, 309] on div "RDI Aspria Club Etage 0 | n/a 2025/09/66/03471 [GEOGRAPHIC_DATA] AVL-Aspria Cit…" at bounding box center [223, 911] width 0 height 1258
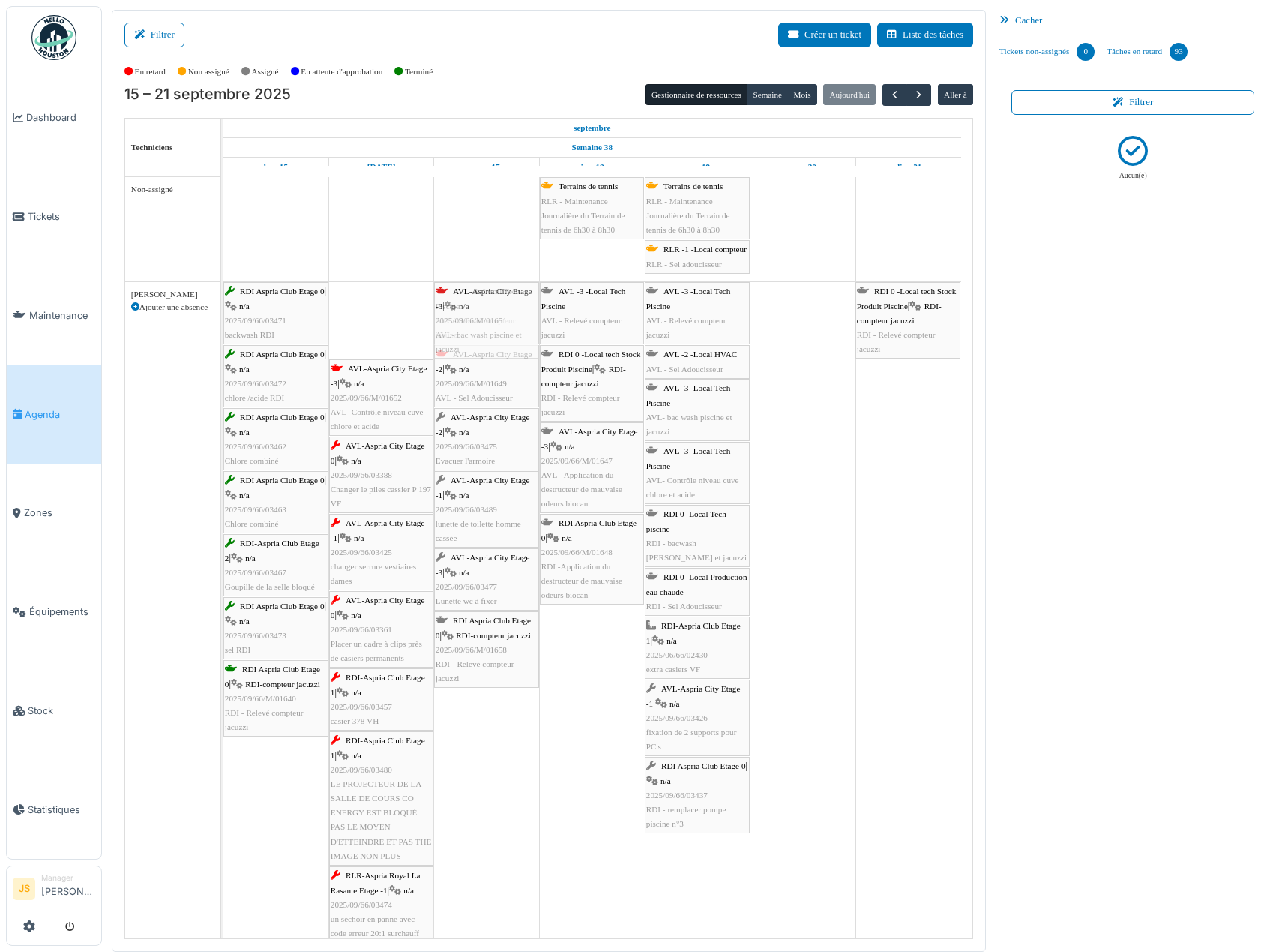
drag, startPoint x: 381, startPoint y: 318, endPoint x: 450, endPoint y: 312, distance: 69.3
click at [223, 313] on div "RDI Aspria Club Etage 0 | n/a 2025/09/66/03471 [GEOGRAPHIC_DATA] AVL-Aspria Cit…" at bounding box center [223, 880] width 0 height 1196
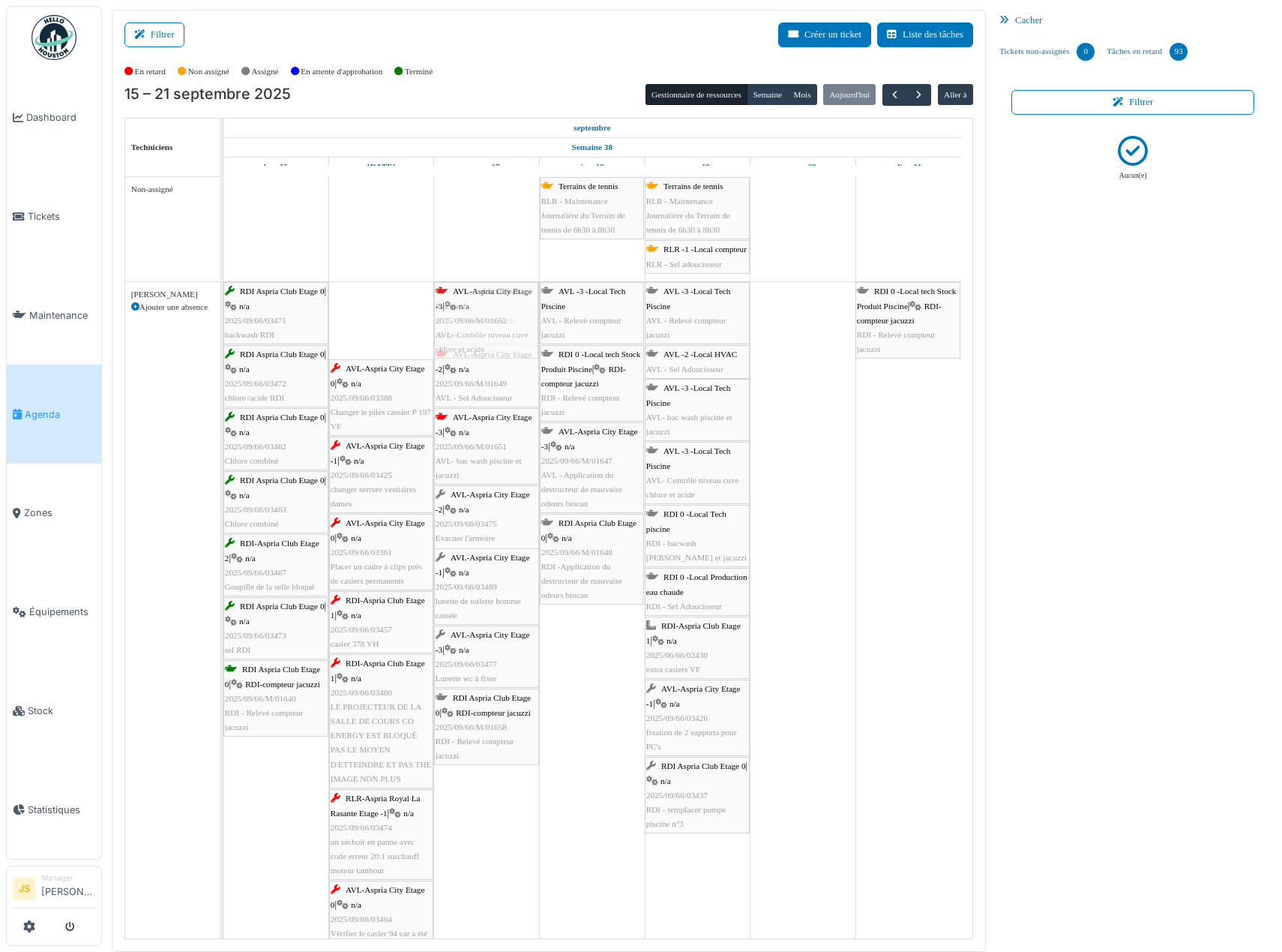
drag, startPoint x: 389, startPoint y: 315, endPoint x: 478, endPoint y: 314, distance: 89.0
click at [223, 315] on div "RDI Aspria Club Etage 0 | n/a 2025/09/66/03471 [GEOGRAPHIC_DATA] AVL-Aspria Cit…" at bounding box center [223, 841] width 0 height 1118
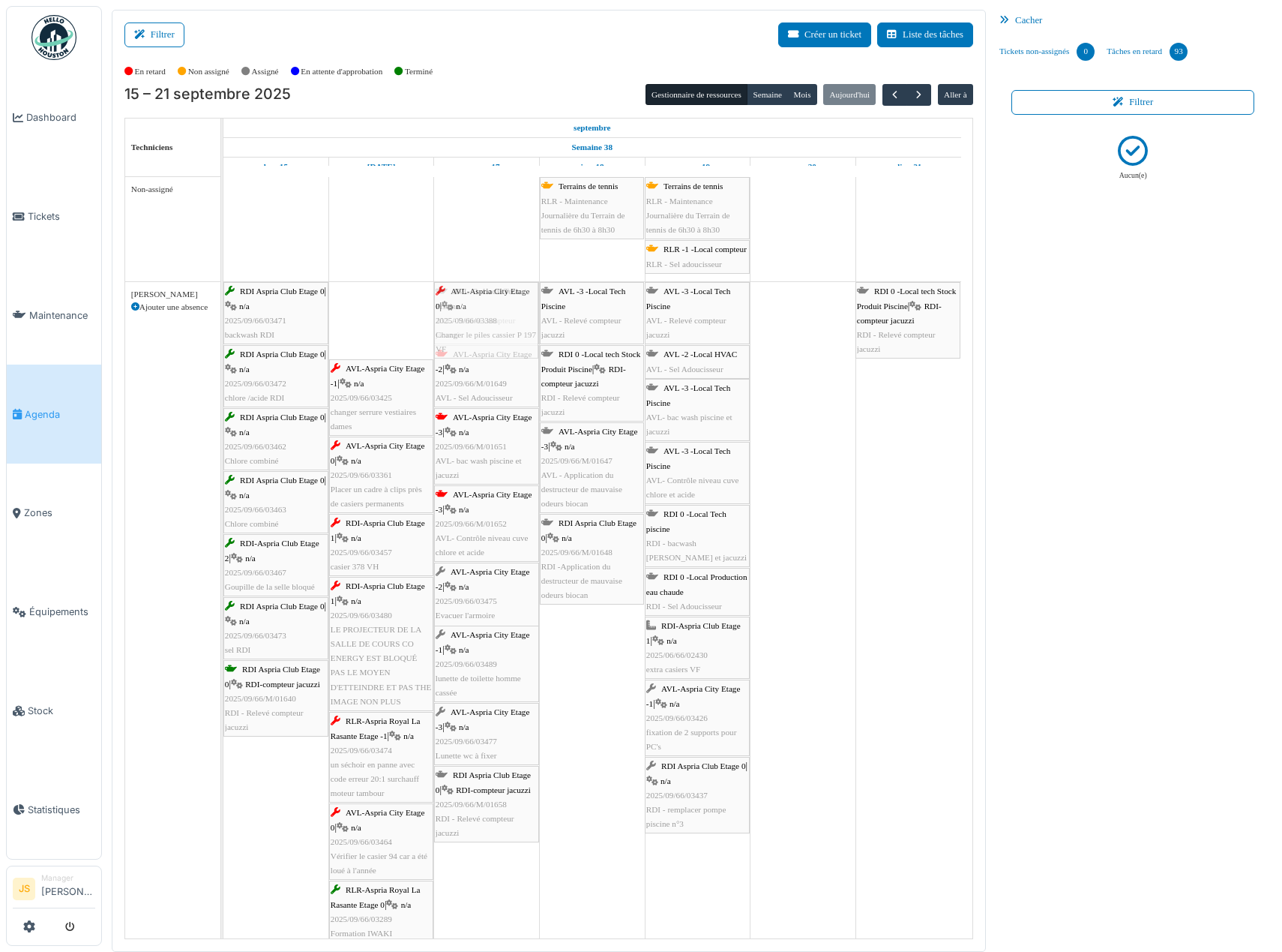
drag, startPoint x: 379, startPoint y: 333, endPoint x: 443, endPoint y: 332, distance: 64.0
click at [223, 332] on div "RDI Aspria Club Etage 0 | n/a 2025/09/66/03471 [GEOGRAPHIC_DATA] AVL-Aspria Cit…" at bounding box center [223, 802] width 0 height 1041
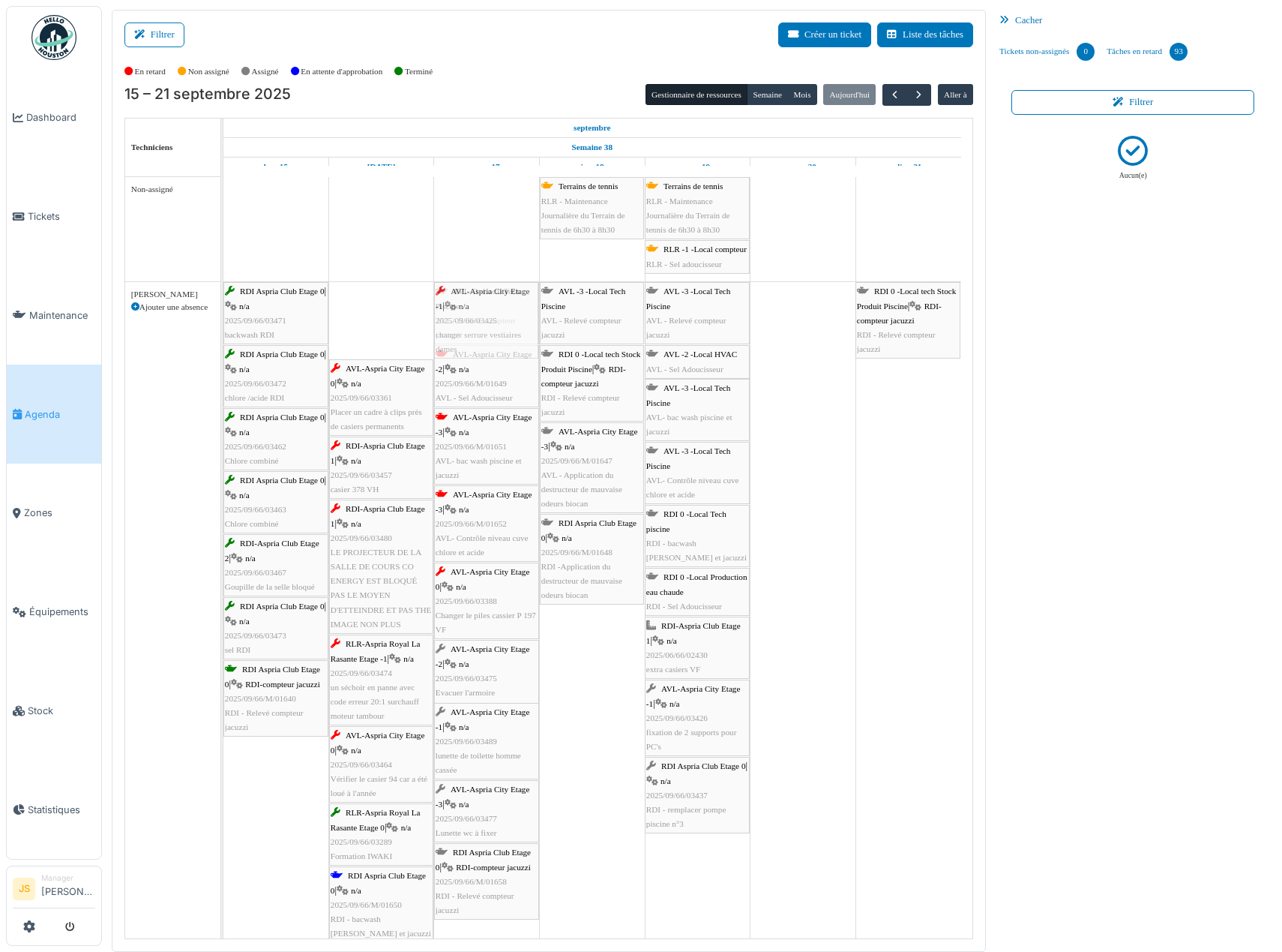
drag, startPoint x: 392, startPoint y: 333, endPoint x: 467, endPoint y: 330, distance: 75.1
click at [223, 330] on div "RDI Aspria Club Etage 0 | n/a 2025/09/66/03471 [GEOGRAPHIC_DATA] AVL-[GEOGRAPHI…" at bounding box center [223, 763] width 0 height 964
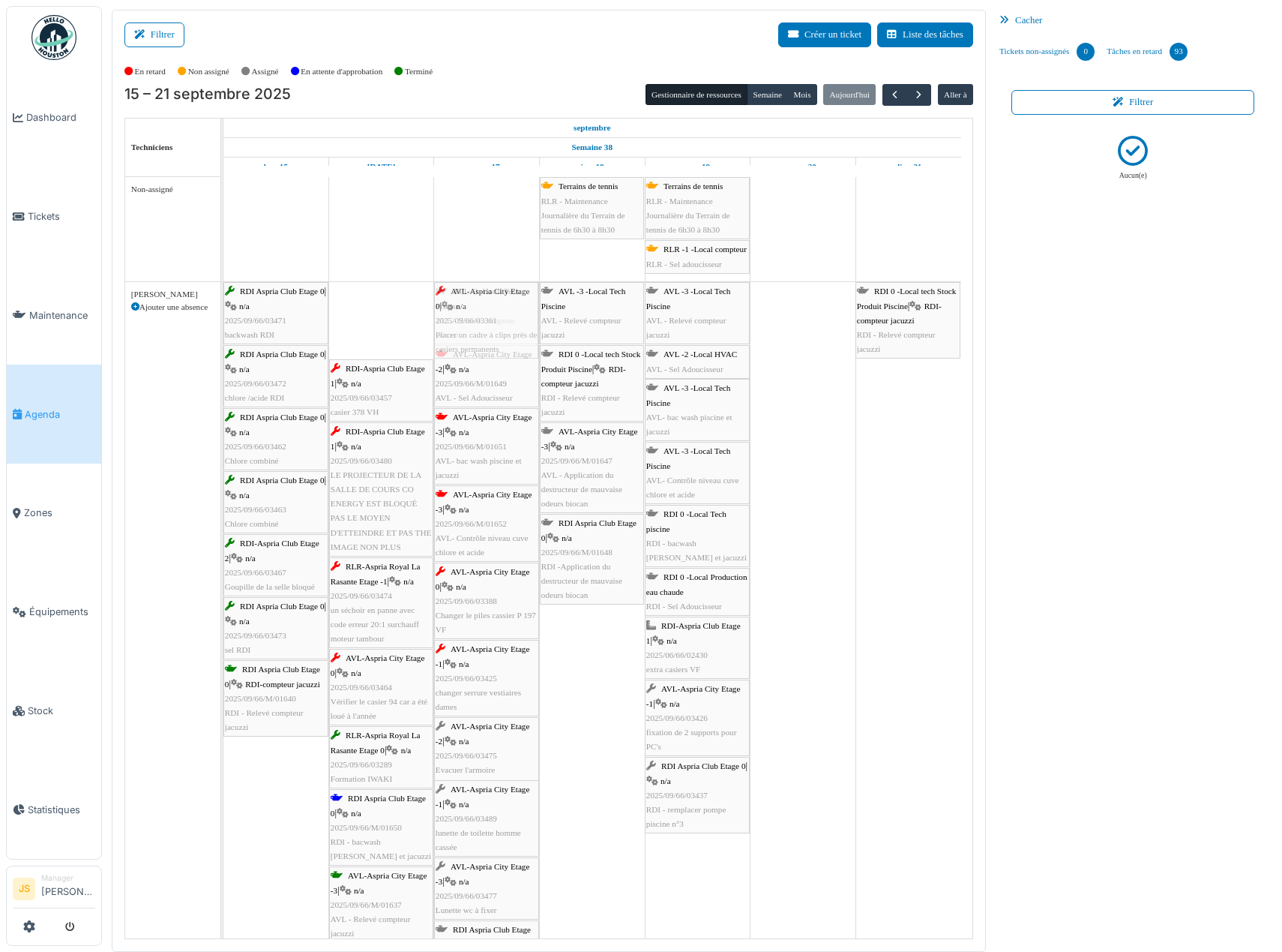
drag, startPoint x: 407, startPoint y: 330, endPoint x: 492, endPoint y: 327, distance: 85.1
click at [223, 327] on div "RDI Aspria Club Etage 0 | n/a 2025/09/66/03471 [GEOGRAPHIC_DATA] AVL-Aspria Cit…" at bounding box center [223, 725] width 0 height 886
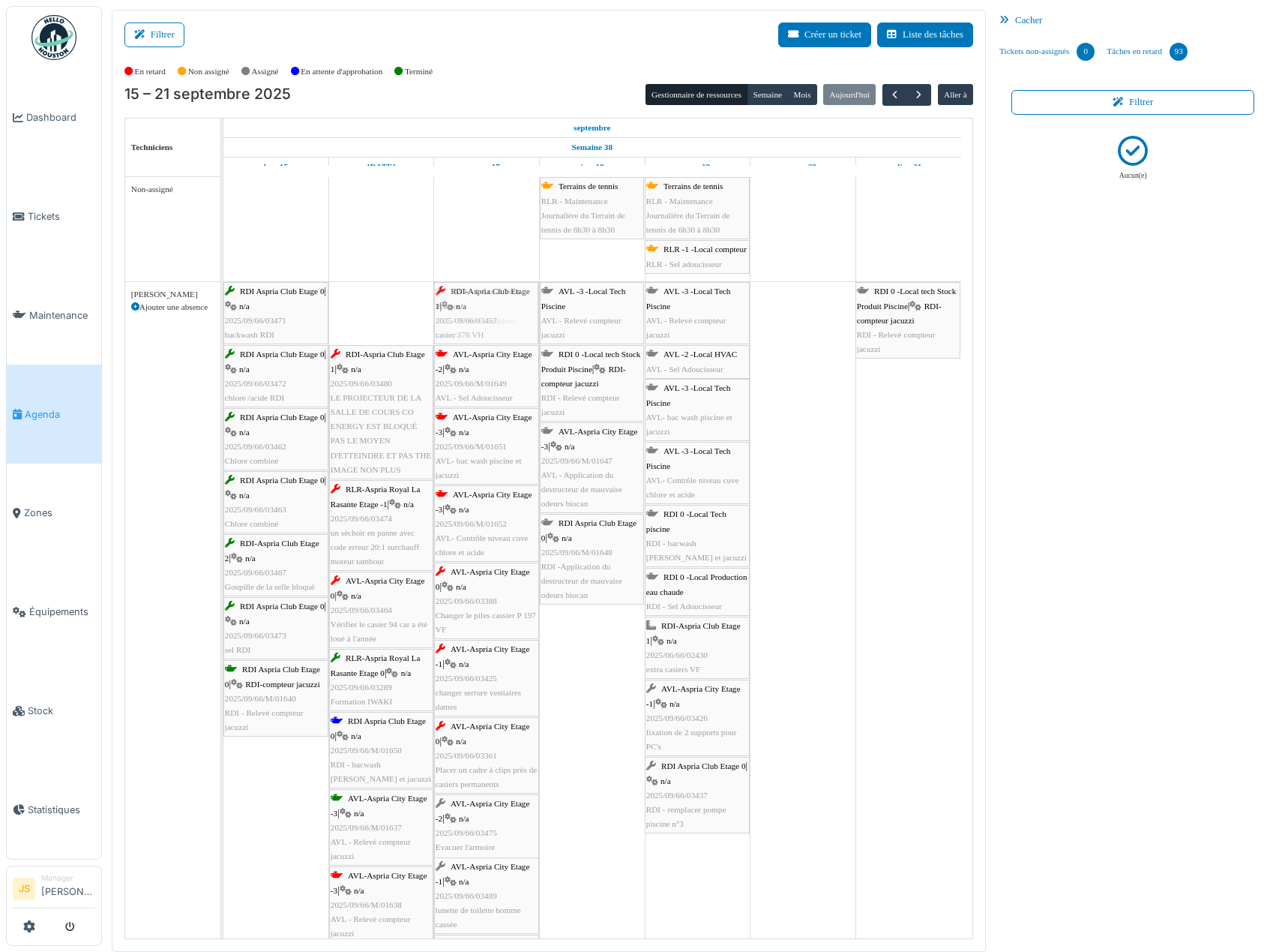
drag, startPoint x: 366, startPoint y: 318, endPoint x: 454, endPoint y: 315, distance: 88.1
click at [223, 315] on div "RDI Aspria Club Etage 0 | n/a 2025/09/66/03471 [GEOGRAPHIC_DATA] RDI-Aspria Clu…" at bounding box center [223, 686] width 0 height 810
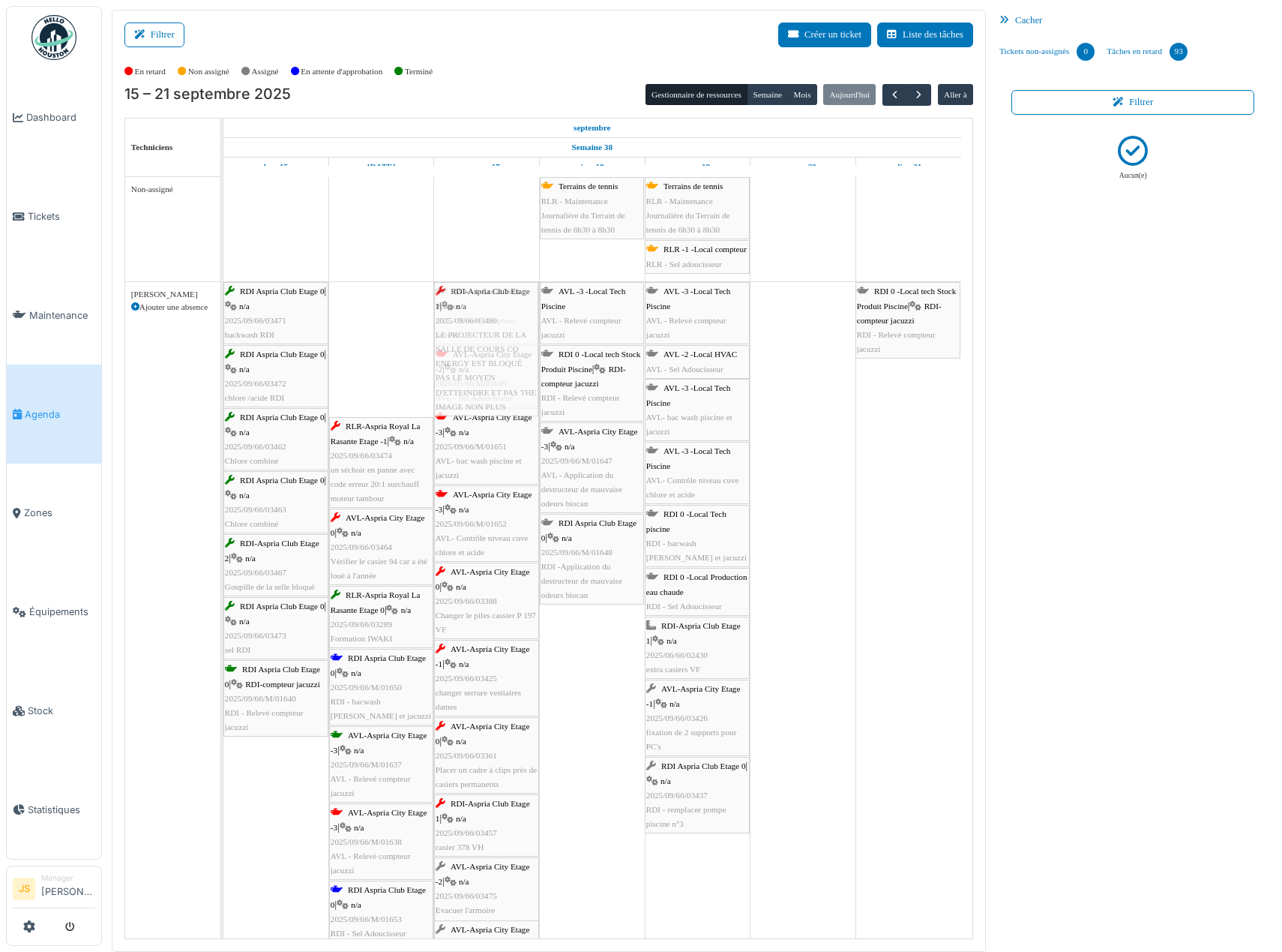
drag, startPoint x: 375, startPoint y: 341, endPoint x: 478, endPoint y: 344, distance: 103.0
click at [223, 344] on div "RDI Aspria Club Etage 0 | n/a 2025/09/66/03471 [GEOGRAPHIC_DATA] RDI-Aspria Clu…" at bounding box center [223, 713] width 0 height 863
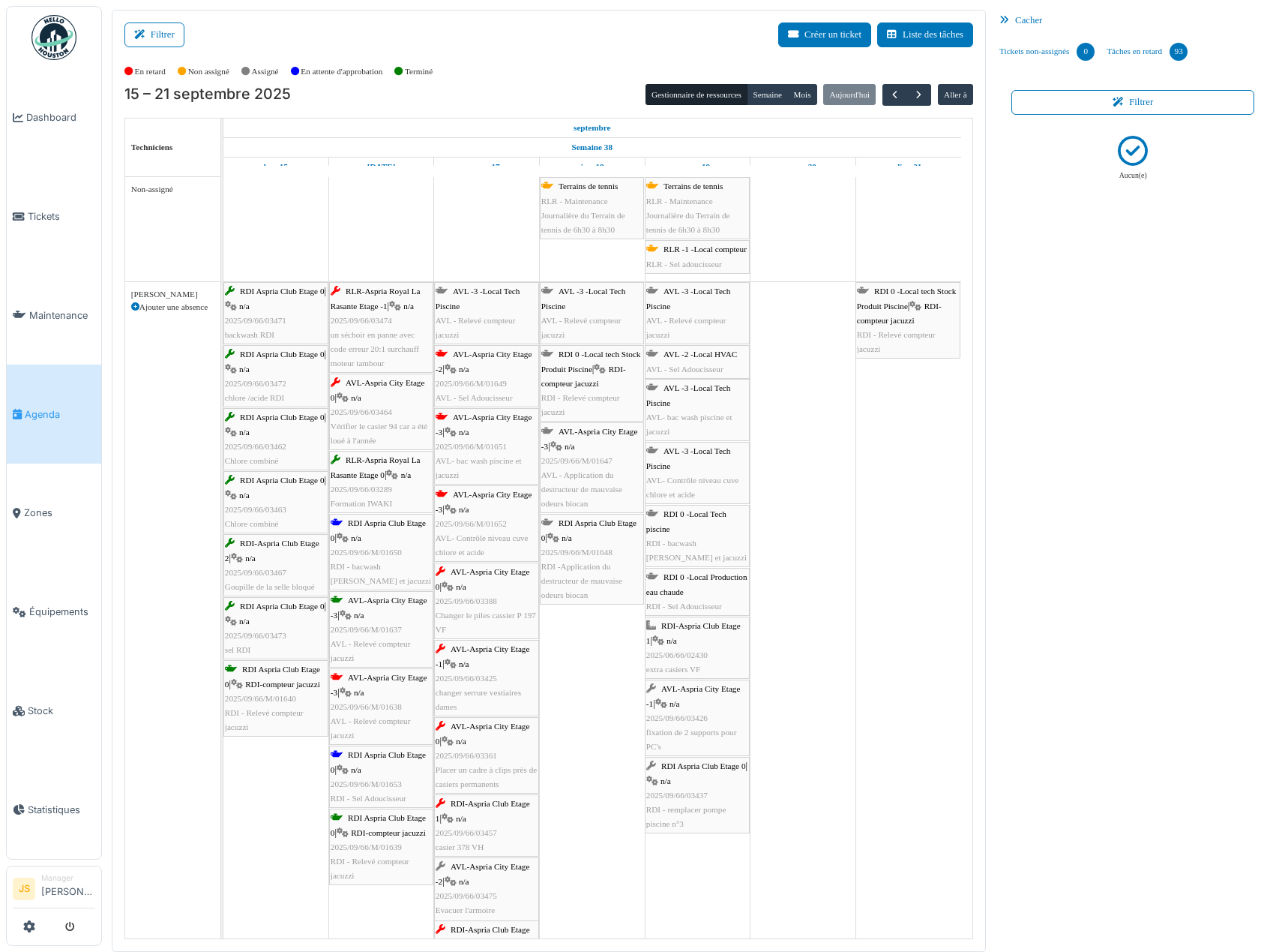
click at [389, 334] on span "un séchoir en panne avec code erreur 20:1 surchauff moteur tambour" at bounding box center [375, 349] width 88 height 38
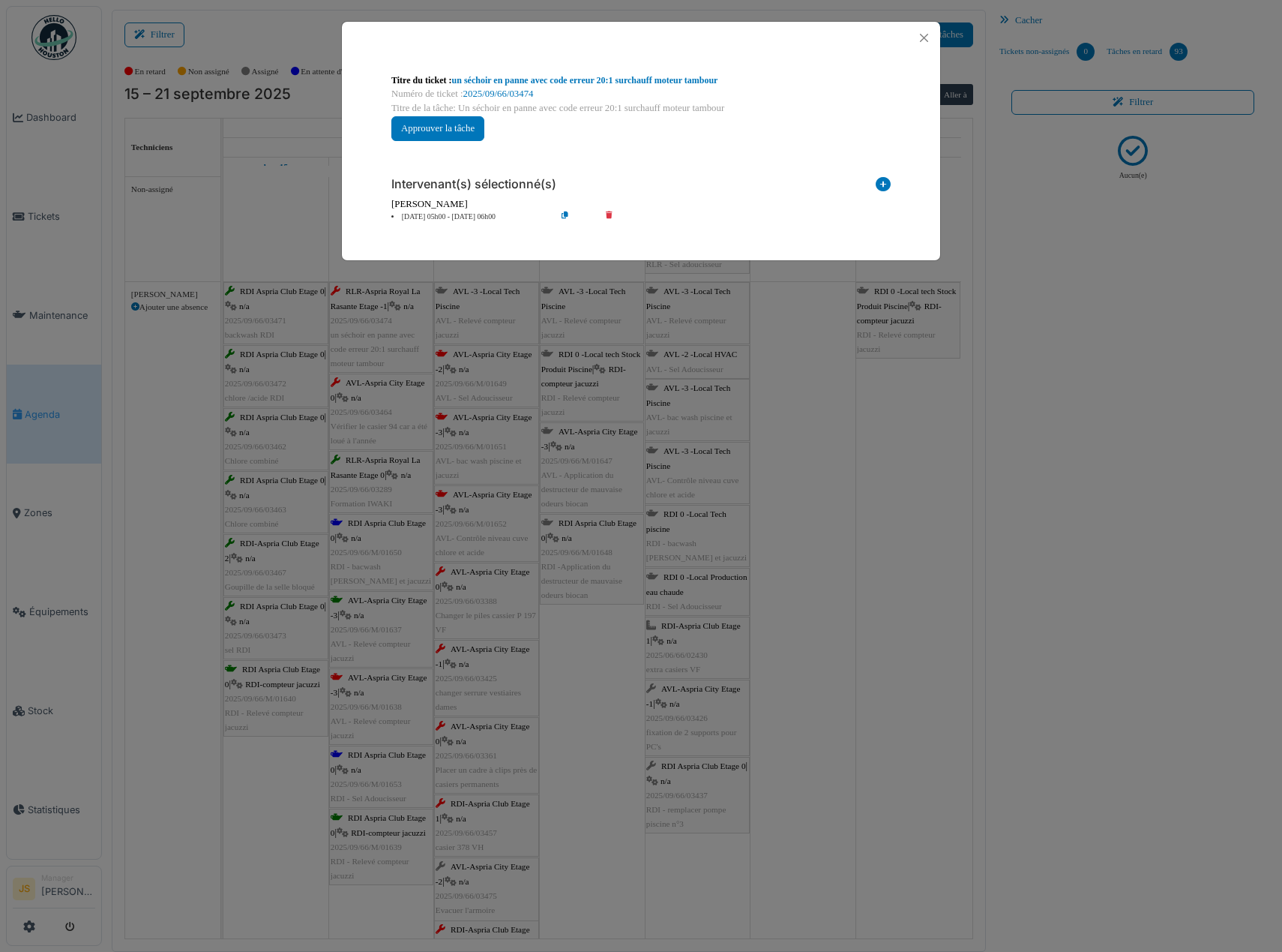
click at [610, 214] on icon at bounding box center [620, 217] width 43 height 12
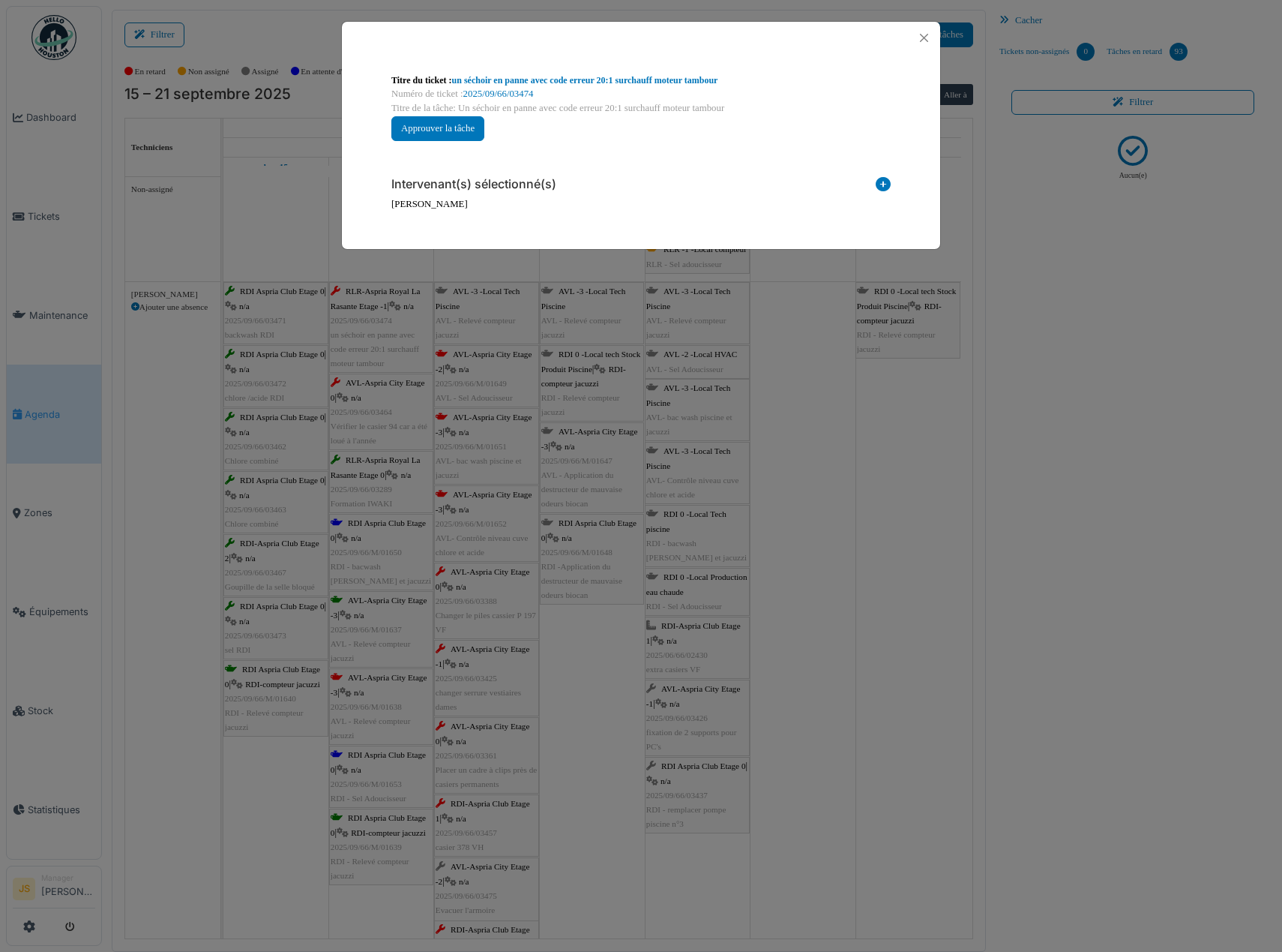
click at [882, 184] on icon at bounding box center [883, 187] width 15 height 21
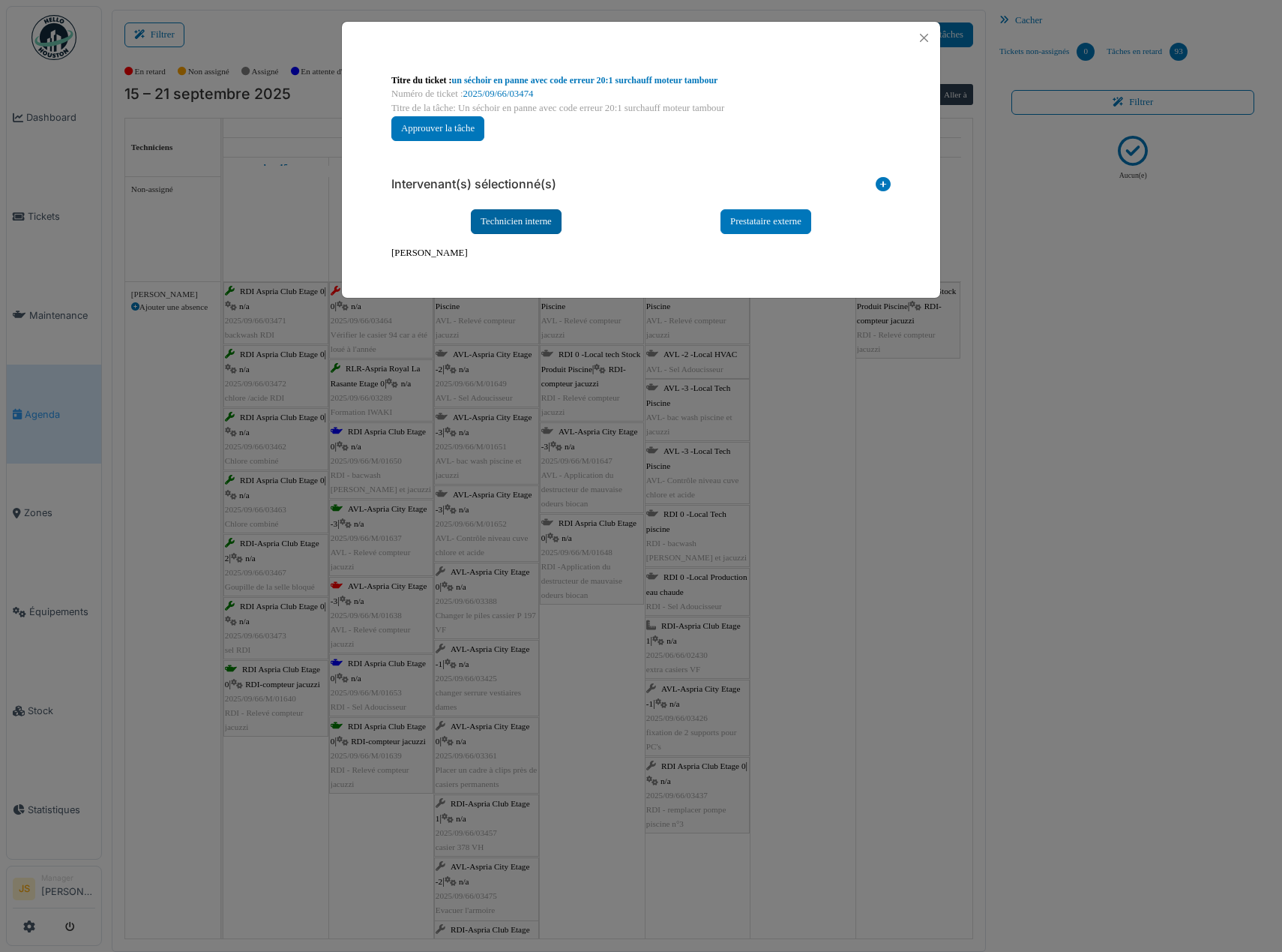
click at [516, 217] on div "Technicien interne" at bounding box center [516, 222] width 91 height 25
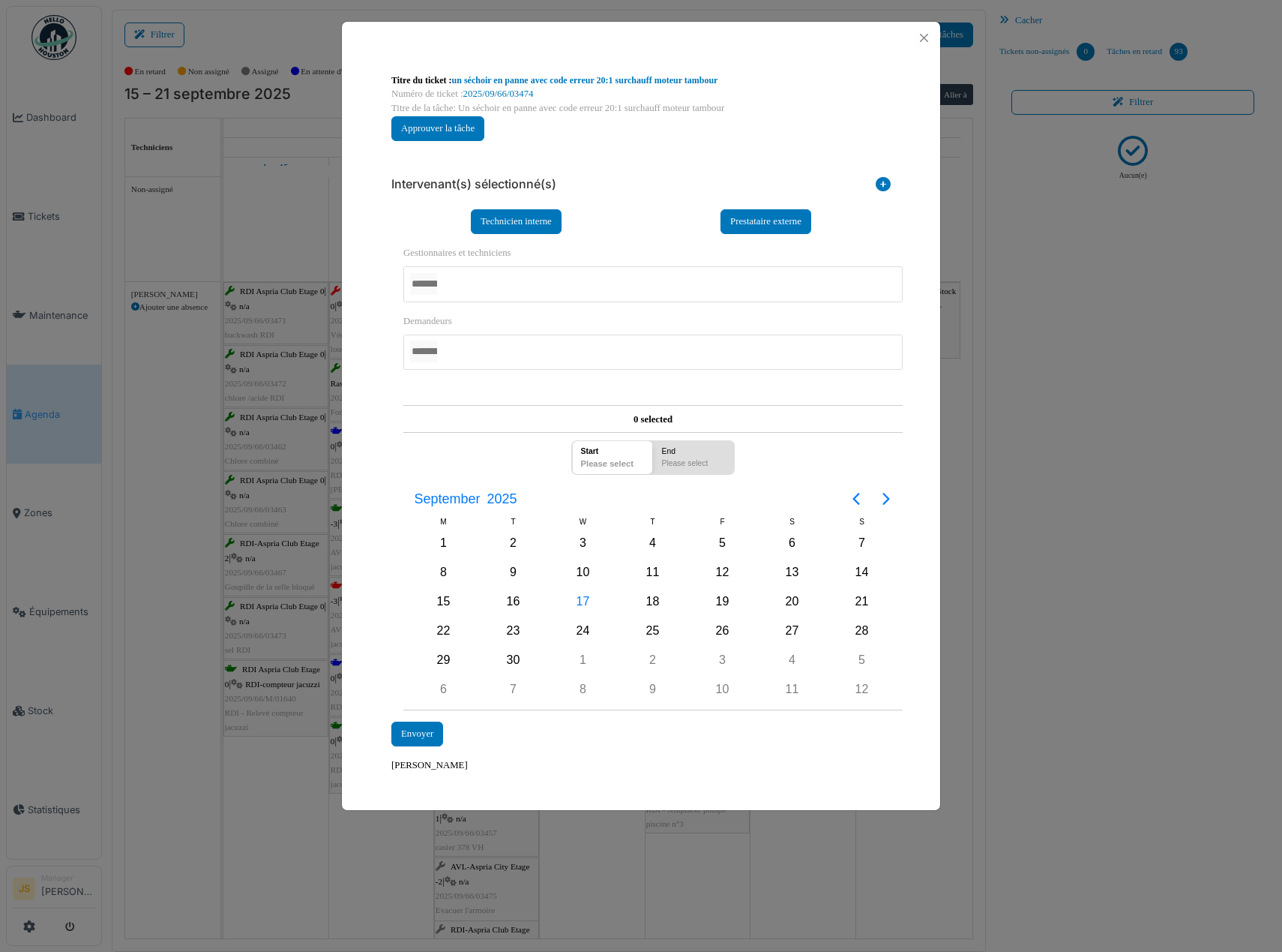
click at [490, 287] on div at bounding box center [653, 283] width 500 height 35
click at [370, 424] on div "**********" at bounding box center [641, 423] width 599 height 739
click at [579, 599] on div "17" at bounding box center [583, 602] width 22 height 22
click at [581, 601] on div "17" at bounding box center [583, 602] width 22 height 22
click at [422, 737] on div "Envoyer" at bounding box center [417, 735] width 52 height 25
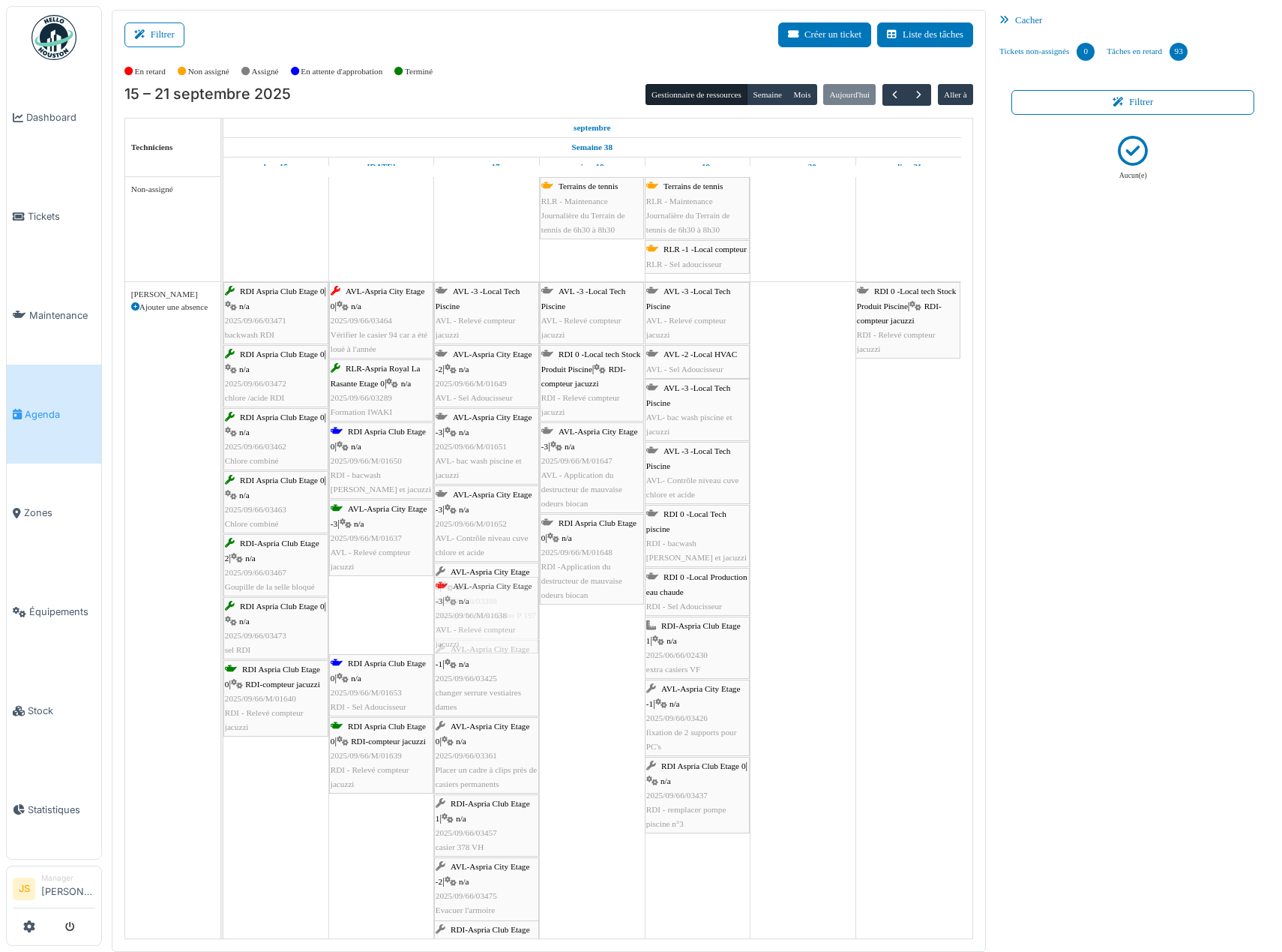
drag, startPoint x: 382, startPoint y: 623, endPoint x: 498, endPoint y: 617, distance: 116.2
click at [223, 617] on div "RDI Aspria Club Etage 0 | n/a 2025/09/66/03471 [GEOGRAPHIC_DATA] AVL-Aspria Cit…" at bounding box center [223, 781] width 0 height 998
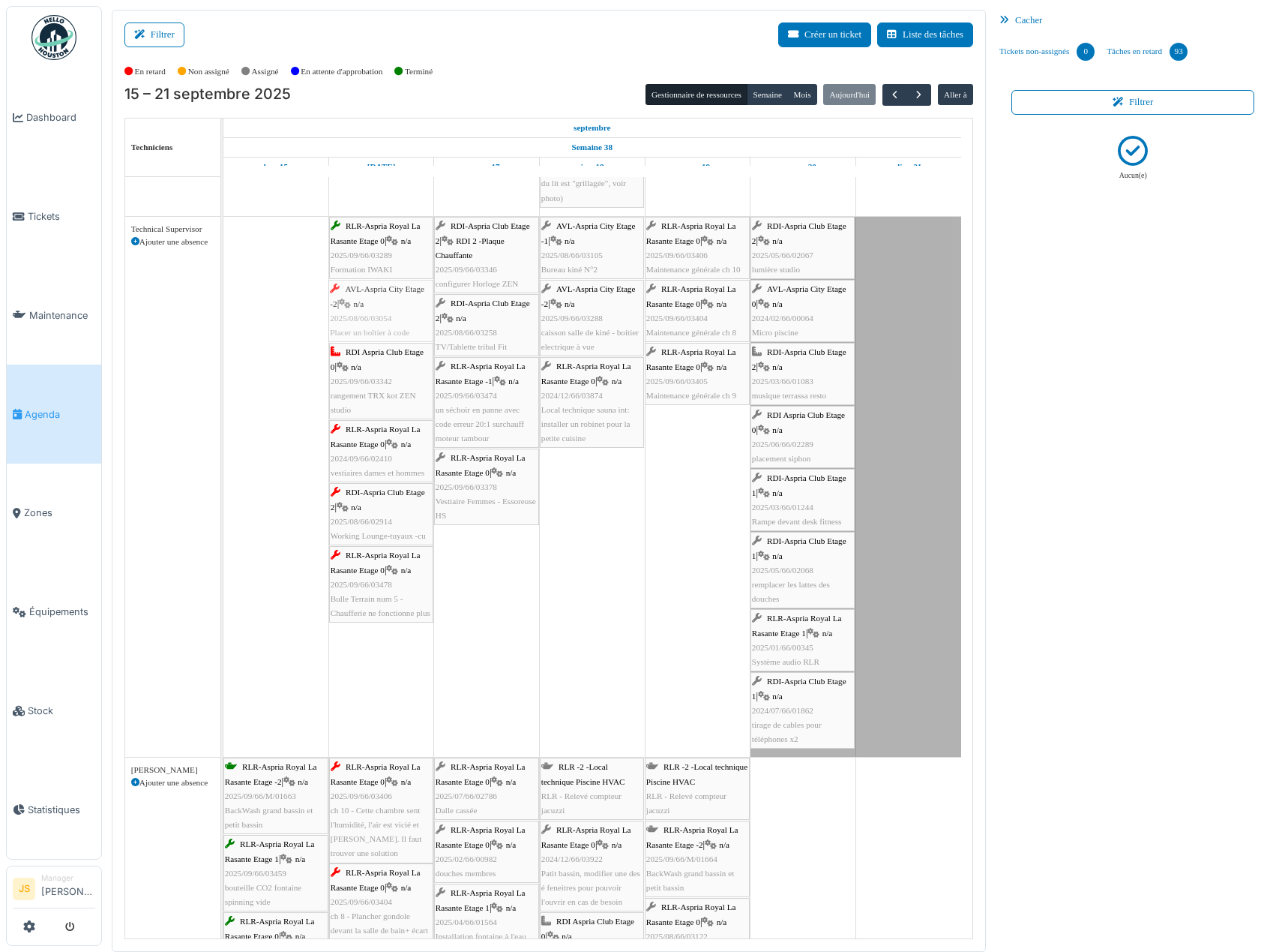
drag, startPoint x: 371, startPoint y: 315, endPoint x: 359, endPoint y: 306, distance: 15.0
click at [223, 306] on div "RLR-Aspria Royal La Rasante Etage 0 | n/a 2025/09/66/03289 Formation IWAKI RDI-…" at bounding box center [223, 487] width 0 height 540
drag, startPoint x: 400, startPoint y: 308, endPoint x: 390, endPoint y: 310, distance: 10.2
click at [223, 306] on div "RLR-Aspria Royal La Rasante Etage 0 | n/a 2025/09/66/03289 Formation IWAKI RDI-…" at bounding box center [223, 487] width 0 height 540
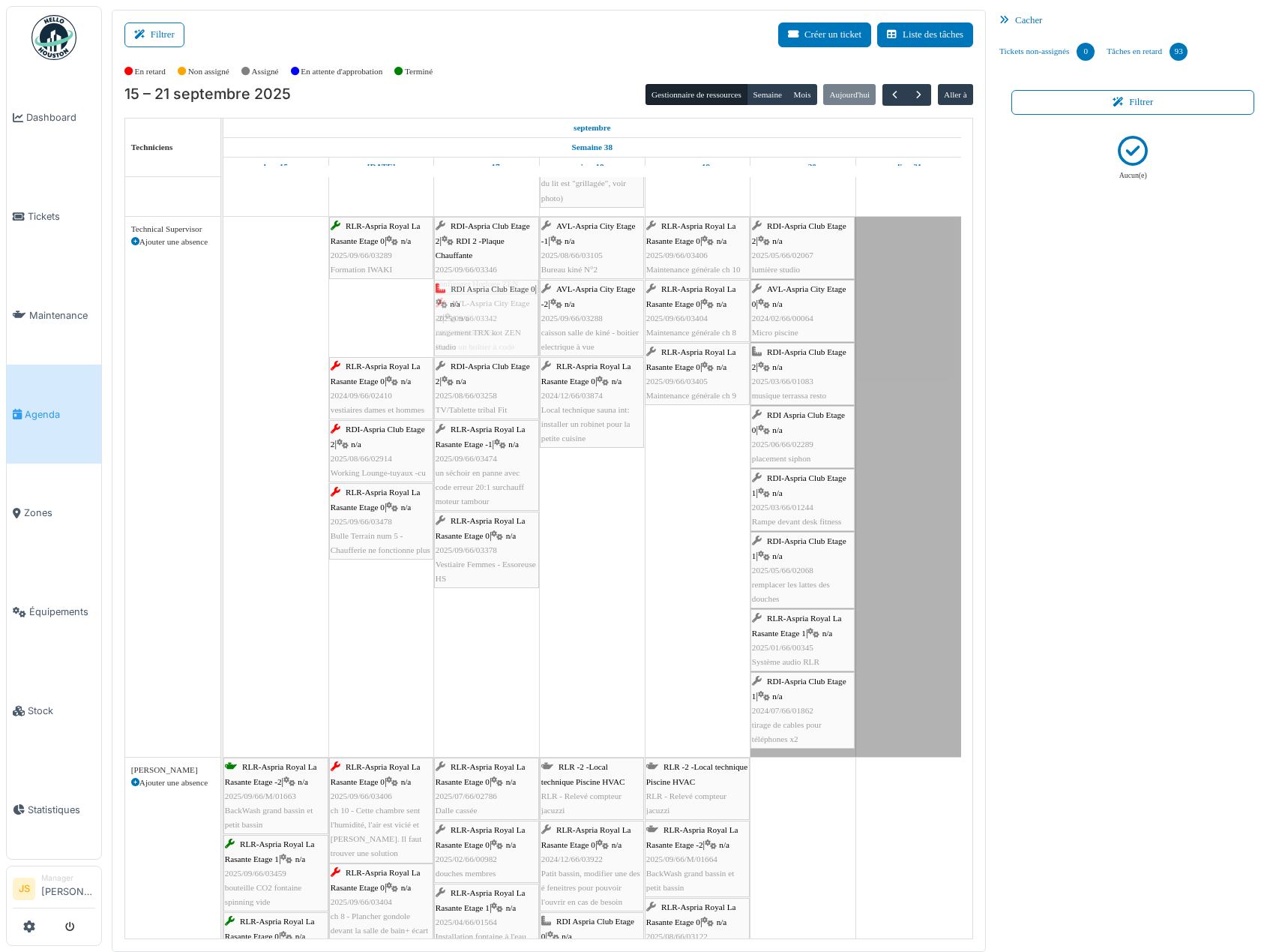
drag, startPoint x: 382, startPoint y: 313, endPoint x: 469, endPoint y: 311, distance: 87.0
click at [223, 312] on div "RLR-Aspria Royal La Rasante Etage 0 | n/a 2025/09/66/03289 Formation IWAKI RDI-…" at bounding box center [223, 487] width 0 height 540
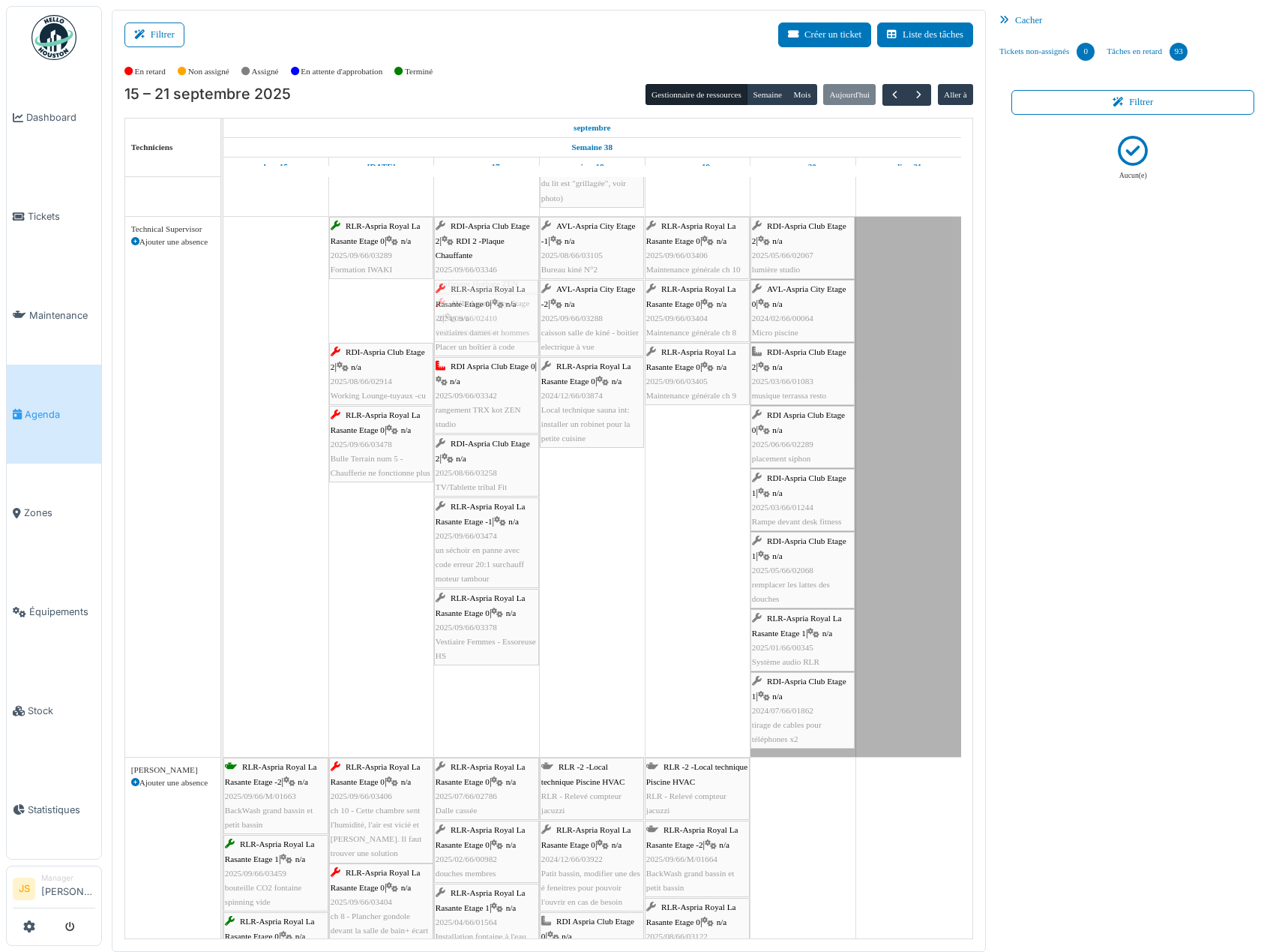
drag, startPoint x: 403, startPoint y: 311, endPoint x: 443, endPoint y: 310, distance: 40.0
click at [223, 311] on div "RLR-Aspria Royal La Rasante Etage 0 | n/a 2025/09/66/03289 Formation IWAKI RDI-…" at bounding box center [223, 487] width 0 height 540
drag, startPoint x: 403, startPoint y: 311, endPoint x: 460, endPoint y: 306, distance: 57.2
click at [223, 307] on div "RLR-Aspria Royal La Rasante Etage 0 | n/a 2025/09/66/03289 Formation IWAKI RDI-…" at bounding box center [223, 487] width 0 height 540
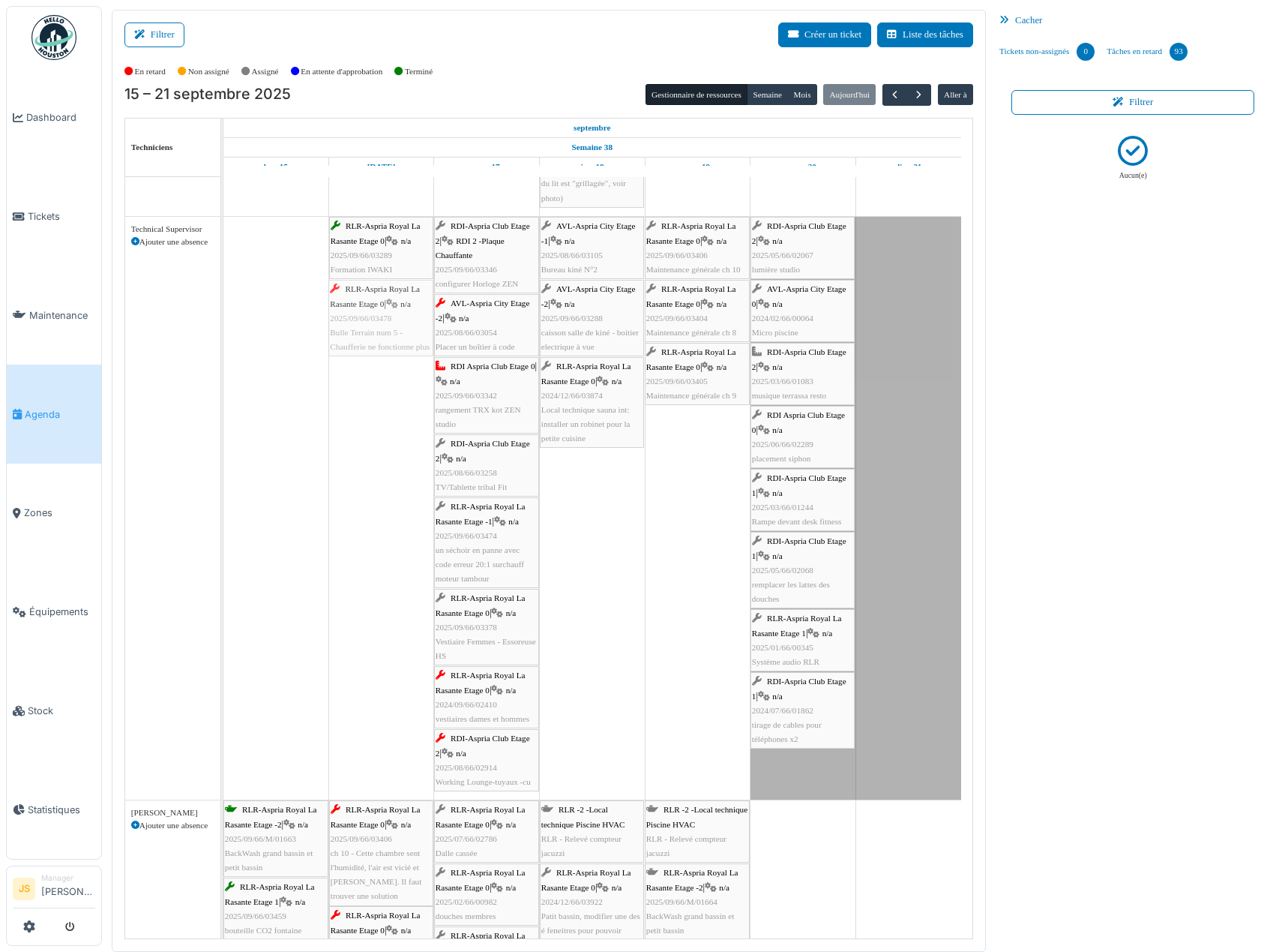
drag, startPoint x: 400, startPoint y: 309, endPoint x: 495, endPoint y: 308, distance: 95.0
click at [223, 308] on div "RLR-Aspria Royal La Rasante Etage 0 | n/a 2025/09/66/03289 Formation IWAKI RDI-…" at bounding box center [223, 508] width 0 height 583
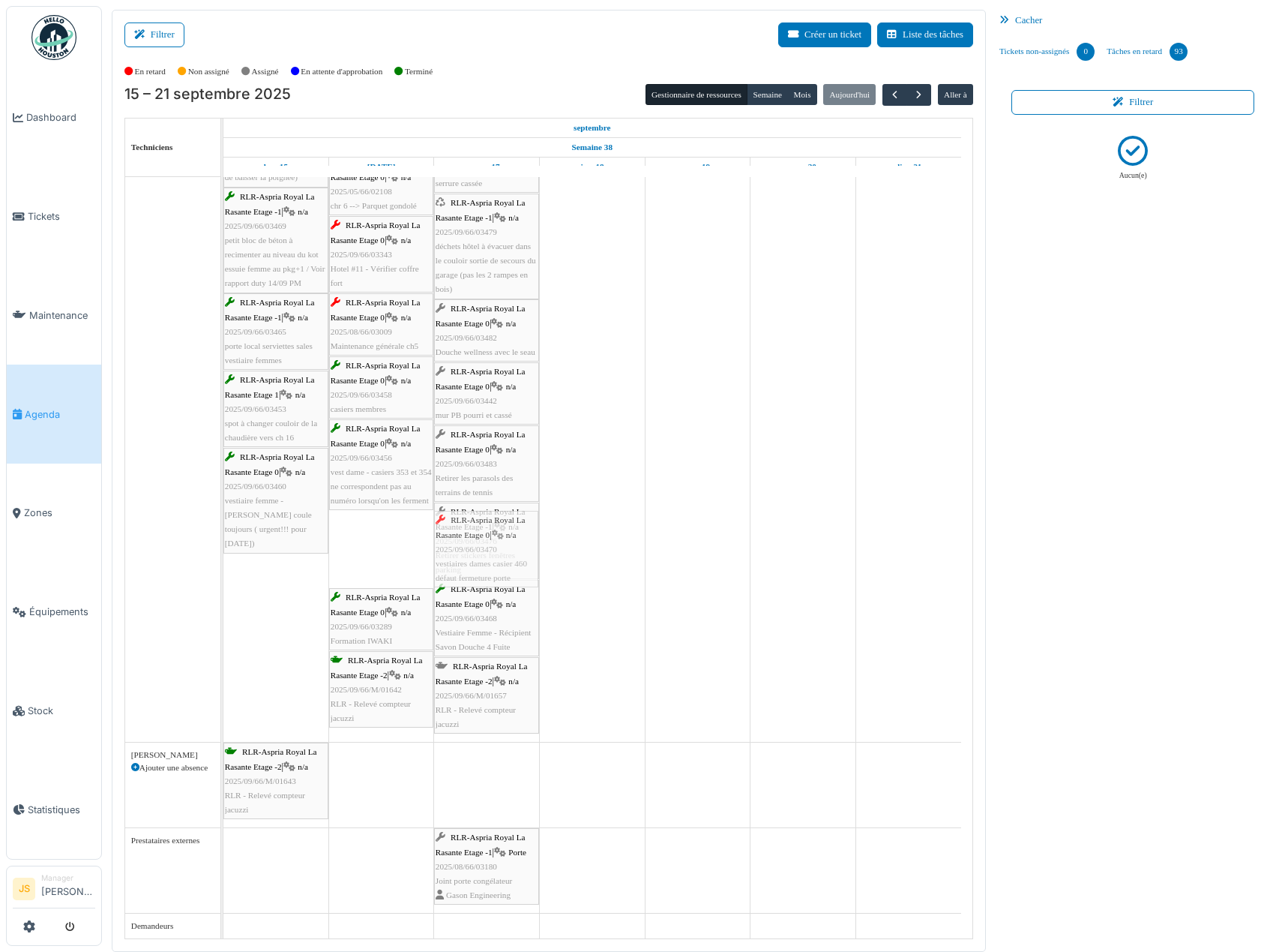
drag, startPoint x: 382, startPoint y: 569, endPoint x: 450, endPoint y: 548, distance: 71.2
click at [223, 560] on div "RLR-Aspria Royal La Rasante Etage -2 | n/a 2025/09/66/M/01663 BackWash grand ba…" at bounding box center [223, 257] width 0 height 969
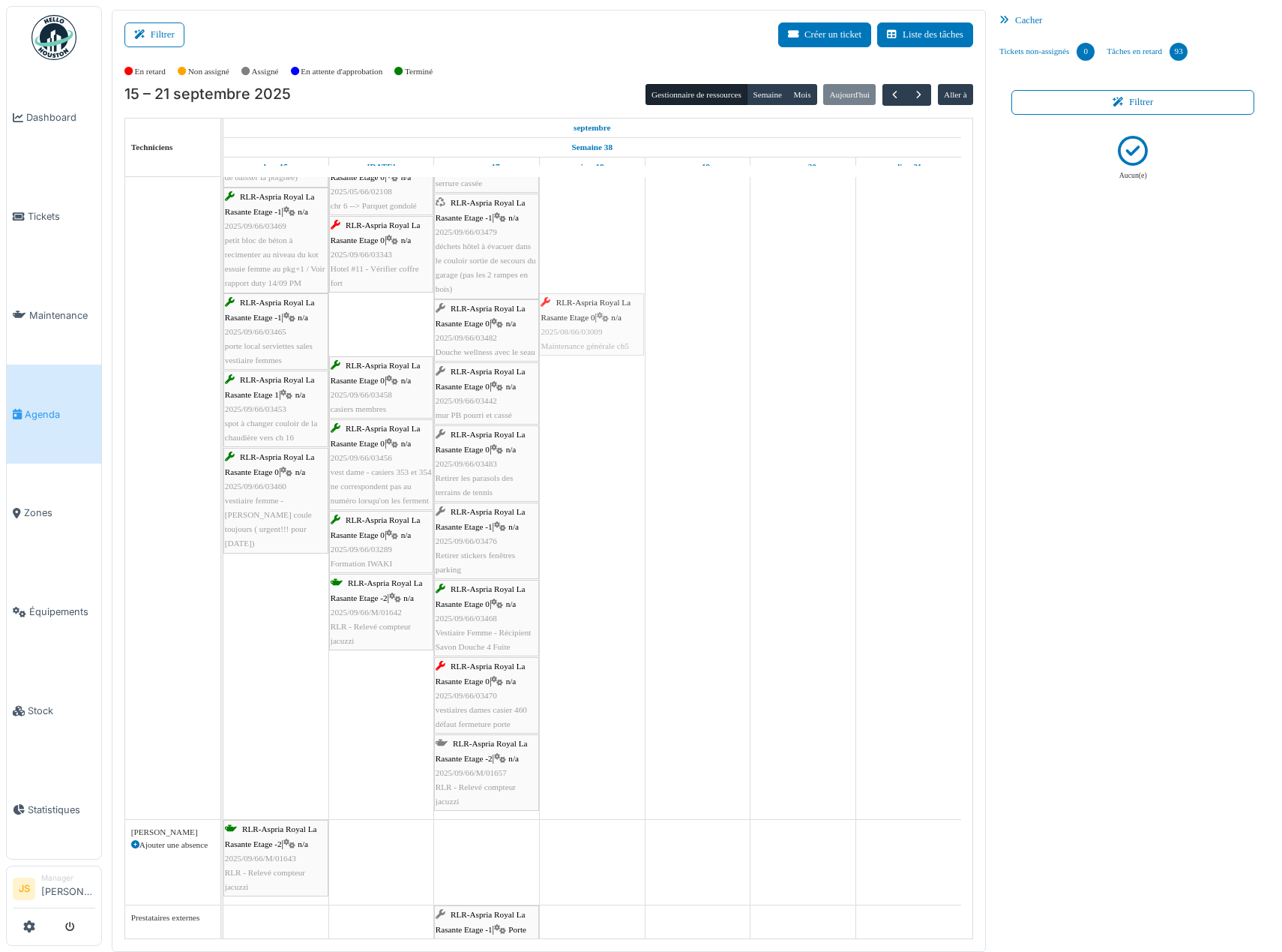
drag, startPoint x: 375, startPoint y: 340, endPoint x: 589, endPoint y: 324, distance: 214.6
click at [223, 324] on div "RLR-Aspria Royal La Rasante Etage -2 | n/a 2025/09/66/M/01663 BackWash grand ba…" at bounding box center [223, 296] width 0 height 1046
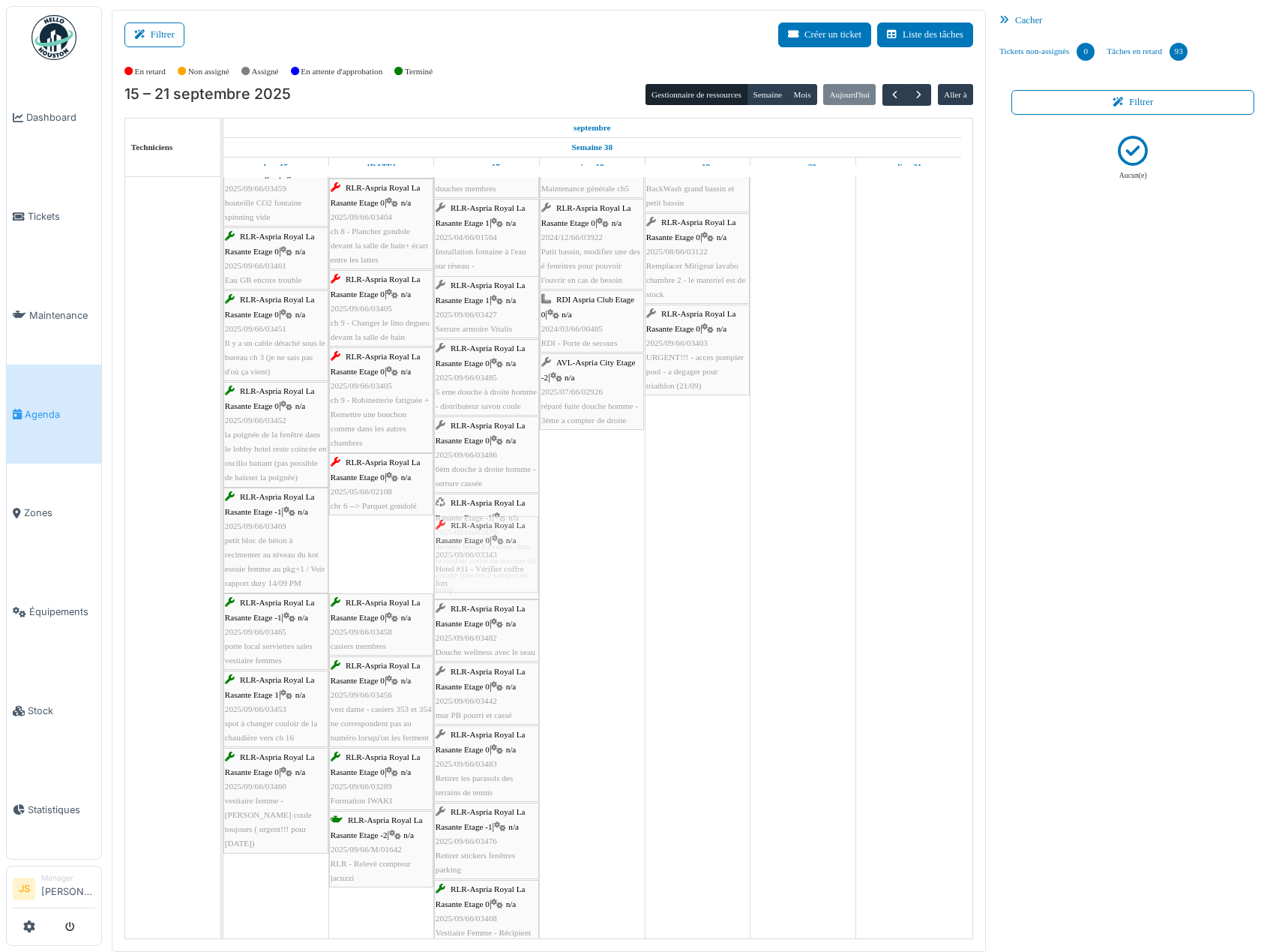
drag, startPoint x: 382, startPoint y: 560, endPoint x: 452, endPoint y: 550, distance: 70.7
click at [223, 558] on div "RLR-Aspria Royal La Rasante Etage -2 | n/a 2025/09/66/M/01663 BackWash grand ba…" at bounding box center [223, 595] width 0 height 1046
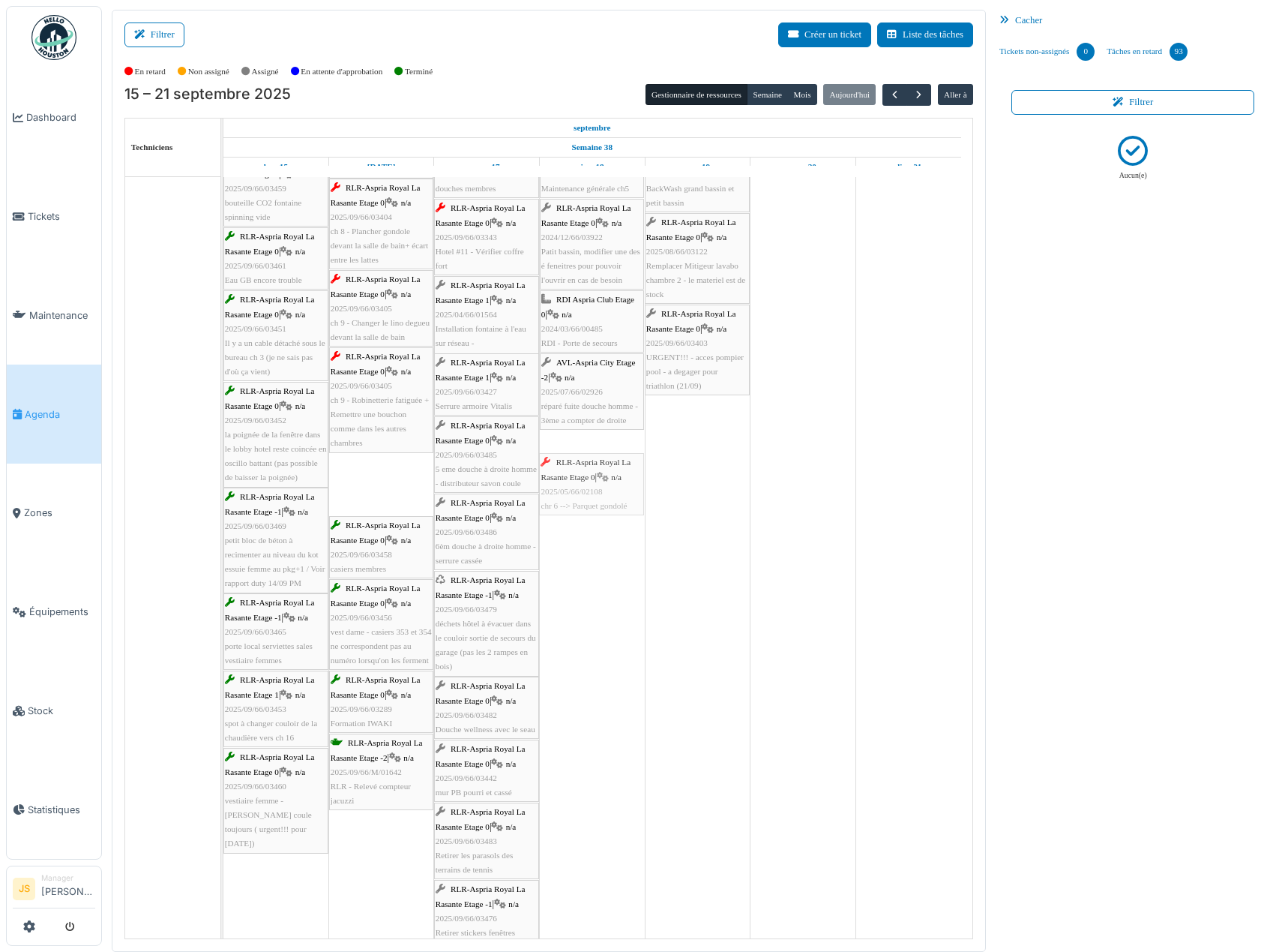
drag, startPoint x: 365, startPoint y: 492, endPoint x: 461, endPoint y: 464, distance: 100.0
click at [223, 478] on div "RLR-Aspria Royal La Rasante Etage -2 | n/a 2025/09/66/M/01663 BackWash grand ba…" at bounding box center [223, 634] width 0 height 1123
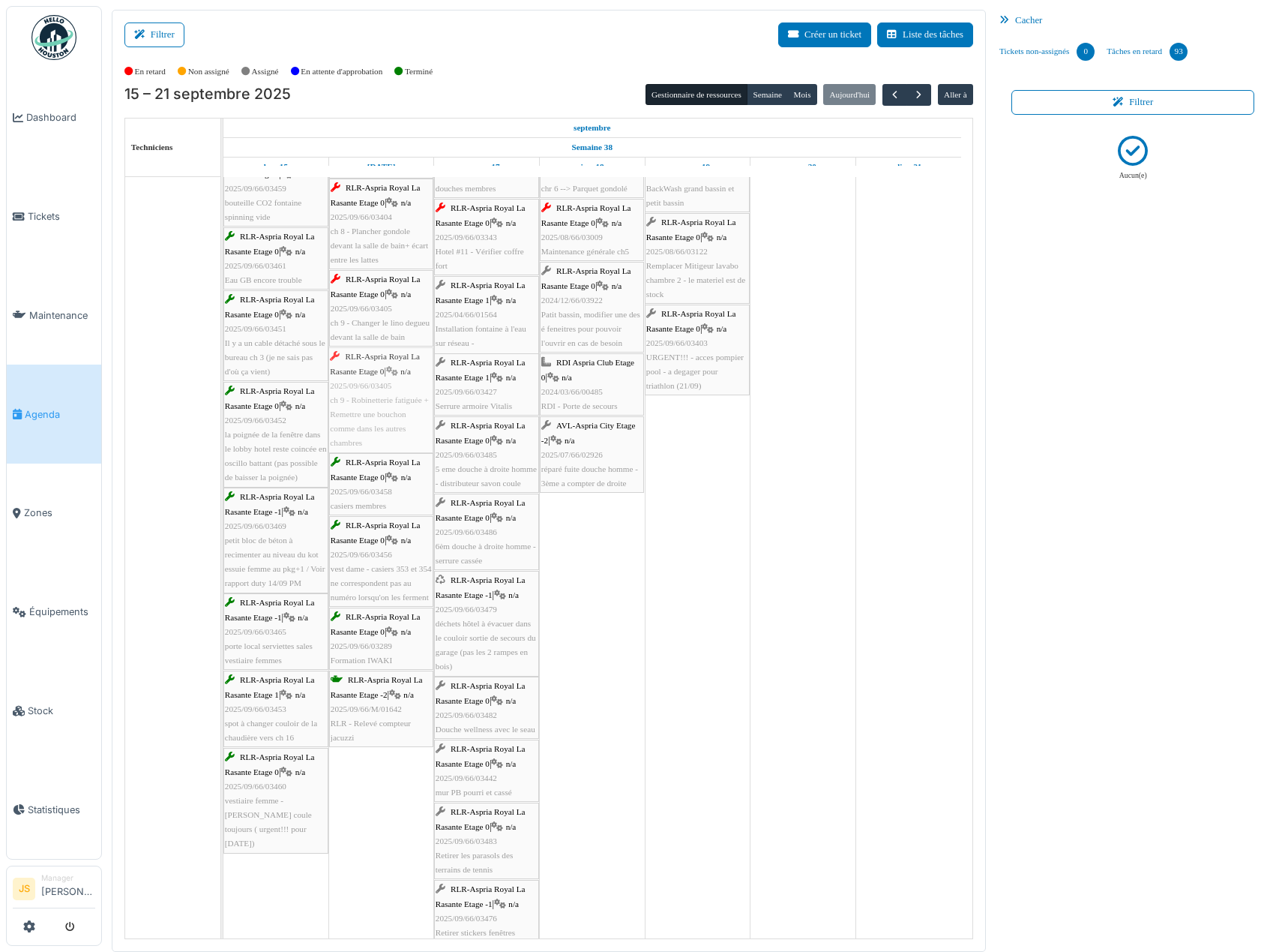
drag, startPoint x: 389, startPoint y: 399, endPoint x: 371, endPoint y: 401, distance: 18.1
click at [223, 401] on div "RLR-Aspria Royal La Rasante Etage -2 | n/a 2025/09/66/M/01663 BackWash grand ba…" at bounding box center [223, 634] width 0 height 1123
drag, startPoint x: 377, startPoint y: 404, endPoint x: 522, endPoint y: 390, distance: 145.7
click at [223, 401] on div "RLR-Aspria Royal La Rasante Etage -2 | n/a 2025/09/66/M/01663 BackWash grand ba…" at bounding box center [223, 634] width 0 height 1123
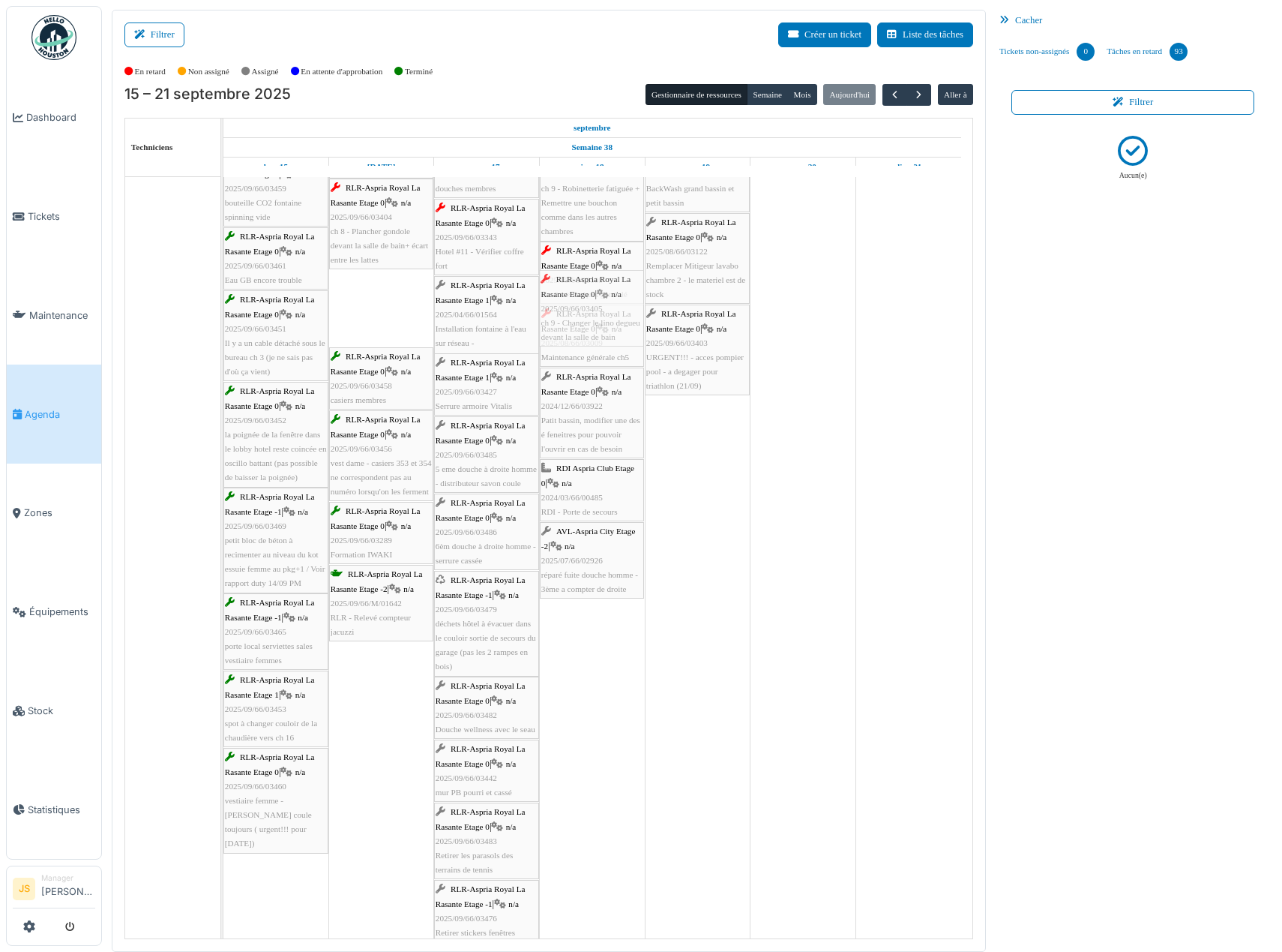
drag, startPoint x: 388, startPoint y: 317, endPoint x: 557, endPoint y: 308, distance: 169.2
click at [223, 315] on div "RLR-Aspria Royal La Rasante Etage -2 | n/a 2025/09/66/M/01663 BackWash grand ba…" at bounding box center [223, 634] width 0 height 1123
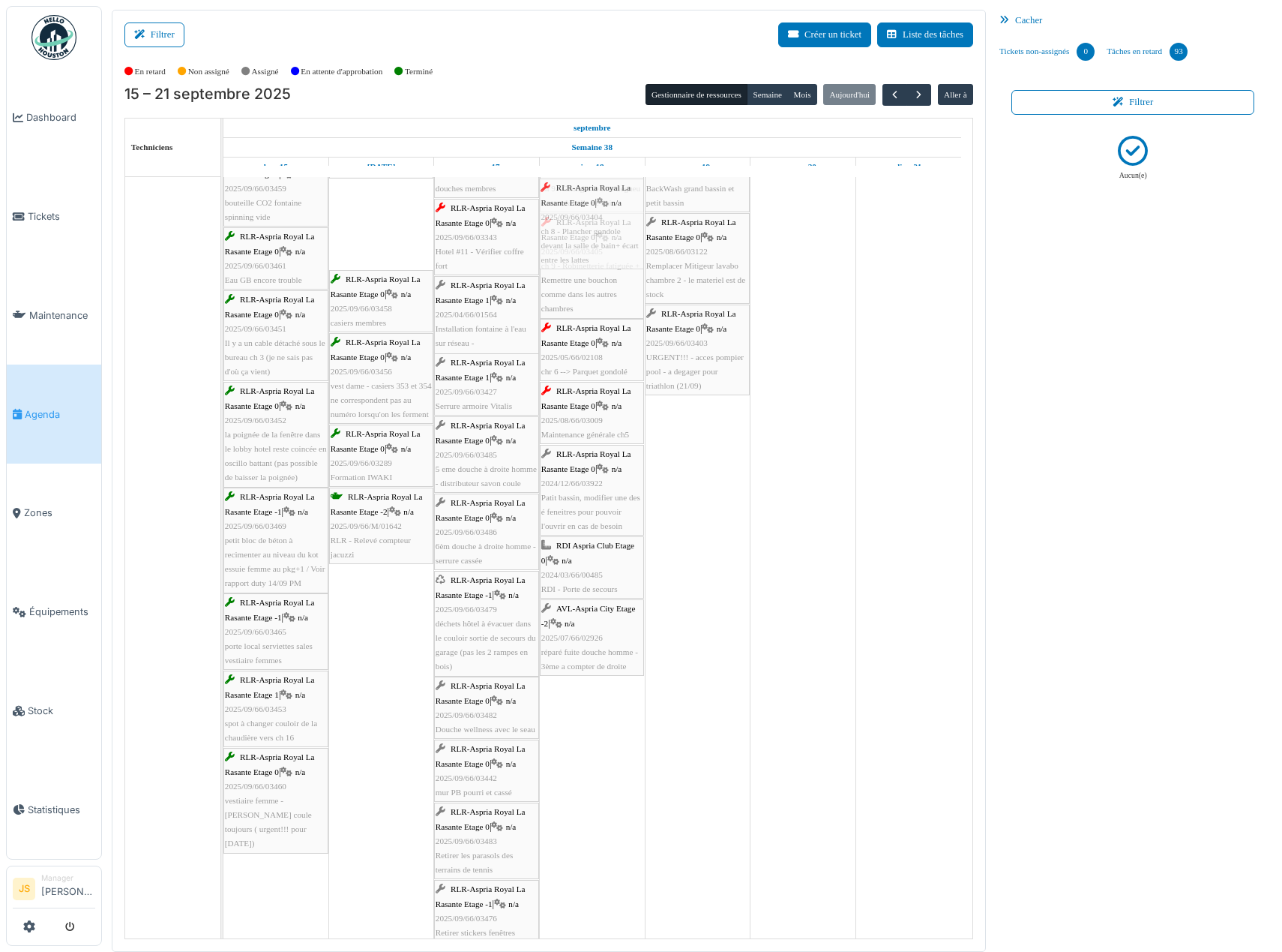
drag, startPoint x: 368, startPoint y: 246, endPoint x: 590, endPoint y: 237, distance: 222.2
click at [223, 237] on div "RLR-Aspria Royal La Rasante Etage -2 | n/a 2025/09/66/M/01663 BackWash grand ba…" at bounding box center [223, 634] width 0 height 1123
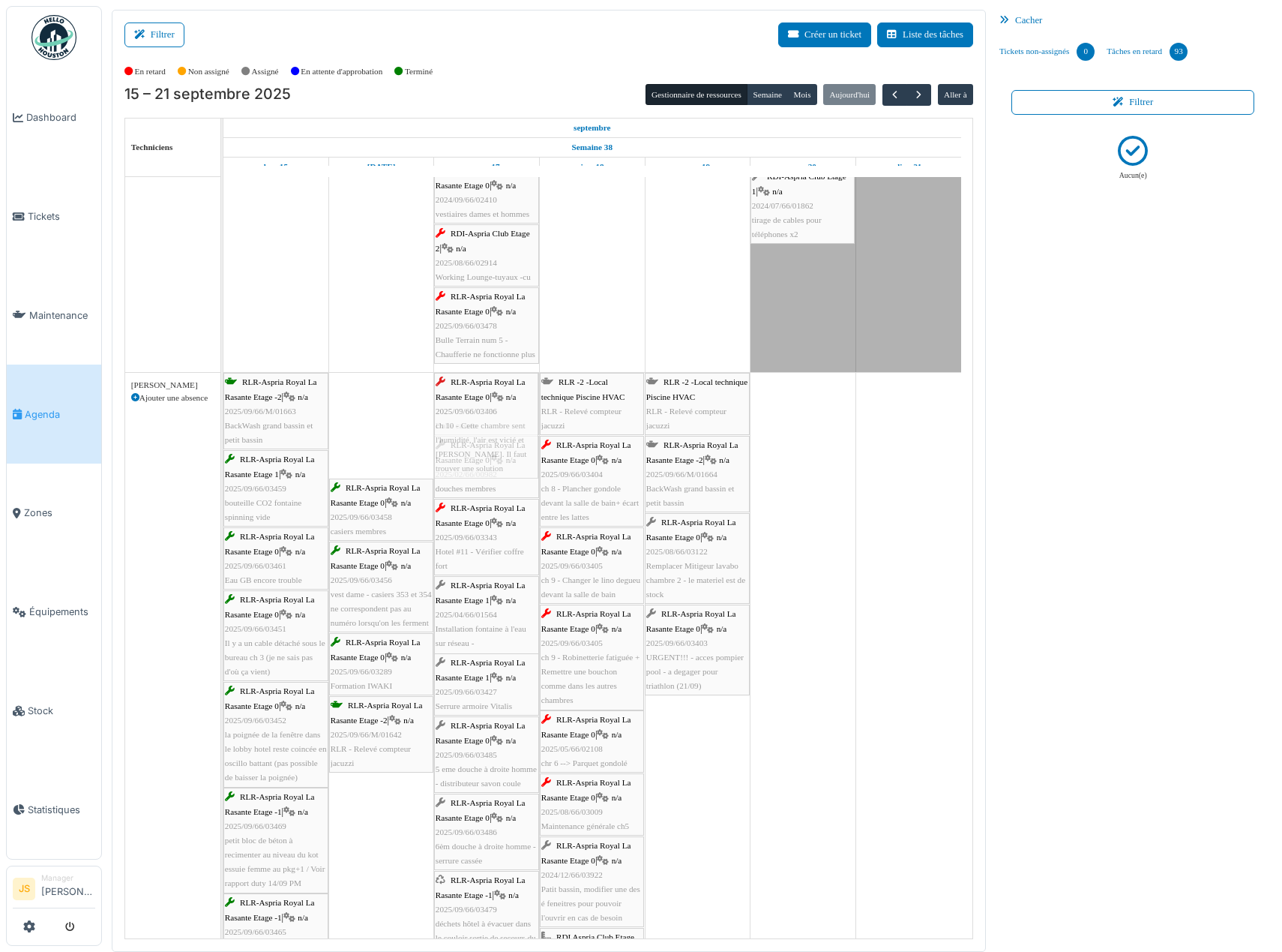
drag, startPoint x: 399, startPoint y: 455, endPoint x: 501, endPoint y: 454, distance: 102.0
click at [223, 454] on div "RLR-Aspria Royal La Rasante Etage -2 | n/a 2025/09/66/M/01663 BackWash grand ba…" at bounding box center [223, 935] width 0 height 1123
